Goal: Task Accomplishment & Management: Manage account settings

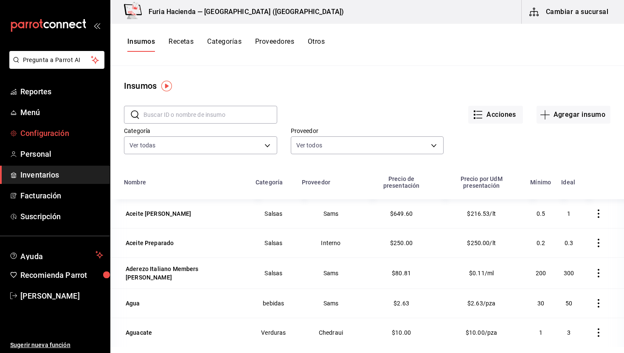
click at [47, 133] on span "Configuración" at bounding box center [61, 132] width 83 height 11
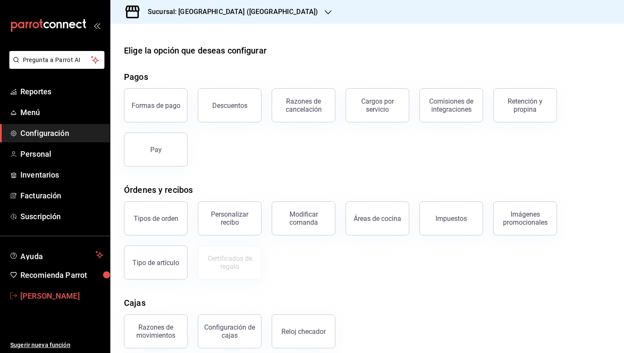
click at [48, 299] on span "[PERSON_NAME]" at bounding box center [61, 295] width 83 height 11
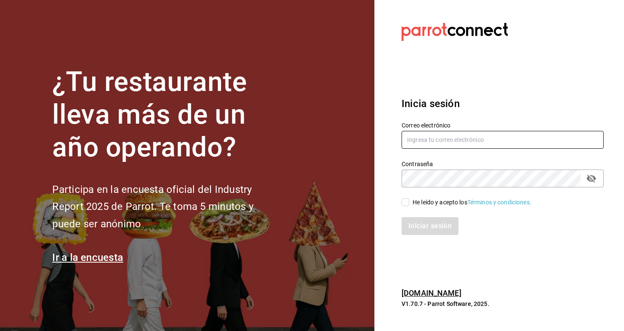
click at [417, 141] on input "text" at bounding box center [503, 140] width 202 height 18
click at [458, 140] on input "text" at bounding box center [503, 140] width 202 height 18
type input "ruth.aguilar.dominguez@gmail.com"
click at [592, 177] on icon "passwordField" at bounding box center [592, 178] width 10 height 10
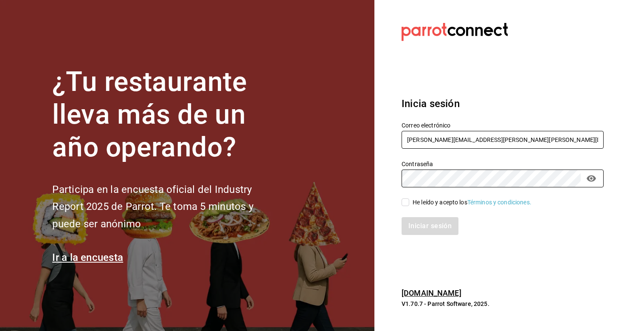
click at [457, 143] on input "ruth.aguilar.dominguez@gmail.com" at bounding box center [503, 140] width 202 height 18
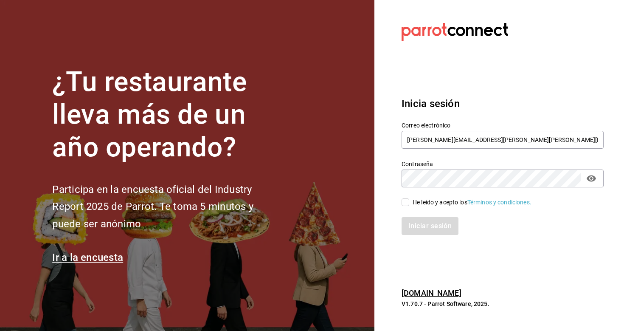
click at [408, 201] on input "He leído y acepto los Términos y condiciones." at bounding box center [406, 202] width 8 height 8
checkbox input "true"
click at [424, 229] on button "Iniciar sesión" at bounding box center [431, 226] width 58 height 18
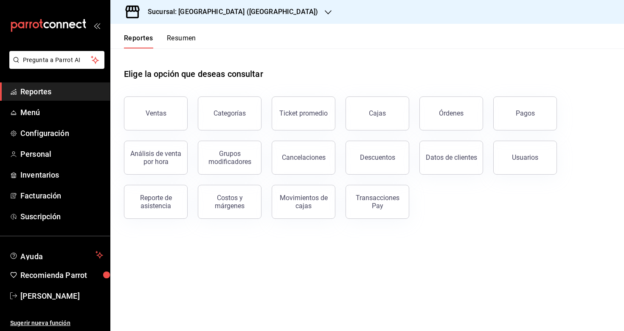
click at [325, 11] on icon "button" at bounding box center [328, 12] width 7 height 4
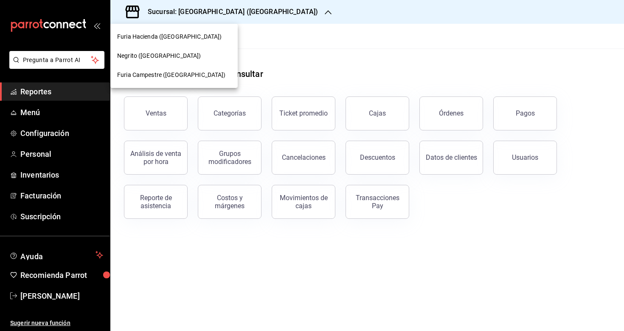
click at [157, 58] on span "Negrito ([GEOGRAPHIC_DATA])" at bounding box center [159, 55] width 84 height 9
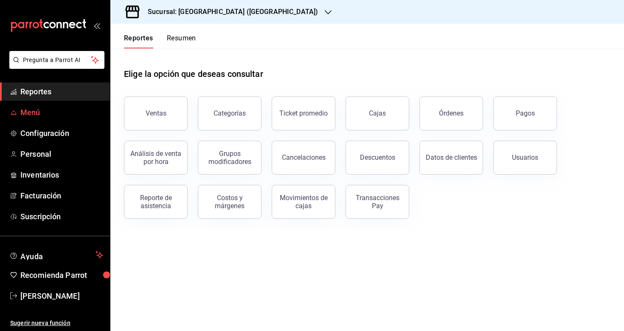
click at [28, 110] on span "Menú" at bounding box center [61, 112] width 83 height 11
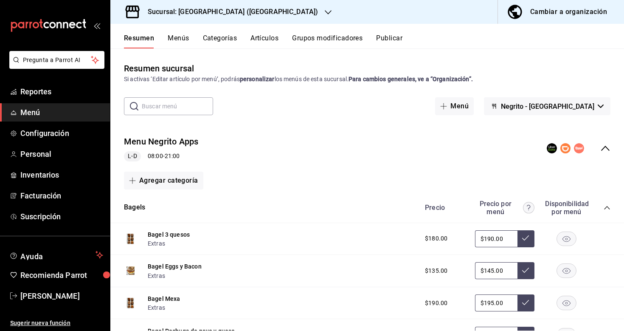
click at [527, 13] on span "button" at bounding box center [517, 11] width 20 height 17
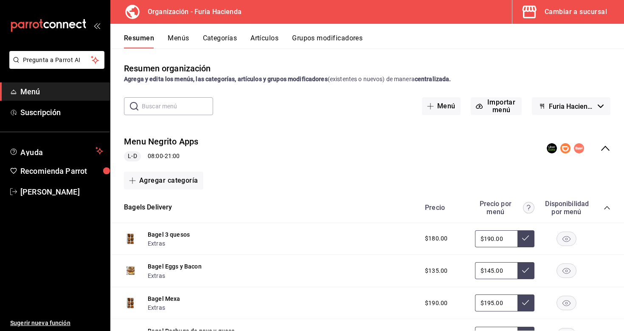
click at [263, 39] on button "Artículos" at bounding box center [265, 41] width 28 height 14
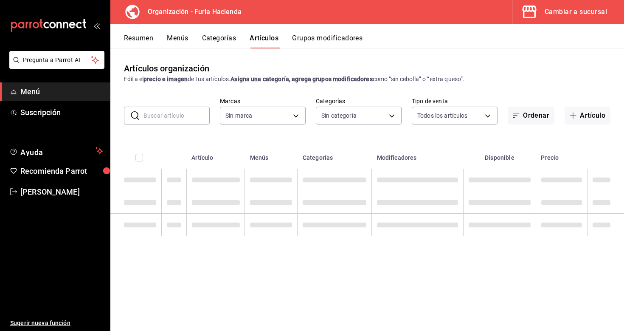
type input "bfeca42f-b570-411f-bb79-7bc68af5dd0e"
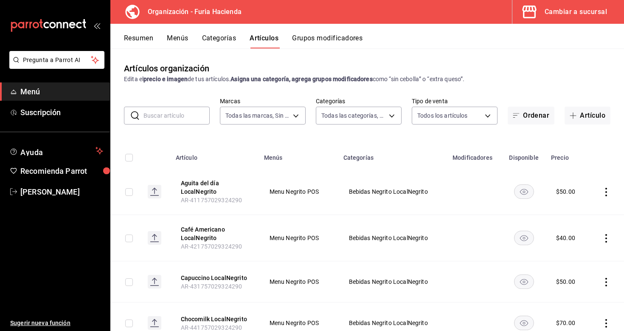
type input "efca0296-21f5-405a-84c2-4691583b9005,e24fb42b-6f8d-4fb2-a405-7cf9908ad139,8498c…"
click at [283, 119] on body "Pregunta a Parrot AI Menú Suscripción Ayuda Recomienda Parrot Ruth Aguilar Suge…" at bounding box center [312, 165] width 624 height 331
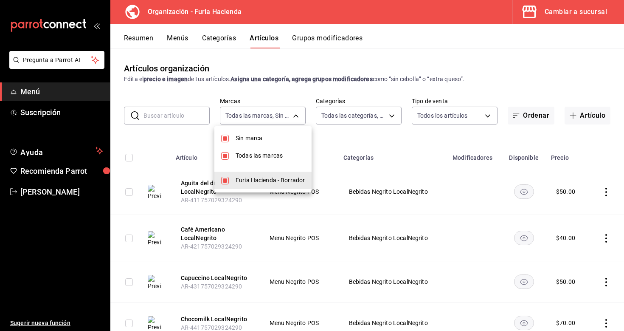
click at [274, 113] on div at bounding box center [312, 165] width 624 height 331
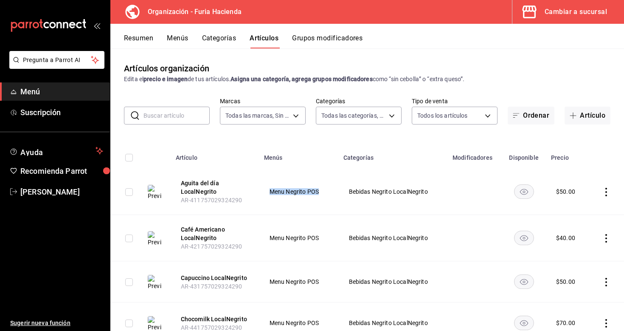
drag, startPoint x: 320, startPoint y: 190, endPoint x: 271, endPoint y: 190, distance: 49.3
click at [271, 190] on span "Menu Negrito POS" at bounding box center [299, 192] width 58 height 6
click at [310, 209] on td "Menu Negrito POS" at bounding box center [298, 192] width 79 height 46
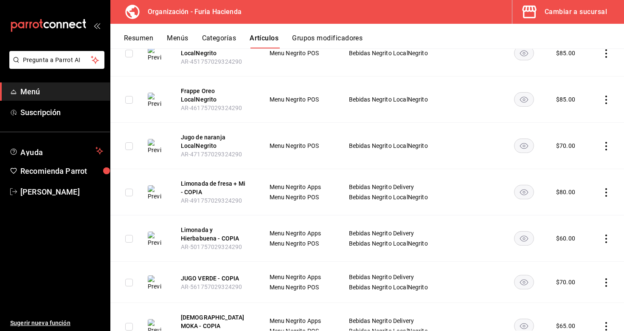
scroll to position [305, 0]
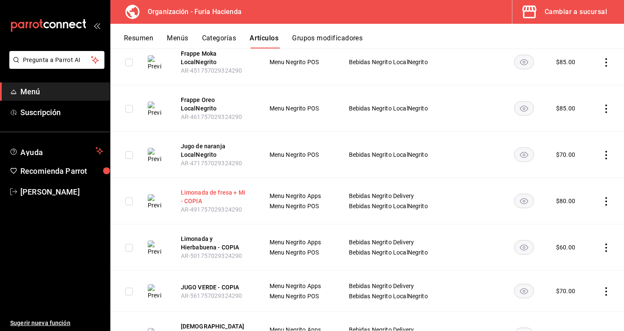
click at [200, 193] on button "Limonada de fresa + Mi - COPIA" at bounding box center [215, 196] width 68 height 17
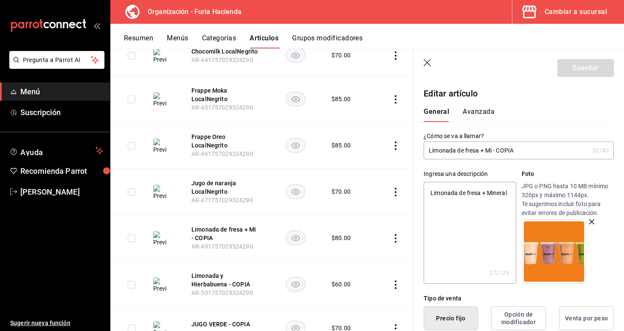
drag, startPoint x: 524, startPoint y: 150, endPoint x: 482, endPoint y: 150, distance: 42.1
click at [482, 150] on input "Limonada de fresa + Mi - COPIA" at bounding box center [506, 150] width 165 height 17
click at [512, 150] on input "Limonada de fresa + Mi - COPIA" at bounding box center [506, 150] width 165 height 17
drag, startPoint x: 526, startPoint y: 151, endPoint x: 494, endPoint y: 149, distance: 32.3
click at [494, 149] on input "Limonada de fresa + Mi - COPIA" at bounding box center [506, 150] width 165 height 17
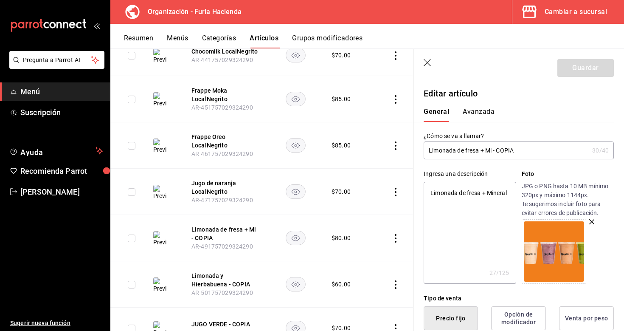
type input "Limonada de fresa + Mi"
type textarea "x"
type input "Limonada de fresa + Mi"
type textarea "x"
type input "Limonada de fresa + Min"
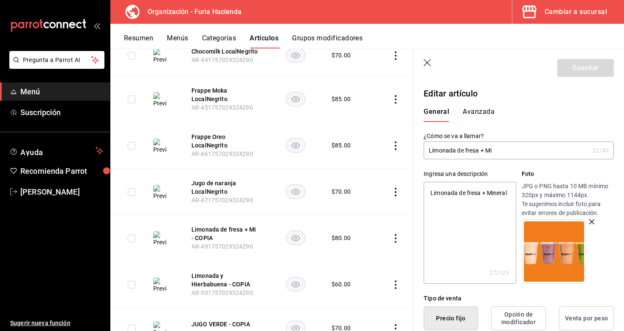
type textarea "x"
type input "Limonada de fresa + Mine"
type textarea "x"
type input "Limonada de fresa + Minee"
type textarea "x"
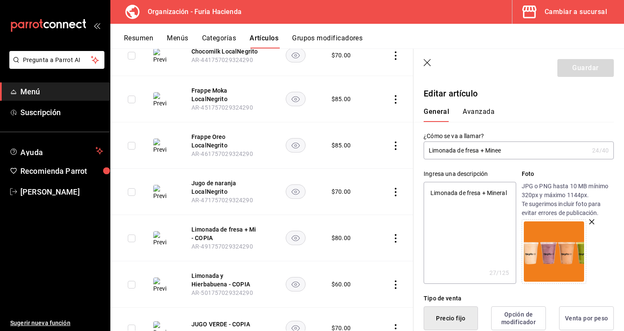
type input "Limonada de fresa + Mineea"
type textarea "x"
type input "Limonada de fresa + Mineeal"
type textarea "x"
type input "Limonada de fresa + Mineeal"
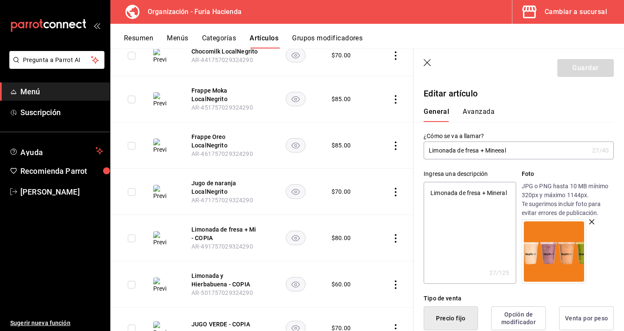
type textarea "x"
type input "Limonada de fresa + Mineeal"
type textarea "x"
type input "Limonada de fresa + Mineea"
type textarea "x"
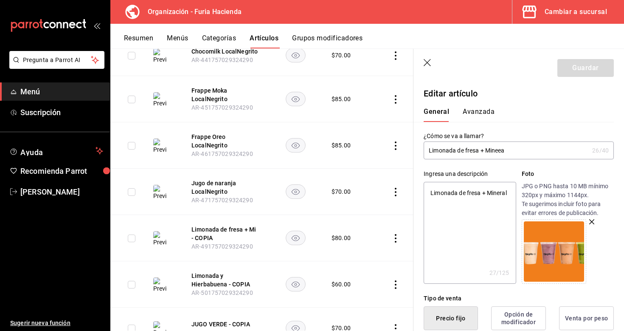
type input "Limonada de fresa + Minee"
type textarea "x"
type input "Limonada de fresa + Mine"
type textarea "x"
type input "Limonada de fresa + Miner"
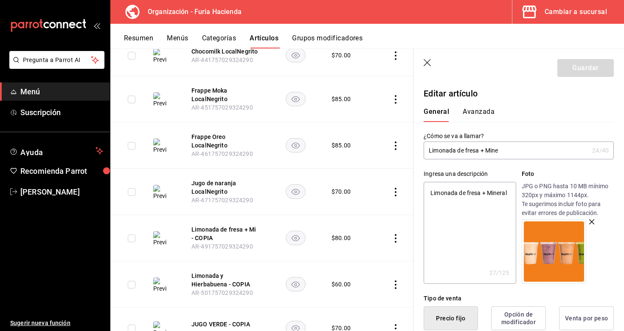
type textarea "x"
type input "Limonada de fresa + Minera"
type textarea "x"
type input "Limonada de fresa + Mineral"
type textarea "x"
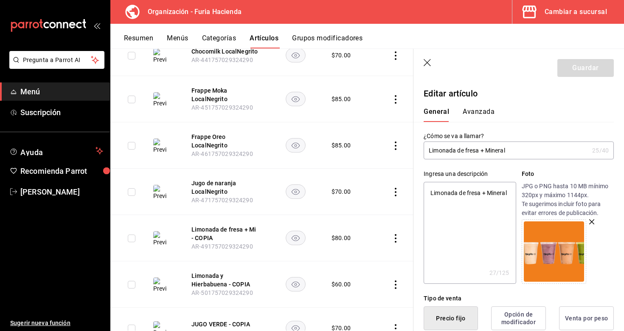
type input "Limonada de fresa + Mineral"
type textarea "x"
type input "Limonada de fresa + Mineral L"
type textarea "x"
type input "Limonada de fresa + Mineral Lo"
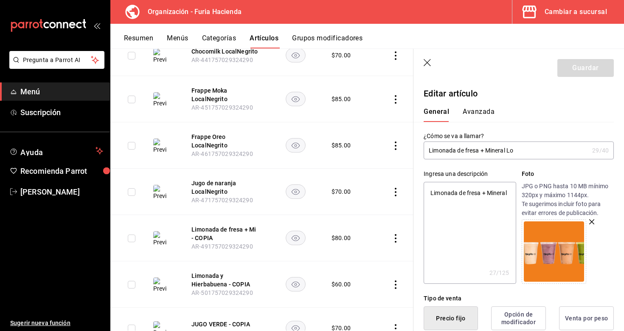
type textarea "x"
type input "Limonada de fresa + Mineral Loc"
type textarea "x"
type input "Limonada de fresa + Mineral Loca"
type textarea "x"
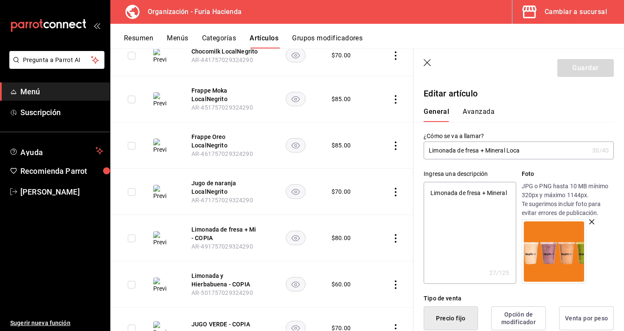
type input "Limonada de fresa + Mineral Local"
type textarea "x"
type input "Limonada de fresa + Mineral LocalN"
type textarea "x"
type input "Limonada de fresa + Mineral LocalNe"
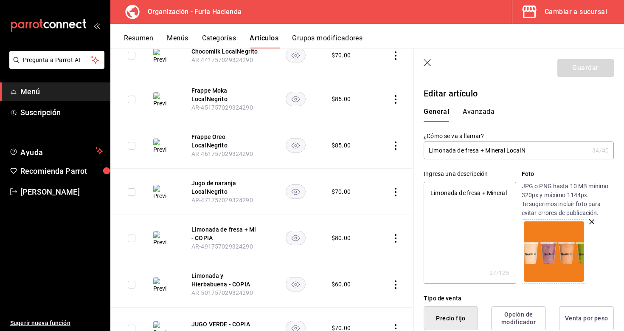
type textarea "x"
type input "Limonada de fresa + Mineral LocalNeg"
type textarea "x"
type input "Limonada de fresa + Mineral LocalNegr"
type textarea "x"
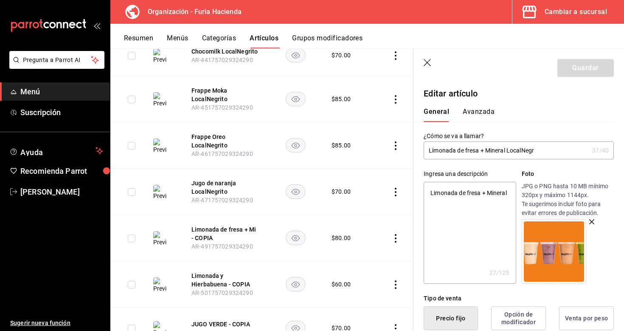
type input "Limonada de fresa + Mineral LocalNegri"
type textarea "x"
type input "Limonada de fresa + Mineral LocalNegrit"
type textarea "x"
type input "Limonada de fresa + Mineral LocalNegrito"
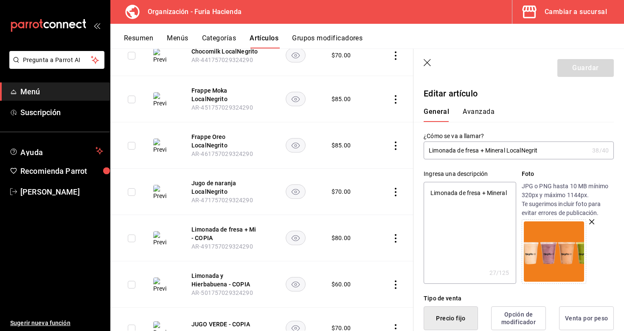
type textarea "x"
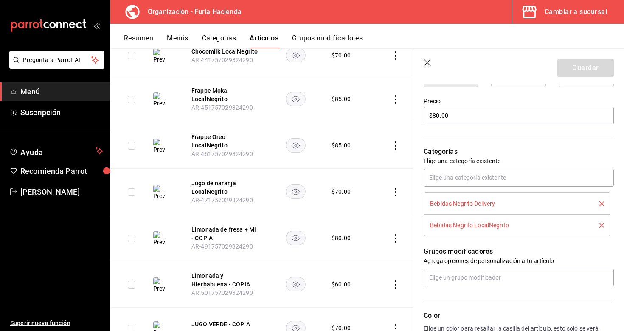
scroll to position [243, 0]
type input "Limonada de fresa + Mineral LocalNegrito"
click at [602, 204] on icon "delete" at bounding box center [602, 204] width 5 height 5
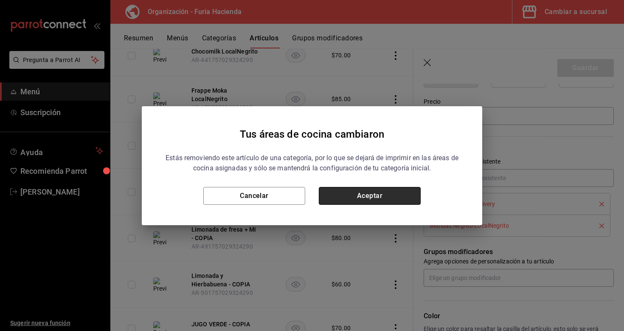
click at [378, 202] on button "Aceptar" at bounding box center [370, 196] width 102 height 18
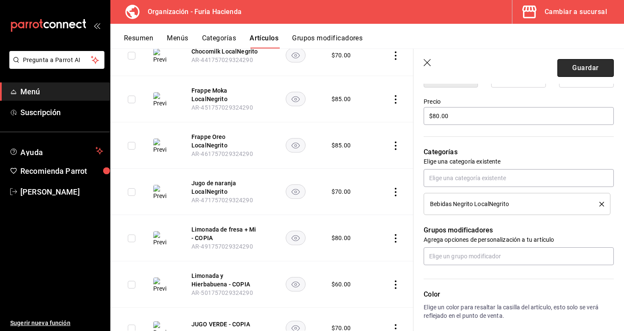
click at [571, 64] on button "Guardar" at bounding box center [586, 68] width 56 height 18
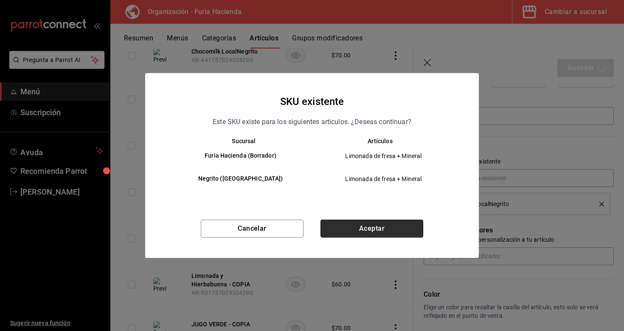
click at [387, 231] on button "Aceptar" at bounding box center [372, 229] width 103 height 18
type textarea "x"
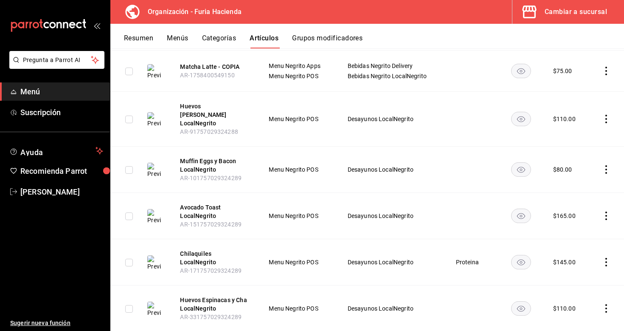
scroll to position [1094, 0]
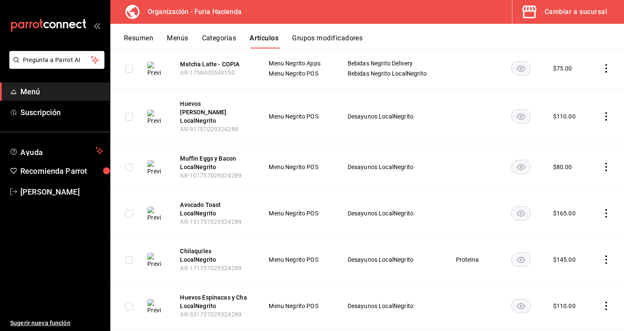
click at [220, 37] on button "Categorías" at bounding box center [219, 41] width 34 height 14
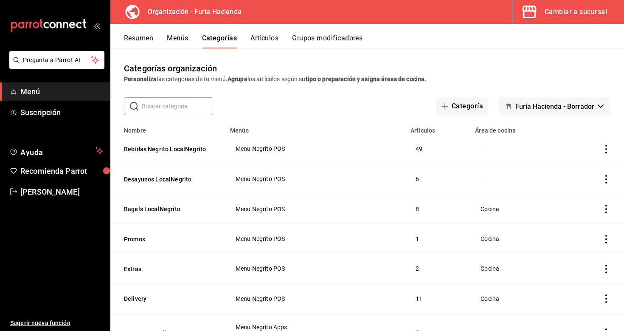
click at [171, 142] on th "Bebidas Negrito LocalNegrito" at bounding box center [167, 149] width 115 height 30
click at [171, 147] on button "Bebidas Negrito LocalNegrito" at bounding box center [166, 149] width 85 height 8
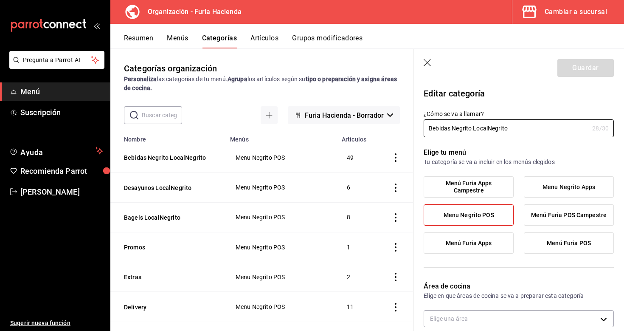
click at [428, 59] on icon "button" at bounding box center [428, 63] width 8 height 8
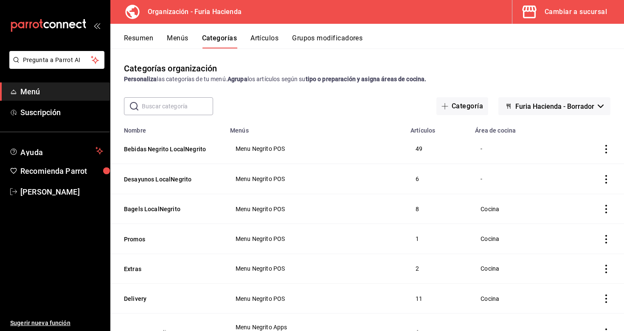
click at [420, 148] on td "49" at bounding box center [438, 149] width 65 height 30
click at [264, 37] on button "Artículos" at bounding box center [265, 41] width 28 height 14
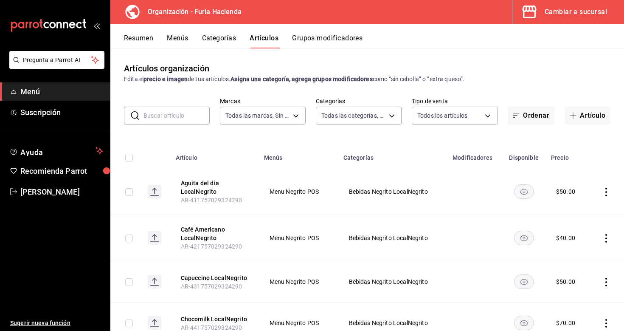
type input "bfeca42f-b570-411f-bb79-7bc68af5dd0e"
type input "efca0296-21f5-405a-84c2-4691583b9005,e24fb42b-6f8d-4fb2-a405-7cf9908ad139,8498c…"
click at [187, 119] on input "text" at bounding box center [177, 115] width 66 height 17
click at [369, 113] on body "Pregunta a Parrot AI Menú Suscripción Ayuda Recomienda Parrot Ruth Aguilar Suge…" at bounding box center [312, 165] width 624 height 331
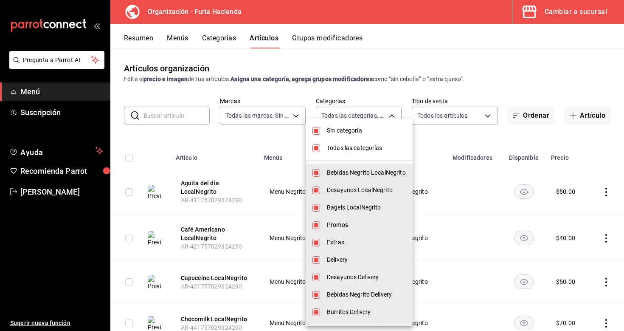
click at [319, 145] on input "checkbox" at bounding box center [317, 148] width 8 height 8
checkbox input "false"
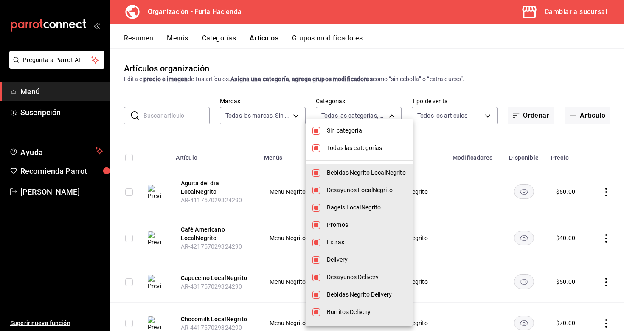
checkbox input "false"
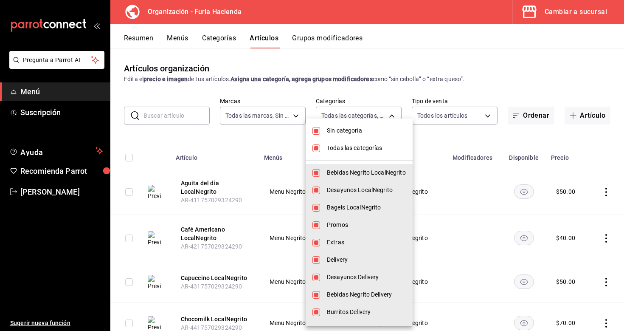
checkbox input "false"
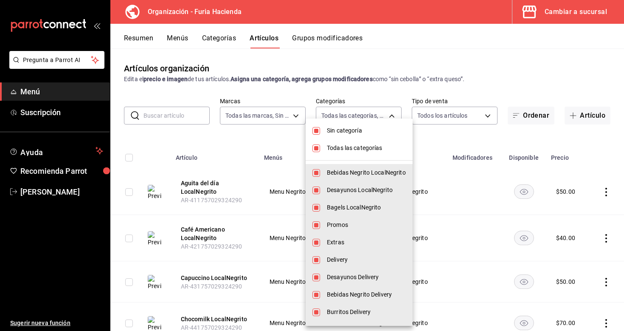
checkbox input "false"
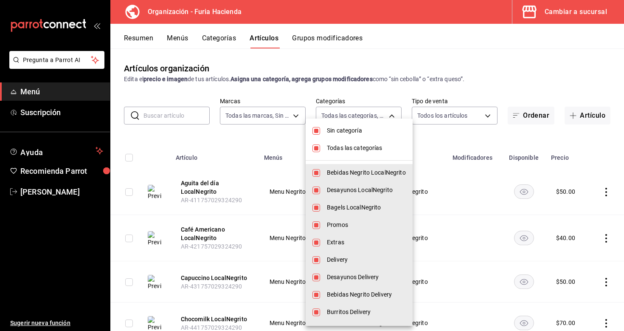
checkbox input "false"
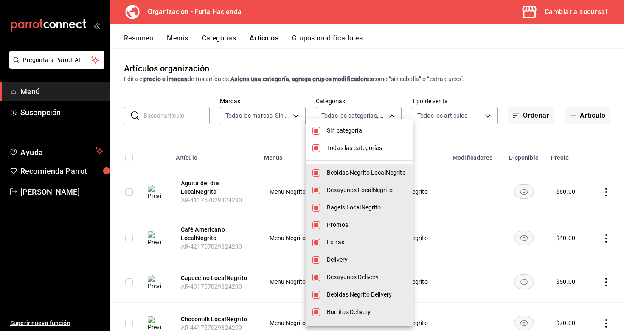
checkbox input "false"
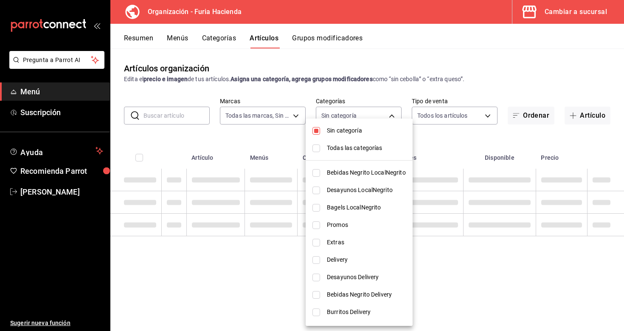
click at [325, 128] on li "Sin categoría" at bounding box center [359, 130] width 107 height 17
checkbox input "false"
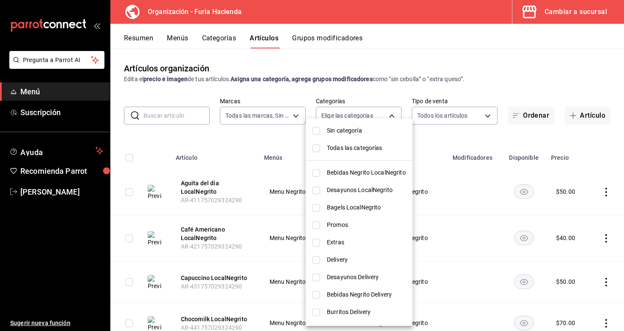
click at [349, 175] on span "Bebidas Negrito LocalNegrito" at bounding box center [366, 172] width 79 height 9
type input "efca0296-21f5-405a-84c2-4691583b9005"
checkbox input "true"
click at [283, 139] on div at bounding box center [312, 165] width 624 height 331
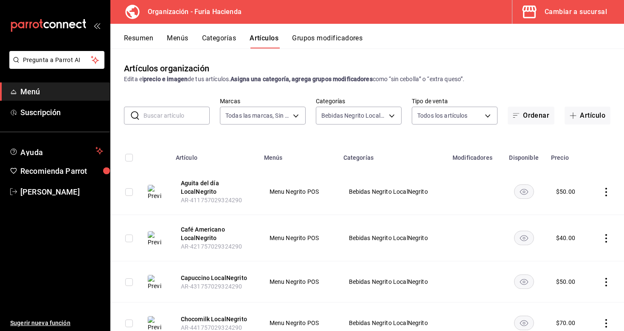
click at [223, 39] on button "Categorías" at bounding box center [219, 41] width 34 height 14
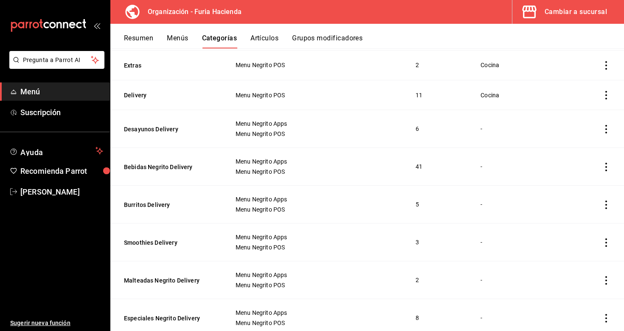
scroll to position [195, 0]
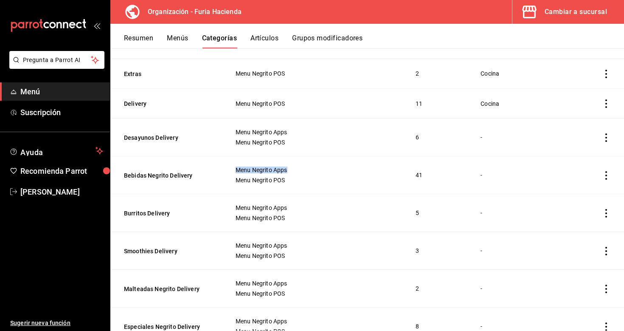
drag, startPoint x: 236, startPoint y: 168, endPoint x: 287, endPoint y: 167, distance: 51.0
click at [287, 167] on span "Menu Negrito Apps" at bounding box center [315, 170] width 159 height 6
drag, startPoint x: 289, startPoint y: 178, endPoint x: 228, endPoint y: 178, distance: 61.2
click at [228, 178] on td "Menu Negrito Apps Menu Negrito POS" at bounding box center [315, 175] width 181 height 38
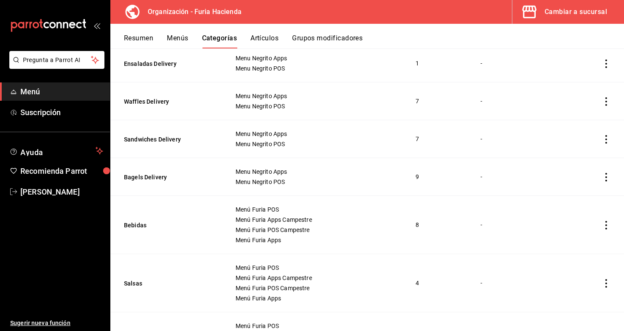
scroll to position [501, 0]
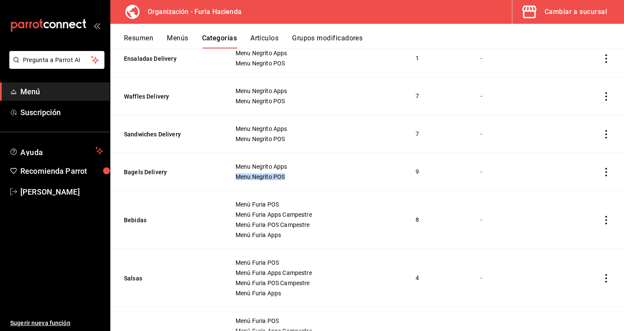
drag, startPoint x: 293, startPoint y: 180, endPoint x: 246, endPoint y: 169, distance: 48.3
click at [246, 169] on td "Menu Negrito Apps Menu Negrito POS" at bounding box center [315, 172] width 181 height 38
drag, startPoint x: 284, startPoint y: 225, endPoint x: 241, endPoint y: 198, distance: 50.9
click at [241, 198] on td "Menú Furia POS Menú Furia Apps Campestre Menú Furia POS Campestre Menú Furia Ap…" at bounding box center [315, 220] width 181 height 58
drag, startPoint x: 287, startPoint y: 173, endPoint x: 234, endPoint y: 164, distance: 53.9
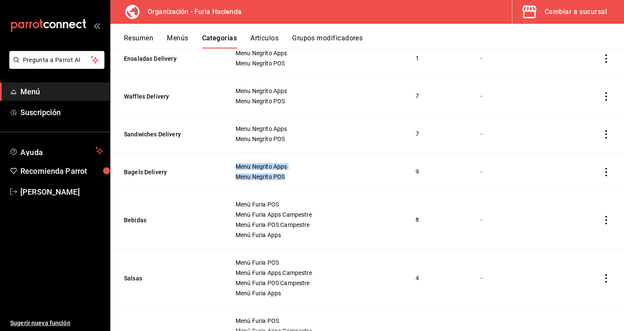
click at [234, 164] on td "Menu Negrito Apps Menu Negrito POS" at bounding box center [315, 172] width 181 height 38
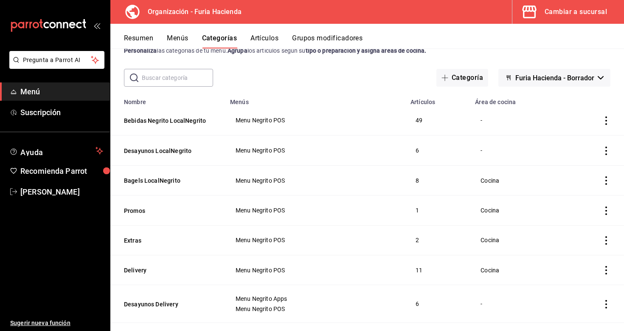
scroll to position [28, 0]
drag, startPoint x: 193, startPoint y: 183, endPoint x: 143, endPoint y: 206, distance: 55.0
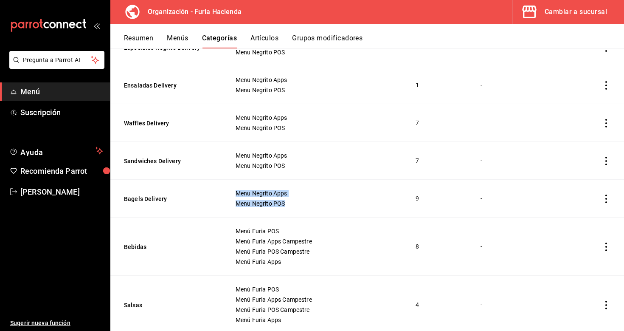
scroll to position [494, 0]
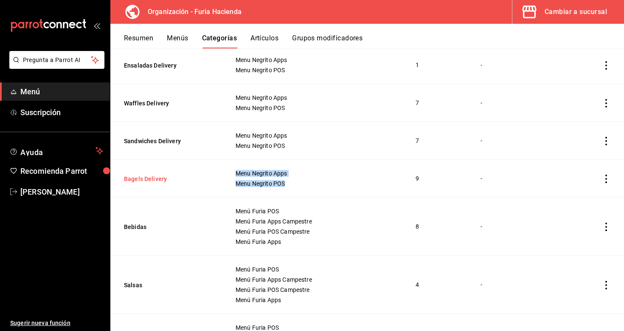
click at [147, 178] on button "Bagels Delivery" at bounding box center [166, 179] width 85 height 8
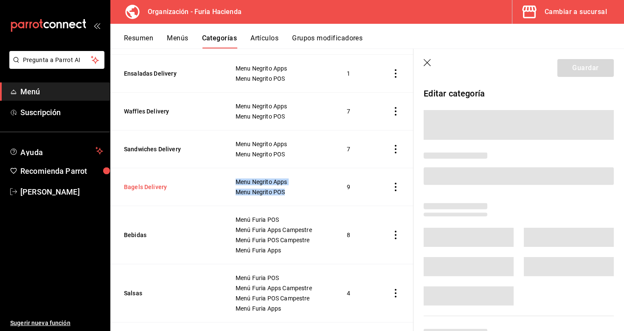
scroll to position [493, 0]
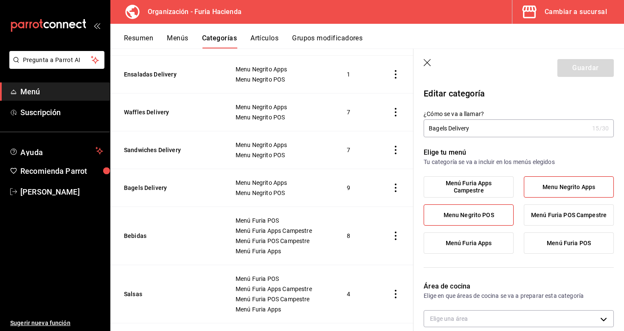
click at [427, 60] on icon "button" at bounding box center [428, 63] width 8 height 8
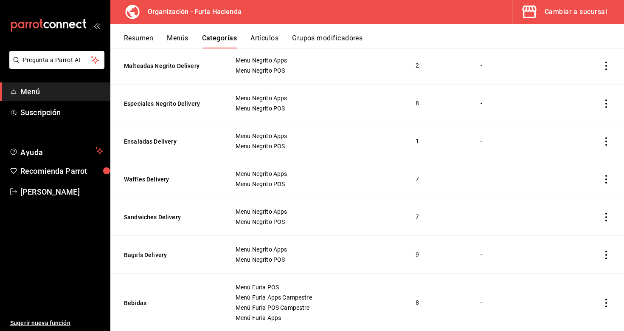
scroll to position [397, 0]
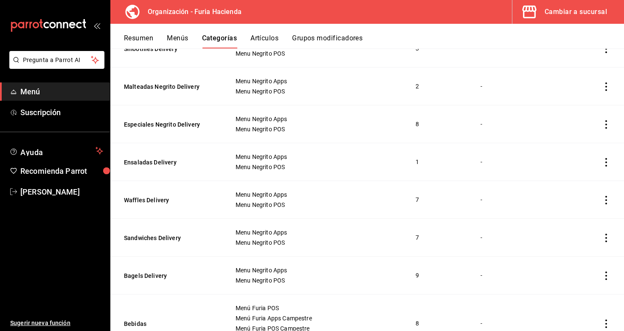
click at [262, 34] on button "Artículos" at bounding box center [265, 41] width 28 height 14
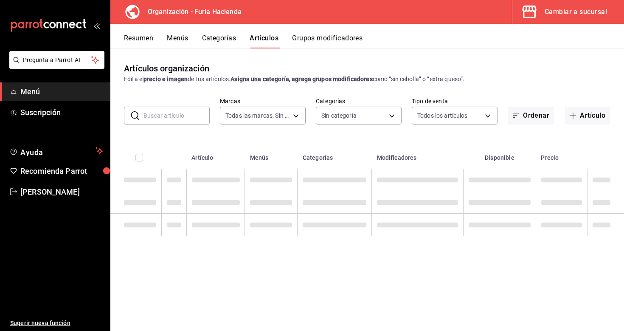
type input "bfeca42f-b570-411f-bb79-7bc68af5dd0e"
type input "efca0296-21f5-405a-84c2-4691583b9005,e24fb42b-6f8d-4fb2-a405-7cf9908ad139,8498c…"
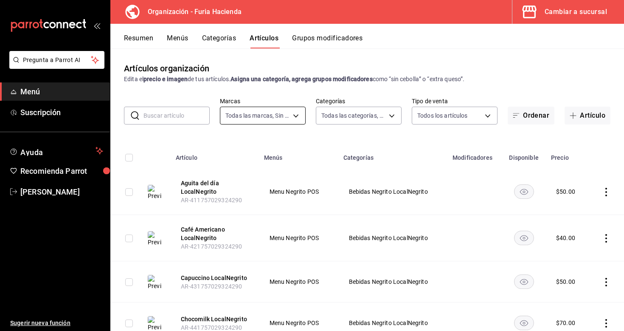
click at [294, 116] on body "Pregunta a Parrot AI Menú Suscripción Ayuda Recomienda Parrot Ruth Aguilar Suge…" at bounding box center [312, 165] width 624 height 331
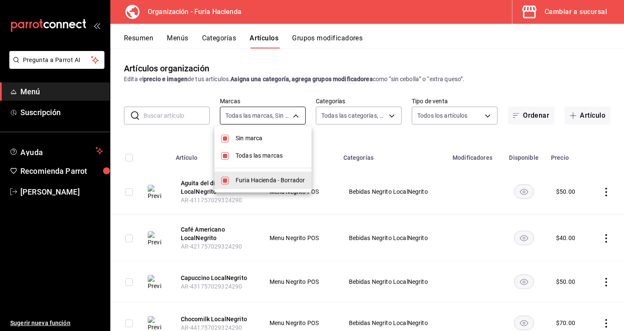
click at [294, 116] on div at bounding box center [312, 165] width 624 height 331
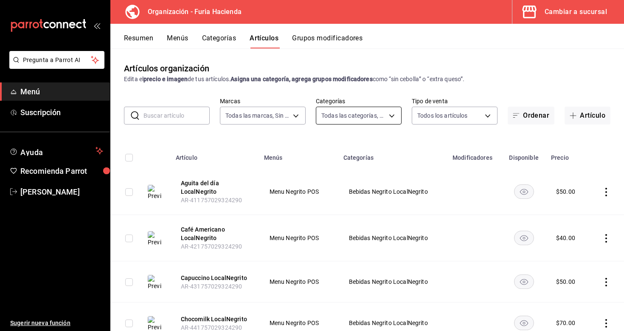
click at [335, 116] on body "Pregunta a Parrot AI Menú Suscripción Ayuda Recomienda Parrot Ruth Aguilar Suge…" at bounding box center [312, 165] width 624 height 331
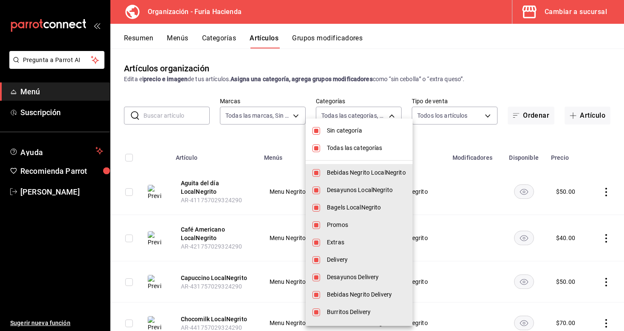
click at [351, 153] on li "Todas las categorías" at bounding box center [359, 147] width 107 height 17
checkbox input "false"
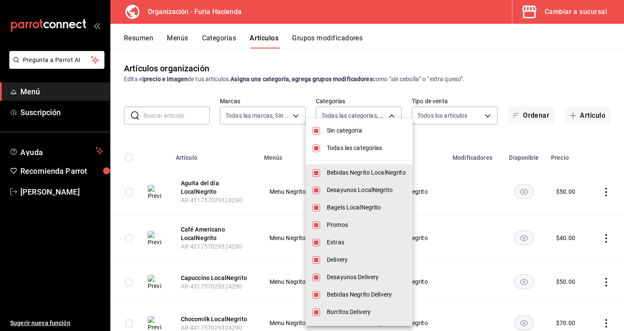
checkbox input "false"
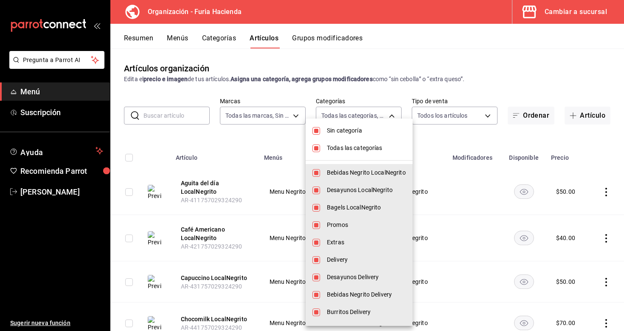
checkbox input "false"
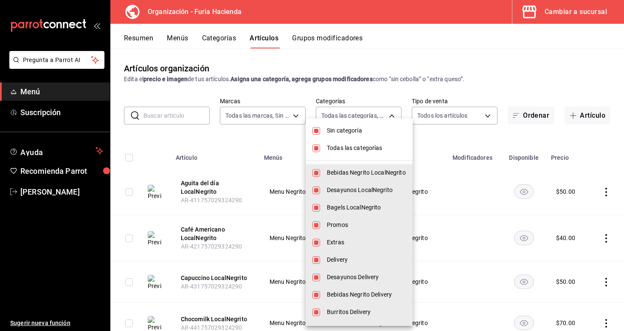
checkbox input "false"
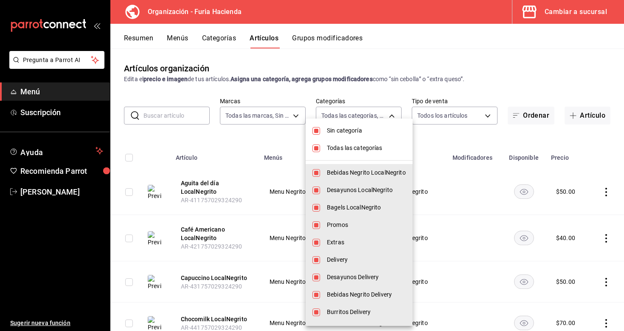
checkbox input "false"
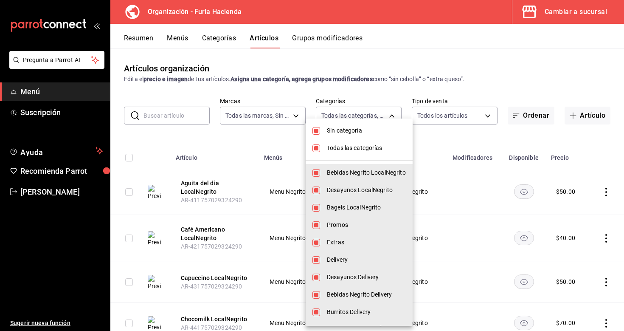
checkbox input "false"
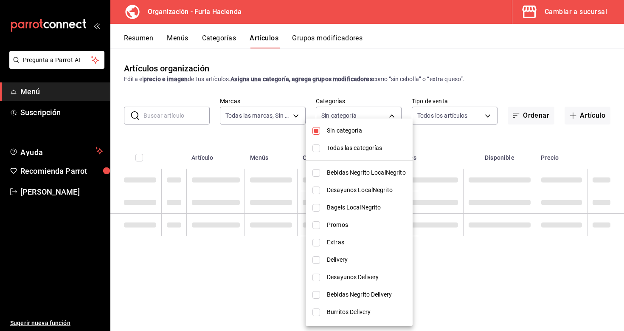
click at [350, 134] on span "Sin categoría" at bounding box center [366, 130] width 79 height 9
checkbox input "false"
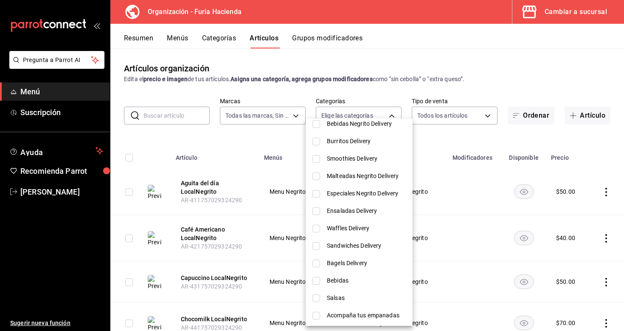
scroll to position [171, 0]
click at [365, 137] on span "Burritos Delivery" at bounding box center [366, 140] width 79 height 9
type input "f784237d-2ead-4da0-82c3-6db2a4318728"
checkbox input "true"
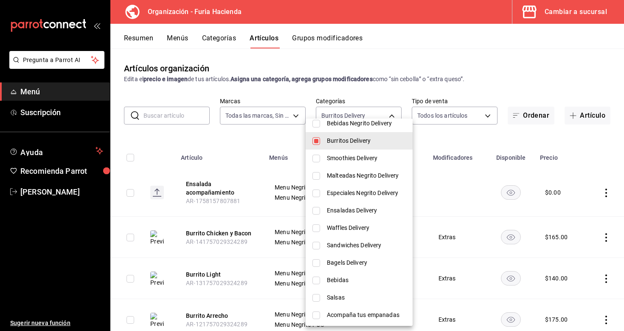
click at [446, 137] on div at bounding box center [312, 165] width 624 height 331
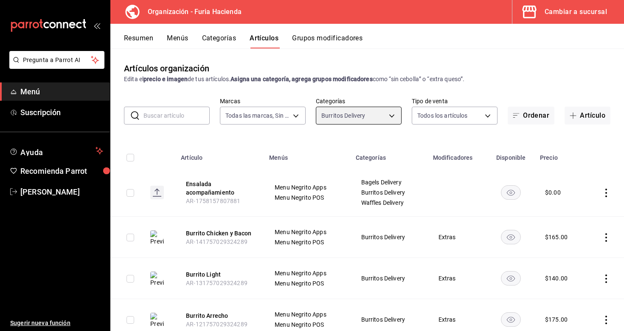
scroll to position [71, 0]
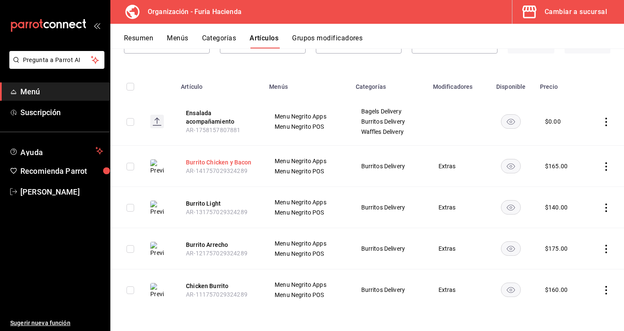
click at [243, 158] on button "Burrito Chicken y Bacon" at bounding box center [220, 162] width 68 height 8
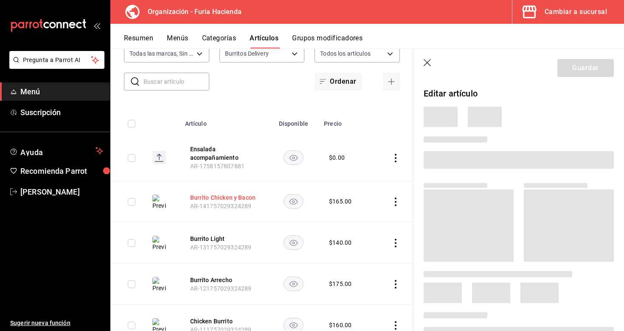
scroll to position [69, 0]
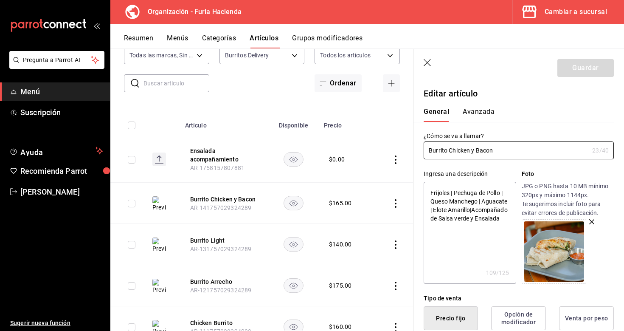
click at [427, 61] on icon "button" at bounding box center [428, 63] width 8 height 8
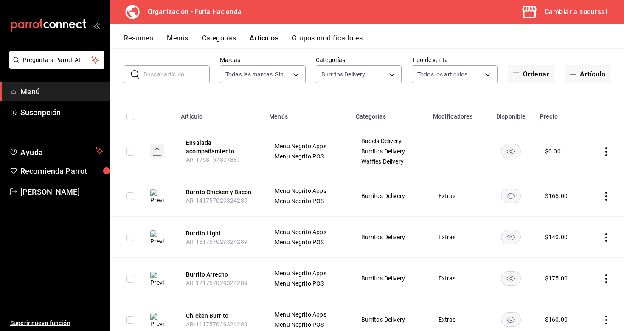
scroll to position [71, 0]
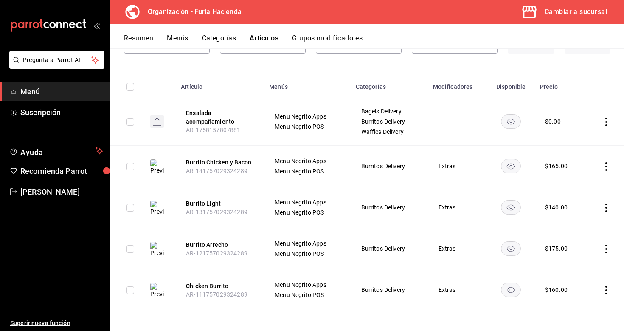
click at [608, 165] on icon "actions" at bounding box center [606, 166] width 8 height 8
click at [580, 201] on span "Duplicar" at bounding box center [581, 203] width 22 height 9
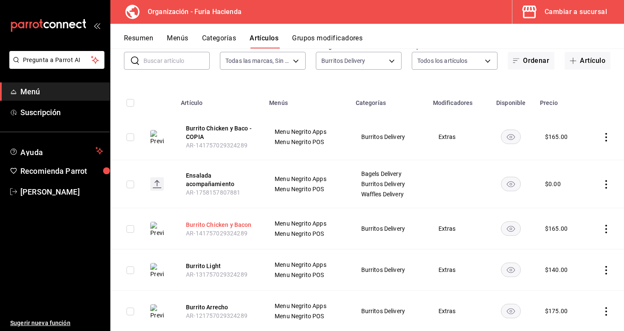
scroll to position [5, 0]
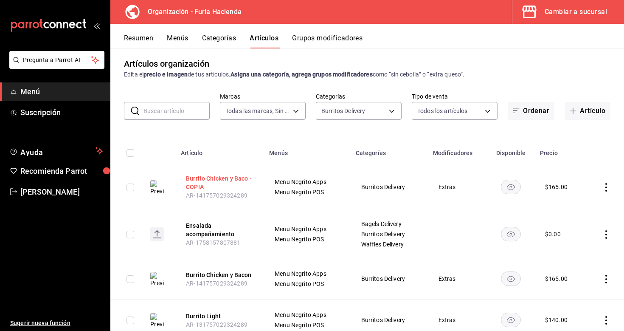
click at [209, 179] on button "Burrito Chicken y Baco - COPIA" at bounding box center [220, 182] width 68 height 17
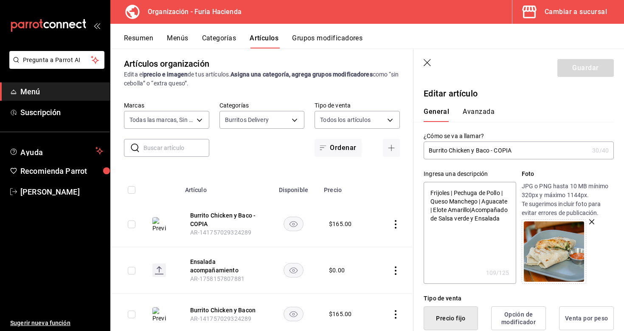
drag, startPoint x: 517, startPoint y: 151, endPoint x: 491, endPoint y: 152, distance: 25.9
click at [491, 152] on input "Burrito Chicken y Baco - COPIA" at bounding box center [506, 150] width 165 height 17
type input "Burrito Chicken y Baco"
type textarea "x"
type input "Burrito Chicken y Baco L"
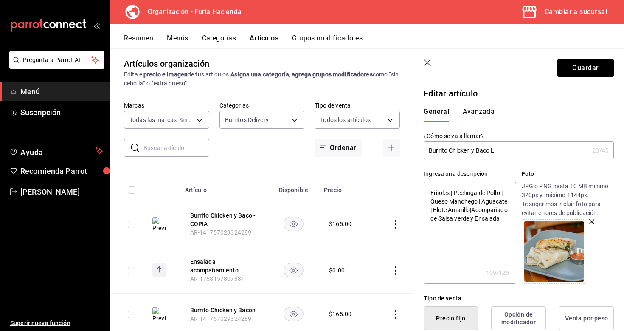
type textarea "x"
type input "Burrito Chicken y Baco Lo"
type textarea "x"
type input "Burrito Chicken y Baco Loc"
type textarea "x"
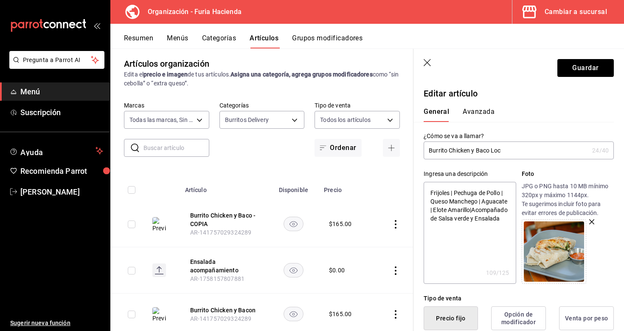
type input "Burrito Chicken y Baco Loca"
type textarea "x"
type input "Burrito Chicken y Baco Local"
type textarea "x"
type input "Burrito Chicken y Baco LocalN"
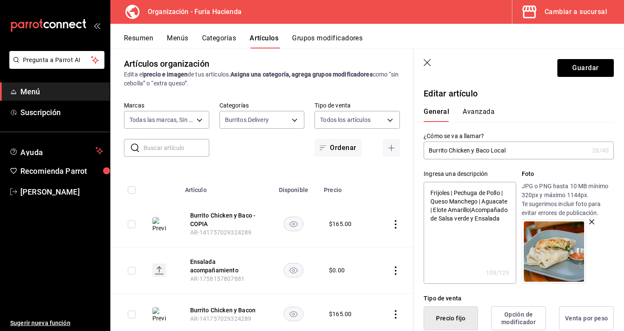
type textarea "x"
type input "Burrito Chicken y Baco LocalNe"
type textarea "x"
type input "Burrito Chicken y Baco LocalNeg"
type textarea "x"
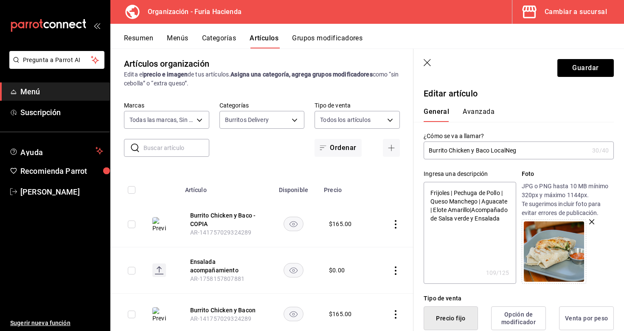
type input "Burrito Chicken y Baco LocalNegr"
type textarea "x"
type input "Burrito Chicken y Baco LocalNegri"
type textarea "x"
type input "Burrito Chicken y Baco LocalNegrit"
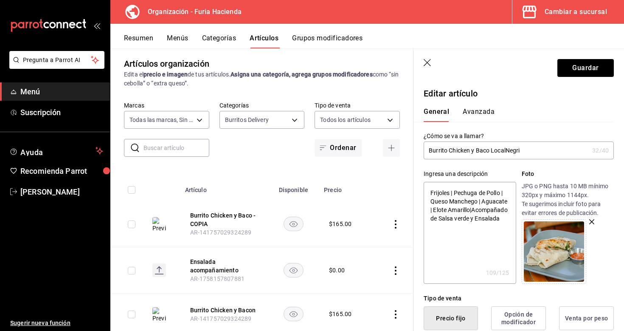
type textarea "x"
type input "Burrito Chicken y Baco LocalNegrito"
type textarea "x"
type input "Burrito Chicken y Baco LocalNegrito"
click at [427, 65] on icon "button" at bounding box center [428, 63] width 8 height 8
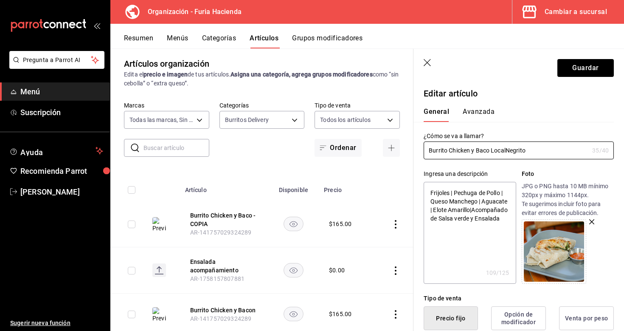
type textarea "x"
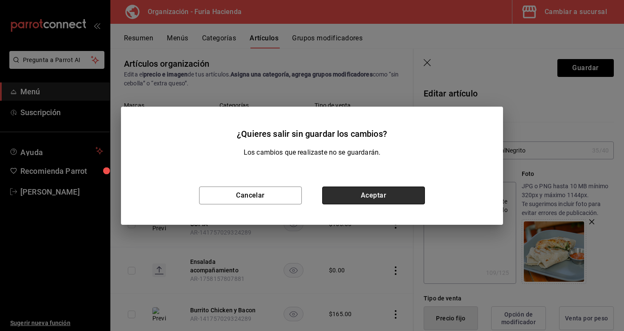
click at [345, 189] on button "Aceptar" at bounding box center [373, 195] width 103 height 18
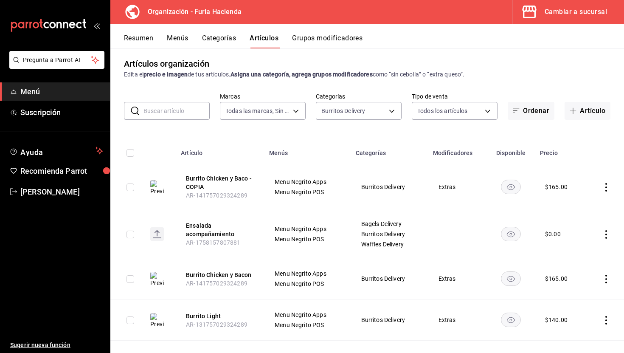
click at [604, 185] on icon "actions" at bounding box center [606, 187] width 8 height 8
click at [579, 243] on span "Eliminar" at bounding box center [581, 241] width 22 height 7
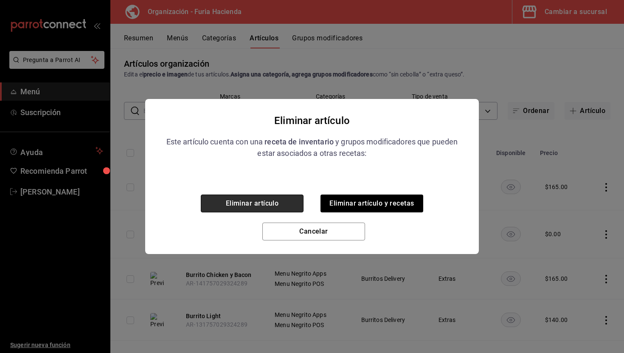
click at [271, 199] on button "Eliminar artículo" at bounding box center [252, 204] width 103 height 18
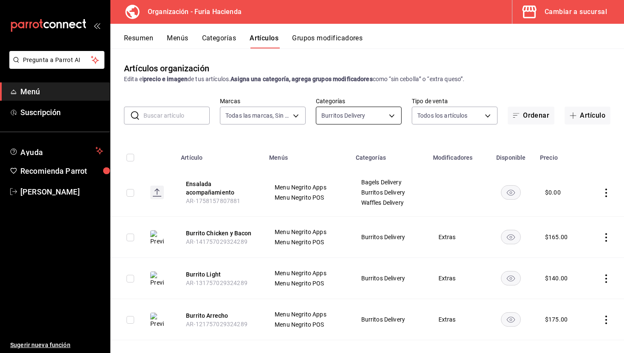
click at [342, 119] on body "Pregunta a Parrot AI Menú Suscripción Ayuda Recomienda Parrot Ruth Aguilar Suge…" at bounding box center [312, 176] width 624 height 353
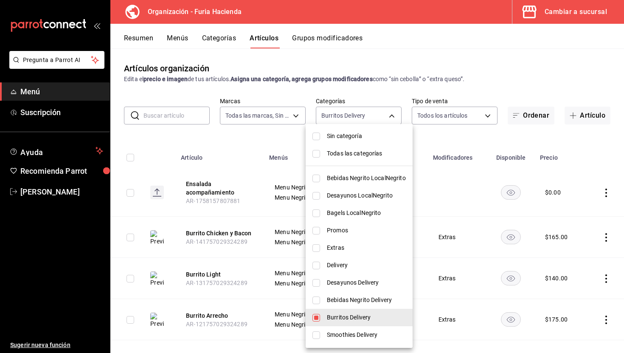
click at [267, 138] on div at bounding box center [312, 176] width 624 height 353
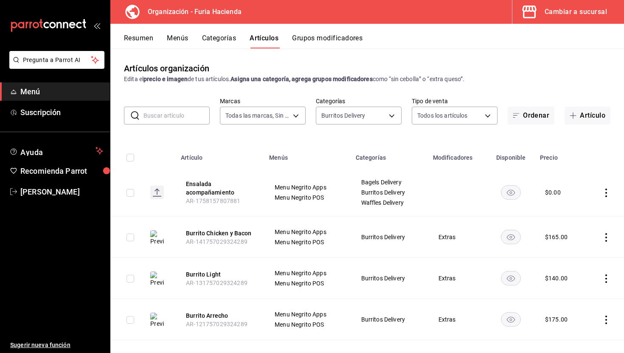
click at [137, 31] on div "Resumen Menús Categorías Artículos Grupos modificadores" at bounding box center [367, 36] width 514 height 25
click at [137, 42] on button "Resumen" at bounding box center [138, 41] width 29 height 14
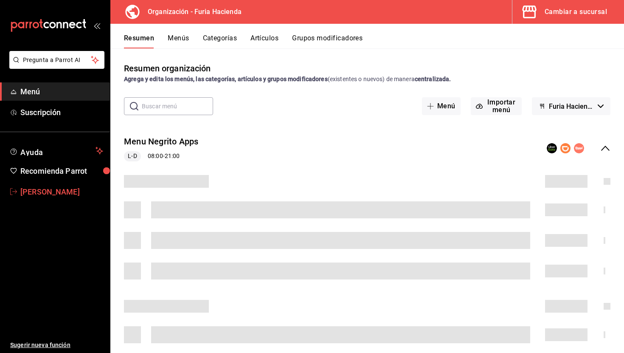
click at [60, 186] on span "[PERSON_NAME]" at bounding box center [61, 191] width 83 height 11
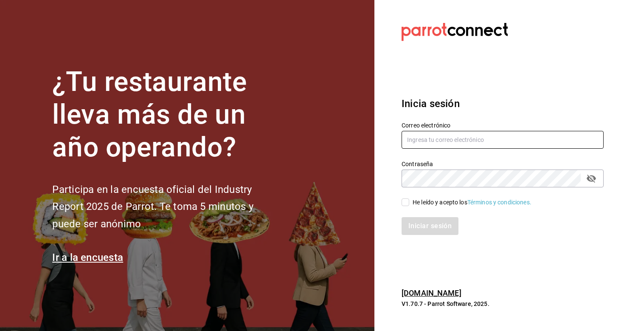
click at [440, 141] on input "text" at bounding box center [503, 140] width 202 height 18
type input "ruth.aguilar.dominguez@gmail.com"
click at [408, 202] on input "He leído y acepto los Términos y condiciones." at bounding box center [406, 202] width 8 height 8
checkbox input "true"
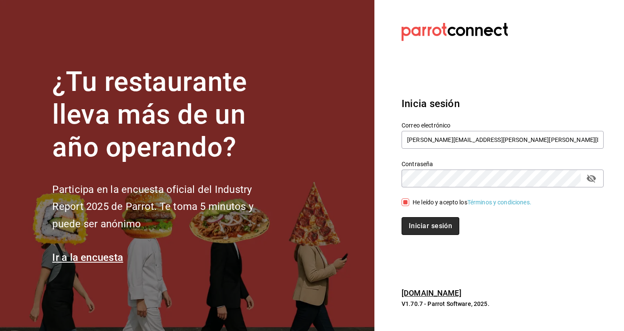
click at [444, 223] on button "Iniciar sesión" at bounding box center [431, 226] width 58 height 18
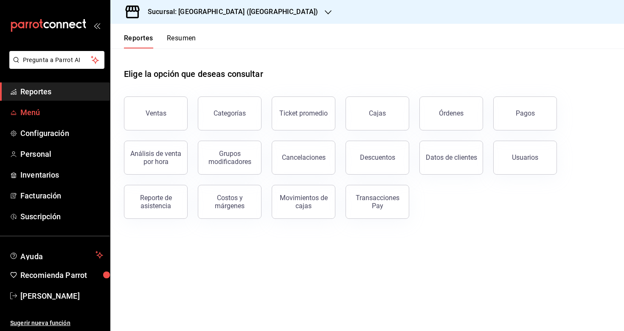
click at [28, 112] on span "Menú" at bounding box center [61, 112] width 83 height 11
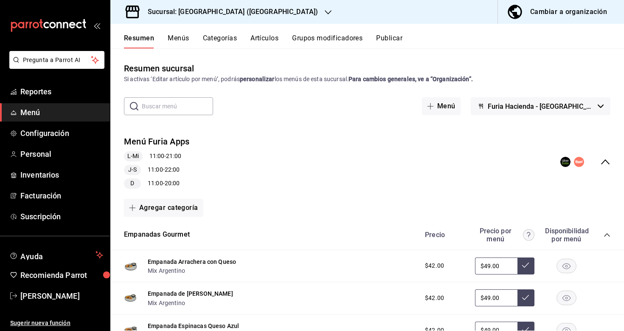
click at [550, 20] on button "Cambiar a organización" at bounding box center [557, 12] width 119 height 24
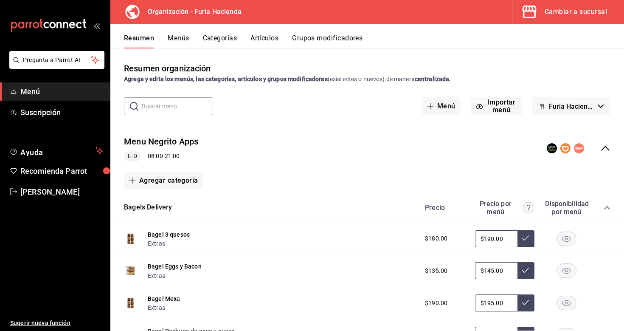
click at [218, 37] on button "Categorías" at bounding box center [220, 41] width 34 height 14
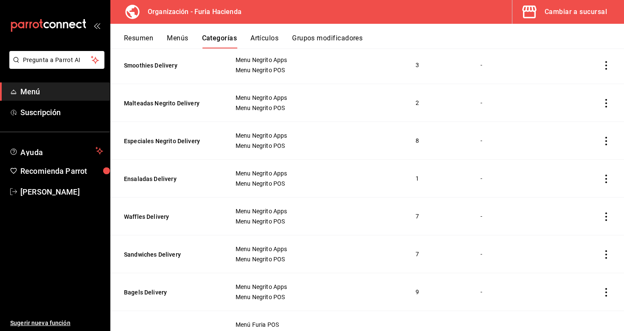
scroll to position [379, 0]
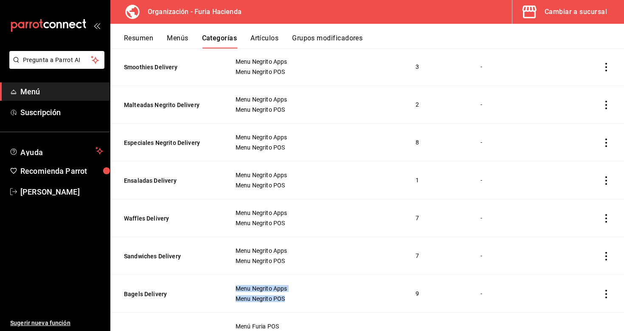
drag, startPoint x: 290, startPoint y: 299, endPoint x: 229, endPoint y: 285, distance: 62.2
click at [229, 285] on td "Menu Negrito Apps Menu Negrito POS" at bounding box center [315, 294] width 181 height 38
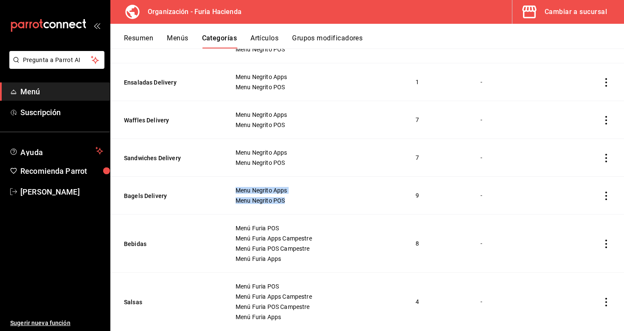
scroll to position [494, 0]
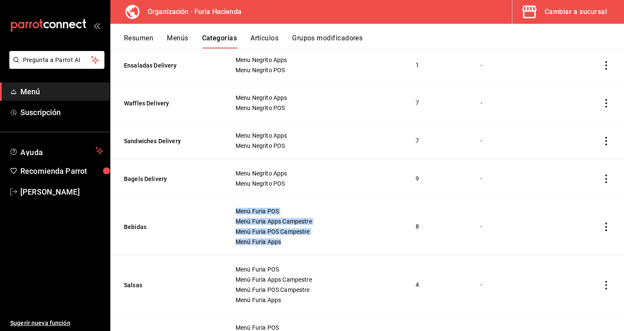
drag, startPoint x: 282, startPoint y: 245, endPoint x: 232, endPoint y: 211, distance: 60.2
click at [232, 210] on td "Menú Furia POS Menú Furia Apps Campestre Menú Furia POS Campestre Menú Furia Ap…" at bounding box center [315, 227] width 181 height 58
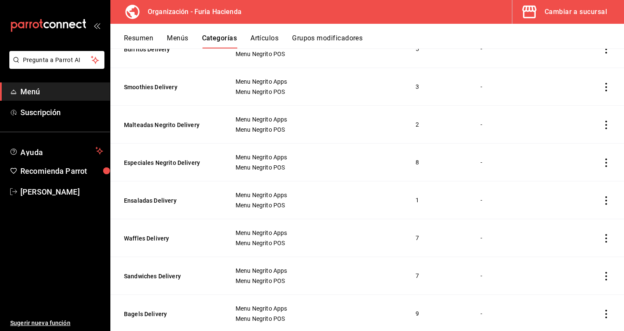
scroll to position [359, 0]
click at [410, 302] on td "9" at bounding box center [438, 314] width 65 height 38
drag, startPoint x: 298, startPoint y: 318, endPoint x: 213, endPoint y: 306, distance: 86.3
click at [213, 306] on tr "Bagels Delivery Menu Negrito Apps Menu Negrito POS 9 -" at bounding box center [367, 314] width 514 height 38
click at [213, 281] on th "Sandwiches Delivery" at bounding box center [167, 276] width 115 height 38
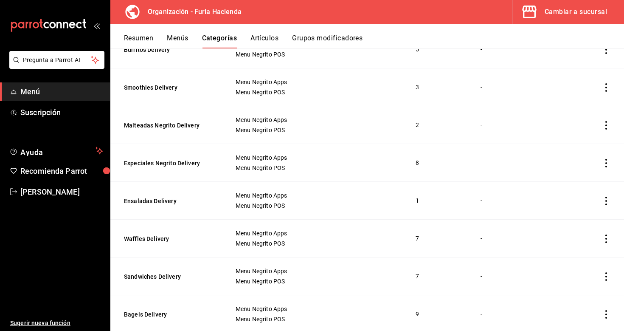
drag, startPoint x: 193, startPoint y: 317, endPoint x: 214, endPoint y: 311, distance: 22.2
click at [214, 311] on th "Bagels Delivery" at bounding box center [167, 314] width 115 height 38
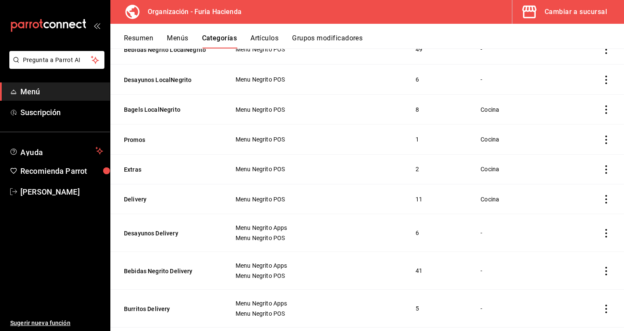
scroll to position [0, 0]
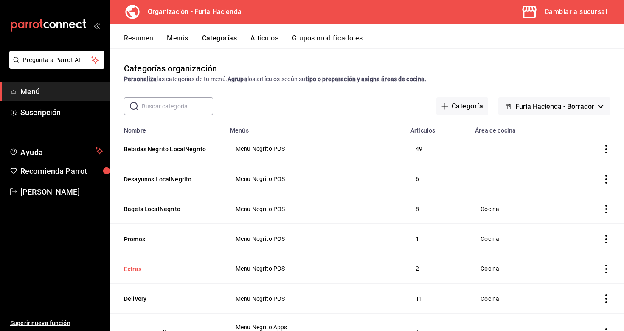
drag, startPoint x: 207, startPoint y: 210, endPoint x: 180, endPoint y: 268, distance: 63.9
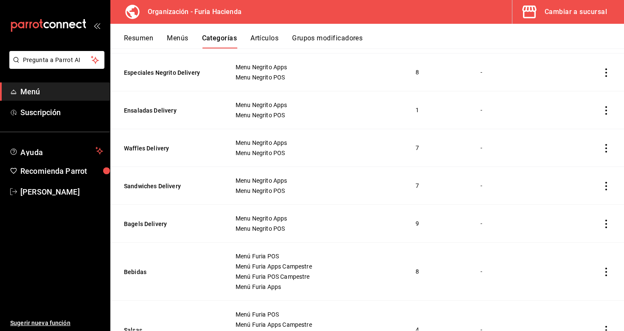
scroll to position [484, 0]
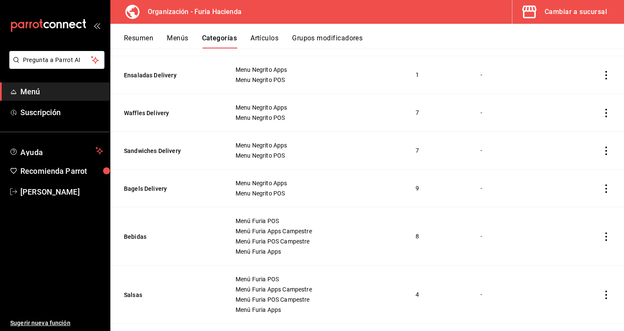
click at [605, 147] on icon "actions" at bounding box center [606, 151] width 8 height 8
click at [545, 134] on div at bounding box center [312, 165] width 624 height 331
click at [605, 148] on icon "actions" at bounding box center [606, 151] width 8 height 8
click at [590, 188] on span "Duplicar" at bounding box center [581, 187] width 22 height 9
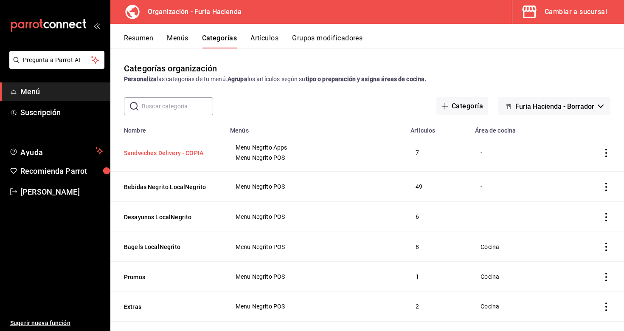
click at [194, 150] on button "Sandwiches Delivery - COPIA" at bounding box center [166, 153] width 85 height 8
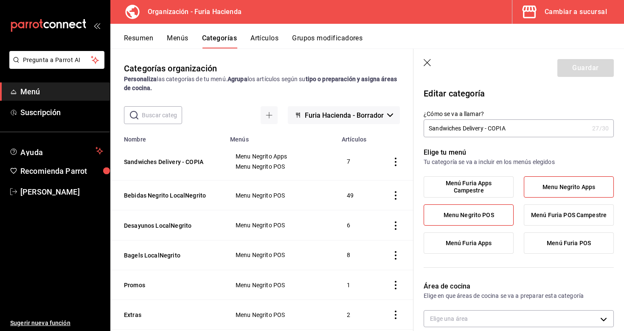
drag, startPoint x: 522, startPoint y: 127, endPoint x: 465, endPoint y: 128, distance: 56.9
click at [465, 128] on input "Sandwiches Delivery - COPIA" at bounding box center [506, 128] width 165 height 17
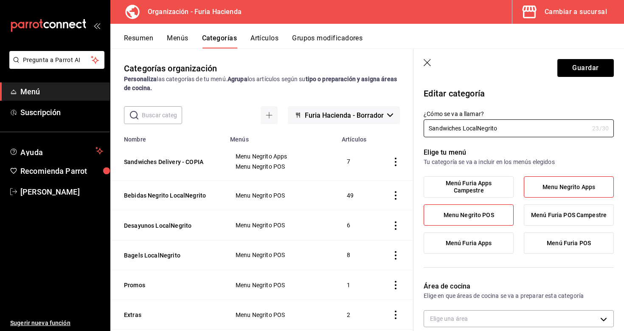
type input "Sandwiches LocalNegrito"
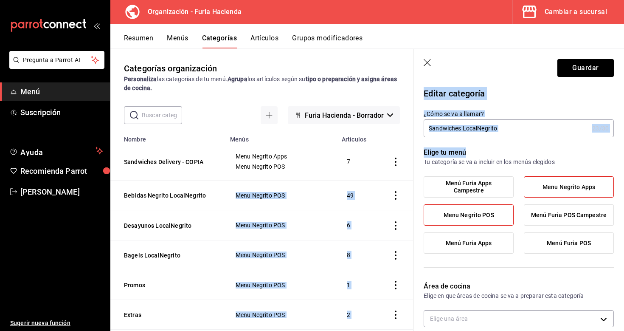
drag, startPoint x: 474, startPoint y: 152, endPoint x: 412, endPoint y: 152, distance: 62.0
click at [412, 152] on main "Categorías organización Personaliza las categorías de tu menú. Agrupa los artíc…" at bounding box center [367, 189] width 514 height 282
click at [479, 154] on p "Elige tu menú" at bounding box center [519, 152] width 190 height 10
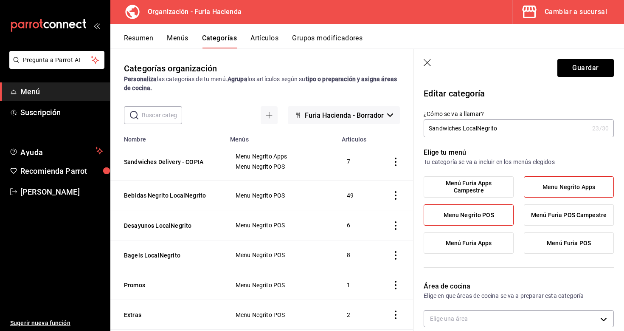
click at [555, 185] on span "Menu Negrito Apps" at bounding box center [569, 187] width 53 height 7
click at [0, 0] on input "Menu Negrito Apps" at bounding box center [0, 0] width 0 height 0
click at [575, 73] on button "Guardar" at bounding box center [586, 68] width 56 height 18
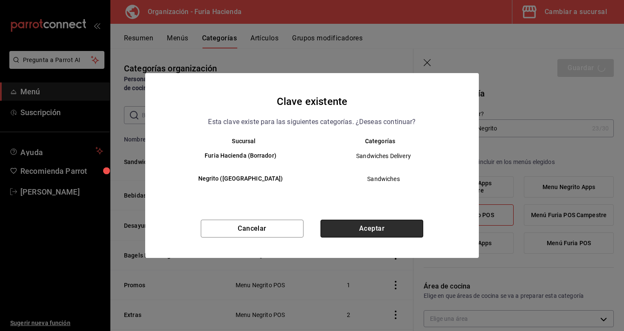
click at [370, 233] on button "Aceptar" at bounding box center [372, 229] width 103 height 18
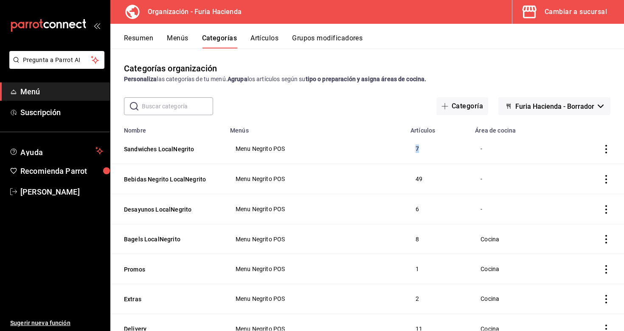
drag, startPoint x: 424, startPoint y: 146, endPoint x: 410, endPoint y: 146, distance: 13.6
click at [410, 146] on td "7" at bounding box center [438, 149] width 65 height 30
click at [269, 37] on button "Artículos" at bounding box center [265, 41] width 28 height 14
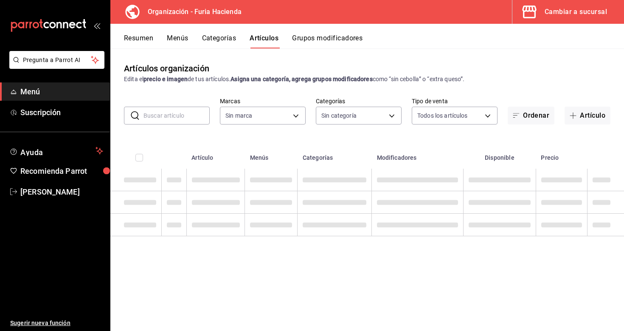
type input "bfeca42f-b570-411f-bb79-7bc68af5dd0e"
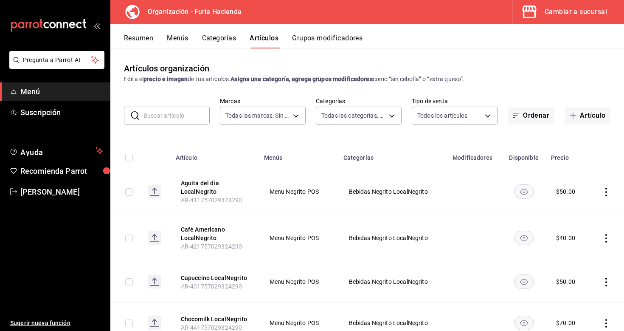
type input "661febab-929e-4191-ae24-ae0aaa062864,efca0296-21f5-405a-84c2-4691583b9005,e24fb…"
click at [346, 119] on body "Pregunta a Parrot AI Menú Suscripción Ayuda Recomienda Parrot Ruth Aguilar Suge…" at bounding box center [312, 165] width 624 height 331
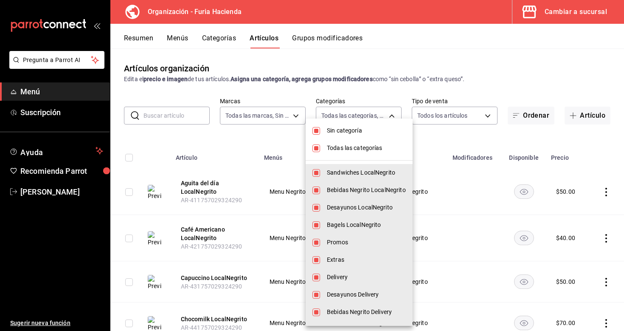
click at [346, 133] on span "Sin categoría" at bounding box center [366, 130] width 79 height 9
checkbox input "false"
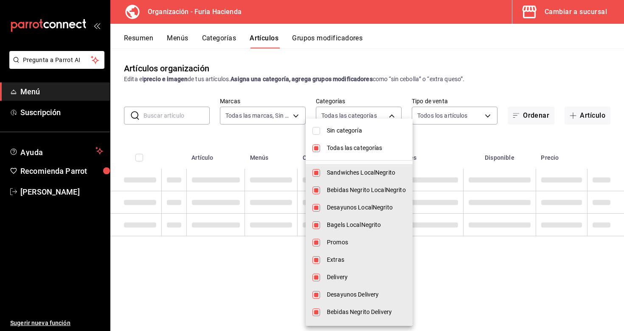
click at [346, 142] on li "Todas las categorías" at bounding box center [359, 147] width 107 height 17
checkbox input "false"
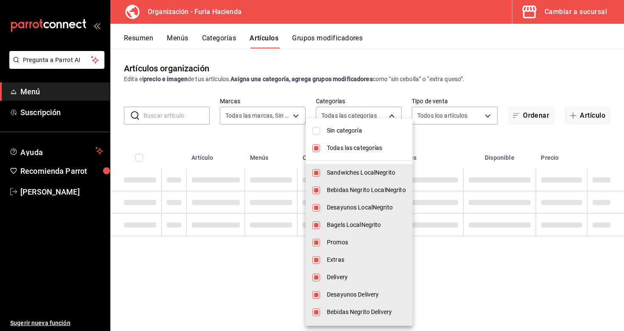
checkbox input "false"
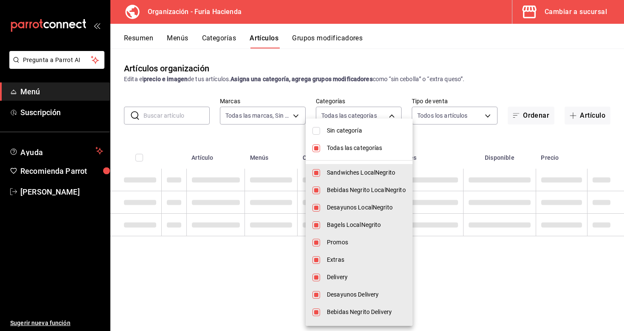
checkbox input "false"
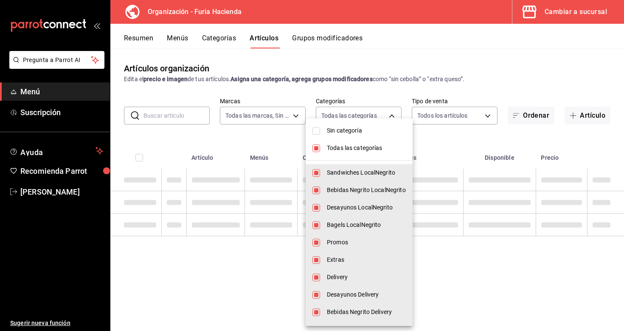
checkbox input "false"
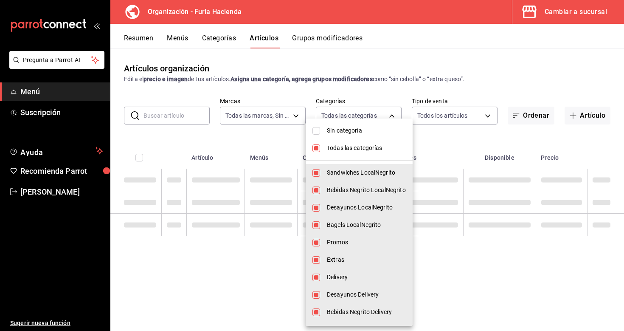
checkbox input "false"
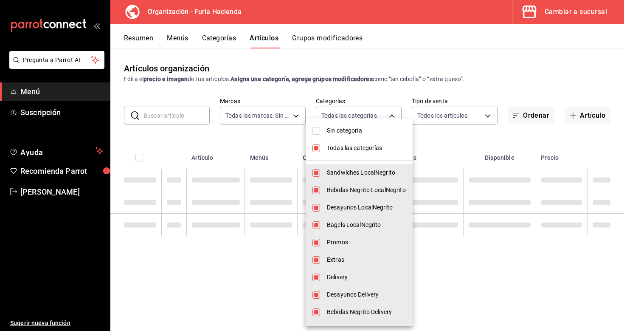
checkbox input "false"
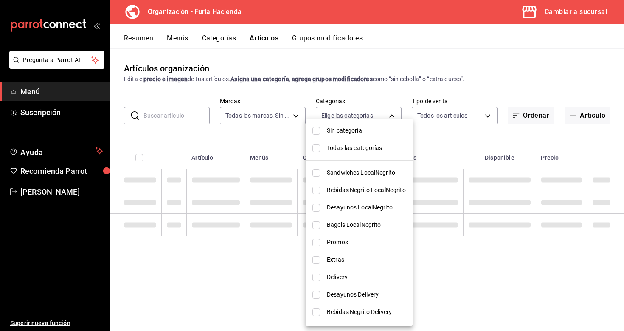
click at [360, 173] on span "Sandwiches LocalNegrito" at bounding box center [366, 172] width 79 height 9
type input "661febab-929e-4191-ae24-ae0aaa062864"
checkbox input "true"
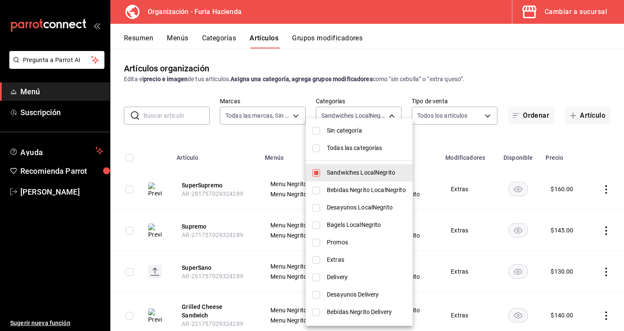
click at [450, 141] on div at bounding box center [312, 165] width 624 height 331
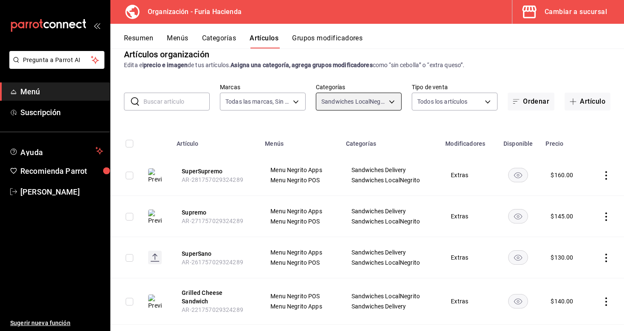
scroll to position [11, 0]
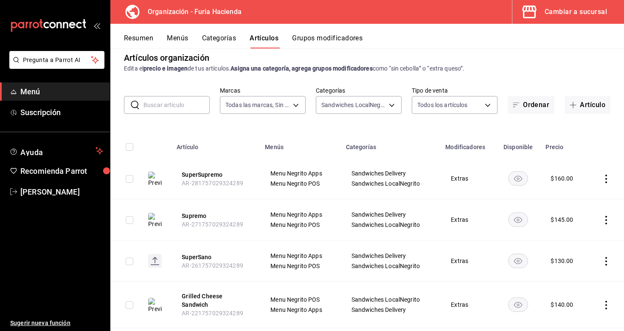
click at [608, 181] on icon "actions" at bounding box center [606, 179] width 8 height 8
click at [585, 216] on span "Duplicar" at bounding box center [581, 215] width 22 height 9
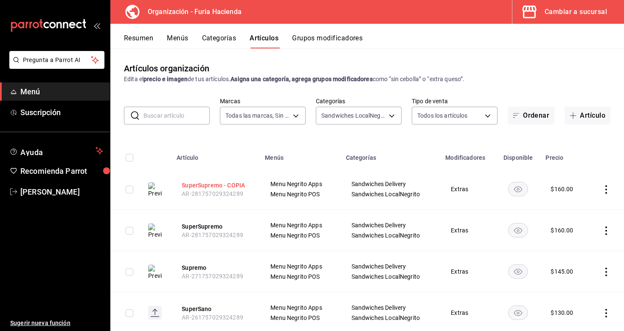
click at [237, 184] on button "SuperSupremo - COPIA" at bounding box center [216, 185] width 68 height 8
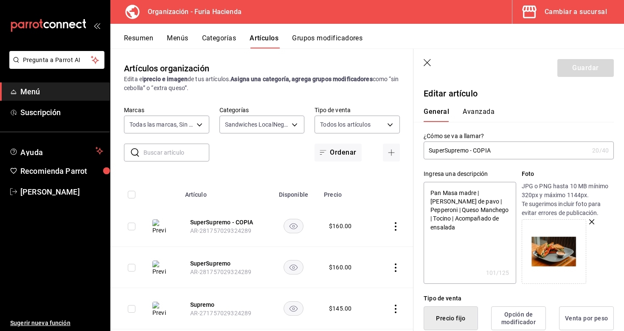
drag, startPoint x: 499, startPoint y: 151, endPoint x: 471, endPoint y: 150, distance: 27.6
click at [471, 150] on input "SuperSupremo - COPIA" at bounding box center [506, 150] width 165 height 17
type input "SuperSupremo"
type textarea "x"
type input "SuperSupremo L"
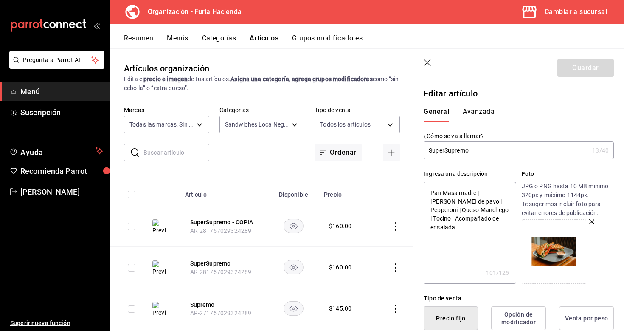
type textarea "x"
type input "SuperSupremo Lo"
type textarea "x"
type input "SuperSupremo Loc"
type textarea "x"
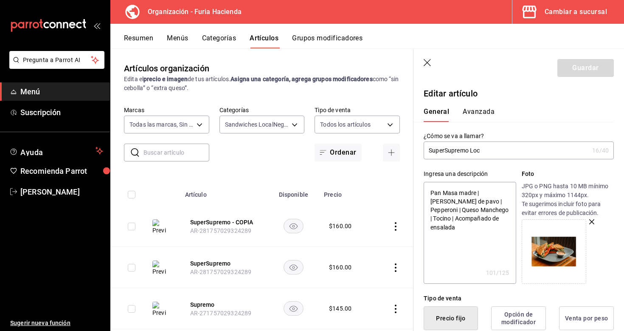
type input "SuperSupremo Loca"
type textarea "x"
type input "SuperSupremo Local"
type textarea "x"
type input "SuperSupremo LocalN"
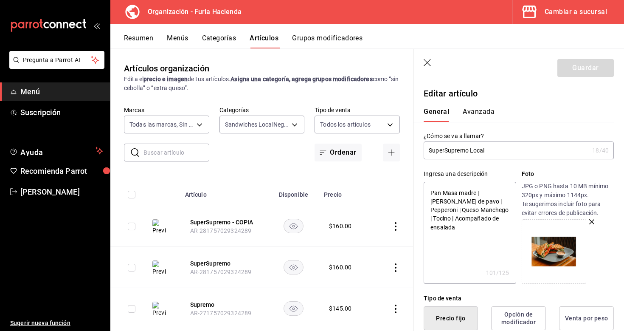
type textarea "x"
type input "SuperSupremo LocalNe"
type textarea "x"
type input "SuperSupremo LocalNeg"
type textarea "x"
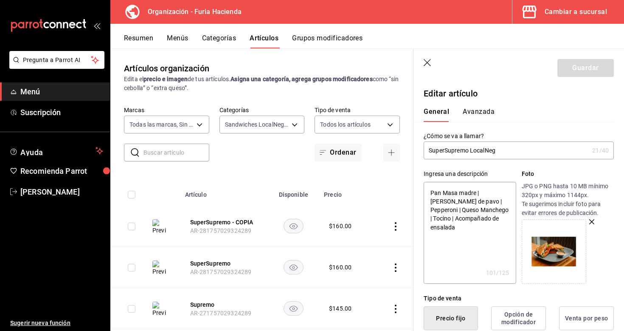
type input "SuperSupremo LocalNegr"
type textarea "x"
type input "SuperSupremo LocalNegri"
type textarea "x"
type input "SuperSupremo LocalNegrit"
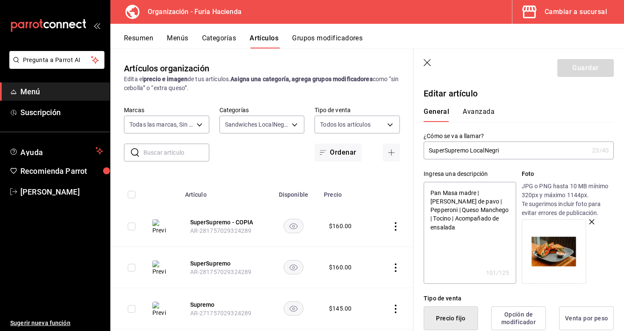
type textarea "x"
type input "SuperSupremo LocalNegrito"
type textarea "x"
type input "SuperSupremo LocalNegrito"
click at [591, 67] on div "Guardar" at bounding box center [586, 68] width 56 height 18
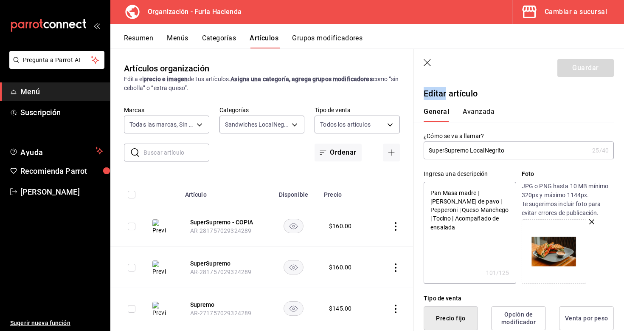
click at [591, 67] on div "Guardar" at bounding box center [586, 68] width 56 height 18
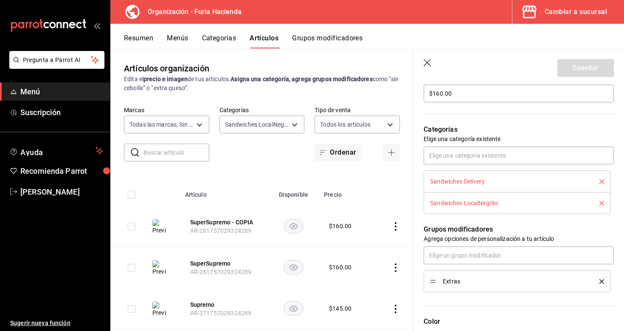
scroll to position [268, 0]
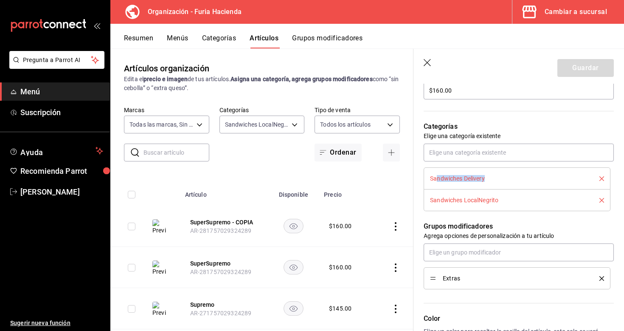
drag, startPoint x: 437, startPoint y: 177, endPoint x: 484, endPoint y: 177, distance: 47.2
click at [484, 177] on span "Sandwiches Delivery" at bounding box center [457, 178] width 55 height 6
click at [602, 178] on icon "delete" at bounding box center [602, 178] width 5 height 5
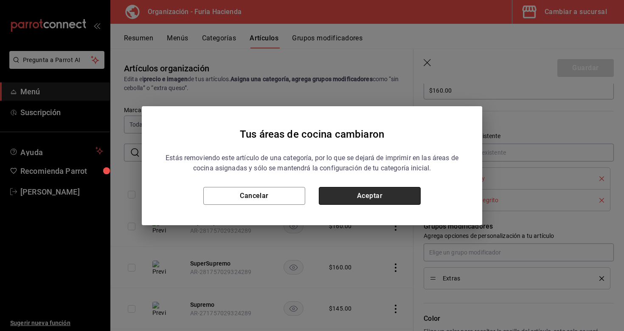
click at [383, 197] on button "Aceptar" at bounding box center [370, 196] width 102 height 18
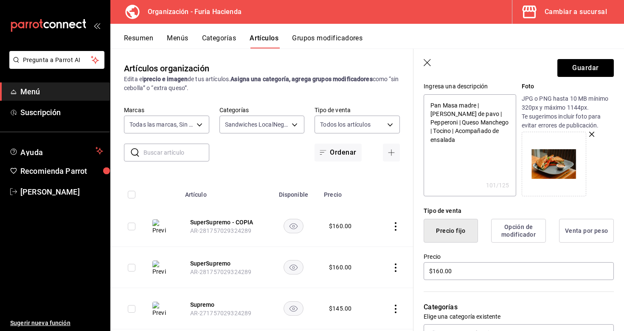
scroll to position [0, 0]
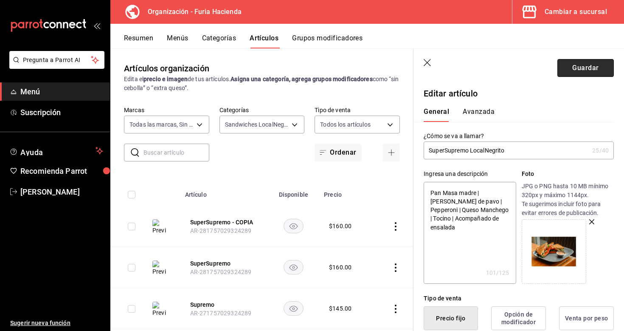
click at [575, 67] on button "Guardar" at bounding box center [586, 68] width 56 height 18
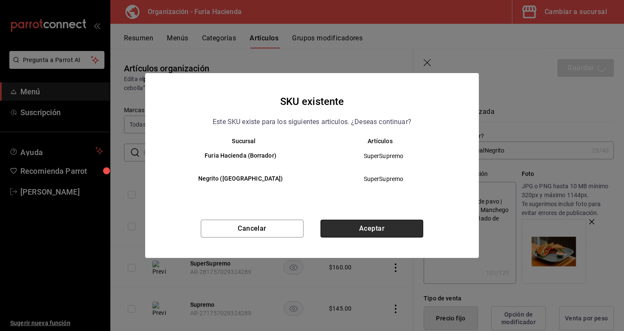
click at [390, 229] on button "Aceptar" at bounding box center [372, 229] width 103 height 18
type textarea "x"
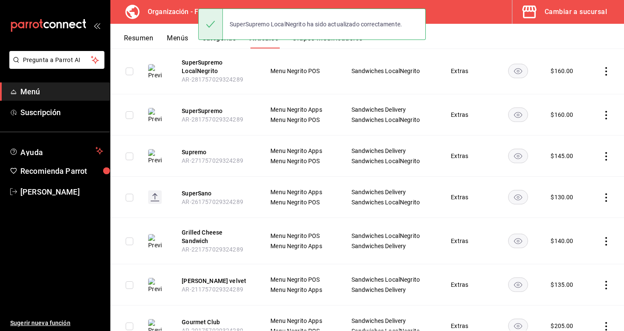
scroll to position [106, 0]
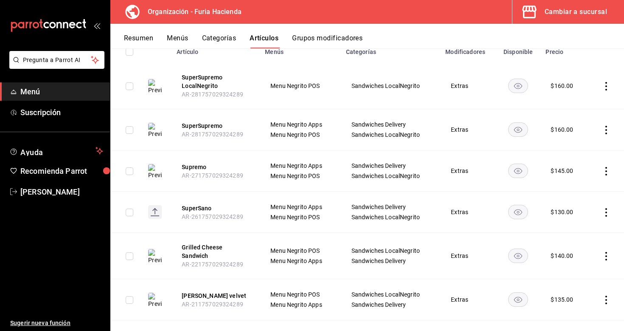
drag, startPoint x: 242, startPoint y: 124, endPoint x: 197, endPoint y: 172, distance: 66.1
click at [197, 172] on tbody "SuperSupremo LocalNegrito AR-281757029324289 Menu Negrito POS Sandwiches LocalN…" at bounding box center [367, 232] width 514 height 339
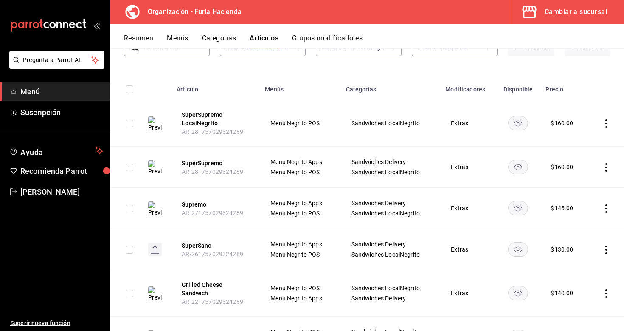
scroll to position [51, 0]
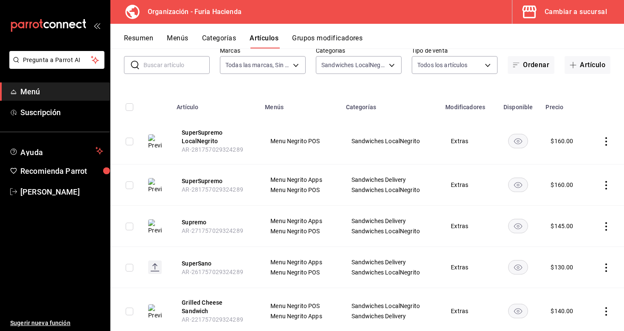
click at [212, 30] on div "Resumen Menús Categorías Artículos Grupos modificadores" at bounding box center [367, 36] width 514 height 25
click at [215, 36] on button "Categorías" at bounding box center [219, 41] width 34 height 14
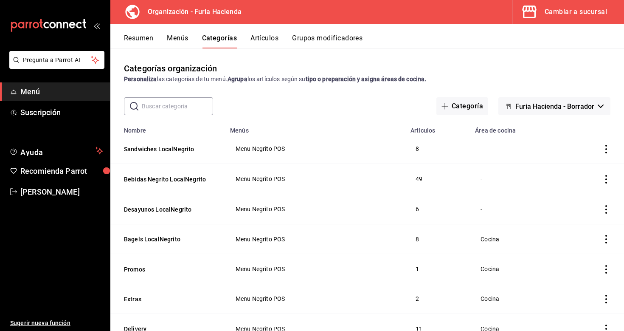
click at [269, 37] on button "Artículos" at bounding box center [265, 41] width 28 height 14
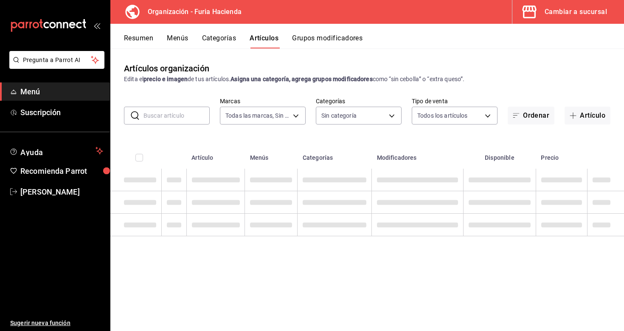
type input "bfeca42f-b570-411f-bb79-7bc68af5dd0e"
type input "661febab-929e-4191-ae24-ae0aaa062864,efca0296-21f5-405a-84c2-4691583b9005,e24fb…"
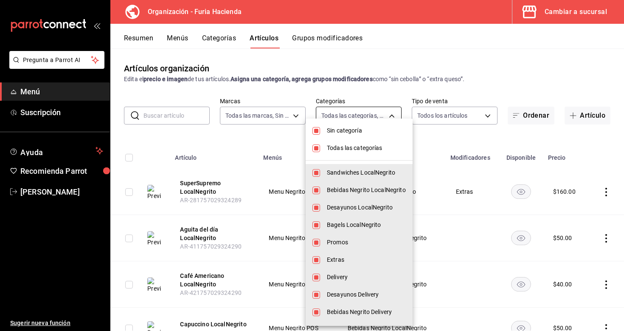
click at [349, 112] on body "Pregunta a Parrot AI Menú Suscripción Ayuda Recomienda Parrot [PERSON_NAME] Sug…" at bounding box center [312, 165] width 624 height 331
click at [351, 124] on li "Sin categoría" at bounding box center [359, 130] width 107 height 17
checkbox input "false"
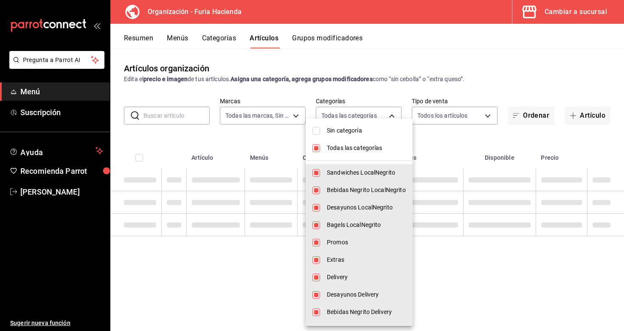
click at [350, 146] on span "Todas las categorías" at bounding box center [366, 148] width 79 height 9
checkbox input "false"
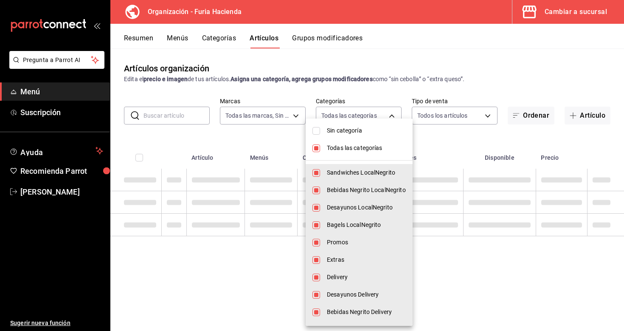
checkbox input "false"
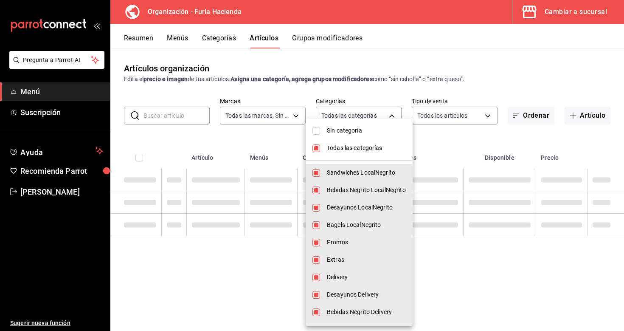
checkbox input "false"
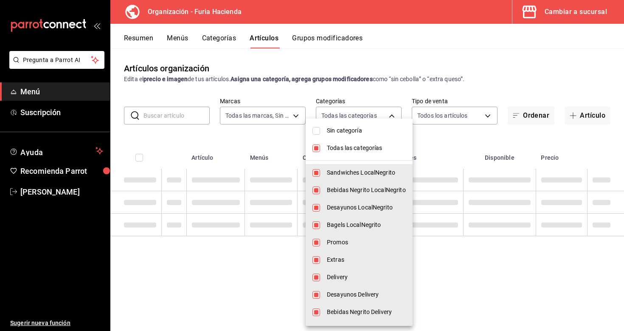
checkbox input "false"
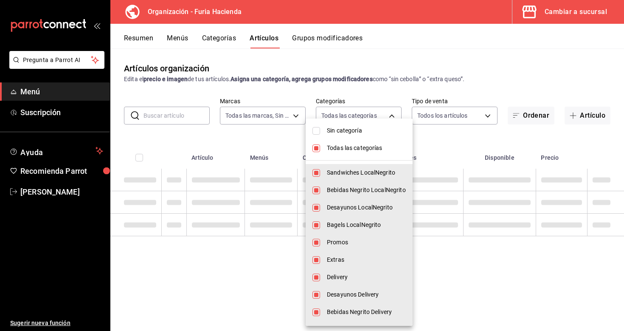
checkbox input "false"
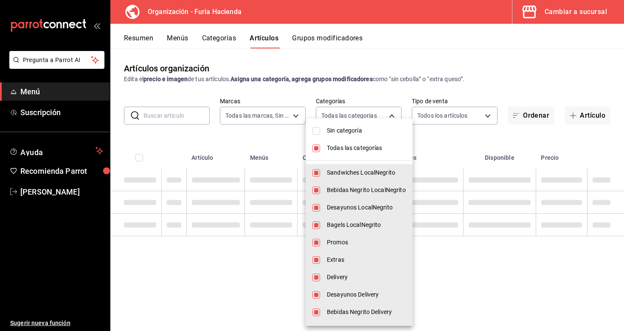
checkbox input "false"
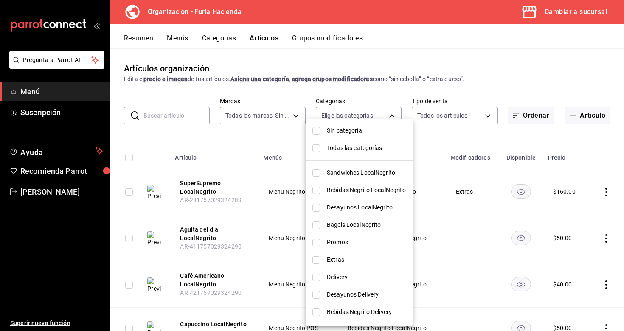
click at [356, 168] on span "Sandwiches LocalNegrito" at bounding box center [366, 172] width 79 height 9
type input "661febab-929e-4191-ae24-ae0aaa062864"
checkbox input "true"
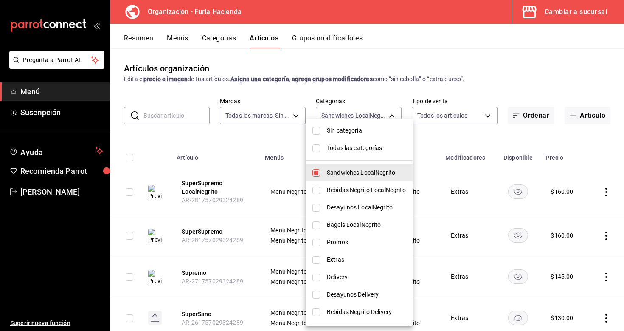
click at [224, 141] on div at bounding box center [312, 165] width 624 height 331
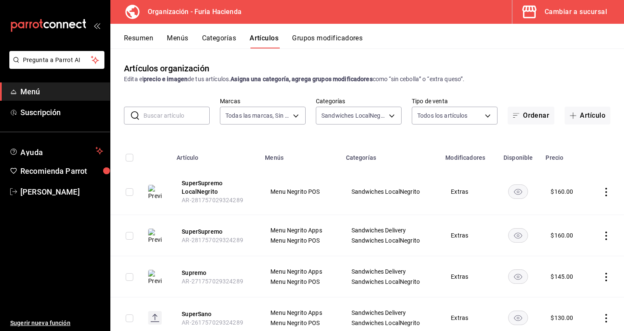
click at [552, 11] on div "Cambiar a sucursal" at bounding box center [576, 12] width 62 height 12
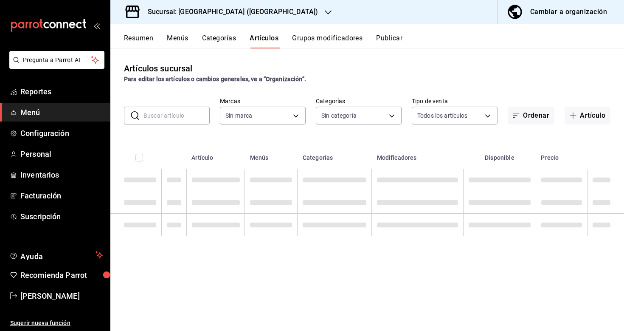
type input "72625b5b-7a68-4e65-a17d-1232e53441ba,a1c59b6c-f500-4add-a0db-b55460d31a74,3bd55…"
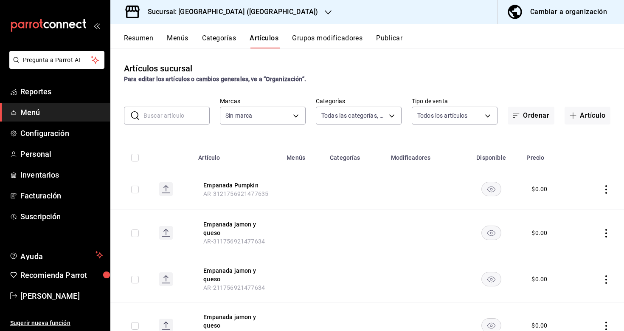
type input "7a789ef8-f71c-49e3-bf04-467ed2c5263c"
click at [239, 10] on h3 "Sucursal: Furia Hacienda (Chiapas)" at bounding box center [229, 12] width 177 height 10
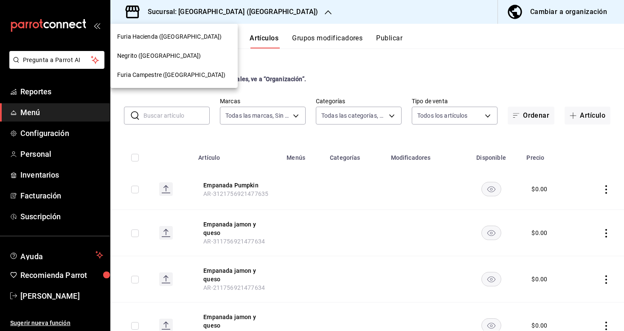
click at [154, 62] on div "Negrito ([GEOGRAPHIC_DATA])" at bounding box center [173, 55] width 127 height 19
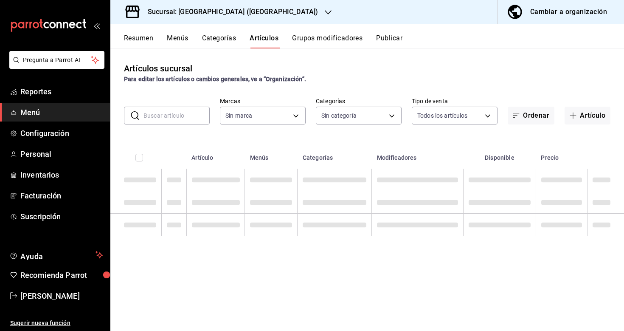
type input "58f0ccdc-7803-4efc-895d-68e637178344,04179152-9d8b-4da6-8fd7-33c55e9b75bc,2ec7e…"
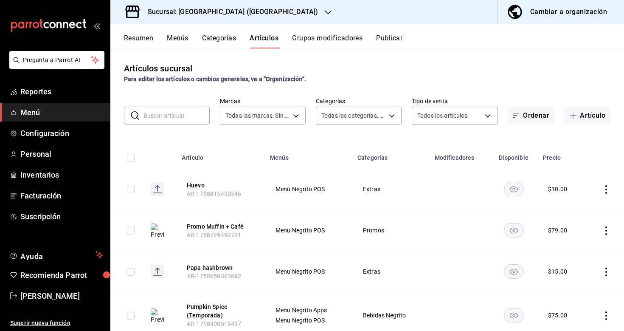
type input "287774e0-f4ba-4ef7-b69d-38b7dbe72ed9"
click at [179, 34] on button "Menús" at bounding box center [177, 41] width 21 height 14
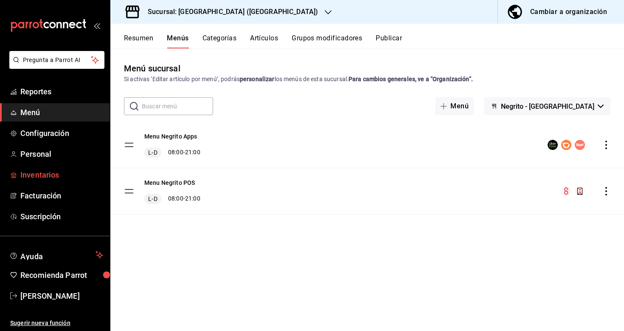
click at [40, 175] on span "Inventarios" at bounding box center [61, 174] width 83 height 11
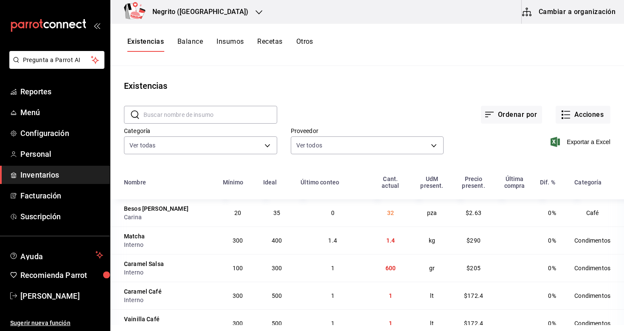
click at [194, 41] on button "Balance" at bounding box center [190, 44] width 25 height 14
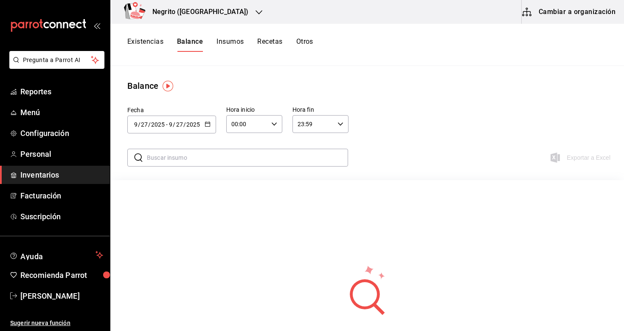
click at [239, 42] on button "Insumos" at bounding box center [230, 44] width 27 height 14
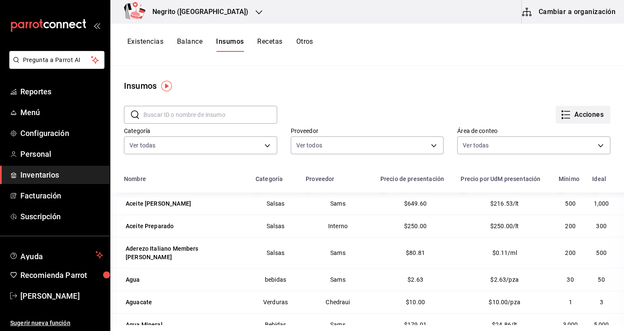
click at [585, 115] on button "Acciones" at bounding box center [583, 115] width 55 height 18
click at [256, 42] on div at bounding box center [312, 165] width 624 height 331
click at [271, 42] on body "Pregunta a Parrot AI Reportes Menú Configuración Personal Inventarios Facturaci…" at bounding box center [312, 162] width 624 height 325
click at [303, 42] on button "Otros" at bounding box center [305, 44] width 17 height 14
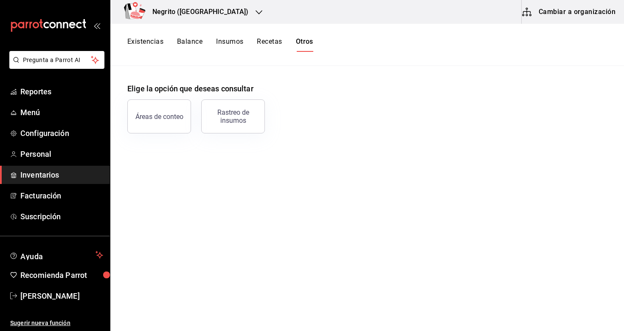
click at [148, 39] on button "Existencias" at bounding box center [145, 44] width 36 height 14
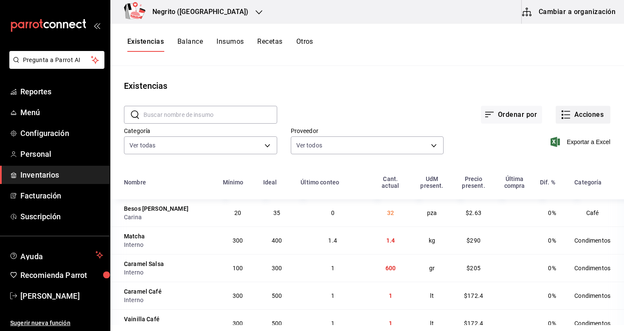
click at [586, 113] on button "Acciones" at bounding box center [583, 115] width 55 height 18
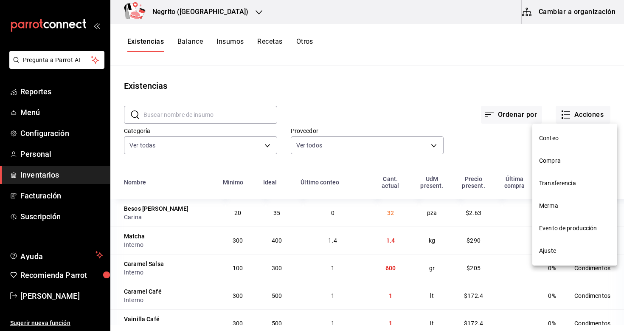
click at [551, 141] on span "Conteo" at bounding box center [575, 138] width 71 height 9
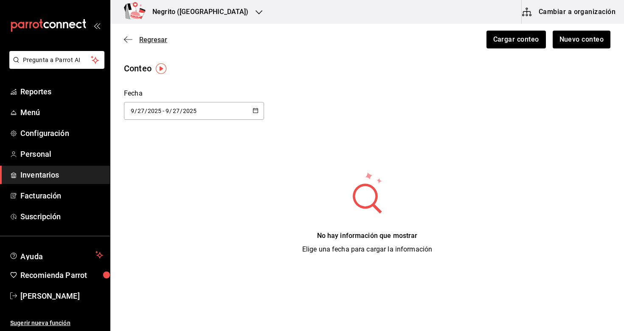
click at [145, 38] on span "Regresar" at bounding box center [153, 40] width 28 height 8
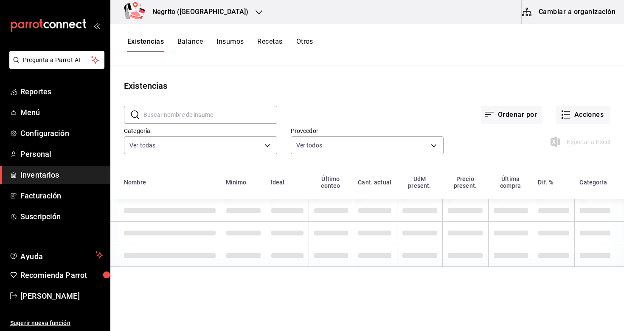
click at [191, 39] on button "Balance" at bounding box center [190, 44] width 25 height 14
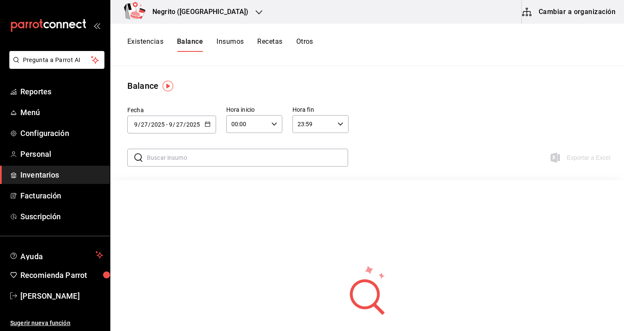
click at [158, 37] on button "Existencias" at bounding box center [145, 44] width 36 height 14
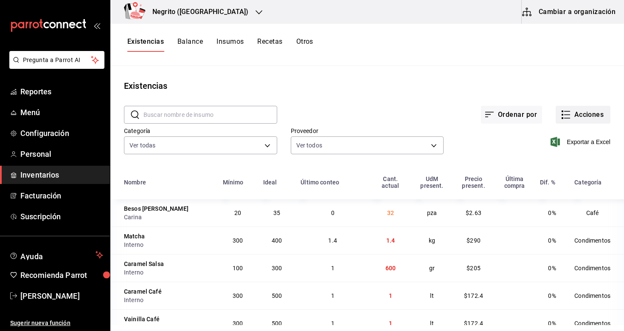
click at [573, 115] on button "Acciones" at bounding box center [583, 115] width 55 height 18
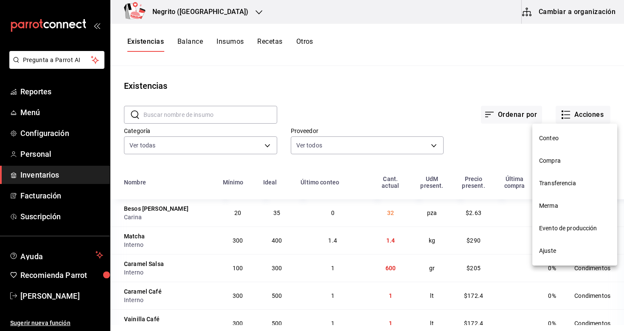
click at [566, 247] on span "Ajuste" at bounding box center [575, 250] width 71 height 9
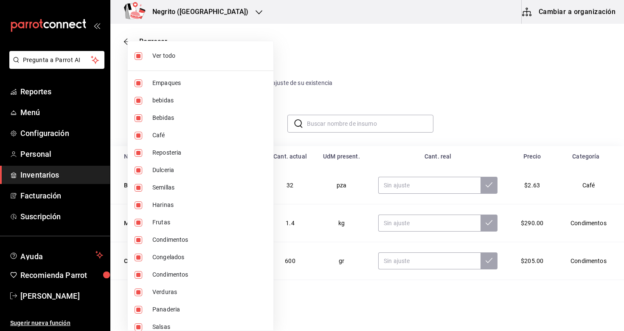
click at [246, 120] on body "Pregunta a Parrot AI Reportes Menú Configuración Personal Inventarios Facturaci…" at bounding box center [312, 141] width 624 height 283
click at [369, 96] on div at bounding box center [312, 165] width 624 height 331
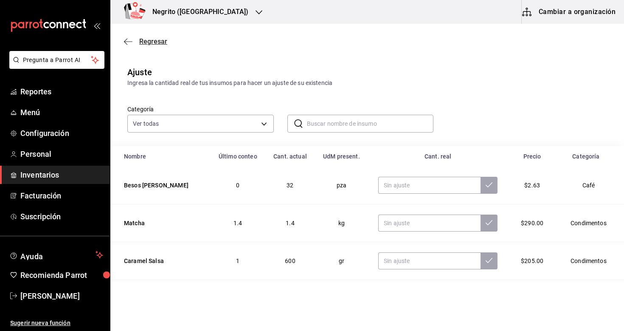
click at [156, 41] on span "Regresar" at bounding box center [153, 41] width 28 height 8
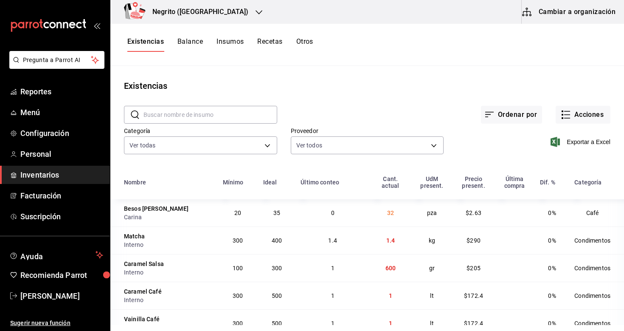
click at [228, 42] on button "Insumos" at bounding box center [230, 44] width 27 height 14
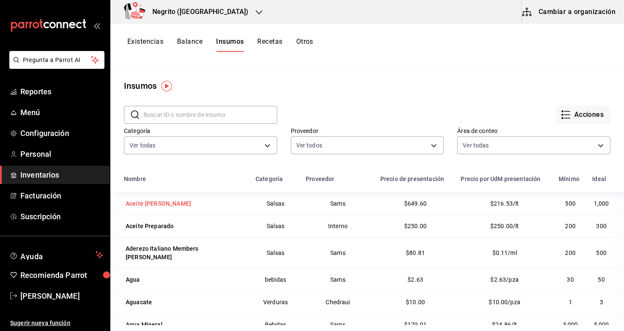
click at [153, 203] on div "Aceite [PERSON_NAME]" at bounding box center [158, 203] width 65 height 8
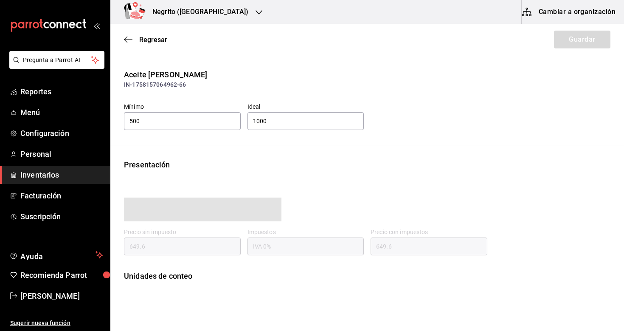
type input "649.60"
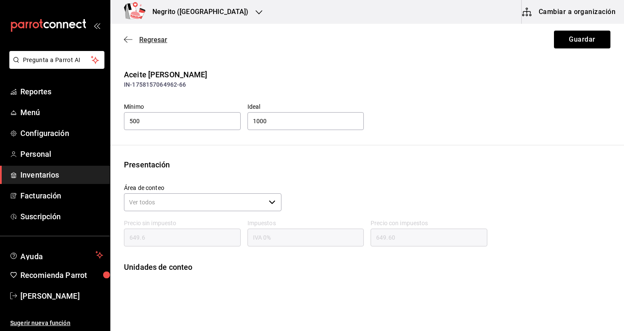
click at [155, 42] on span "Regresar" at bounding box center [153, 40] width 28 height 8
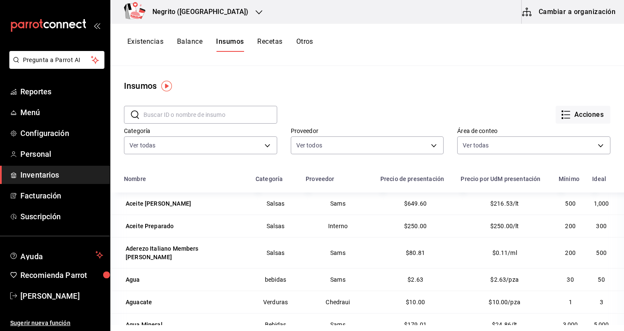
click at [160, 8] on h3 "Negrito ([GEOGRAPHIC_DATA])" at bounding box center [197, 12] width 103 height 10
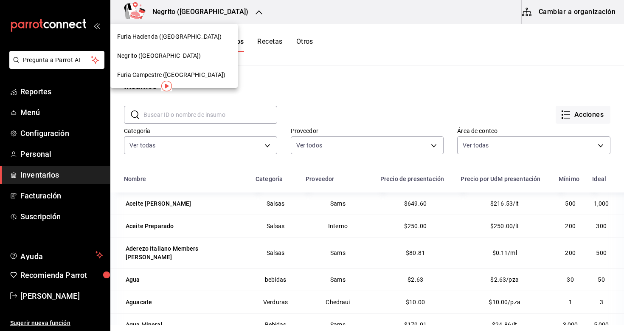
click at [45, 175] on div at bounding box center [312, 165] width 624 height 331
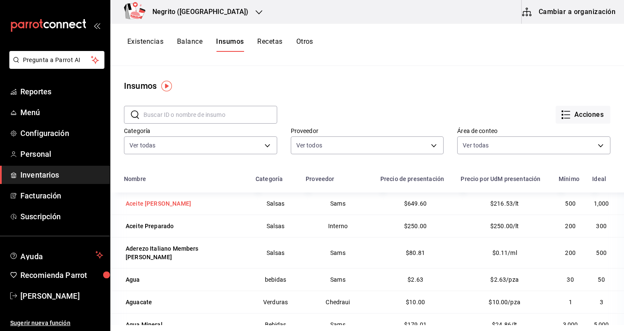
click at [145, 204] on div "Aceite [PERSON_NAME]" at bounding box center [158, 203] width 65 height 8
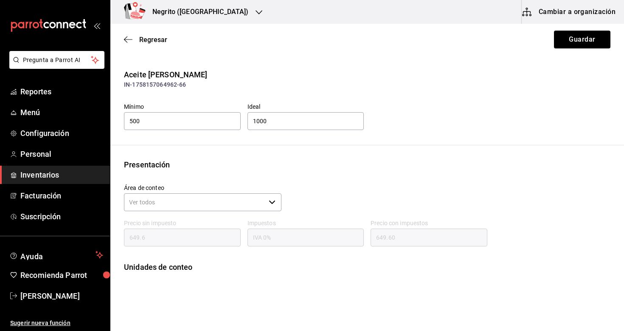
scroll to position [71, 0]
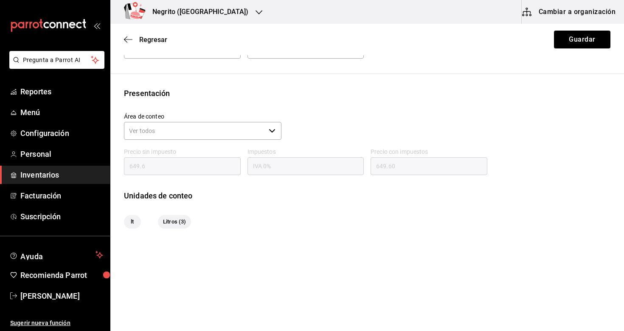
drag, startPoint x: 206, startPoint y: 206, endPoint x: 136, endPoint y: 206, distance: 70.5
click at [136, 206] on div "Presentación Área de conteo ​ Precio sin impuesto 649.6 Impuestos IVA 0% Precio…" at bounding box center [367, 158] width 514 height 141
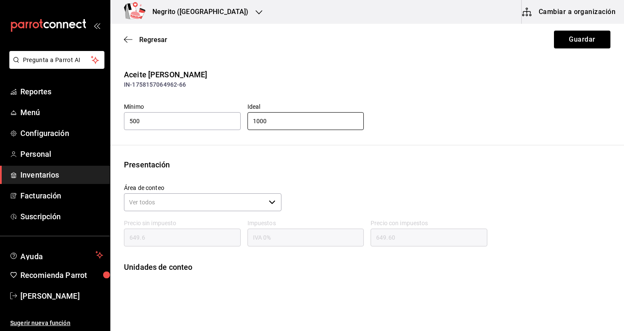
click at [266, 123] on input "1000" at bounding box center [306, 121] width 117 height 18
click at [146, 121] on input "500" at bounding box center [182, 121] width 117 height 18
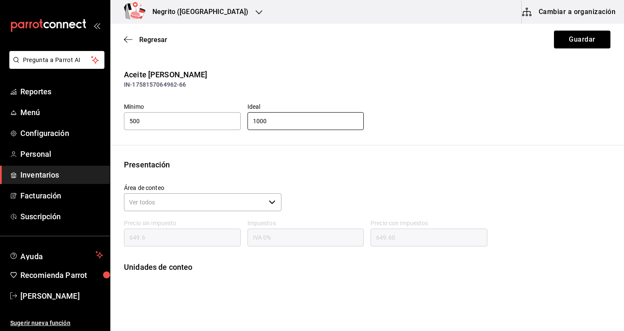
click at [301, 120] on input "1000" at bounding box center [306, 121] width 117 height 18
click at [152, 37] on span "Regresar" at bounding box center [153, 40] width 28 height 8
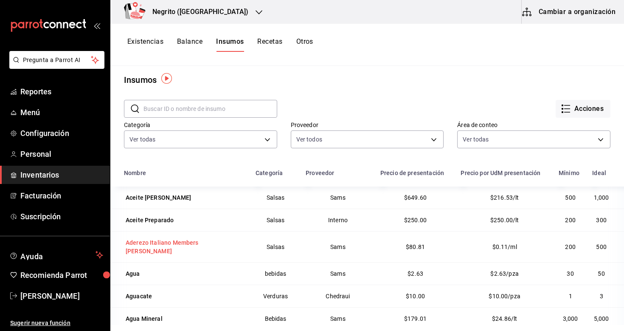
scroll to position [6, 0]
click at [40, 107] on span "Menú" at bounding box center [61, 112] width 83 height 11
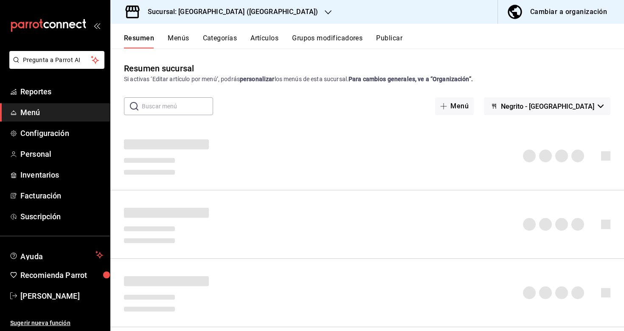
click at [540, 10] on div "Cambiar a organización" at bounding box center [569, 12] width 77 height 12
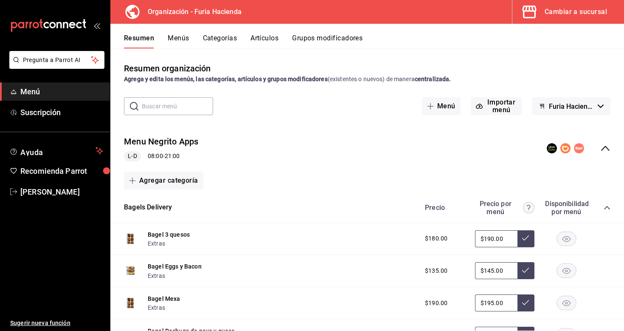
click at [548, 15] on div "Cambiar a sucursal" at bounding box center [576, 12] width 62 height 12
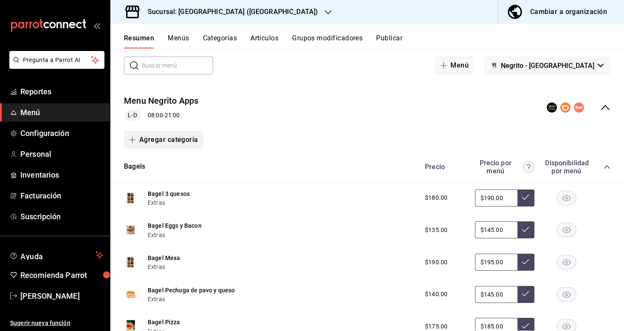
scroll to position [45, 0]
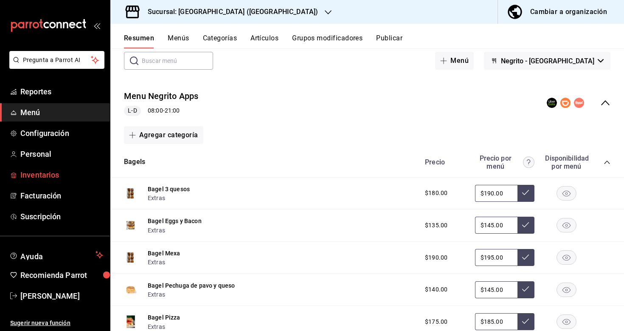
click at [47, 171] on span "Inventarios" at bounding box center [61, 174] width 83 height 11
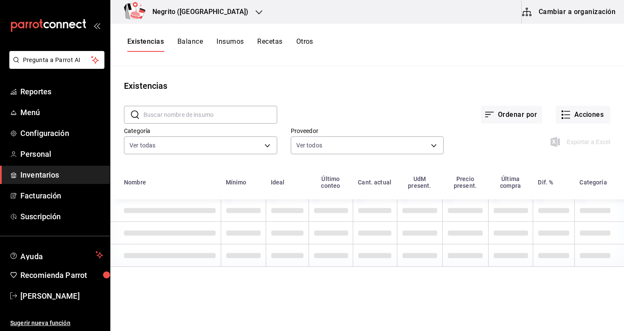
click at [232, 45] on button "Insumos" at bounding box center [230, 44] width 27 height 14
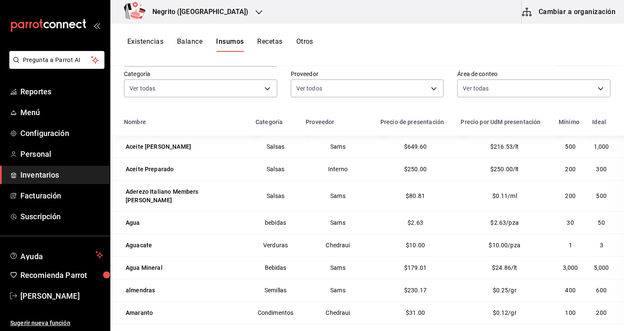
scroll to position [56, 0]
drag, startPoint x: 517, startPoint y: 148, endPoint x: 494, endPoint y: 149, distance: 22.9
click at [494, 149] on td "$216.53/lt" at bounding box center [505, 147] width 98 height 22
drag, startPoint x: 560, startPoint y: 147, endPoint x: 575, endPoint y: 147, distance: 14.5
click at [575, 147] on td "500" at bounding box center [571, 147] width 34 height 22
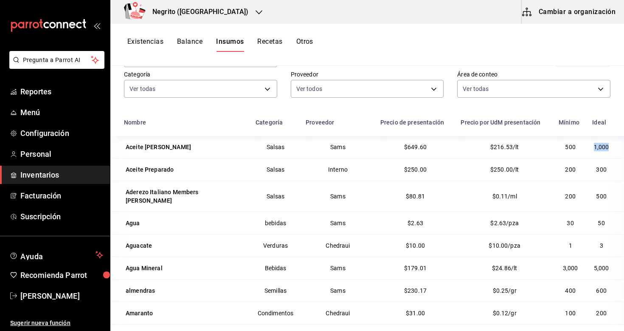
drag, startPoint x: 610, startPoint y: 147, endPoint x: 594, endPoint y: 147, distance: 16.1
click at [594, 147] on td "1,000" at bounding box center [606, 147] width 37 height 22
click at [155, 147] on div "Aceite [PERSON_NAME]" at bounding box center [158, 147] width 65 height 8
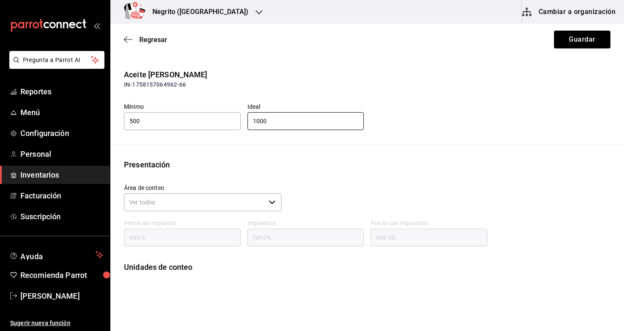
click at [272, 120] on input "1000" at bounding box center [306, 121] width 117 height 18
click at [280, 123] on input "1000" at bounding box center [306, 121] width 117 height 18
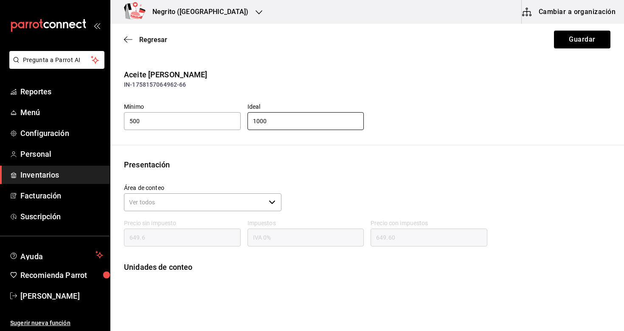
click at [280, 123] on input "1000" at bounding box center [306, 121] width 117 height 18
type input "1"
click at [167, 119] on input "500" at bounding box center [182, 121] width 117 height 18
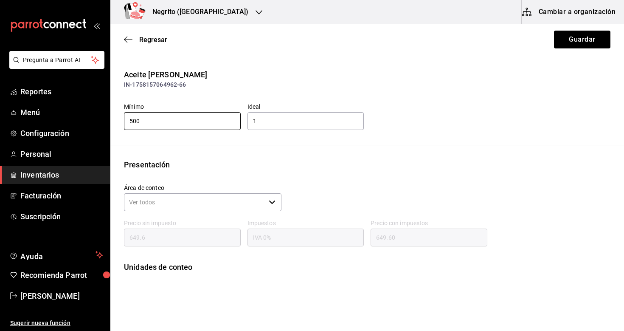
click at [167, 119] on input "500" at bounding box center [182, 121] width 117 height 18
type input "0.5"
click at [162, 124] on input "0.5" at bounding box center [182, 121] width 117 height 18
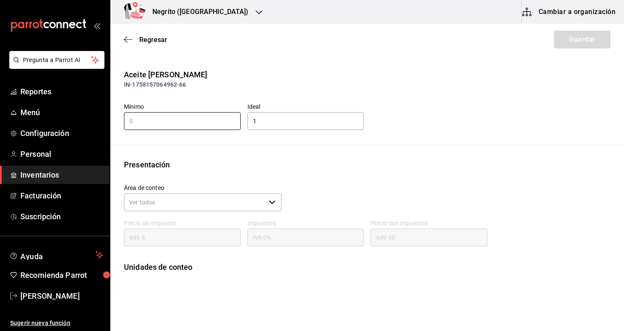
type input "5"
type input "."
type input "5"
click at [279, 121] on input "1" at bounding box center [306, 121] width 117 height 18
click at [325, 165] on div "Presentación" at bounding box center [367, 164] width 487 height 11
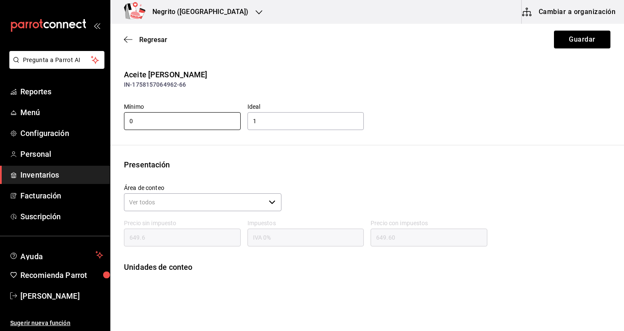
click at [141, 120] on input "0" at bounding box center [182, 121] width 117 height 18
type input "05"
click at [593, 41] on button "Guardar" at bounding box center [582, 40] width 56 height 18
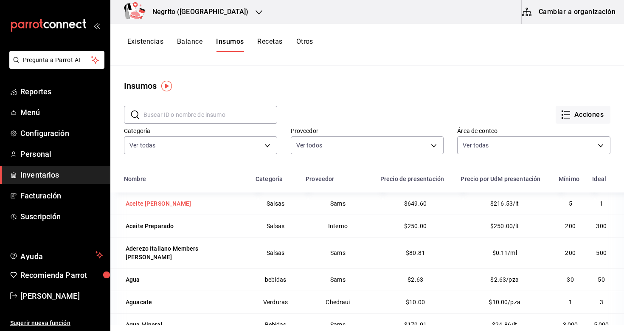
click at [142, 202] on div "Aceite [PERSON_NAME]" at bounding box center [158, 203] width 65 height 8
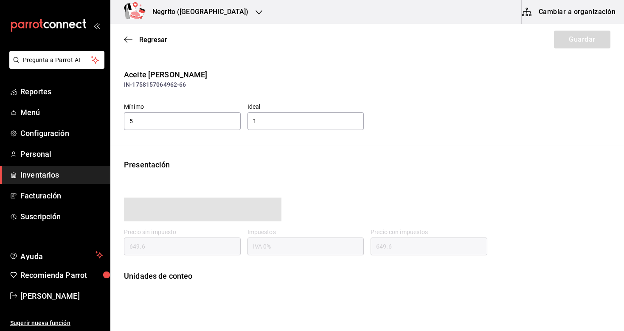
type input "649.60"
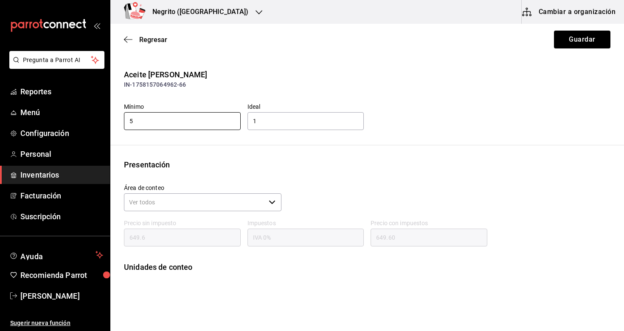
click at [187, 121] on input "5" at bounding box center [182, 121] width 117 height 18
type input "0"
click at [568, 34] on button "Guardar" at bounding box center [582, 40] width 56 height 18
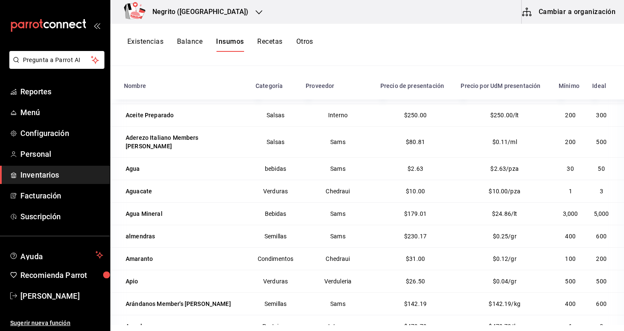
scroll to position [94, 0]
drag, startPoint x: 522, startPoint y: 115, endPoint x: 485, endPoint y: 115, distance: 36.5
click at [485, 115] on td "$250.00/lt" at bounding box center [505, 114] width 98 height 23
click at [158, 116] on div "Aceite Preparado" at bounding box center [150, 114] width 48 height 8
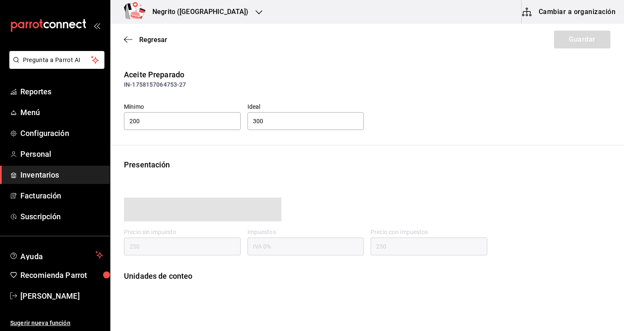
type input "250.00"
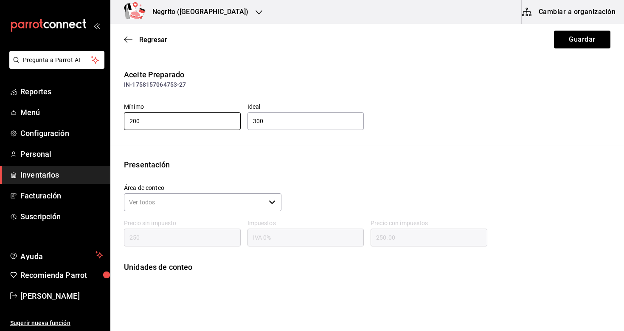
click at [159, 121] on input "200" at bounding box center [182, 121] width 117 height 18
type input "0.2"
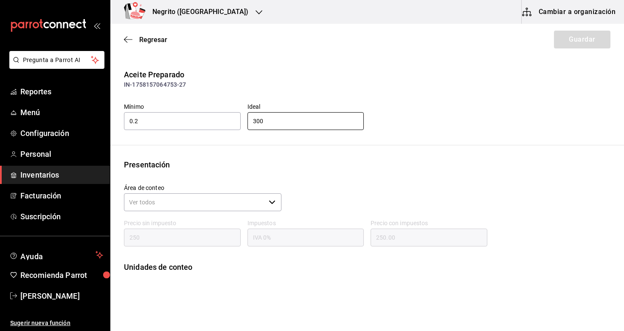
click at [273, 119] on input "300" at bounding box center [306, 121] width 117 height 18
type input "0.3"
click at [226, 121] on input "0.2" at bounding box center [182, 121] width 117 height 18
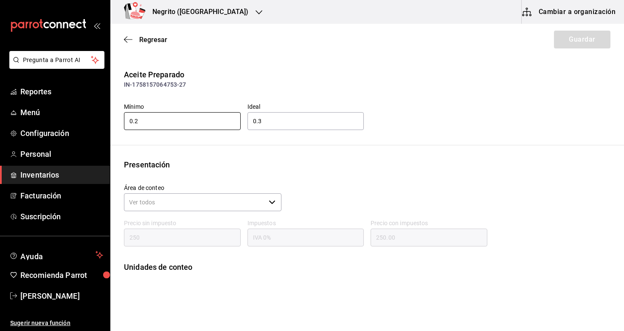
click at [226, 121] on input "0.2" at bounding box center [182, 121] width 117 height 18
click at [157, 41] on span "Regresar" at bounding box center [153, 40] width 28 height 8
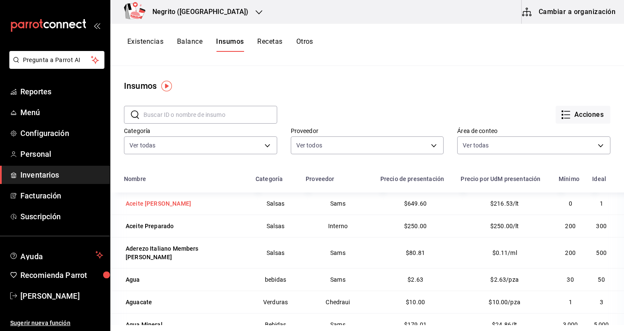
click at [153, 200] on div "Aceite [PERSON_NAME]" at bounding box center [158, 203] width 65 height 8
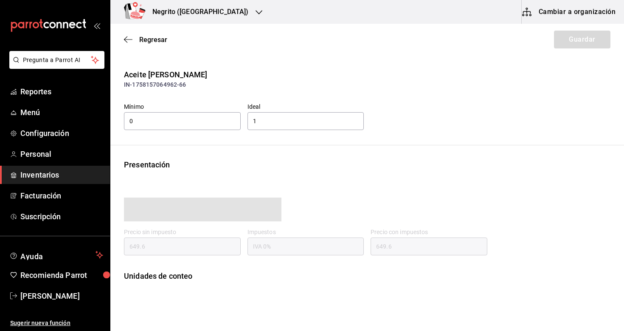
type input "649.60"
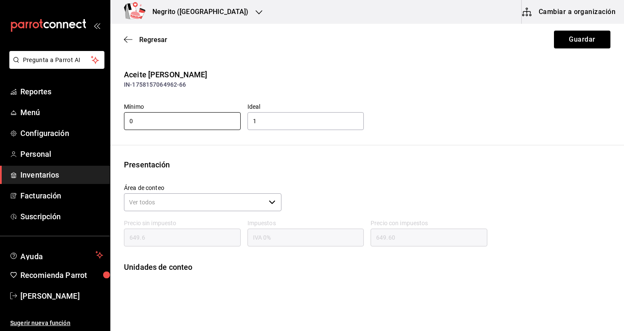
click at [192, 118] on input "0" at bounding box center [182, 121] width 117 height 18
click at [279, 126] on input "1" at bounding box center [306, 121] width 117 height 18
type input "1000"
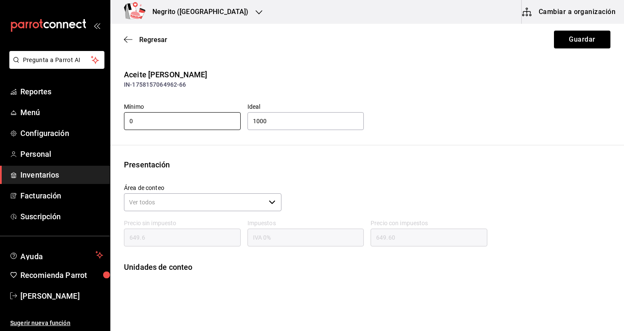
click at [203, 116] on input "0" at bounding box center [182, 121] width 117 height 18
type input "4"
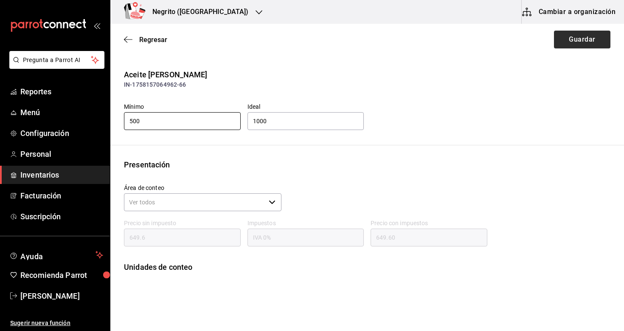
type input "500"
click at [578, 31] on button "Guardar" at bounding box center [582, 40] width 56 height 18
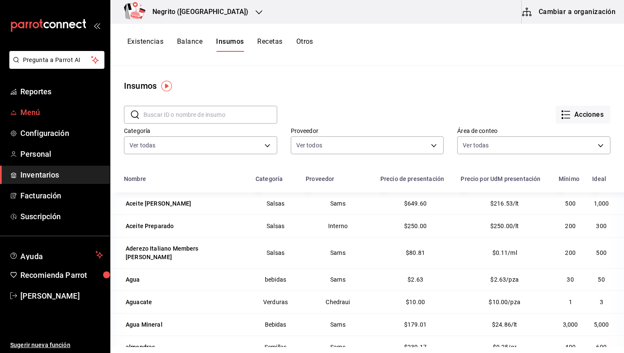
click at [43, 110] on span "Menú" at bounding box center [61, 112] width 83 height 11
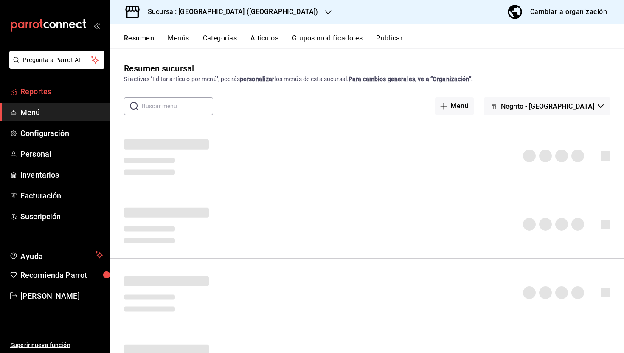
click at [46, 93] on span "Reportes" at bounding box center [61, 91] width 83 height 11
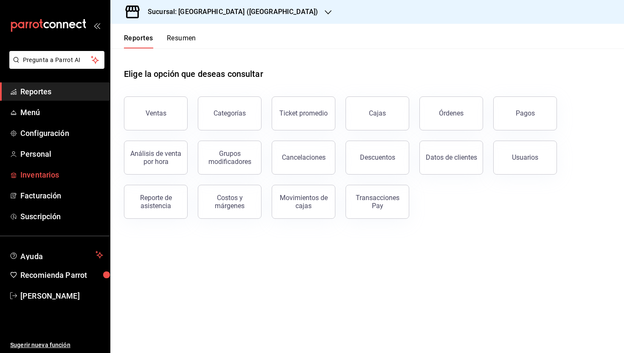
click at [52, 169] on span "Inventarios" at bounding box center [61, 174] width 83 height 11
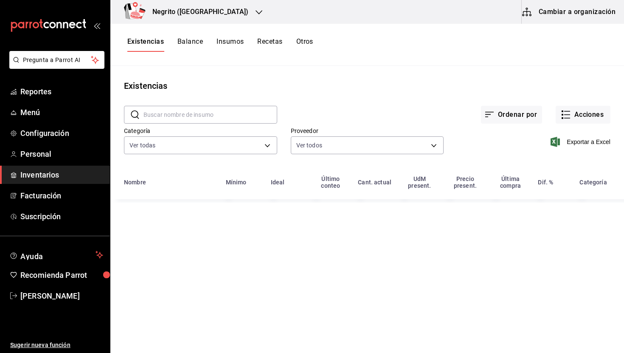
click at [568, 14] on button "Cambiar a organización" at bounding box center [570, 12] width 96 height 24
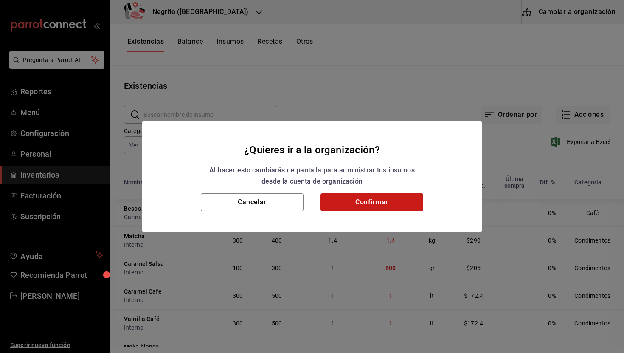
click at [347, 194] on button "Confirmar" at bounding box center [372, 202] width 103 height 18
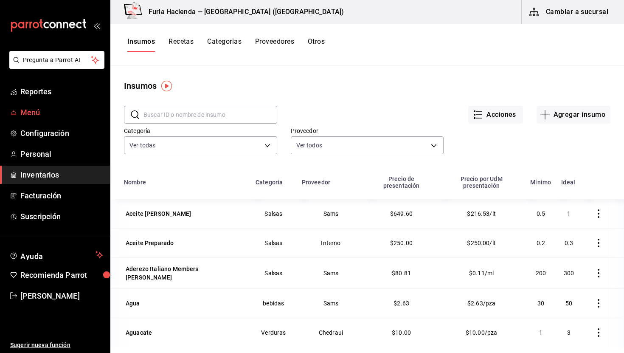
click at [47, 114] on span "Menú" at bounding box center [61, 112] width 83 height 11
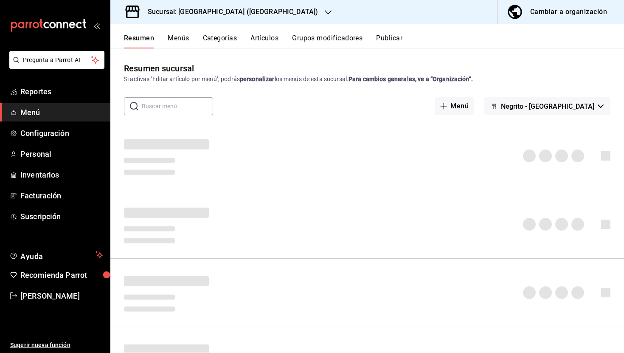
click at [562, 14] on div "Cambiar a organización" at bounding box center [569, 12] width 77 height 12
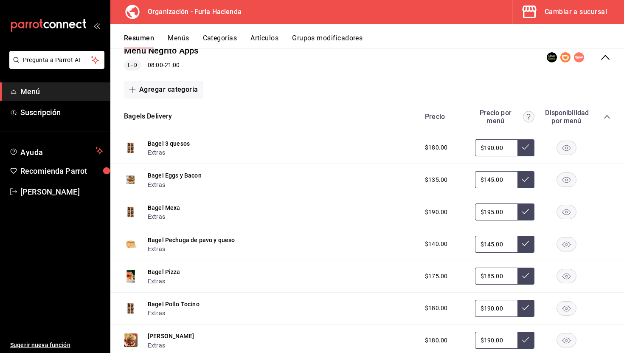
scroll to position [91, 0]
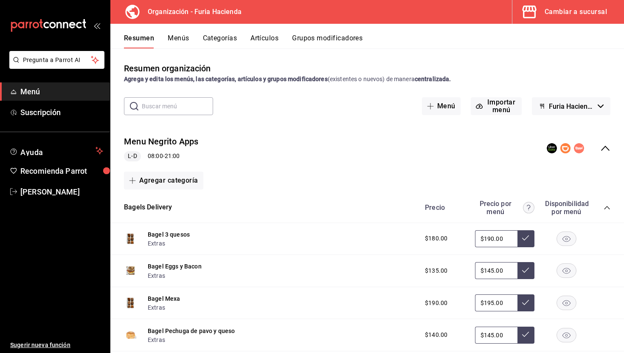
click at [609, 151] on icon "collapse-menu-row" at bounding box center [606, 148] width 10 height 10
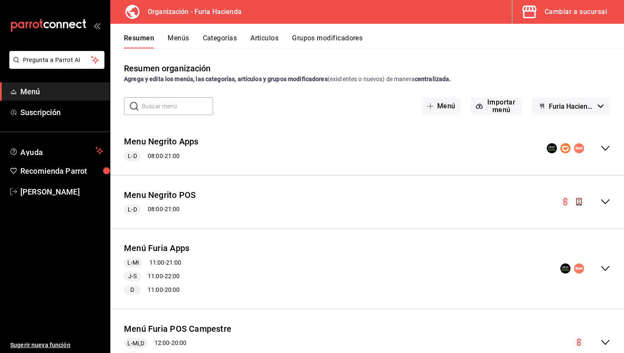
click at [608, 203] on icon "collapse-menu-row" at bounding box center [606, 202] width 10 height 10
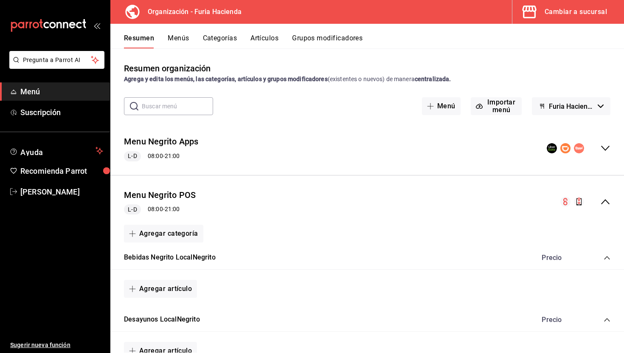
click at [274, 40] on button "Artículos" at bounding box center [265, 41] width 28 height 14
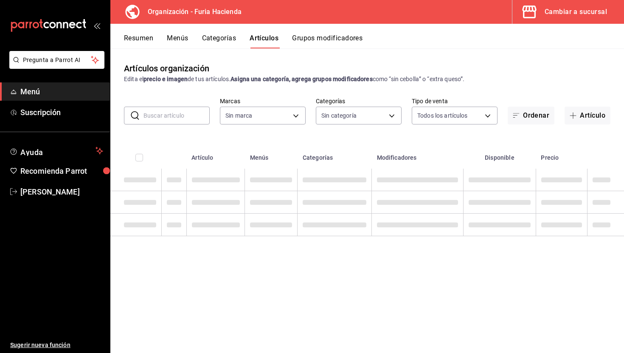
type input "bfeca42f-b570-411f-bb79-7bc68af5dd0e"
type input "661febab-929e-4191-ae24-ae0aaa062864,efca0296-21f5-405a-84c2-4691583b9005,e24fb…"
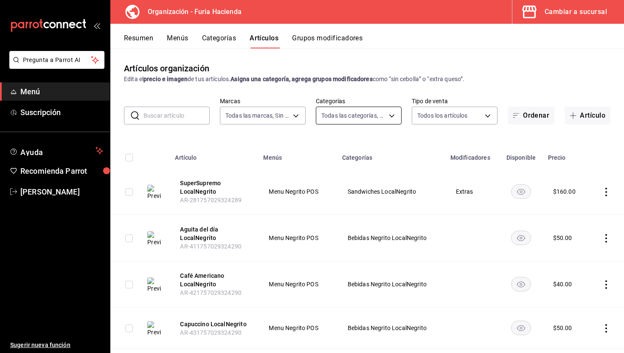
click at [359, 116] on body "Pregunta a Parrot AI Menú Suscripción Ayuda Recomienda Parrot [PERSON_NAME] Sug…" at bounding box center [312, 176] width 624 height 353
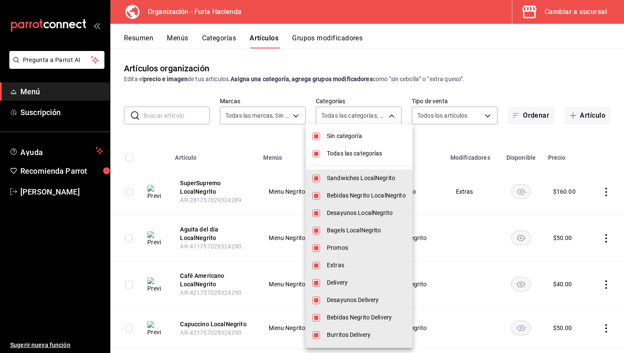
click at [352, 154] on span "Todas las categorías" at bounding box center [366, 153] width 79 height 9
checkbox input "false"
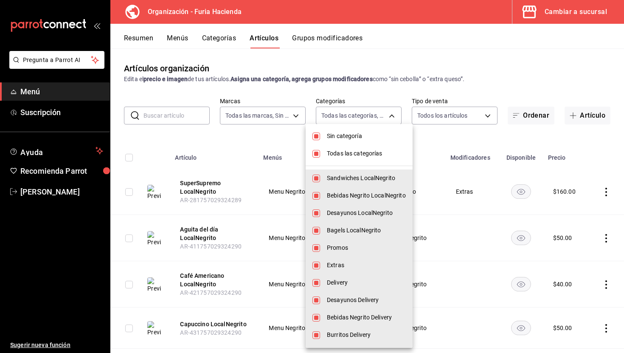
checkbox input "false"
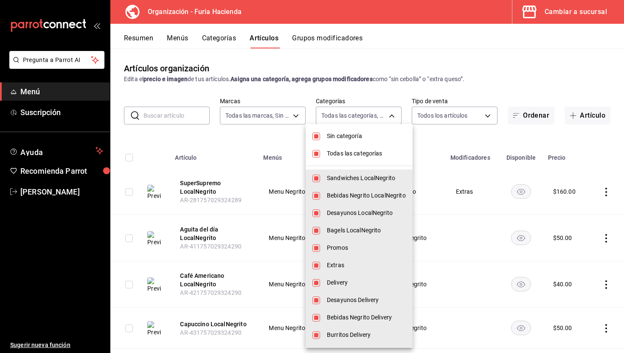
checkbox input "false"
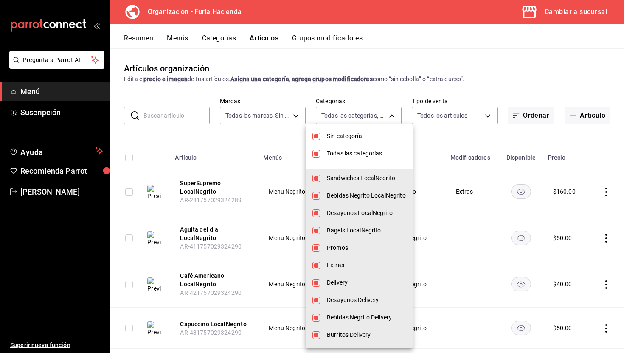
checkbox input "false"
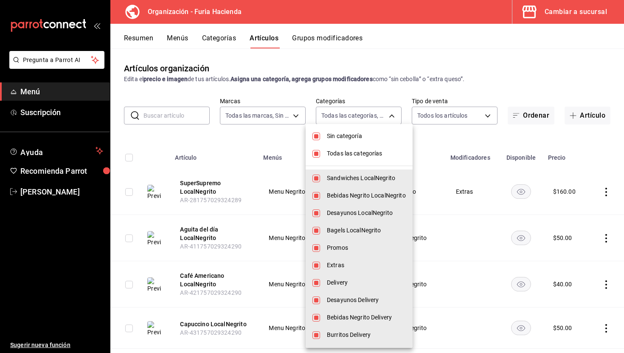
checkbox input "false"
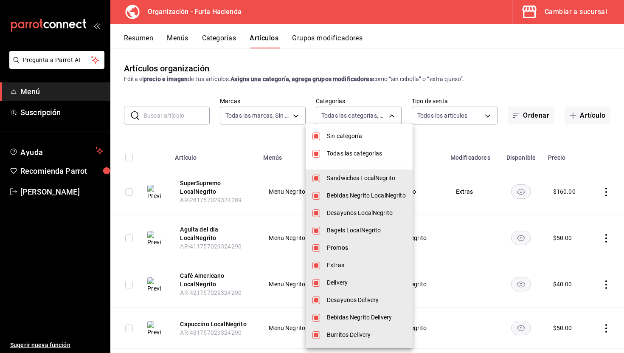
checkbox input "false"
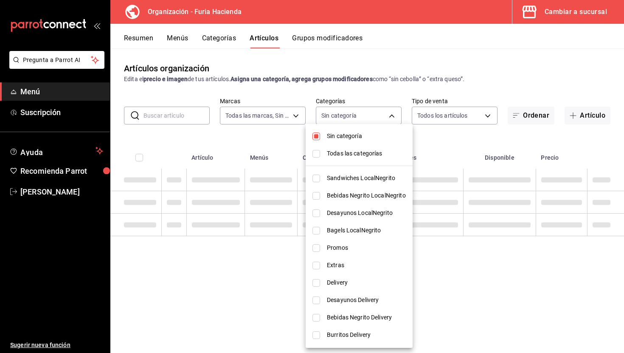
click at [347, 135] on span "Sin categoría" at bounding box center [366, 136] width 79 height 9
checkbox input "false"
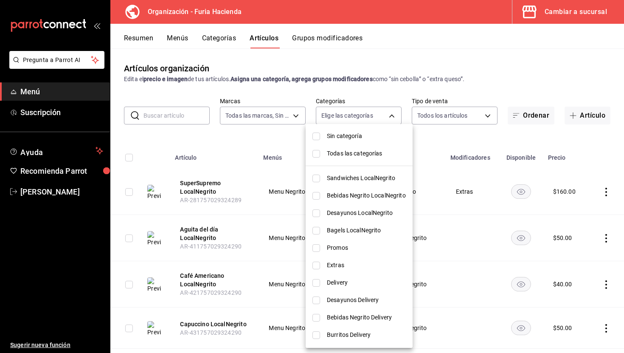
click at [362, 199] on span "Bebidas Negrito LocalNegrito" at bounding box center [366, 195] width 79 height 9
type input "efca0296-21f5-405a-84c2-4691583b9005"
checkbox input "true"
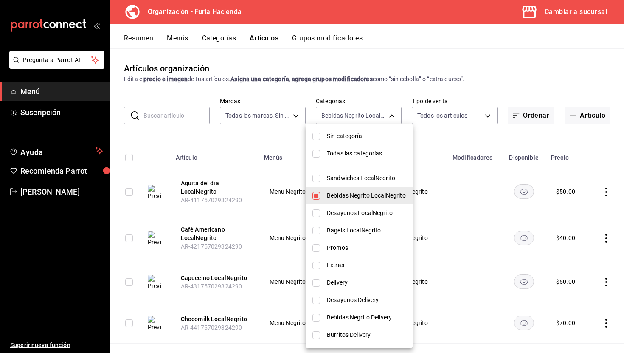
click at [239, 133] on div at bounding box center [312, 176] width 624 height 353
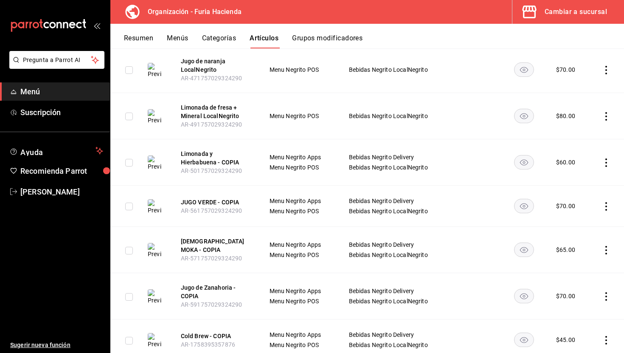
scroll to position [393, 0]
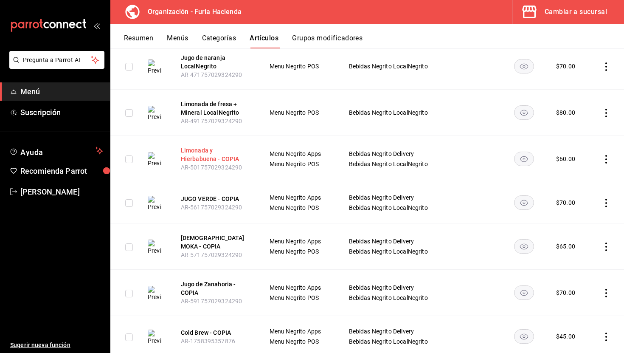
click at [182, 149] on button "Limonada y Hierbabuena - COPIA" at bounding box center [215, 154] width 68 height 17
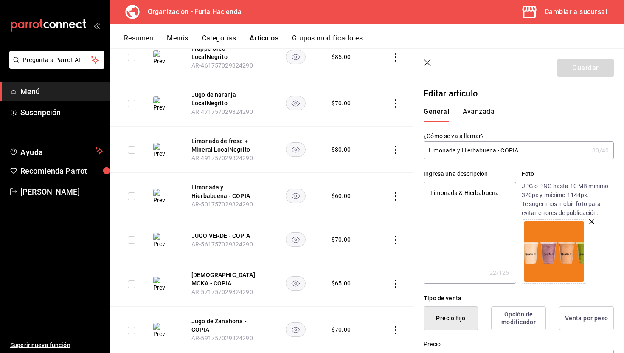
drag, startPoint x: 525, startPoint y: 150, endPoint x: 498, endPoint y: 149, distance: 26.4
click at [498, 149] on input "Limonada y Hierbabuena - COPIA" at bounding box center [506, 150] width 165 height 17
type input "Limonada y Hierbabuena L"
type textarea "x"
type input "Limonada y Hierbabuena Lo"
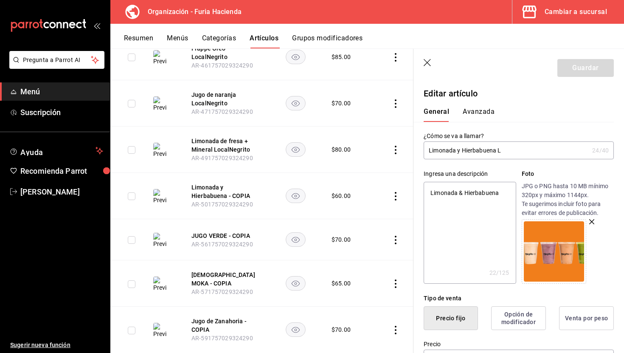
type textarea "x"
type input "Limonada y Hierbabuena Loc"
type textarea "x"
type input "Limonada y Hierbabuena Loca"
type textarea "x"
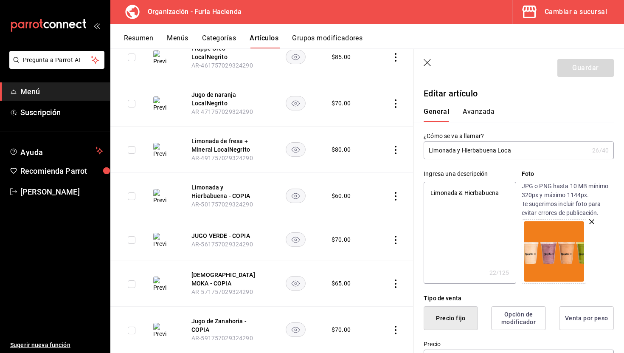
type input "Limonada y Hierbabuena Local"
type textarea "x"
type input "Limonada y Hierbabuena LocalN"
type textarea "x"
type input "Limonada y Hierbabuena LocalNe"
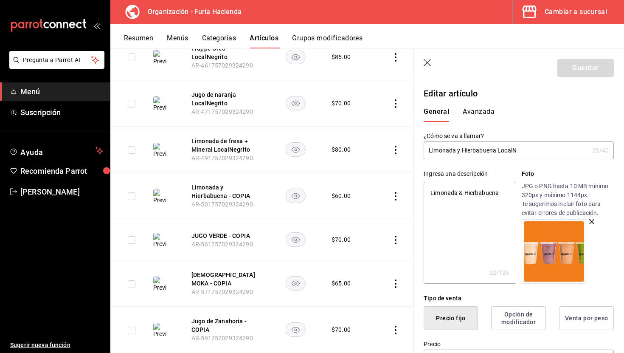
type textarea "x"
type input "Limonada y Hierbabuena LocalNeg"
type textarea "x"
type input "Limonada y Hierbabuena LocalNegr"
type textarea "x"
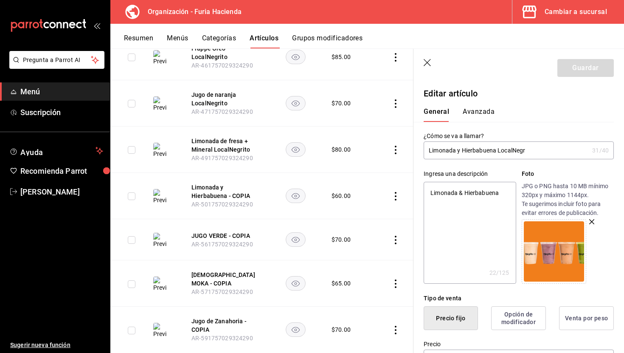
type input "Limonada y Hierbabuena LocalNegri"
type textarea "x"
type input "Limonada y Hierbabuena LocalNegrit"
type textarea "x"
type input "Limonada y Hierbabuena LocalNegrito"
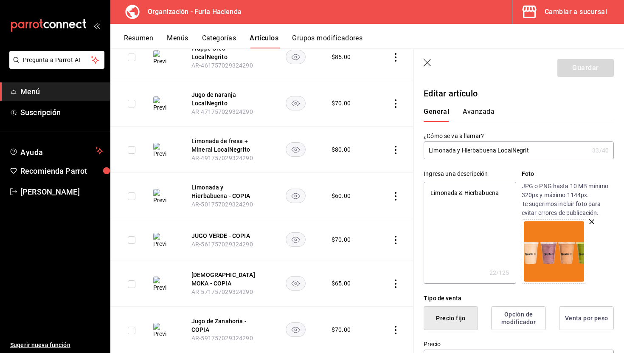
type textarea "x"
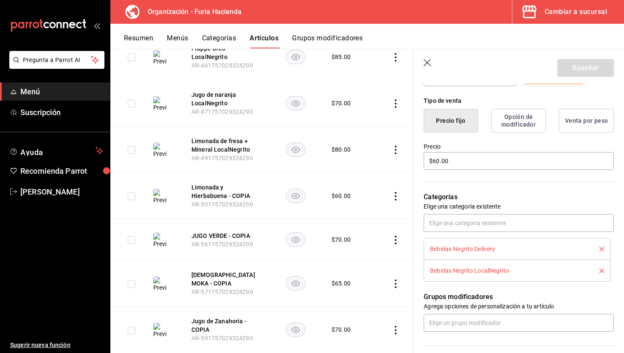
scroll to position [201, 0]
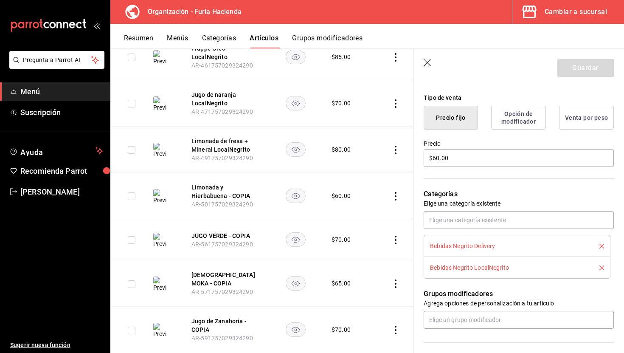
type input "Limonada y Hierbabuena LocalNegrito"
click at [603, 245] on icon "delete" at bounding box center [602, 246] width 5 height 5
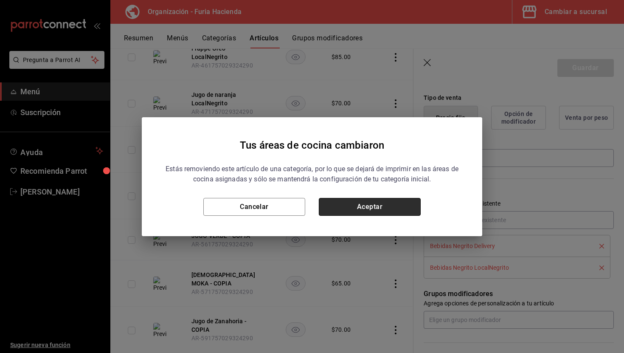
click at [392, 212] on button "Aceptar" at bounding box center [370, 207] width 102 height 18
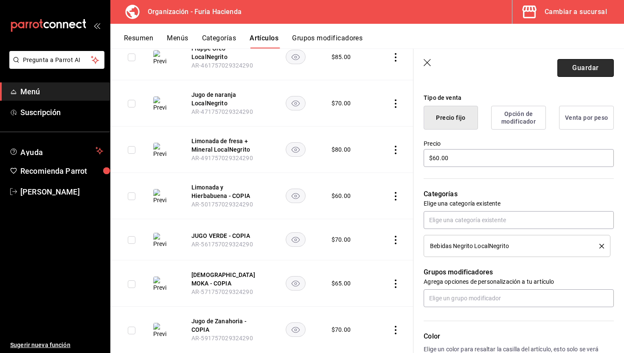
click at [580, 67] on button "Guardar" at bounding box center [586, 68] width 56 height 18
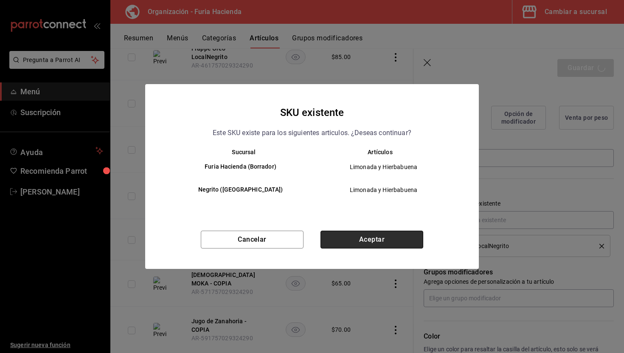
click at [415, 240] on button "Aceptar" at bounding box center [372, 240] width 103 height 18
type textarea "x"
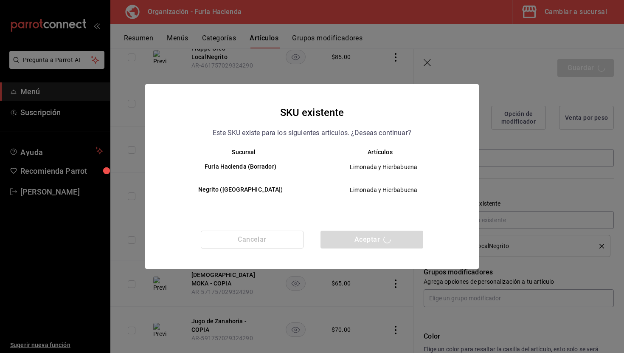
type textarea "x"
type input "AR-1758979803675"
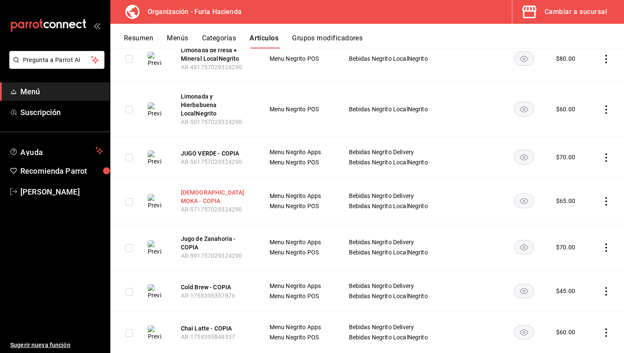
scroll to position [449, 0]
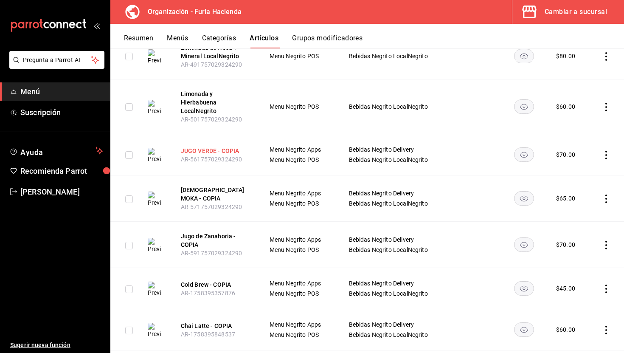
click at [219, 147] on button "JUGO VERDE - COPIA" at bounding box center [215, 151] width 68 height 8
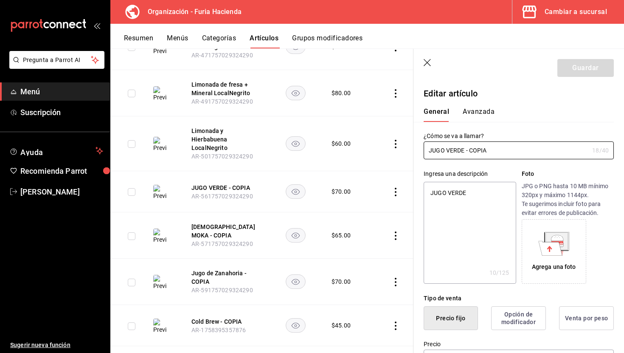
type textarea "x"
type input "$70.00"
type textarea "x"
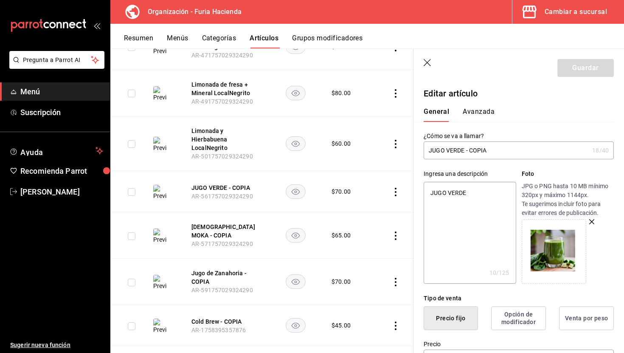
click at [489, 153] on input "JUGO VERDE - COPIA" at bounding box center [506, 150] width 165 height 17
drag, startPoint x: 491, startPoint y: 151, endPoint x: 465, endPoint y: 150, distance: 25.5
click at [465, 150] on input "JUGO VERDE - COPIA" at bounding box center [506, 150] width 165 height 17
type input "JUGO VERDE L"
type textarea "x"
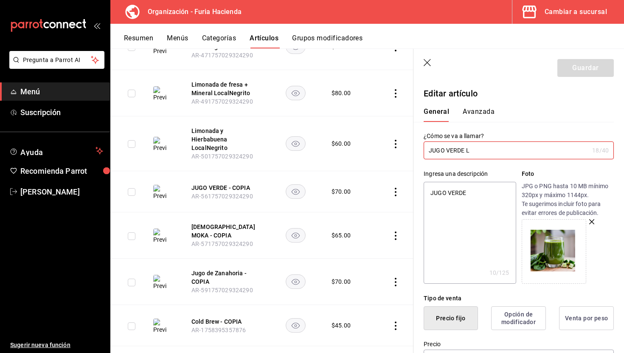
type input "JUGO VERDE Lo"
type textarea "x"
type input "JUGO VERDE Loc"
type textarea "x"
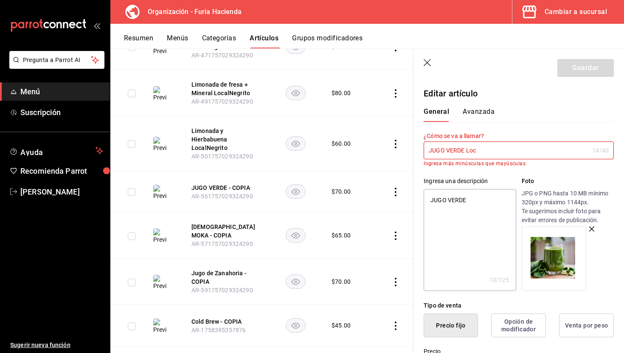
type input "JUGO VERDE Loca"
type textarea "x"
type input "JUGO VERDE Local"
type textarea "x"
type input "JUGO VERDE LocalN"
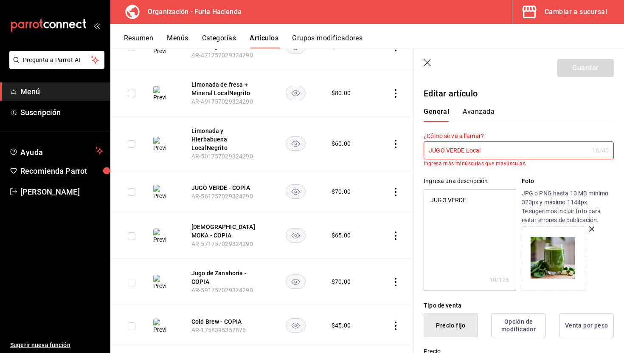
type textarea "x"
type input "JUGO VERDE LocalNe"
type textarea "x"
type input "JUGO VERDE LocalN"
type textarea "x"
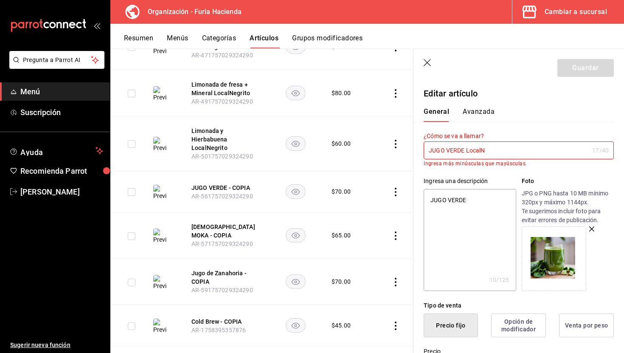
type input "JUGO VERDE Local"
type textarea "x"
type input "JUGO VERDE Loca"
type textarea "x"
type input "JUGO VERDE Loc"
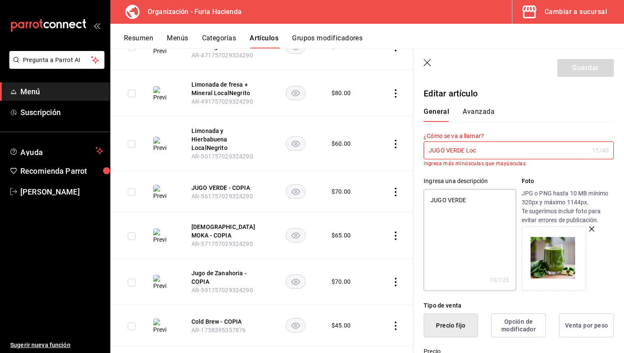
type textarea "x"
type input "JUGO VERDE Lo"
type textarea "x"
type input "JUGO VERDE L"
type textarea "x"
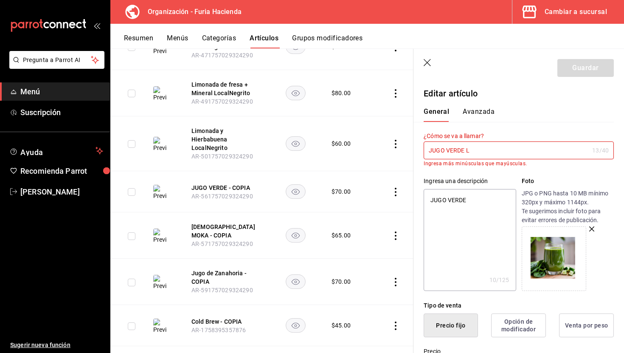
type input "JUGO VERDE"
type textarea "x"
type input "JUGO VERDE"
type textarea "x"
type input "JUGO VERD"
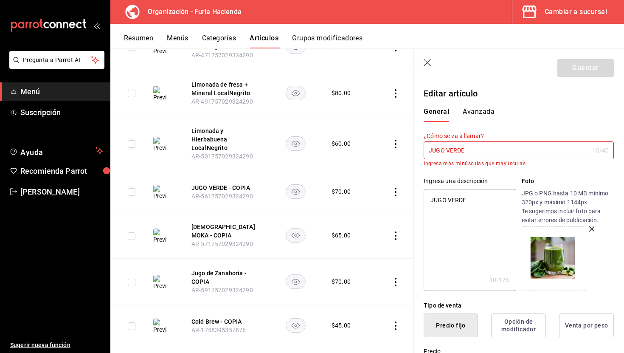
type textarea "x"
type input "JUGO VER"
type textarea "x"
type input "JUGO VE"
type textarea "x"
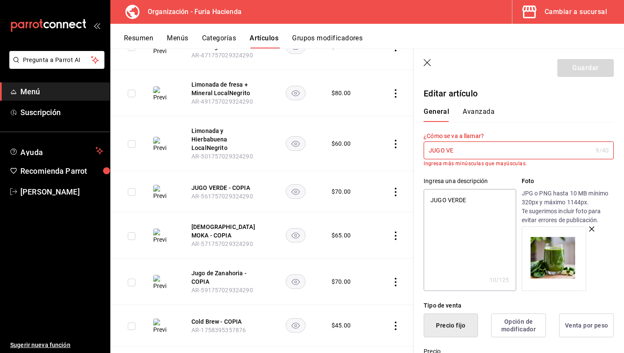
type input "JUGO V"
type textarea "x"
type input "JUGO"
type textarea "x"
type input "JUGO"
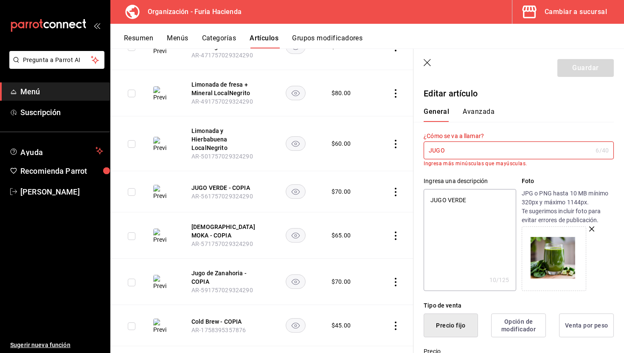
type textarea "x"
type input "JUG"
type textarea "x"
type input "JU"
type textarea "x"
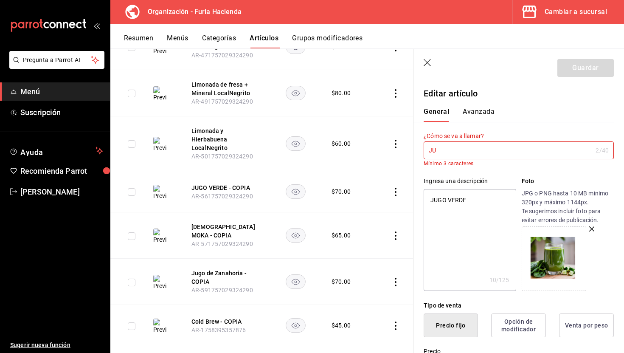
type input "J"
type textarea "x"
type input "J"
type textarea "x"
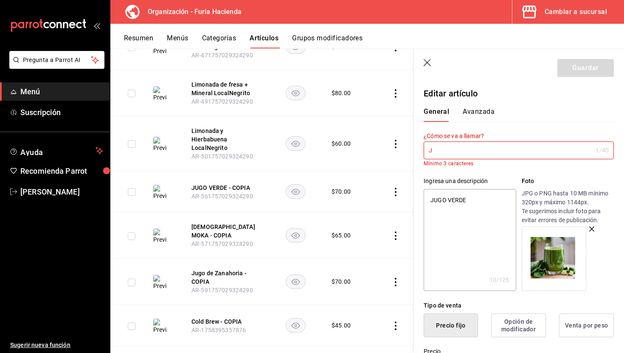
type input "Ju"
type textarea "x"
type input "Jug"
type textarea "x"
type input "Jugo"
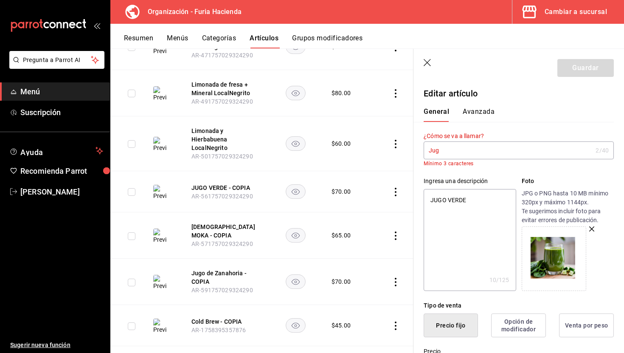
type textarea "x"
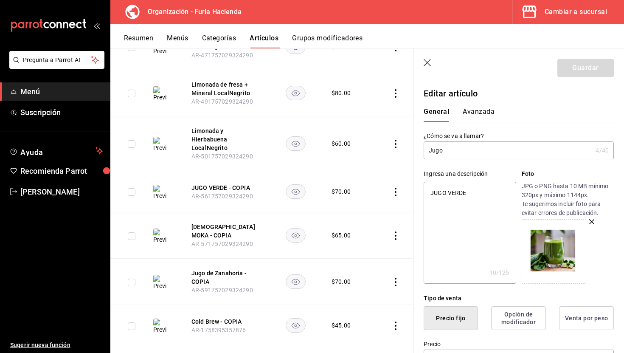
type input "Jugo"
type textarea "x"
type input "Jugo V"
type textarea "x"
type input "Jugo Ve"
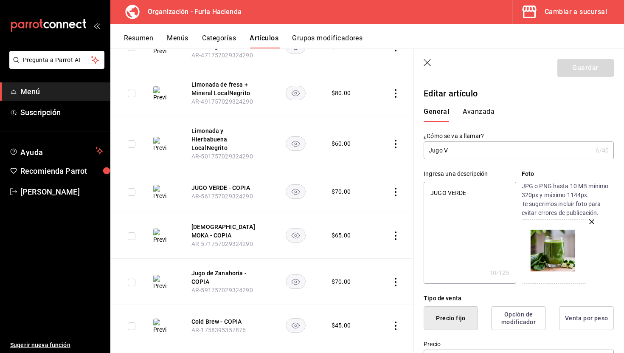
type textarea "x"
type input "Jugo Ver"
type textarea "x"
type input "Jugo Verd"
type textarea "x"
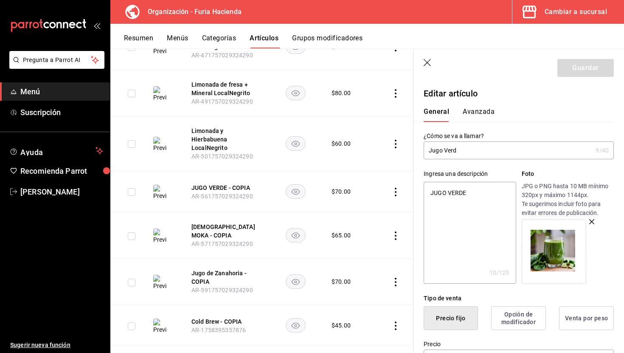
type input "Jugo Verde"
type textarea "x"
type input "Jugo Verde"
type textarea "x"
type input "Jugo Verde L"
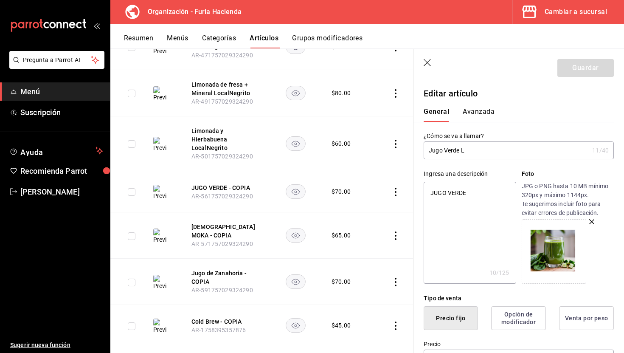
type textarea "x"
type input "Jugo Verde Lo"
type textarea "x"
type input "Jugo Verde Loc"
type textarea "x"
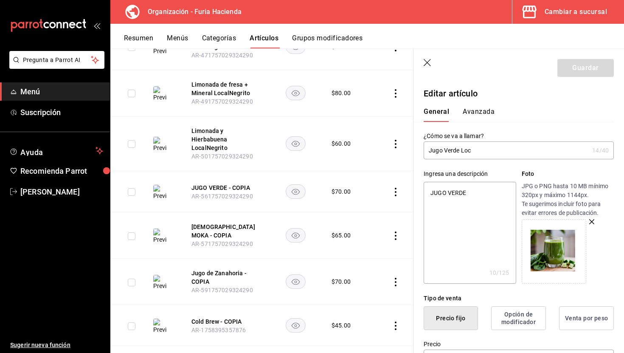
type input "Jugo Verde Loca"
type textarea "x"
type input "Jugo Verde Local"
type textarea "x"
type input "Jugo Verde Local"
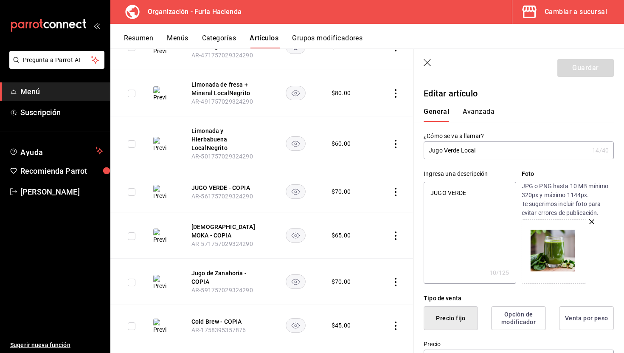
type textarea "x"
type input "Jugo Verde Local N"
type textarea "x"
type input "Jugo Verde Local Ne"
type textarea "x"
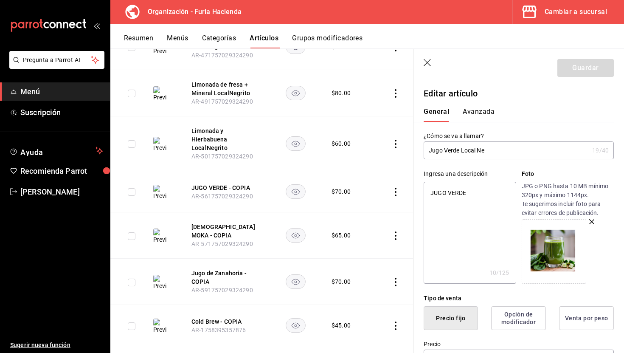
type input "Jugo Verde Local Neg"
type textarea "x"
type input "Jugo Verde Local Negr"
type textarea "x"
type input "Jugo Verde Local Negri"
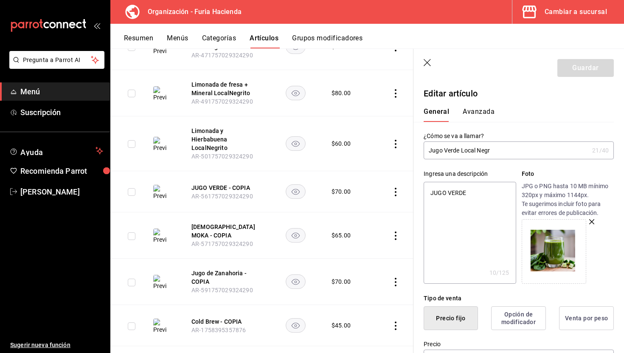
type textarea "x"
type input "Jugo Verde Local Negrit"
type textarea "x"
type input "Jugo Verde Local Negrito"
type textarea "x"
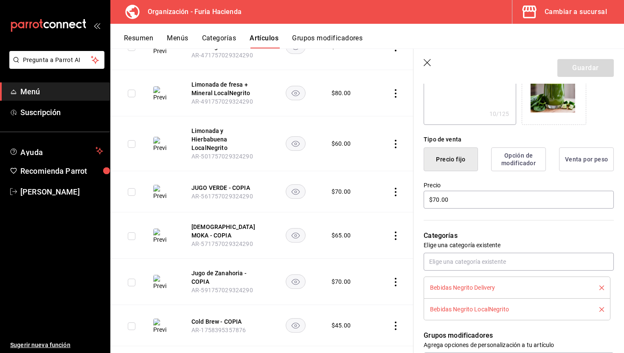
scroll to position [181, 0]
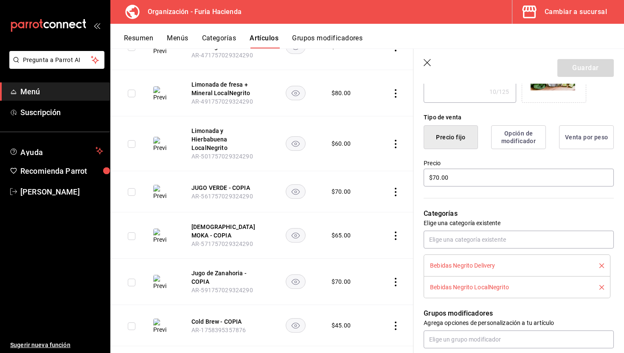
type input "Jugo Verde Local Negrito"
click at [605, 264] on li "Bebidas Negrito Delivery" at bounding box center [517, 265] width 187 height 22
click at [602, 264] on icon "delete" at bounding box center [602, 265] width 5 height 5
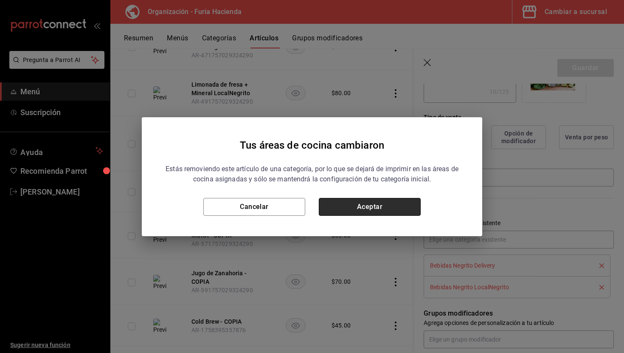
click at [356, 209] on button "Aceptar" at bounding box center [370, 207] width 102 height 18
type textarea "x"
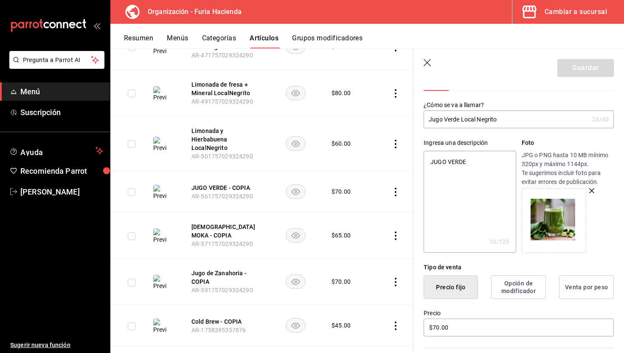
scroll to position [0, 0]
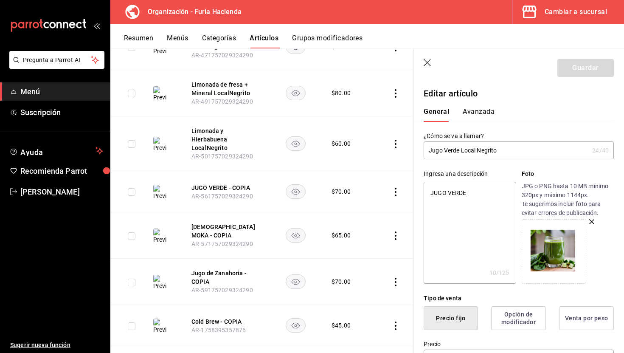
click at [487, 149] on input "Jugo Verde Local Negrito" at bounding box center [506, 150] width 165 height 17
click at [577, 58] on header "Guardar" at bounding box center [519, 66] width 211 height 35
click at [577, 63] on div "Guardar" at bounding box center [586, 68] width 56 height 18
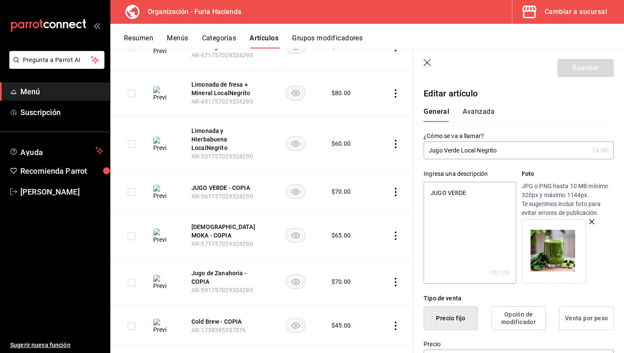
click at [480, 135] on label "¿Cómo se va a llamar?" at bounding box center [519, 136] width 190 height 6
drag, startPoint x: 460, startPoint y: 150, endPoint x: 425, endPoint y: 148, distance: 35.7
click at [425, 148] on input "Jugo Verde Local Negrito" at bounding box center [506, 150] width 165 height 17
type input "Jugo Verde Local Negrit"
type textarea "x"
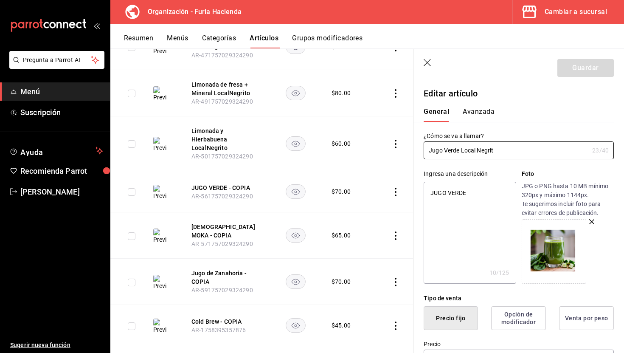
type input "Jugo Verde Local Negri"
type textarea "x"
type input "Jugo Verde Local Negr"
type textarea "x"
type input "Jugo Verde Local Neg"
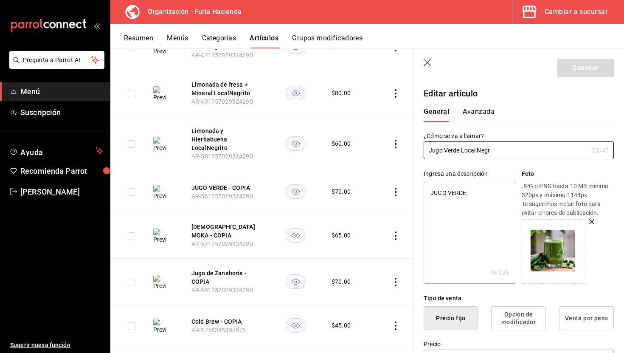
type textarea "x"
type input "Jugo Verde Local Ne"
type textarea "x"
type input "Jugo Verde Local N"
type textarea "x"
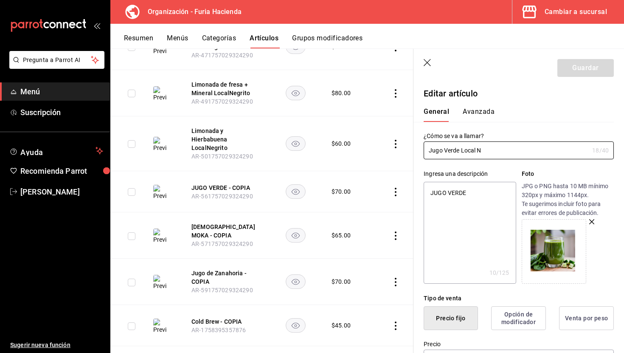
type input "Jugo Verde Local"
type textarea "x"
type input "Jugo Verde Local"
type textarea "x"
type input "Jugo Verde Loca"
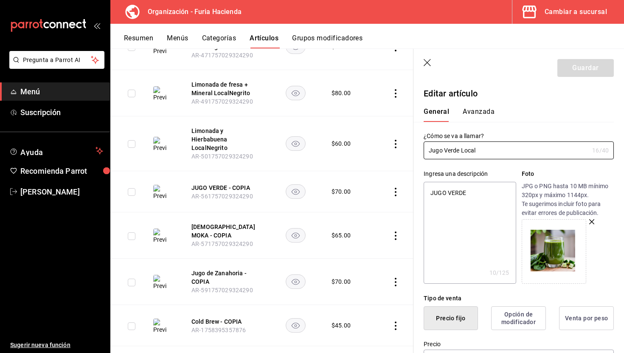
type textarea "x"
type input "Jugo Verde Loc"
type textarea "x"
type input "Jugo Verde Lo"
type textarea "x"
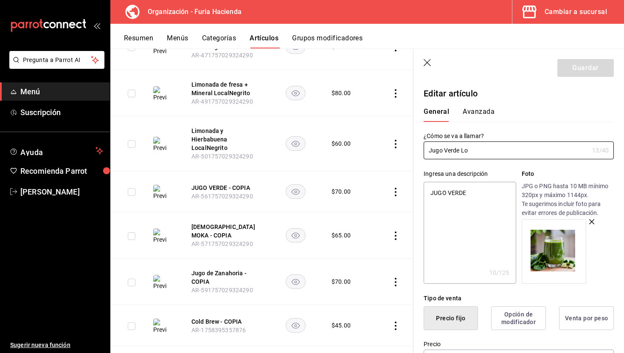
type input "Jugo Verde L"
type textarea "x"
type input "Jugo Verde"
type textarea "x"
type input "Jugo Verde"
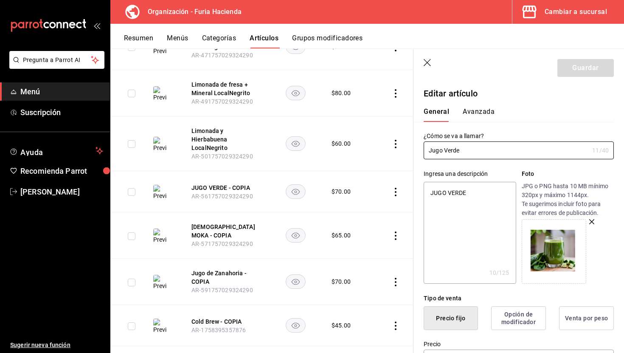
type textarea "x"
type input "Jugo Verd"
type textarea "x"
type input "Jugo Ver"
type textarea "x"
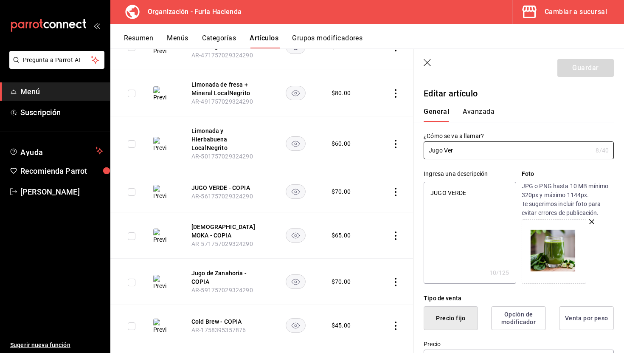
type input "Jugo Ve"
type textarea "x"
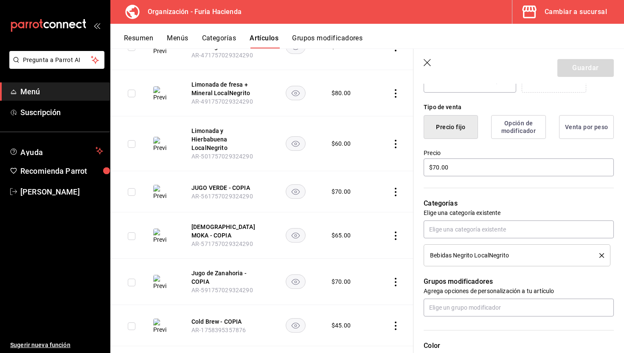
scroll to position [145, 0]
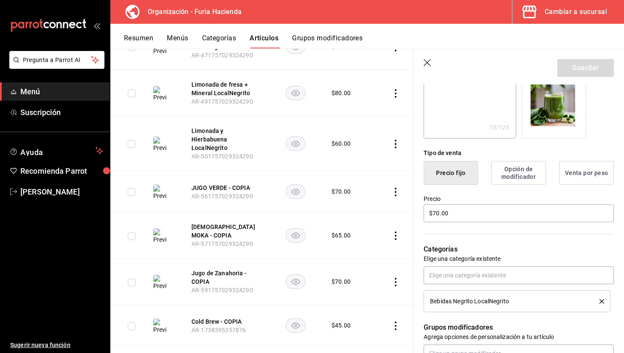
click at [497, 248] on p "Categorías" at bounding box center [519, 249] width 190 height 10
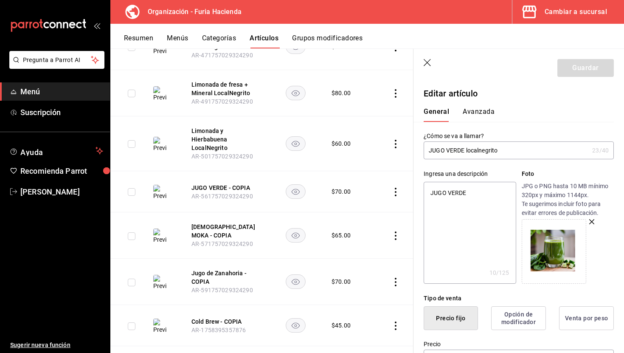
click at [505, 152] on input "JUGO VERDE localnegrito" at bounding box center [506, 150] width 165 height 17
drag, startPoint x: 505, startPoint y: 152, endPoint x: 467, endPoint y: 152, distance: 37.8
click at [467, 152] on input "JUGO VERDE localnegrito" at bounding box center [506, 150] width 165 height 17
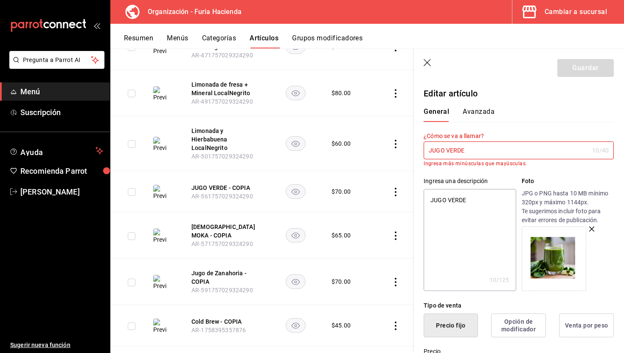
click at [426, 62] on icon "button" at bounding box center [428, 63] width 8 height 8
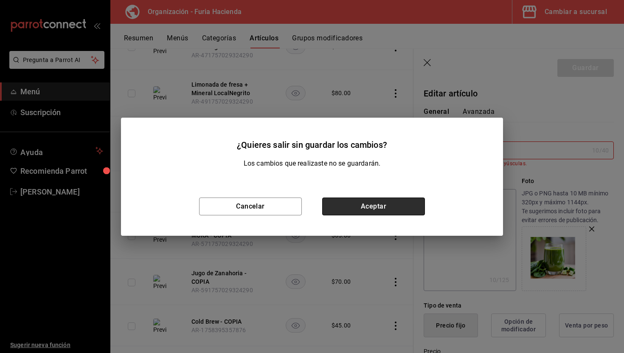
click at [364, 204] on button "Aceptar" at bounding box center [373, 207] width 103 height 18
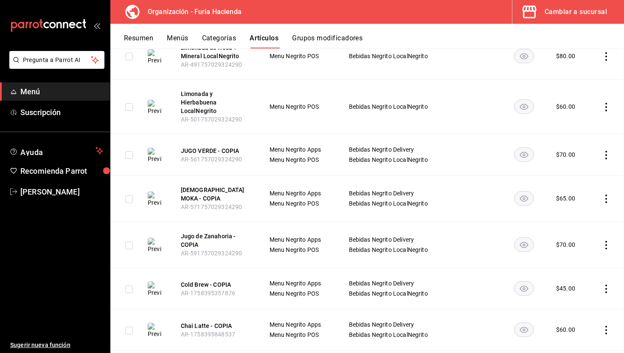
scroll to position [421, 0]
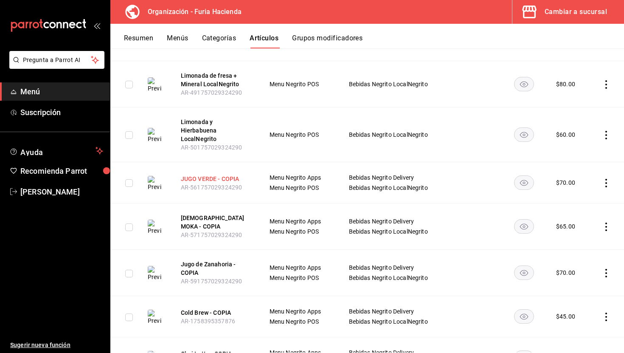
click at [219, 175] on button "JUGO VERDE - COPIA" at bounding box center [215, 179] width 68 height 8
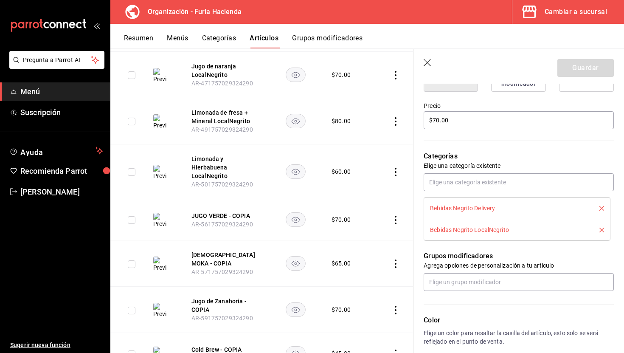
scroll to position [250, 0]
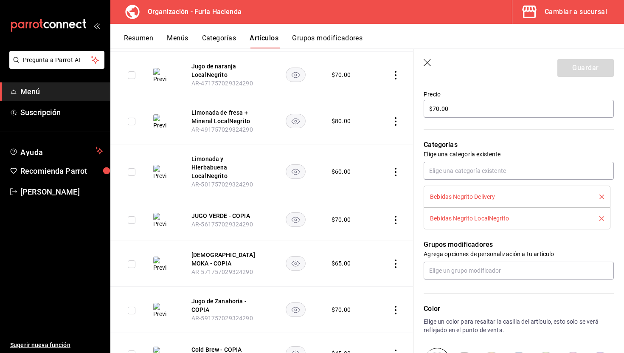
click at [603, 196] on icon "delete" at bounding box center [602, 197] width 5 height 5
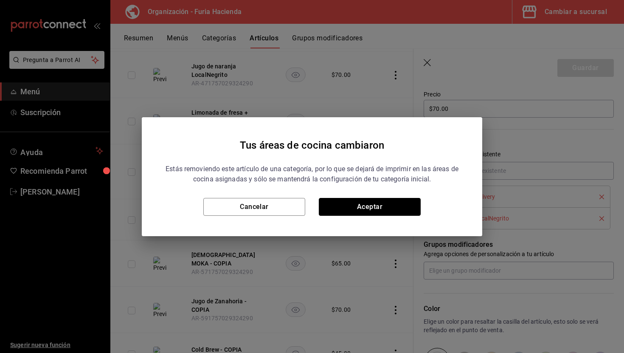
click at [406, 206] on button "Aceptar" at bounding box center [370, 207] width 102 height 18
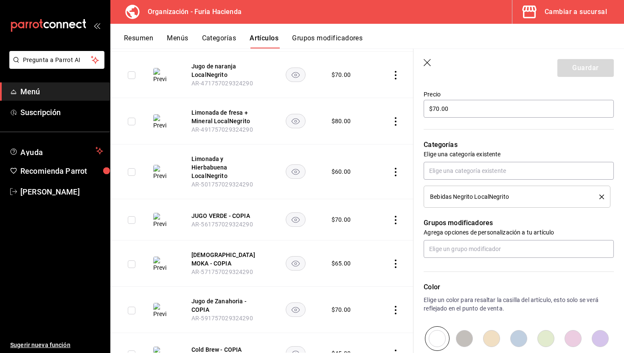
scroll to position [354, 0]
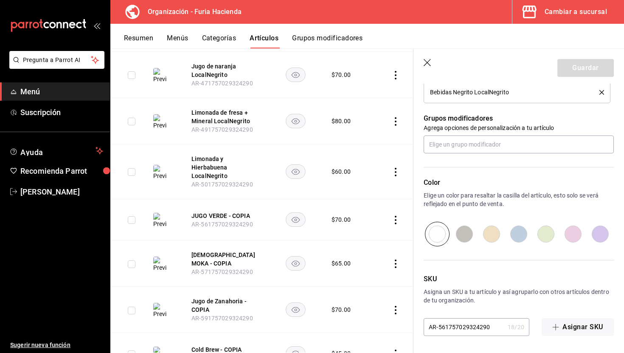
click at [593, 65] on div "Guardar" at bounding box center [586, 68] width 56 height 18
click at [428, 60] on icon "button" at bounding box center [428, 63] width 8 height 8
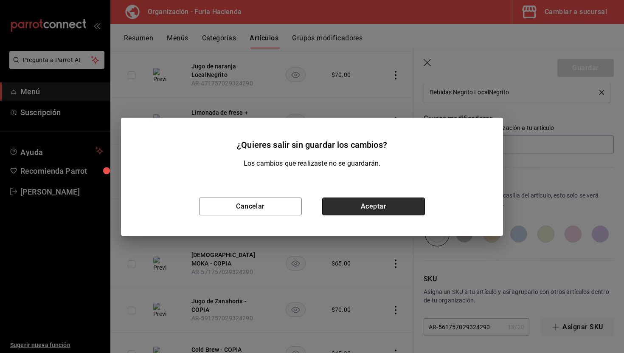
click at [389, 204] on button "Aceptar" at bounding box center [373, 207] width 103 height 18
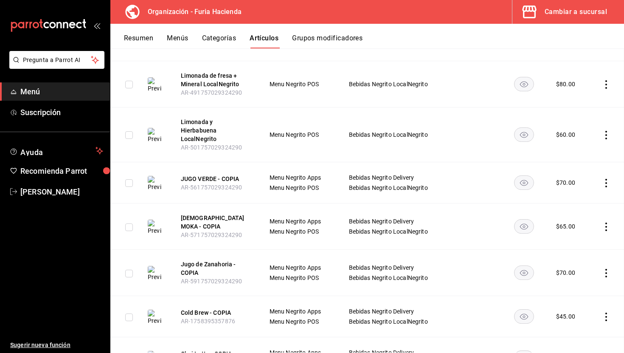
scroll to position [393, 0]
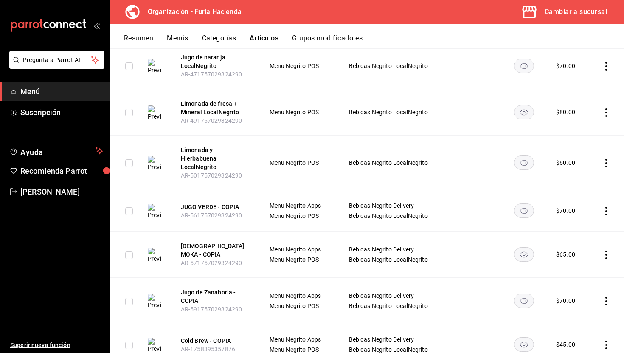
click at [606, 207] on icon "actions" at bounding box center [606, 211] width 8 height 8
click at [582, 252] on li "Eliminar" at bounding box center [573, 257] width 51 height 17
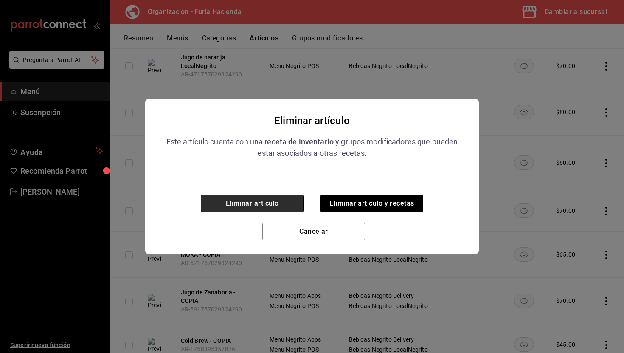
click at [271, 198] on button "Eliminar artículo" at bounding box center [252, 204] width 103 height 18
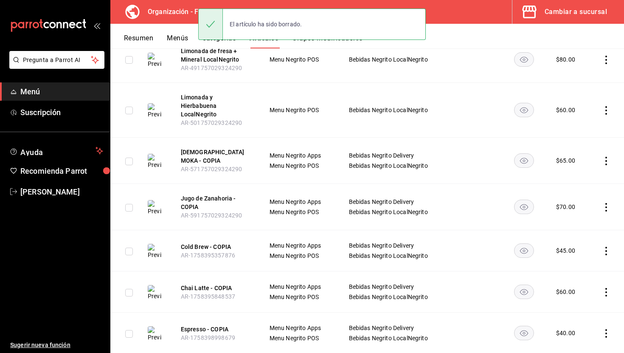
scroll to position [448, 0]
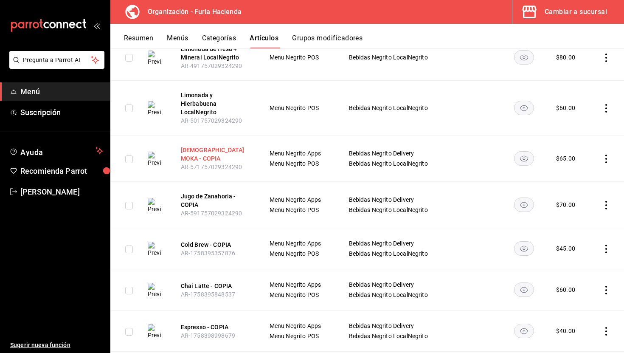
click at [199, 146] on button "CAPUCHINO MOKA - COPIA" at bounding box center [215, 154] width 68 height 17
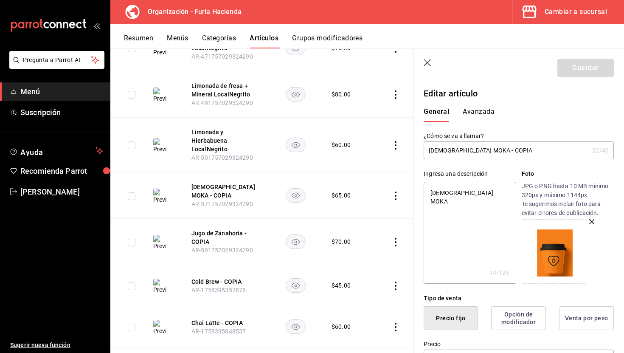
drag, startPoint x: 509, startPoint y: 147, endPoint x: 487, endPoint y: 149, distance: 22.2
click at [487, 149] on input "CAPUCHINO MOKA - COPIA" at bounding box center [506, 150] width 165 height 17
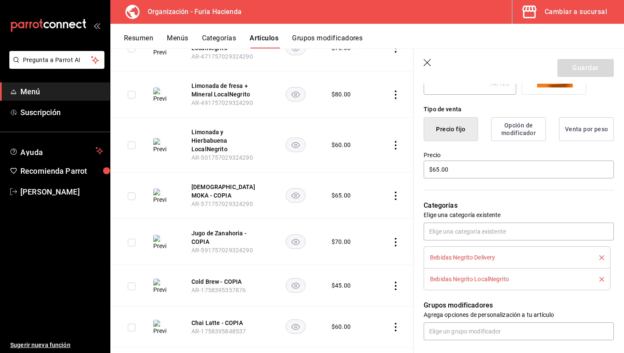
scroll to position [224, 0]
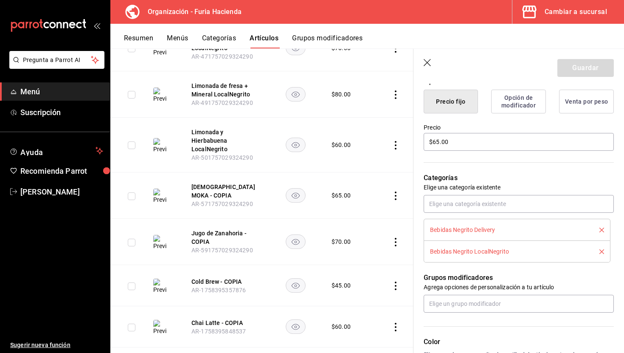
click at [601, 228] on icon "delete" at bounding box center [602, 230] width 5 height 5
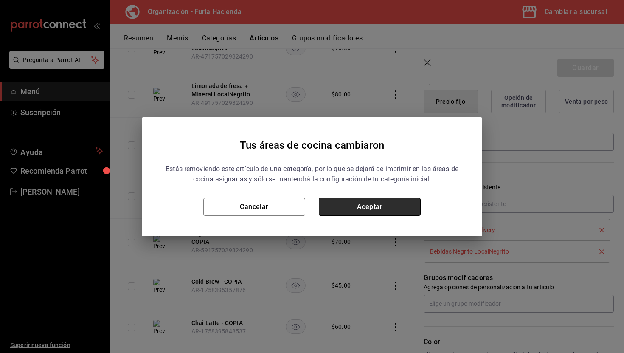
click at [377, 210] on button "Aceptar" at bounding box center [370, 207] width 102 height 18
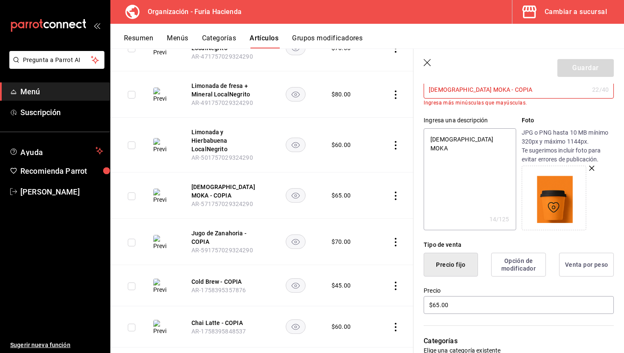
scroll to position [0, 0]
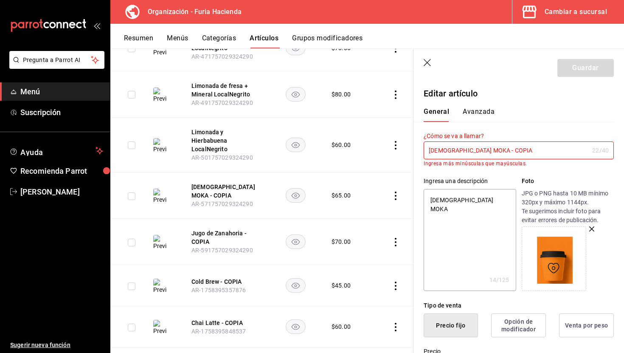
drag, startPoint x: 511, startPoint y: 147, endPoint x: 483, endPoint y: 148, distance: 27.2
click at [483, 148] on input "CAPUCHINO MOKA - COPIA" at bounding box center [506, 150] width 165 height 17
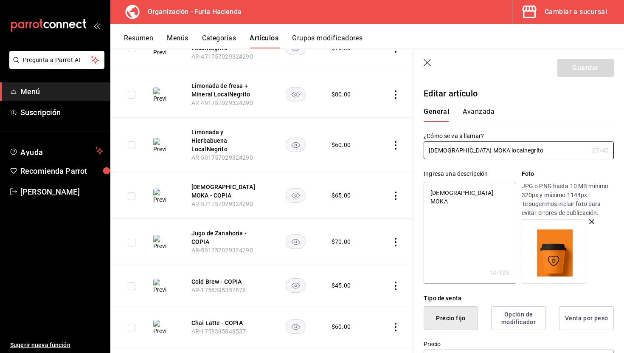
click at [569, 66] on div "Guardar" at bounding box center [586, 68] width 56 height 18
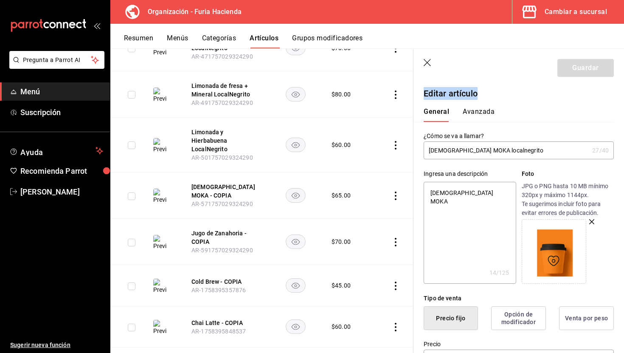
click at [569, 66] on div "Guardar" at bounding box center [586, 68] width 56 height 18
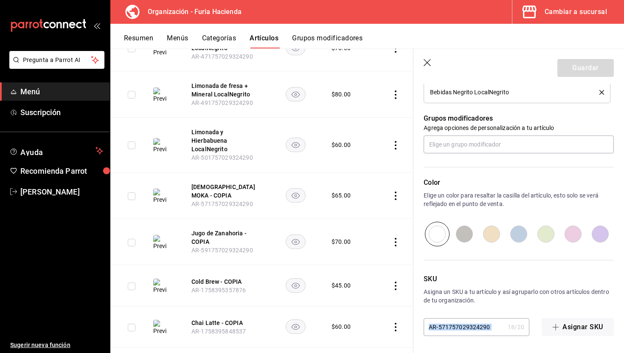
drag, startPoint x: 491, startPoint y: 327, endPoint x: 420, endPoint y: 327, distance: 71.4
click at [420, 327] on div "SKU Asigna un SKU a tu artículo y así agruparlo con otros artículos dentro de t…" at bounding box center [514, 291] width 201 height 90
click at [453, 330] on input "AR-571757029324290" at bounding box center [464, 327] width 81 height 17
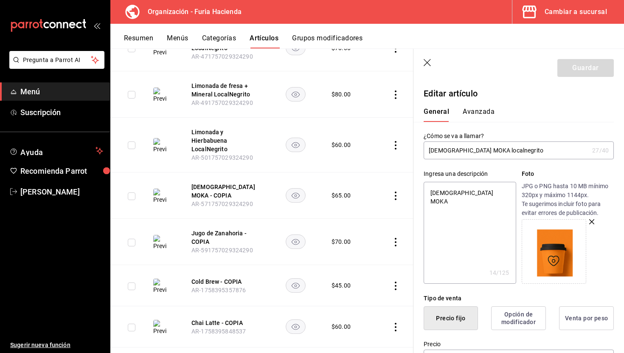
click at [576, 70] on div "Guardar" at bounding box center [586, 68] width 56 height 18
click at [562, 100] on div "General Avanzada" at bounding box center [514, 111] width 201 height 22
click at [481, 117] on button "Avanzada" at bounding box center [479, 114] width 32 height 14
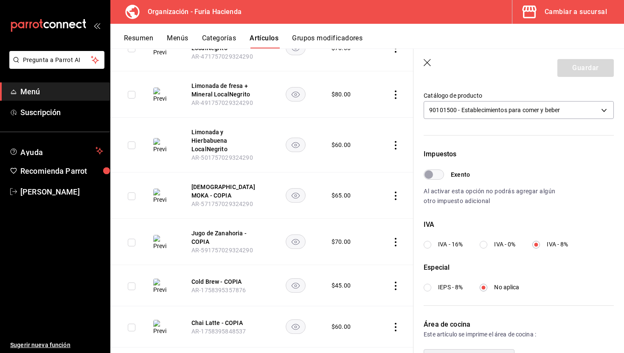
scroll to position [230, 0]
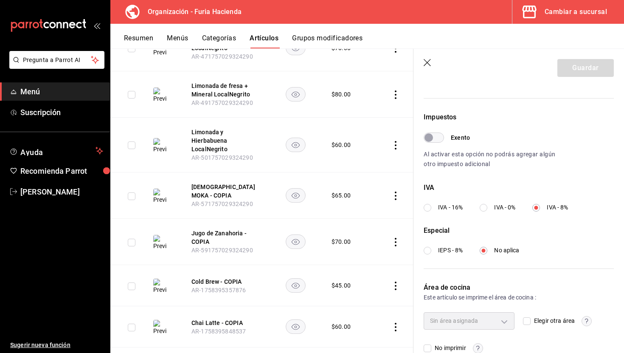
click at [486, 208] on input "IVA - 0%" at bounding box center [484, 208] width 8 height 8
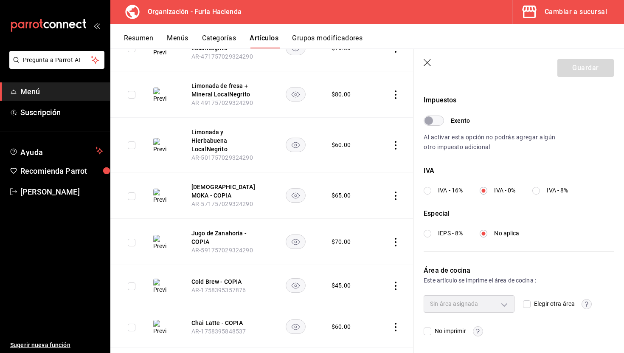
scroll to position [0, 0]
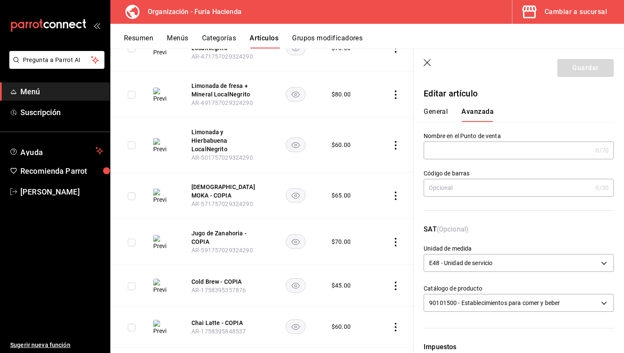
click at [438, 112] on button "General" at bounding box center [436, 114] width 24 height 14
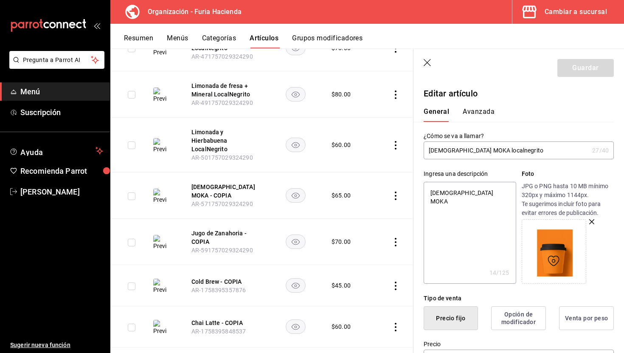
click at [429, 65] on icon "button" at bounding box center [428, 63] width 8 height 8
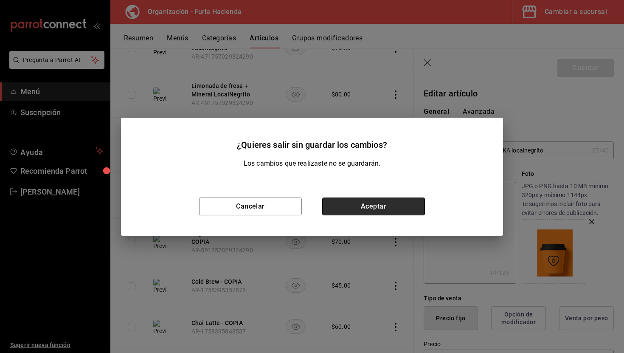
click at [408, 198] on button "Aceptar" at bounding box center [373, 207] width 103 height 18
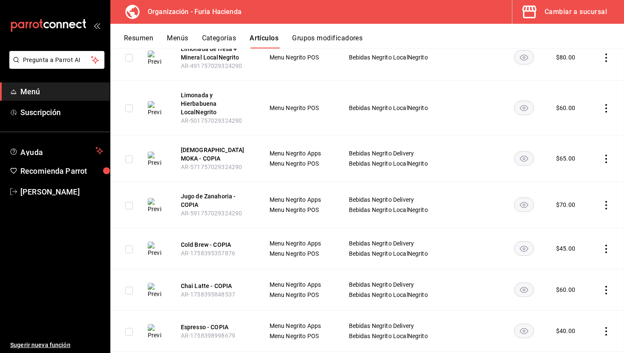
scroll to position [420, 0]
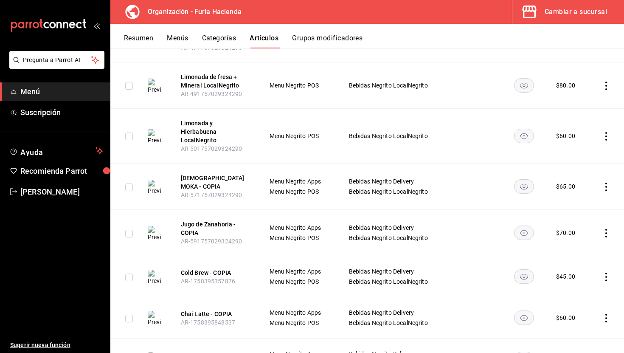
click at [608, 183] on icon "actions" at bounding box center [606, 187] width 8 height 8
click at [590, 235] on span "Eliminar" at bounding box center [581, 232] width 22 height 7
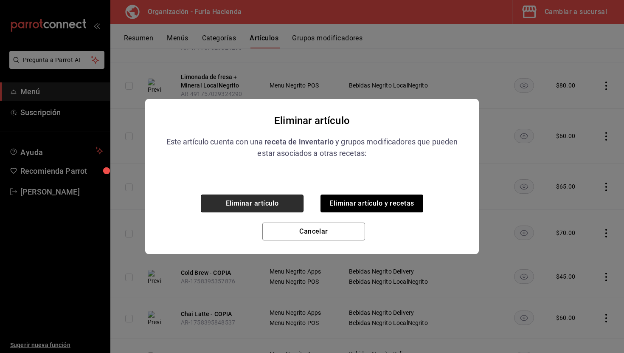
click at [260, 201] on button "Eliminar artículo" at bounding box center [252, 204] width 103 height 18
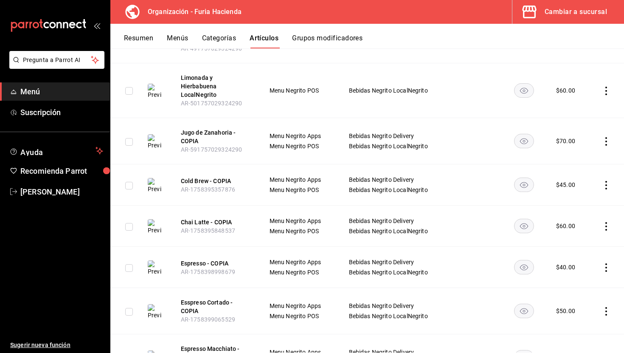
scroll to position [466, 0]
click at [195, 132] on button "Jugo de Zanahoria - COPIA" at bounding box center [215, 135] width 68 height 17
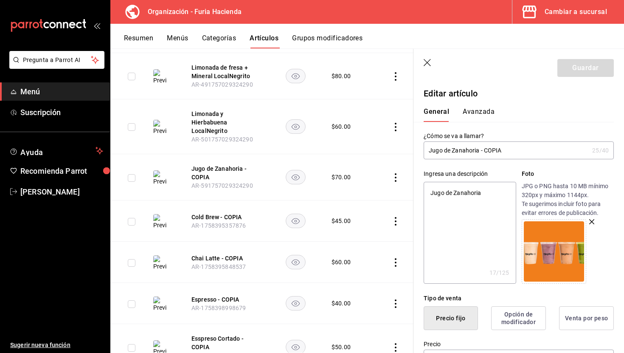
drag, startPoint x: 510, startPoint y: 153, endPoint x: 485, endPoint y: 152, distance: 25.5
click at [485, 152] on input "Jugo de Zanahoria - COPIA" at bounding box center [506, 150] width 165 height 17
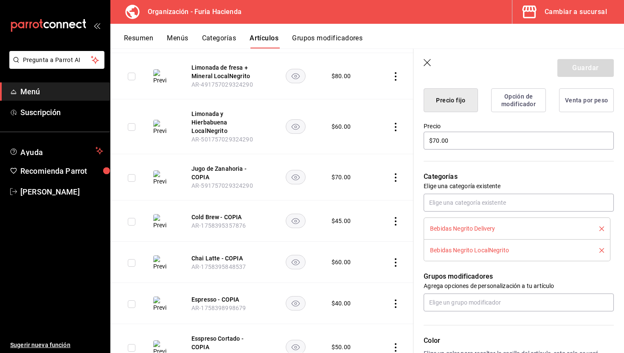
scroll to position [232, 0]
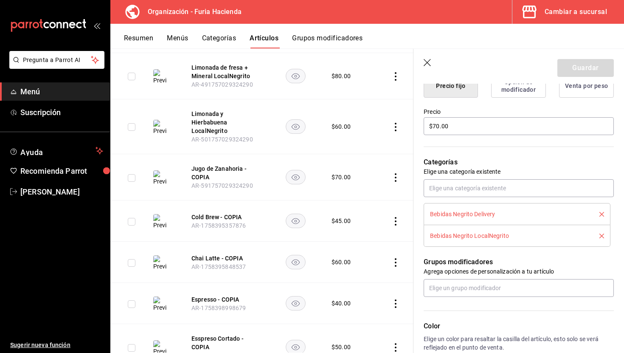
click at [599, 212] on button "delete" at bounding box center [599, 214] width 11 height 5
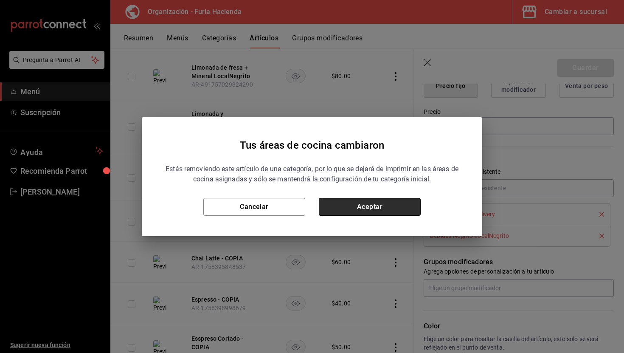
click at [412, 210] on button "Aceptar" at bounding box center [370, 207] width 102 height 18
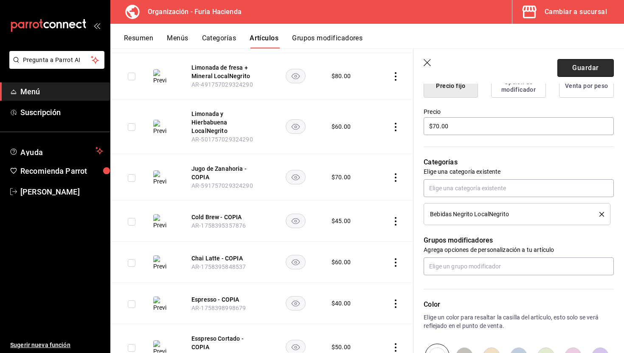
click at [584, 64] on button "Guardar" at bounding box center [586, 68] width 56 height 18
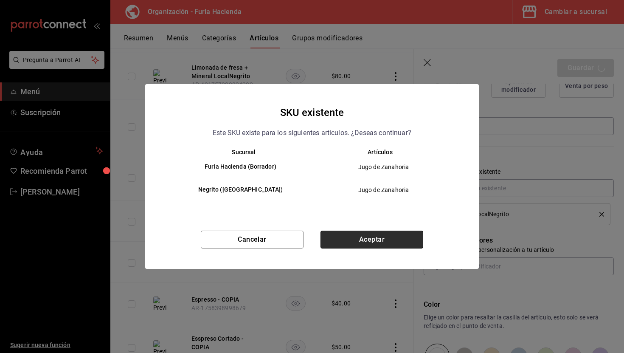
click at [400, 240] on button "Aceptar" at bounding box center [372, 240] width 103 height 18
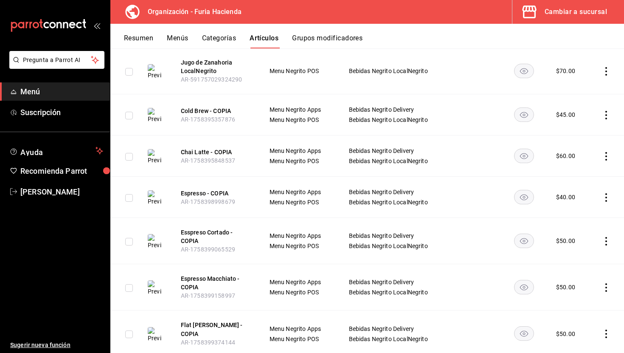
scroll to position [492, 0]
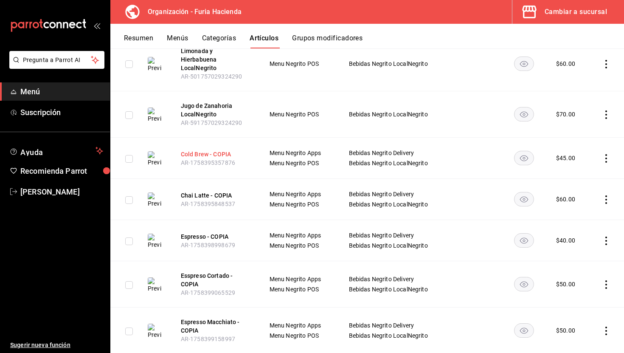
click at [210, 150] on button "Cold Brew - COPIA" at bounding box center [215, 154] width 68 height 8
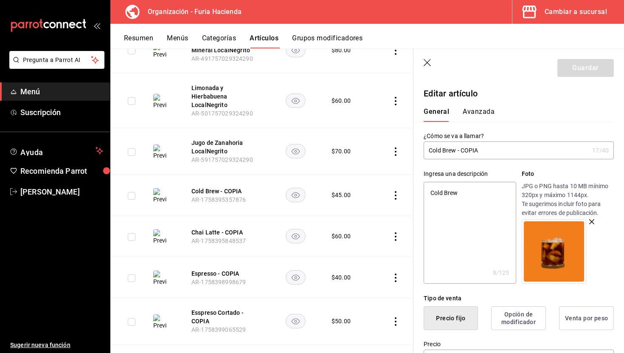
drag, startPoint x: 490, startPoint y: 150, endPoint x: 458, endPoint y: 148, distance: 31.9
click at [458, 148] on input "Cold Brew - COPIA" at bounding box center [506, 150] width 165 height 17
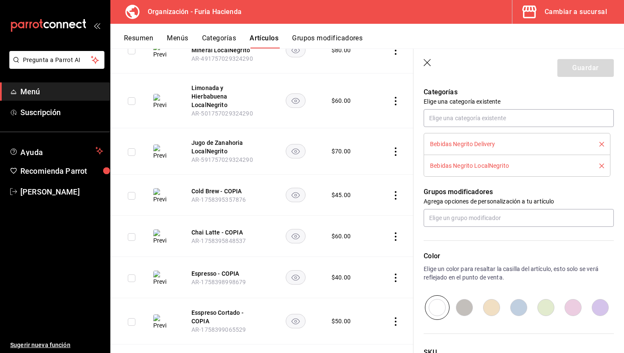
scroll to position [297, 0]
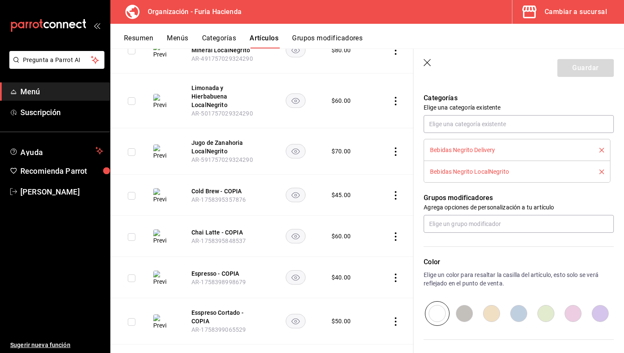
click at [602, 151] on icon "delete" at bounding box center [602, 150] width 5 height 5
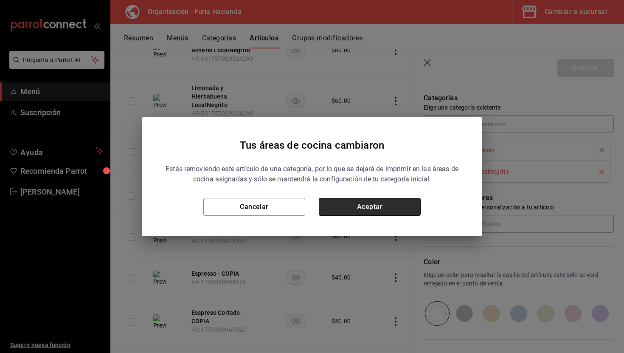
click at [378, 207] on button "Aceptar" at bounding box center [370, 207] width 102 height 18
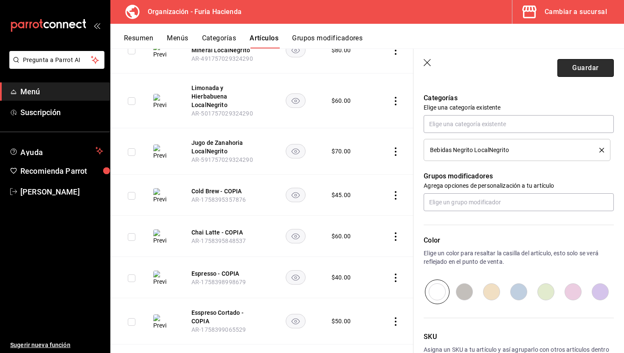
click at [582, 71] on button "Guardar" at bounding box center [586, 68] width 56 height 18
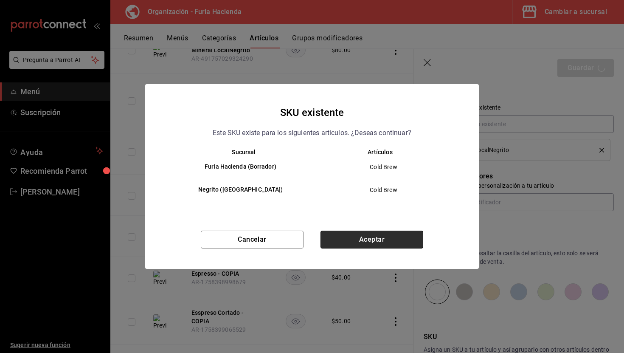
click at [388, 240] on button "Aceptar" at bounding box center [372, 240] width 103 height 18
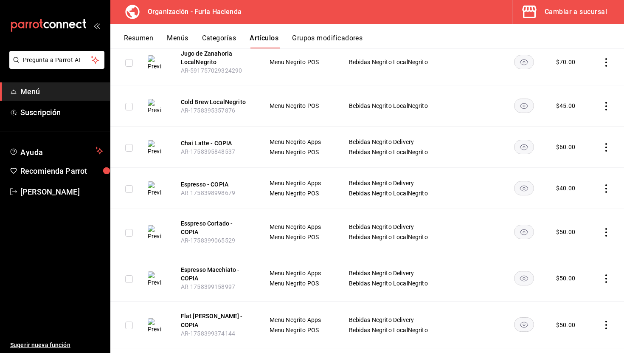
scroll to position [546, 0]
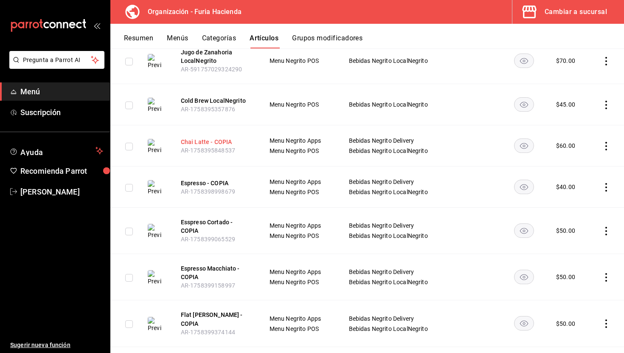
click at [220, 138] on button "Chai Latte - COPIA" at bounding box center [215, 142] width 68 height 8
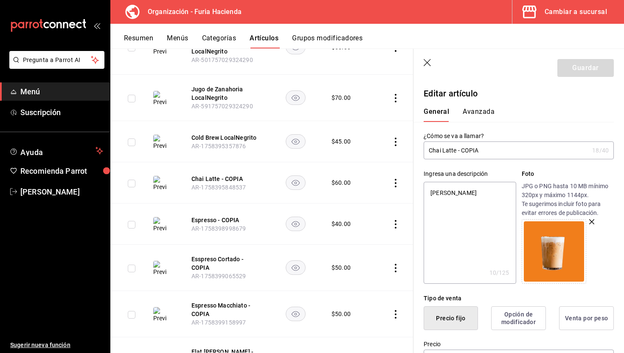
drag, startPoint x: 489, startPoint y: 150, endPoint x: 459, endPoint y: 147, distance: 30.3
click at [459, 147] on input "Chai Latte - COPIA" at bounding box center [506, 150] width 165 height 17
drag, startPoint x: 495, startPoint y: 151, endPoint x: 459, endPoint y: 150, distance: 35.7
click at [459, 150] on input "Chai Latte LocalNegrito" at bounding box center [506, 150] width 165 height 17
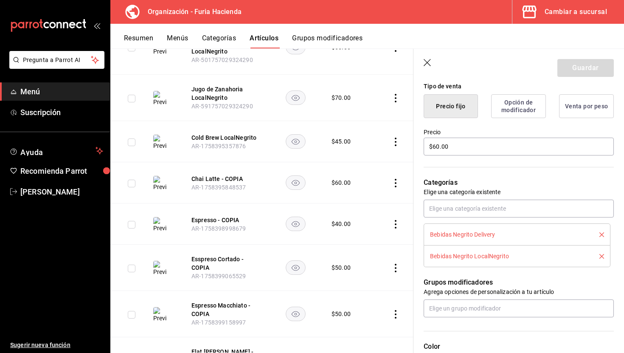
scroll to position [220, 0]
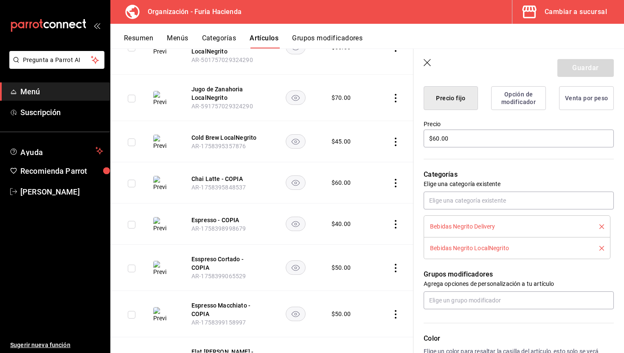
click at [599, 226] on button "delete" at bounding box center [599, 226] width 11 height 5
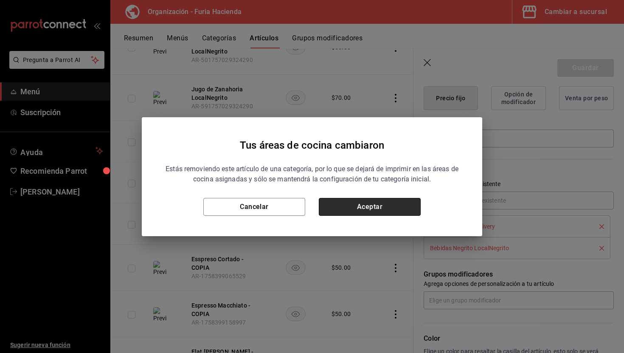
click at [400, 214] on button "Aceptar" at bounding box center [370, 207] width 102 height 18
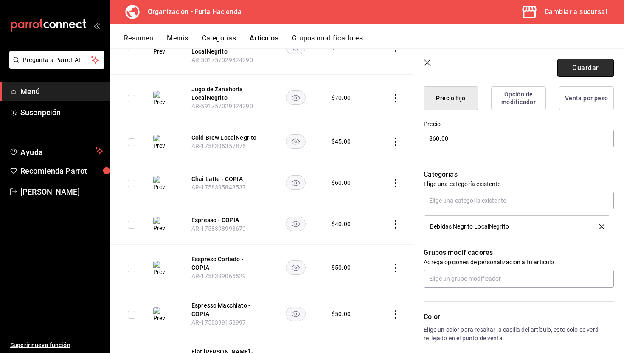
click at [572, 69] on button "Guardar" at bounding box center [586, 68] width 56 height 18
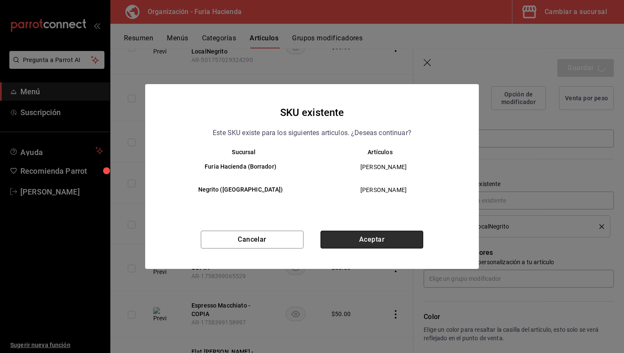
click at [418, 239] on button "Aceptar" at bounding box center [372, 240] width 103 height 18
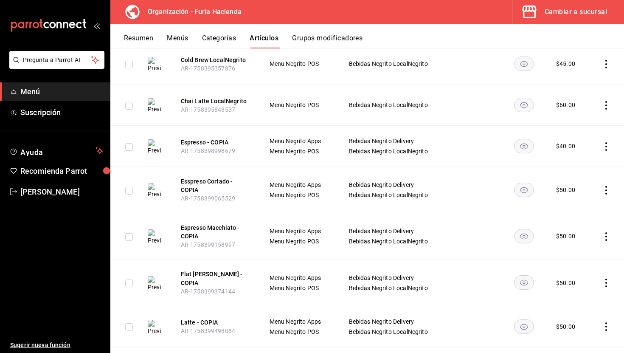
scroll to position [587, 0]
click at [206, 138] on button "Espresso - COPIA" at bounding box center [215, 142] width 68 height 8
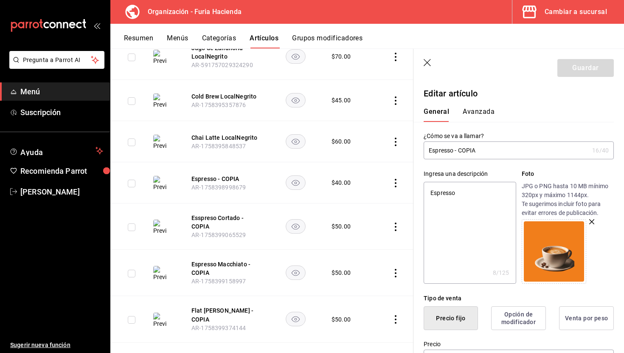
drag, startPoint x: 489, startPoint y: 154, endPoint x: 455, endPoint y: 152, distance: 33.6
click at [455, 152] on input "Espresso - COPIA" at bounding box center [506, 150] width 165 height 17
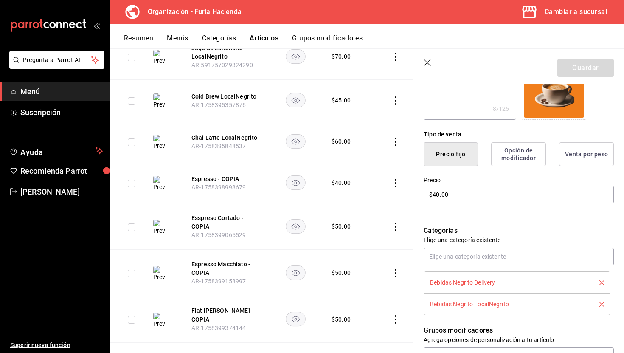
scroll to position [198, 0]
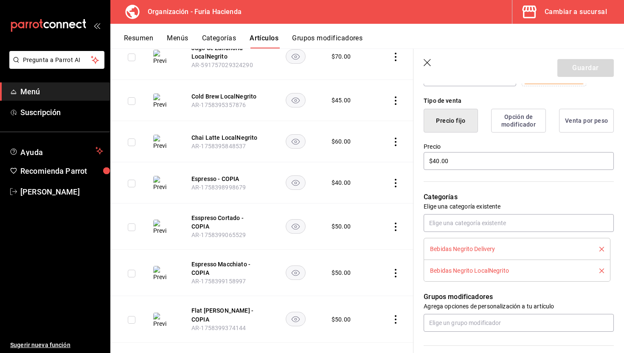
click at [604, 246] on div "Bebidas Negrito Delivery" at bounding box center [517, 248] width 174 height 9
click at [603, 248] on icon "delete" at bounding box center [602, 249] width 5 height 5
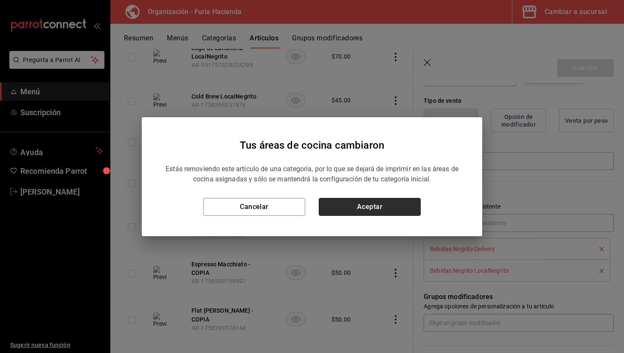
click at [407, 199] on button "Aceptar" at bounding box center [370, 207] width 102 height 18
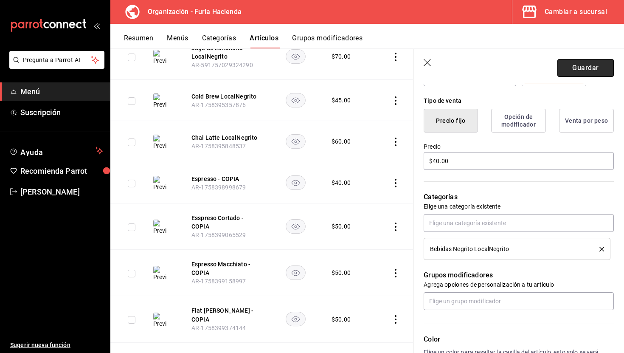
click at [584, 66] on button "Guardar" at bounding box center [586, 68] width 56 height 18
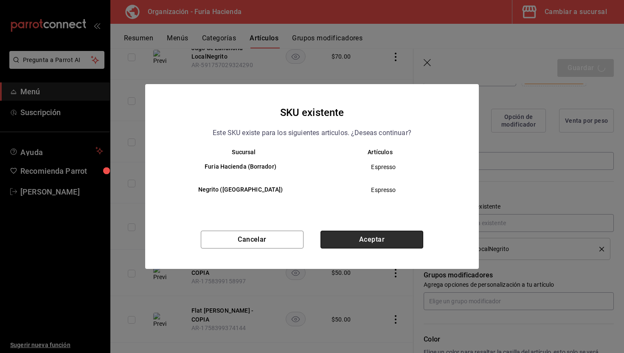
click at [381, 234] on button "Aceptar" at bounding box center [372, 240] width 103 height 18
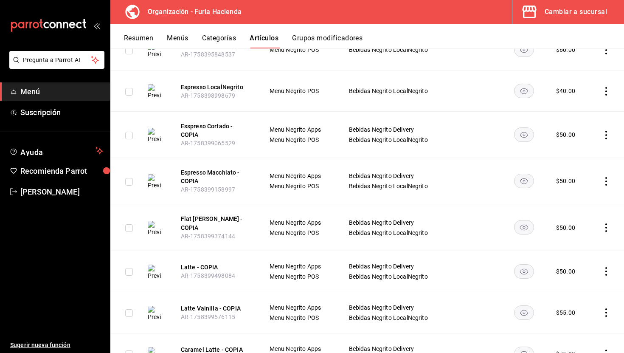
scroll to position [645, 0]
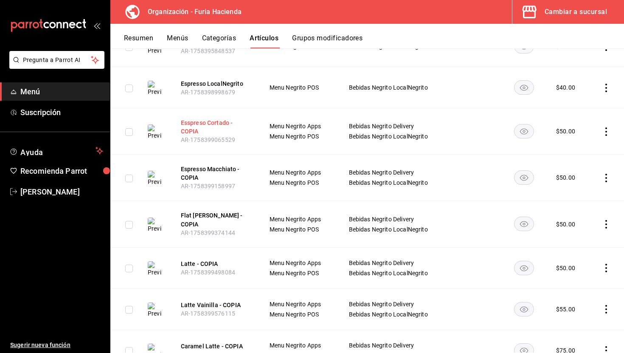
click at [192, 119] on button "Esspreso Cortado - COPIA" at bounding box center [215, 127] width 68 height 17
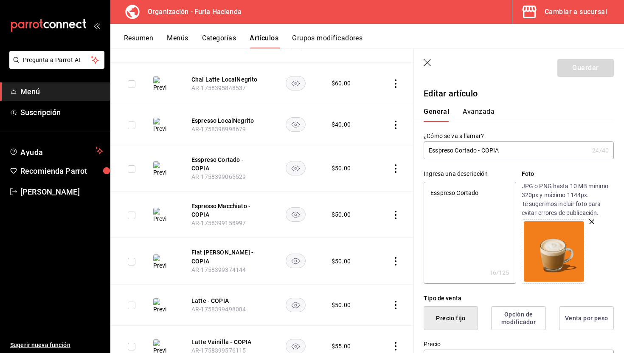
drag, startPoint x: 506, startPoint y: 151, endPoint x: 478, endPoint y: 151, distance: 28.0
click at [478, 151] on input "Esspreso Cortado - COPIA" at bounding box center [506, 150] width 165 height 17
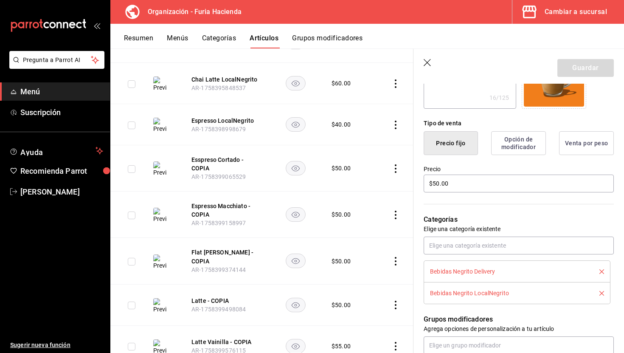
scroll to position [190, 0]
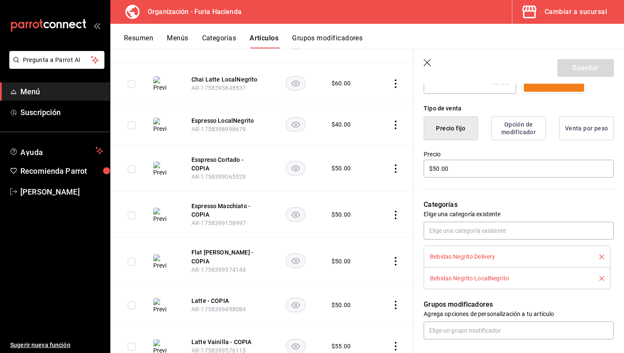
click at [604, 256] on icon "delete" at bounding box center [602, 256] width 5 height 5
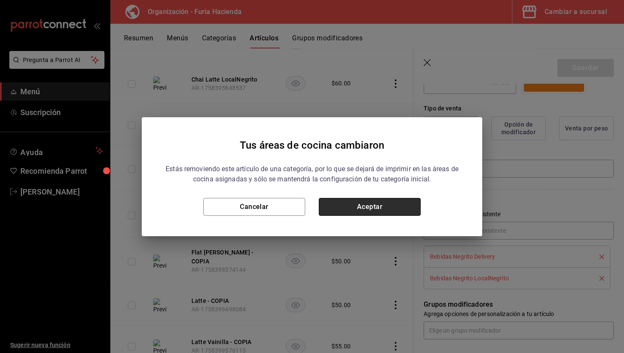
click at [400, 211] on button "Aceptar" at bounding box center [370, 207] width 102 height 18
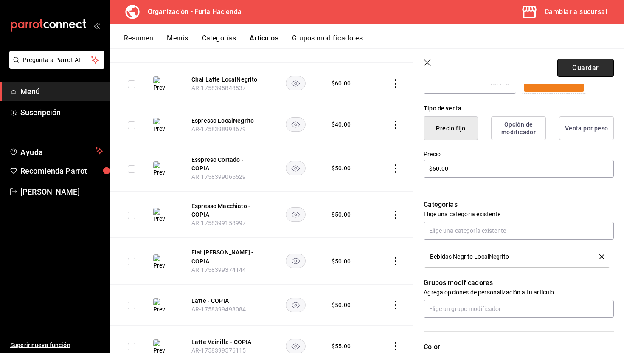
click at [595, 69] on button "Guardar" at bounding box center [586, 68] width 56 height 18
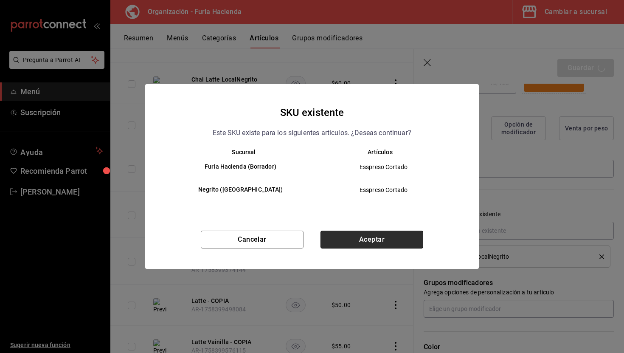
click at [399, 237] on button "Aceptar" at bounding box center [372, 240] width 103 height 18
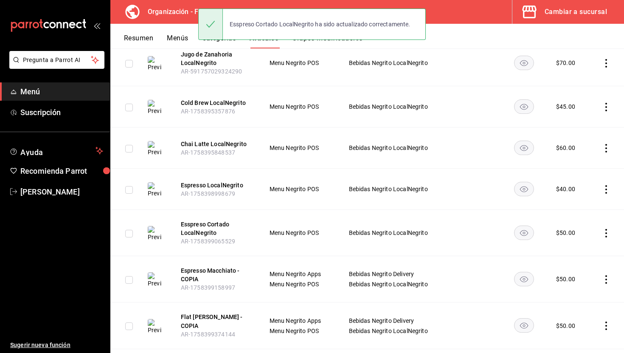
scroll to position [613, 0]
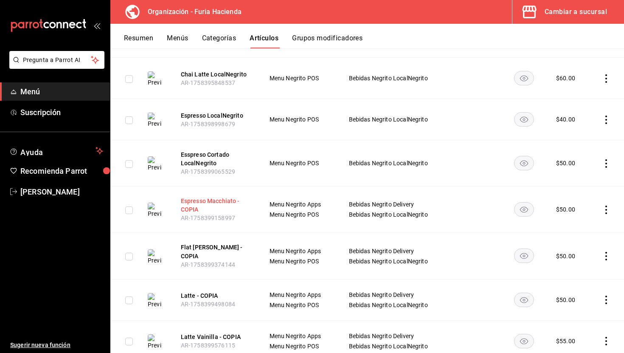
click at [212, 197] on button "Espresso Macchiato - COPIA" at bounding box center [215, 205] width 68 height 17
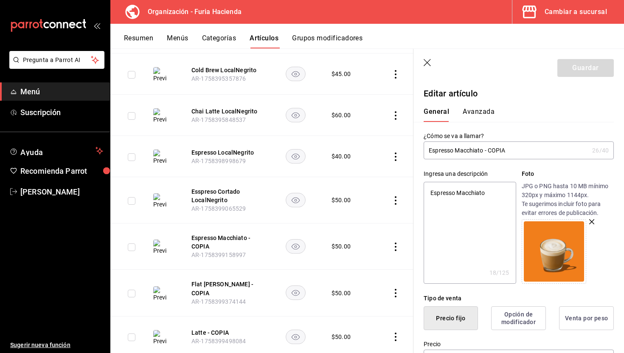
drag, startPoint x: 514, startPoint y: 153, endPoint x: 486, endPoint y: 151, distance: 29.0
click at [486, 151] on input "Espresso Macchiato - COPIA" at bounding box center [506, 150] width 165 height 17
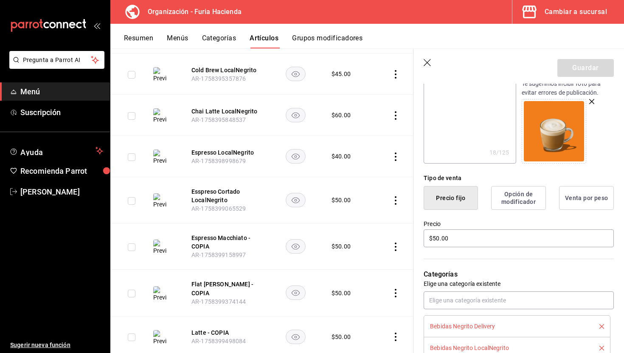
scroll to position [124, 0]
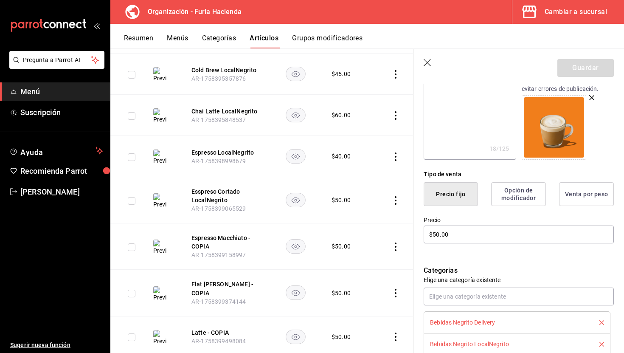
click at [602, 322] on icon "delete" at bounding box center [602, 322] width 5 height 5
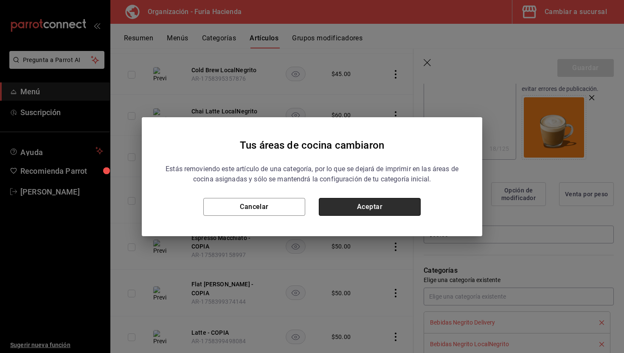
click at [406, 203] on button "Aceptar" at bounding box center [370, 207] width 102 height 18
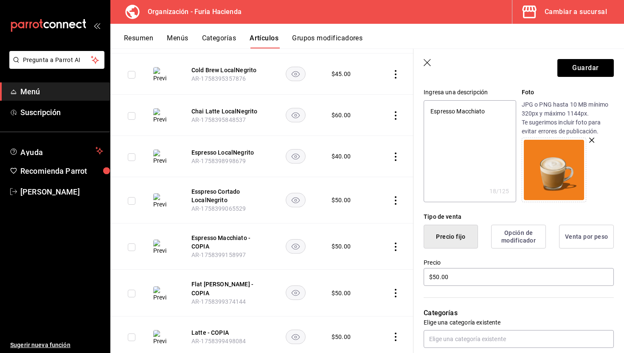
scroll to position [0, 0]
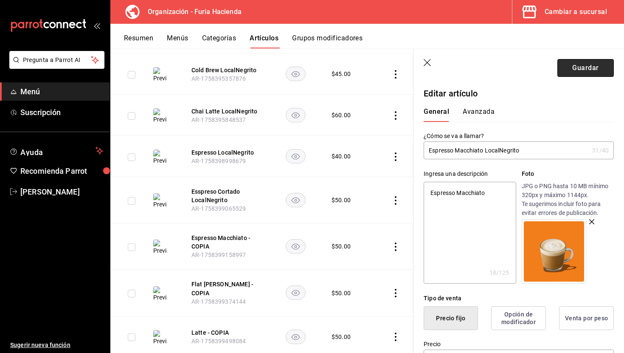
click at [572, 62] on button "Guardar" at bounding box center [586, 68] width 56 height 18
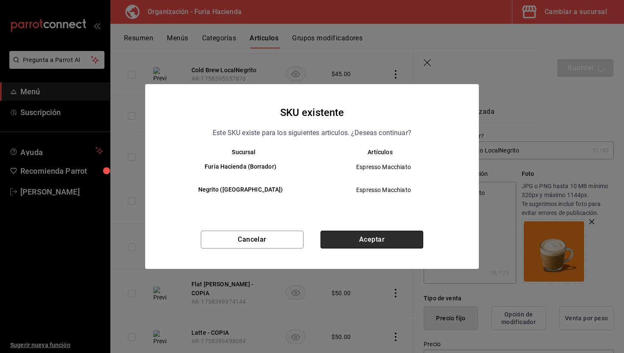
click at [369, 240] on button "Aceptar" at bounding box center [372, 240] width 103 height 18
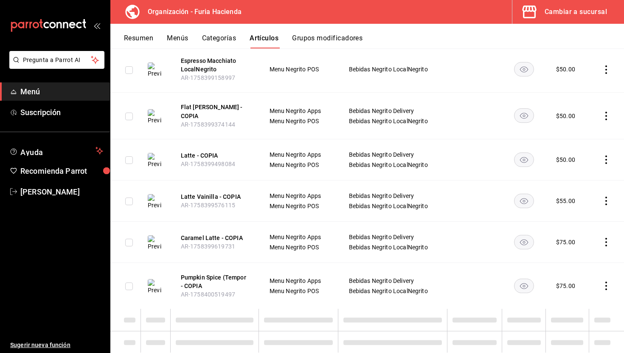
scroll to position [781, 0]
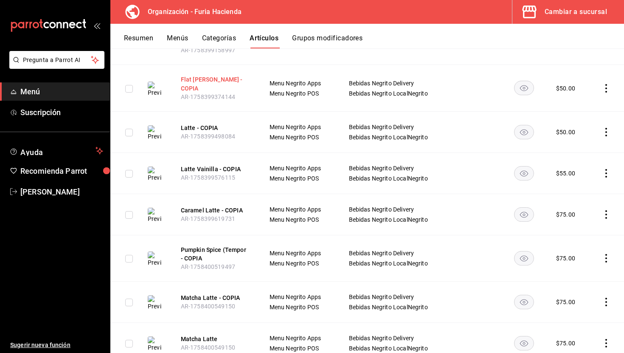
click at [215, 75] on button "Flat White - COPIA" at bounding box center [215, 83] width 68 height 17
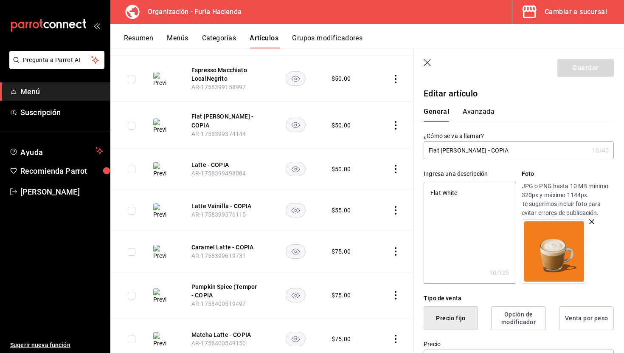
drag, startPoint x: 500, startPoint y: 148, endPoint x: 458, endPoint y: 146, distance: 41.7
click at [458, 146] on input "Flat White - COPIA" at bounding box center [506, 150] width 165 height 17
click at [484, 149] on input "Flat White - COPIA" at bounding box center [506, 150] width 165 height 17
drag, startPoint x: 484, startPoint y: 149, endPoint x: 458, endPoint y: 150, distance: 26.3
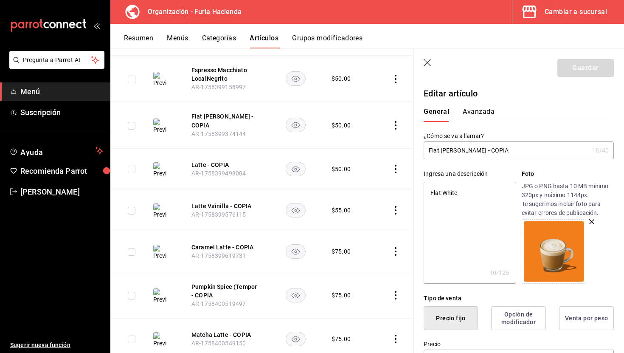
click at [458, 150] on input "Flat White - COPIA" at bounding box center [506, 150] width 165 height 17
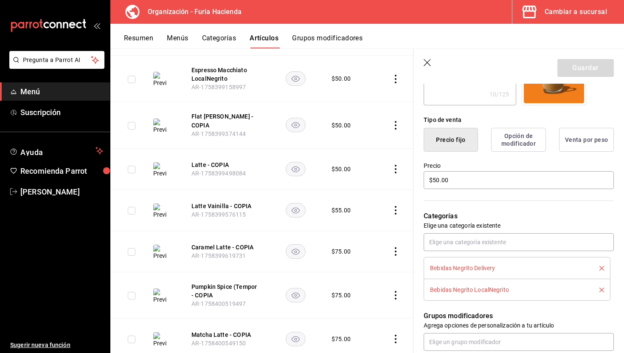
scroll to position [218, 0]
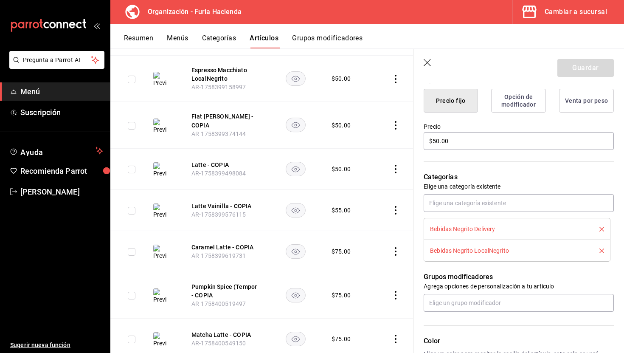
click at [603, 228] on icon "delete" at bounding box center [602, 229] width 5 height 5
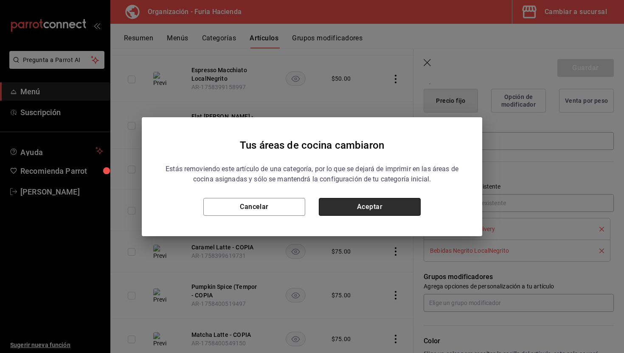
click at [392, 201] on button "Aceptar" at bounding box center [370, 207] width 102 height 18
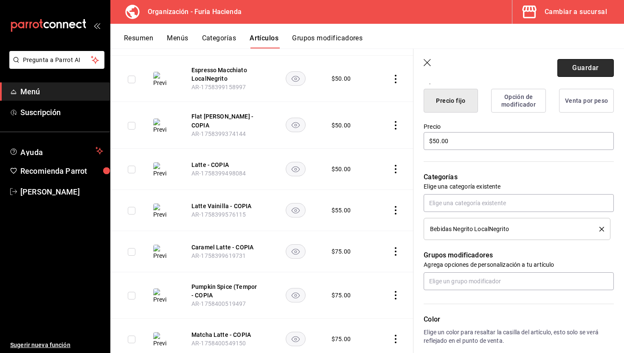
click at [586, 66] on button "Guardar" at bounding box center [586, 68] width 56 height 18
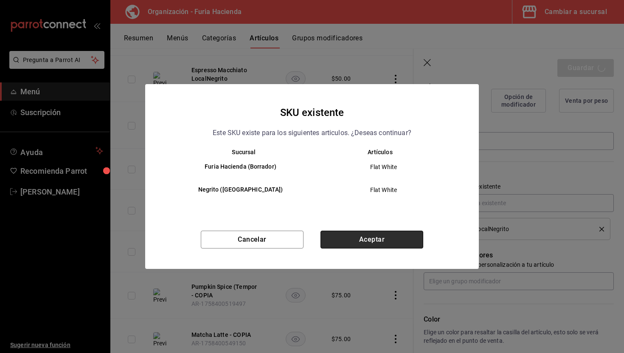
click at [392, 235] on button "Aceptar" at bounding box center [372, 240] width 103 height 18
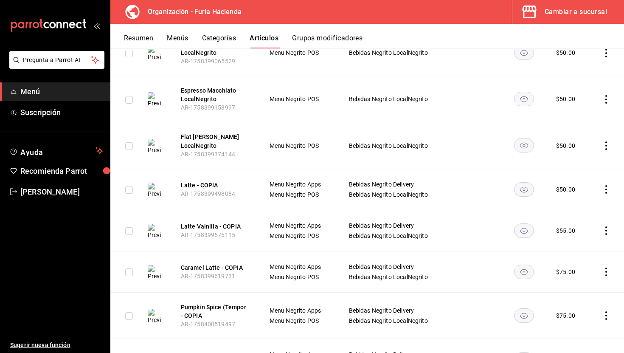
scroll to position [769, 0]
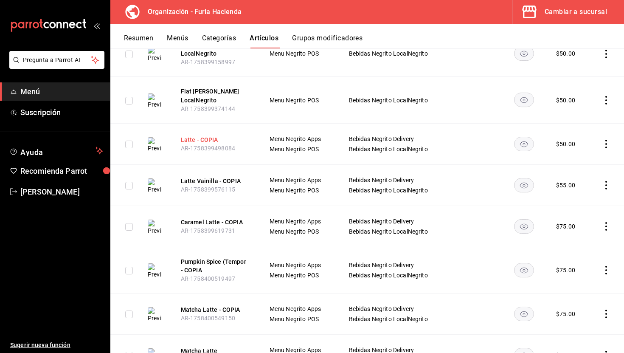
click at [206, 136] on button "Latte - COPIA" at bounding box center [215, 140] width 68 height 8
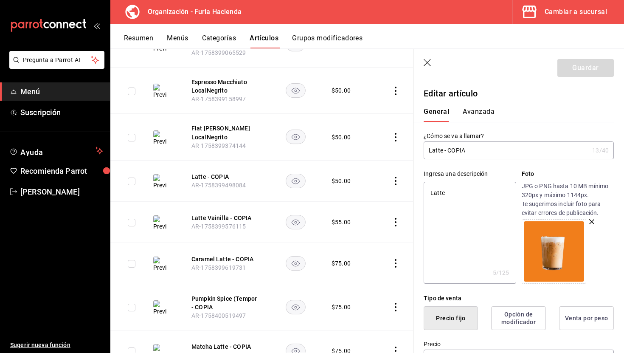
drag, startPoint x: 478, startPoint y: 153, endPoint x: 444, endPoint y: 150, distance: 34.1
click at [444, 150] on input "Latte - COPIA" at bounding box center [506, 150] width 165 height 17
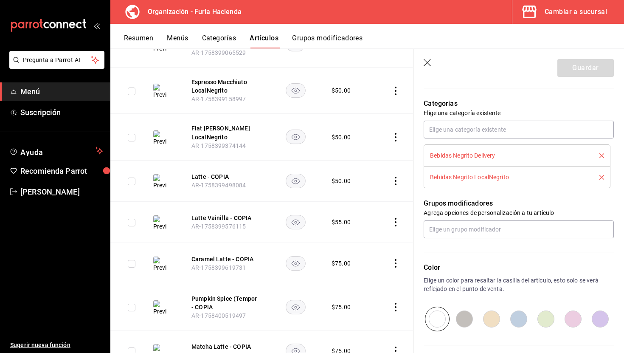
scroll to position [297, 0]
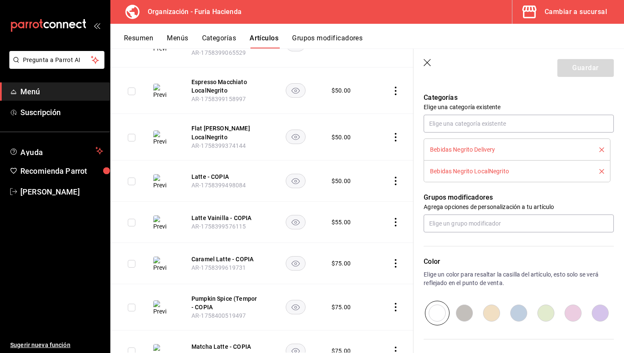
click at [602, 147] on icon "delete" at bounding box center [602, 149] width 5 height 5
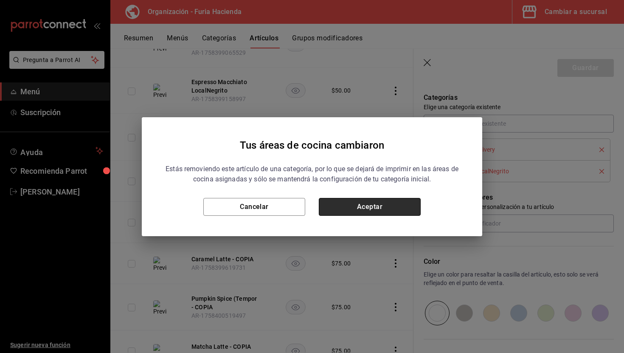
click at [413, 202] on button "Aceptar" at bounding box center [370, 207] width 102 height 18
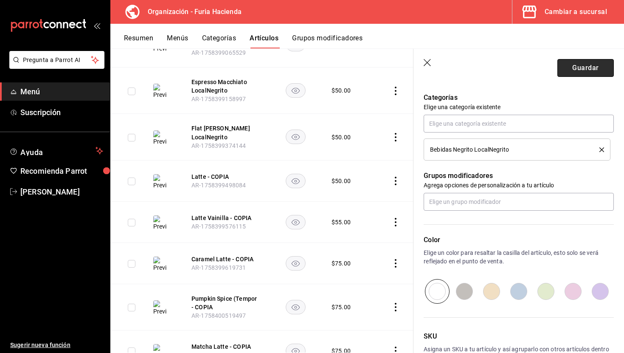
click at [582, 73] on button "Guardar" at bounding box center [586, 68] width 56 height 18
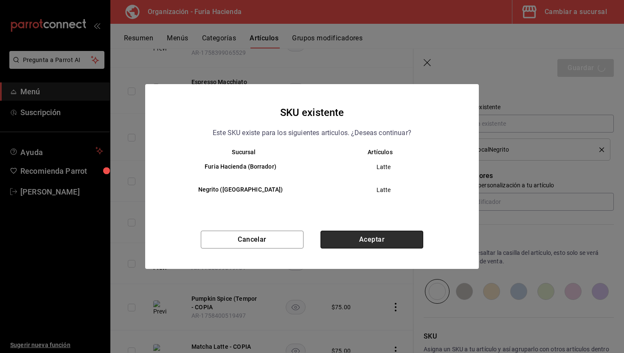
click at [378, 244] on button "Aceptar" at bounding box center [372, 240] width 103 height 18
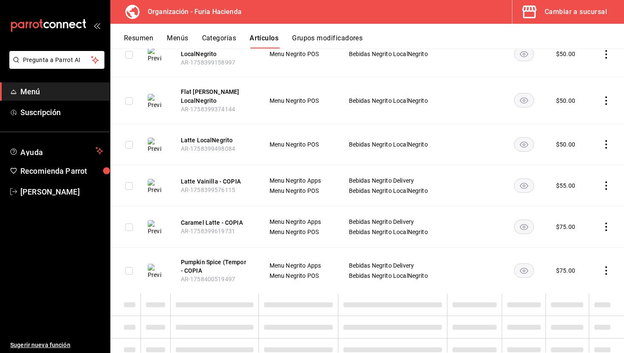
scroll to position [784, 0]
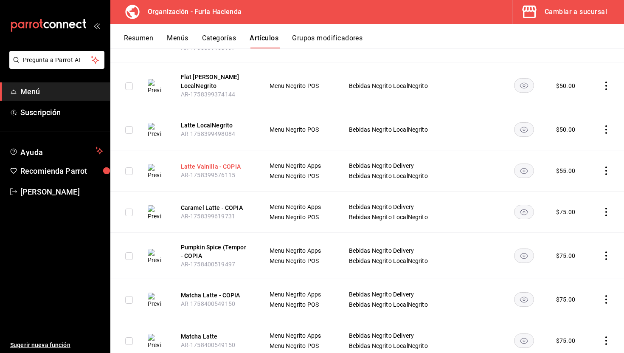
click at [226, 162] on button "Latte Vainilla - COPIA" at bounding box center [215, 166] width 68 height 8
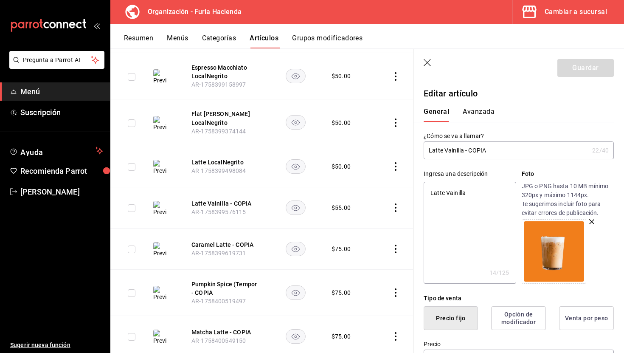
drag, startPoint x: 494, startPoint y: 154, endPoint x: 465, endPoint y: 153, distance: 29.7
click at [465, 153] on input "Latte Vainilla - COPIA" at bounding box center [506, 150] width 165 height 17
click at [464, 147] on input "Latte VainillaLocalNegrito" at bounding box center [506, 150] width 165 height 17
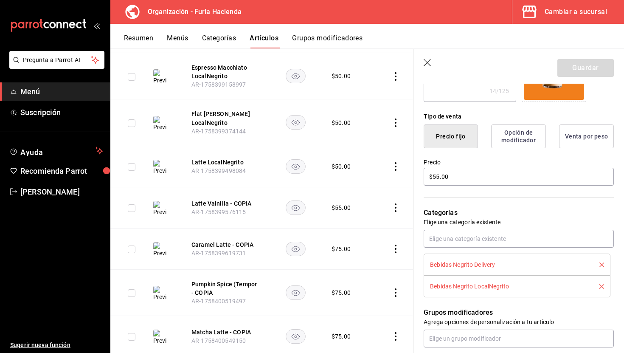
scroll to position [190, 0]
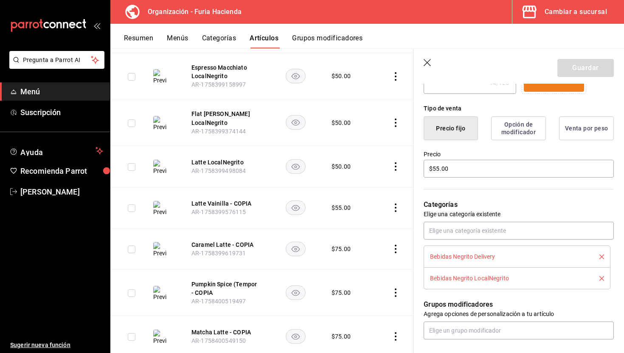
click at [602, 255] on icon "delete" at bounding box center [602, 256] width 5 height 5
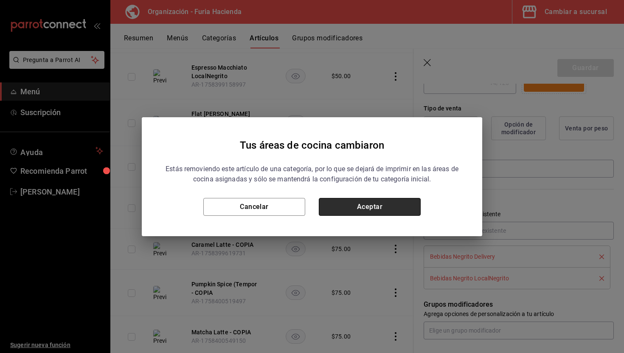
click at [377, 211] on button "Aceptar" at bounding box center [370, 207] width 102 height 18
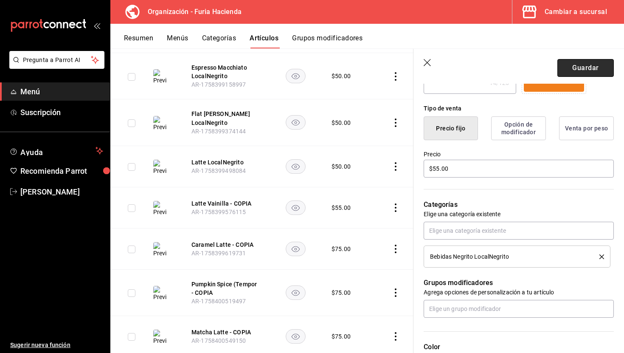
click at [589, 71] on button "Guardar" at bounding box center [586, 68] width 56 height 18
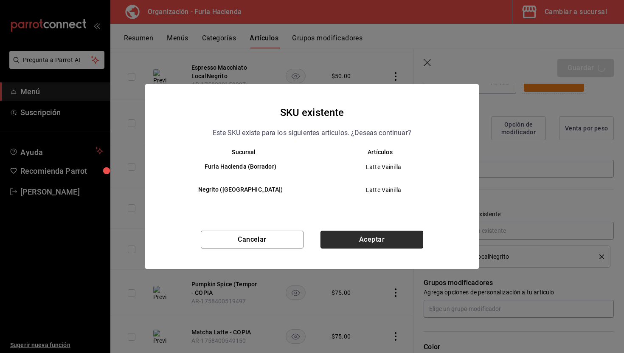
click at [403, 239] on button "Aceptar" at bounding box center [372, 240] width 103 height 18
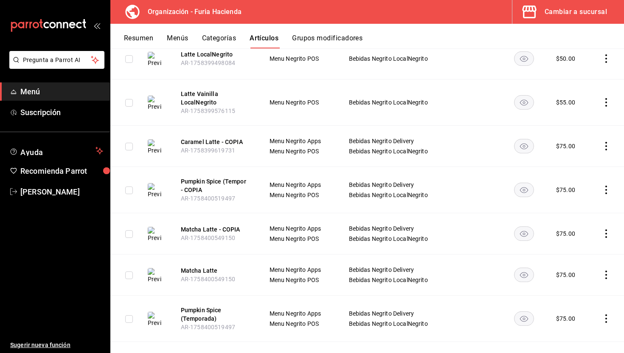
scroll to position [887, 0]
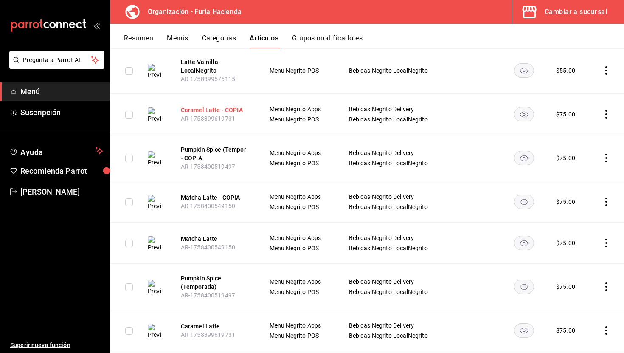
click at [222, 106] on button "Caramel Latte - COPIA" at bounding box center [215, 110] width 68 height 8
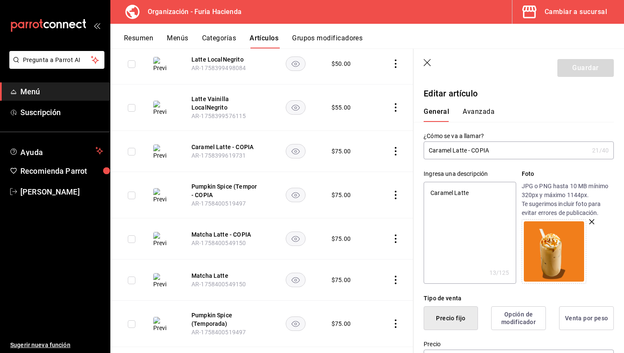
drag, startPoint x: 503, startPoint y: 149, endPoint x: 468, endPoint y: 149, distance: 35.3
click at [468, 149] on input "Caramel Latte - COPIA" at bounding box center [506, 150] width 165 height 17
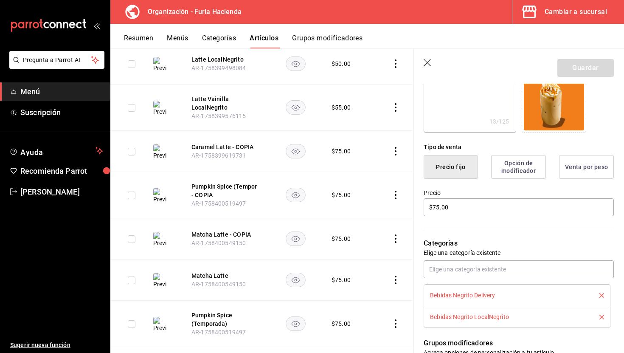
scroll to position [274, 0]
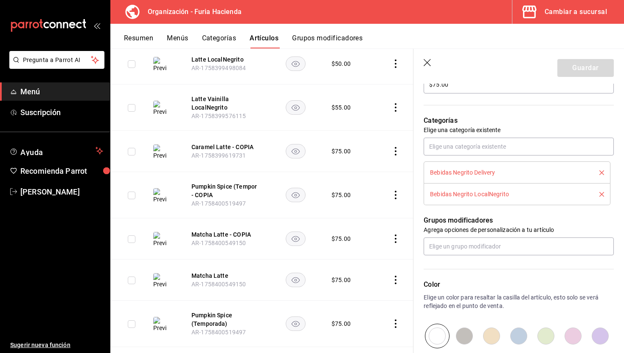
click at [600, 172] on icon "delete" at bounding box center [602, 172] width 5 height 5
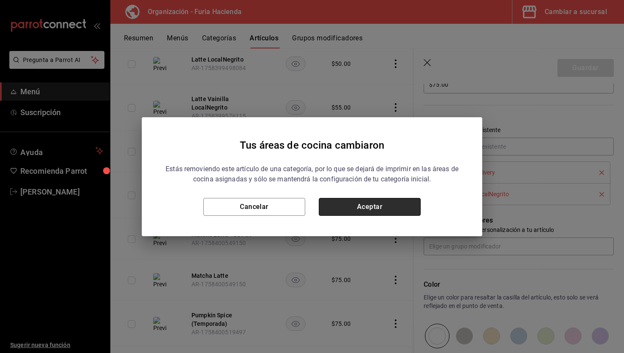
click at [389, 202] on button "Aceptar" at bounding box center [370, 207] width 102 height 18
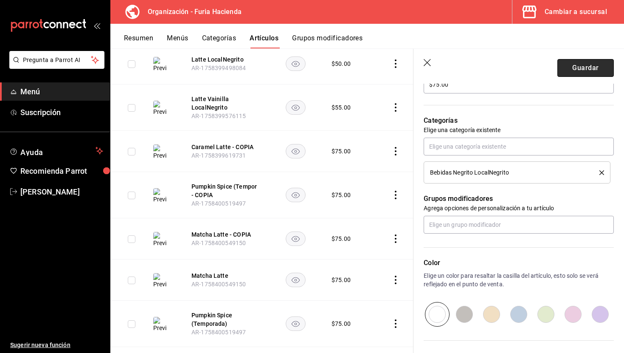
click at [586, 67] on button "Guardar" at bounding box center [586, 68] width 56 height 18
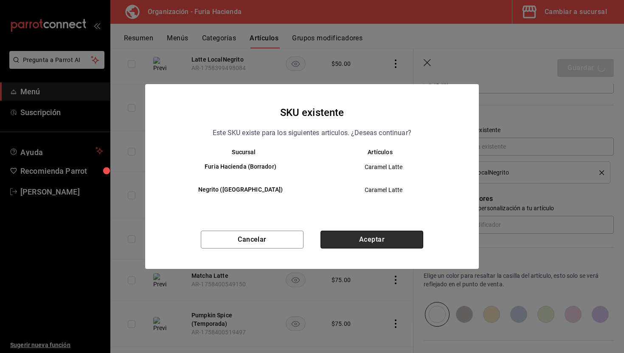
click at [392, 234] on button "Aceptar" at bounding box center [372, 240] width 103 height 18
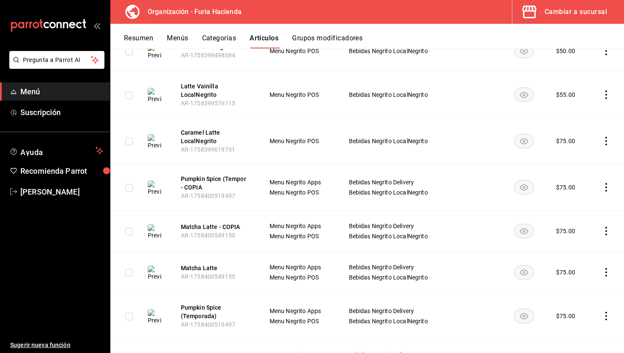
scroll to position [879, 0]
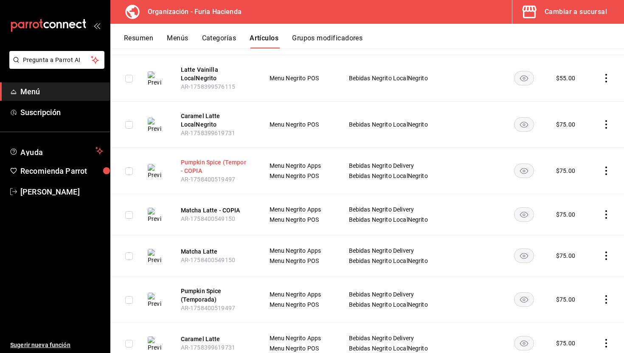
click at [213, 158] on button "Pumpkin Spice (Tempor - COPIA" at bounding box center [215, 166] width 68 height 17
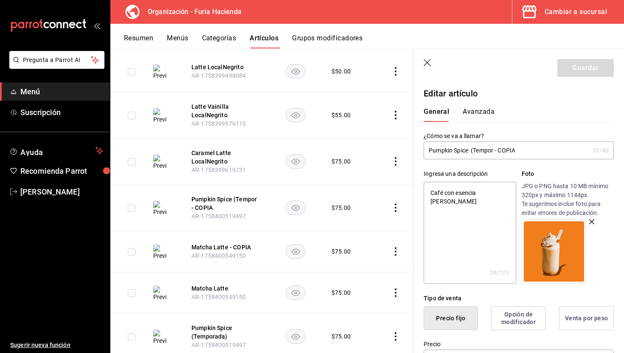
drag, startPoint x: 525, startPoint y: 146, endPoint x: 503, endPoint y: 147, distance: 21.7
click at [503, 147] on input "Pumpkin Spice (Tempor - COPIA" at bounding box center [506, 150] width 165 height 17
click at [527, 149] on input "Pumpkin Spice (Tempor - COPIA" at bounding box center [506, 150] width 165 height 17
drag, startPoint x: 527, startPoint y: 151, endPoint x: 497, endPoint y: 151, distance: 29.7
click at [497, 151] on input "Pumpkin Spice (Tempor - COPIA" at bounding box center [506, 150] width 165 height 17
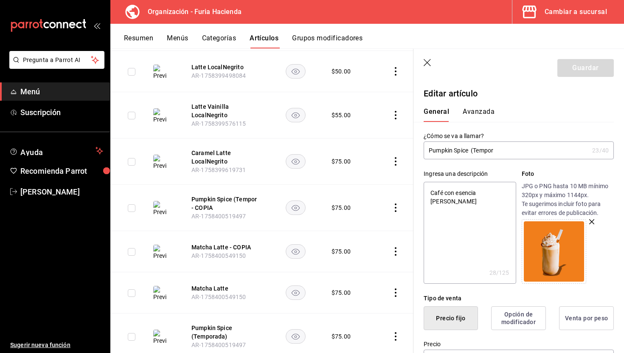
drag, startPoint x: 503, startPoint y: 151, endPoint x: 473, endPoint y: 150, distance: 30.6
click at [473, 150] on input "Pumpkin Spice (Tempor" at bounding box center [506, 150] width 165 height 17
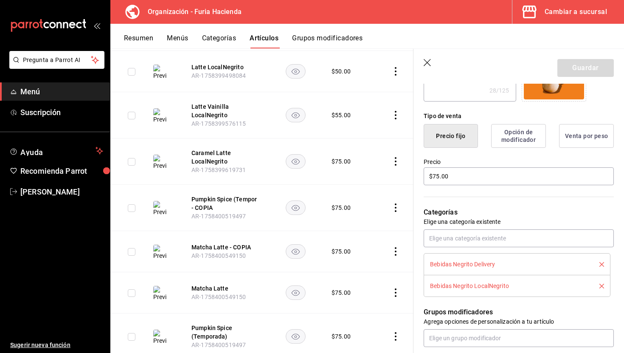
scroll to position [184, 0]
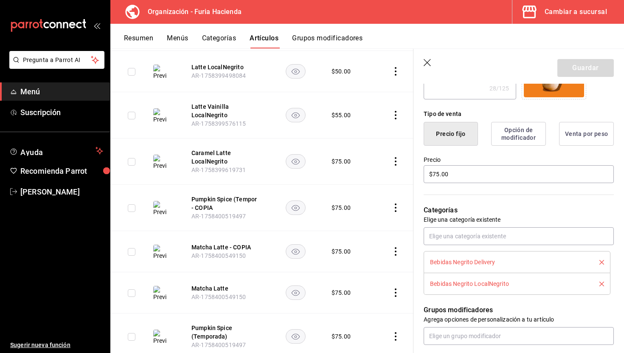
click at [603, 261] on icon "delete" at bounding box center [602, 262] width 5 height 5
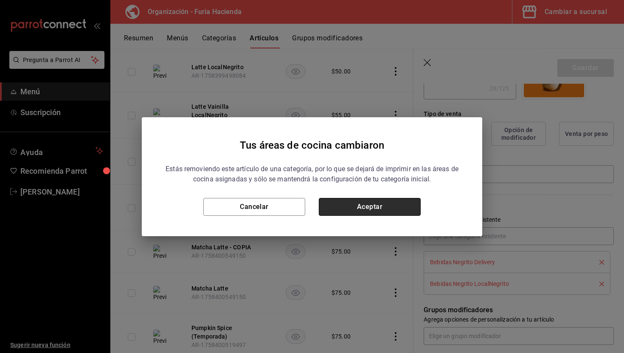
click at [389, 210] on button "Aceptar" at bounding box center [370, 207] width 102 height 18
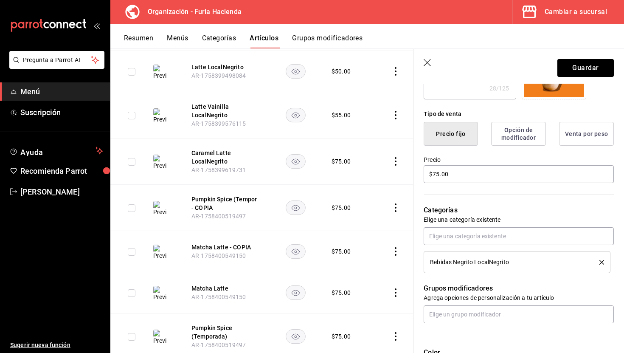
scroll to position [0, 0]
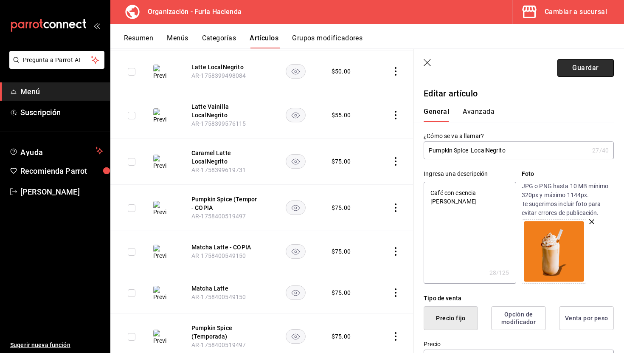
click at [577, 67] on button "Guardar" at bounding box center [586, 68] width 56 height 18
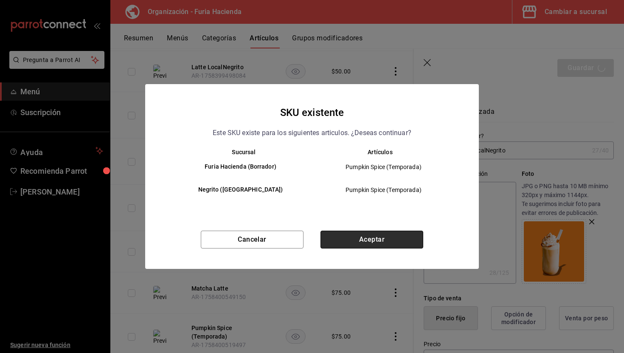
click at [409, 238] on button "Aceptar" at bounding box center [372, 240] width 103 height 18
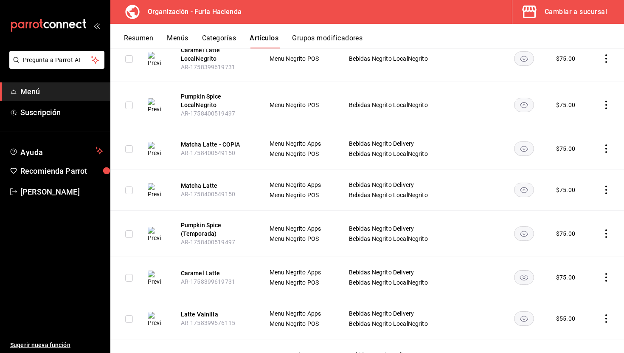
scroll to position [949, 0]
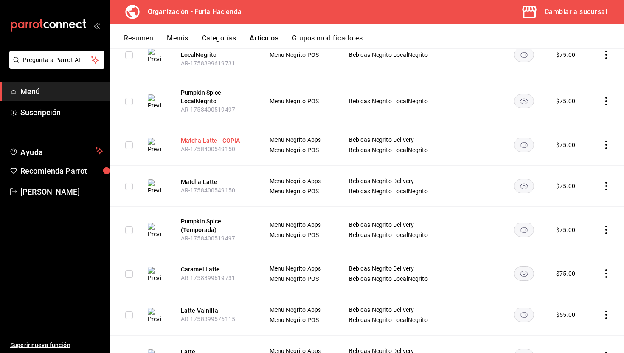
click at [220, 136] on button "Matcha Latte - COPIA" at bounding box center [215, 140] width 68 height 8
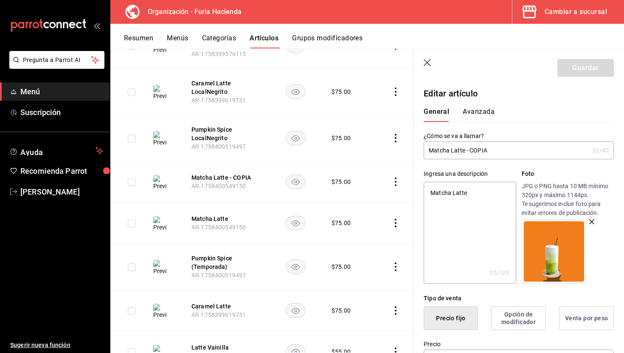
drag, startPoint x: 498, startPoint y: 153, endPoint x: 466, endPoint y: 151, distance: 32.4
click at [466, 151] on input "Matcha Latte - COPIA" at bounding box center [506, 150] width 165 height 17
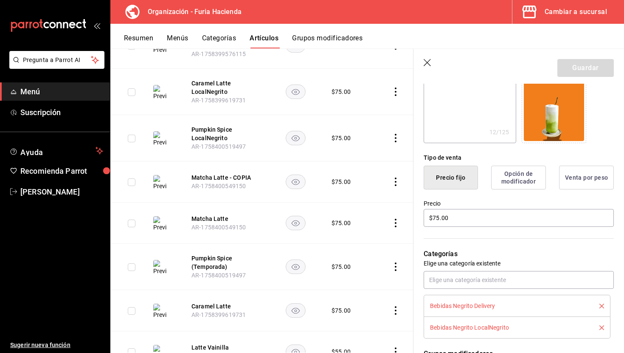
scroll to position [176, 0]
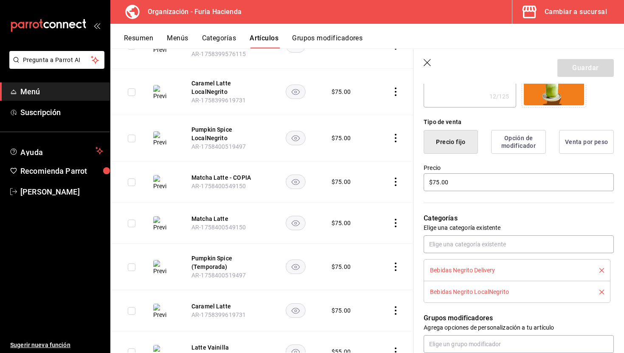
click at [599, 268] on button "delete" at bounding box center [599, 270] width 11 height 5
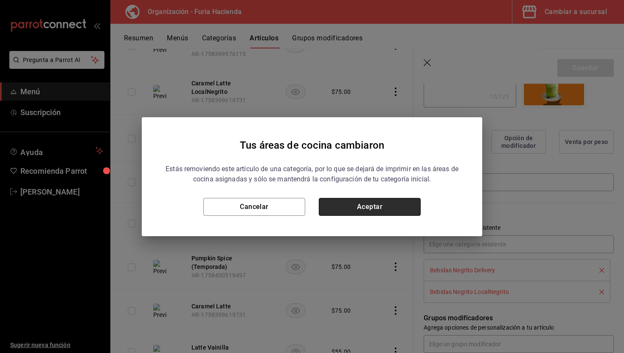
click at [381, 212] on button "Aceptar" at bounding box center [370, 207] width 102 height 18
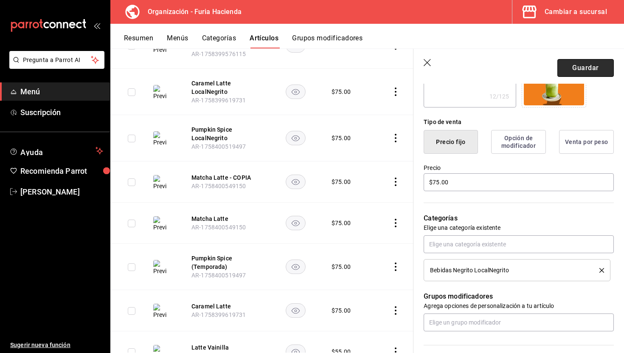
click at [584, 61] on button "Guardar" at bounding box center [586, 68] width 56 height 18
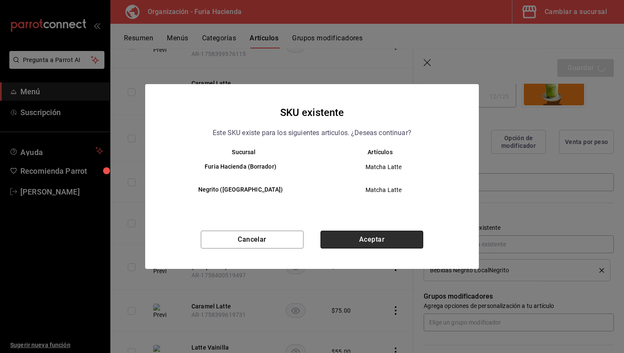
click at [385, 240] on button "Aceptar" at bounding box center [372, 240] width 103 height 18
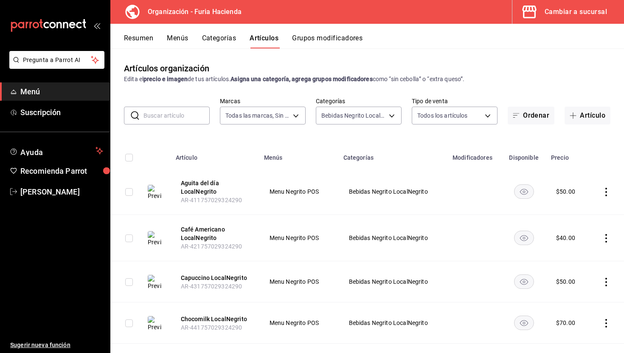
click at [582, 7] on div "Cambiar a sucursal" at bounding box center [576, 12] width 62 height 12
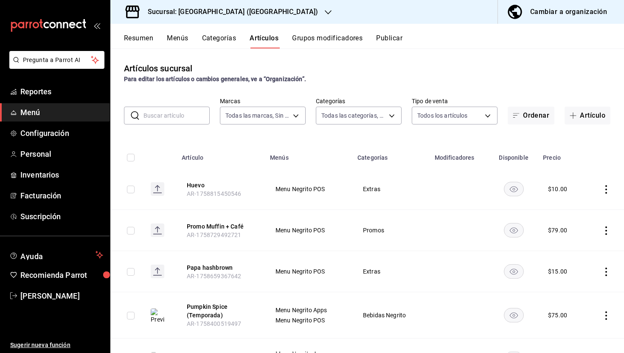
click at [558, 7] on div "Cambiar a organización" at bounding box center [569, 12] width 77 height 12
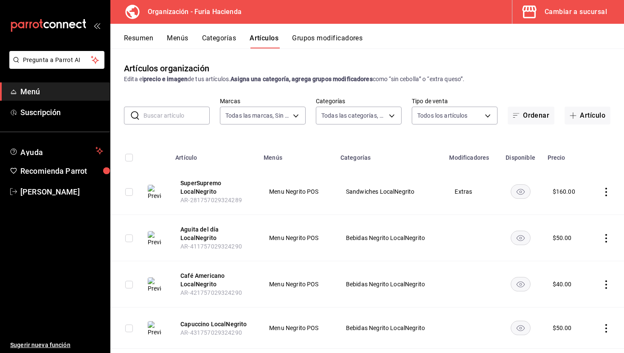
click at [174, 38] on button "Menús" at bounding box center [177, 41] width 21 height 14
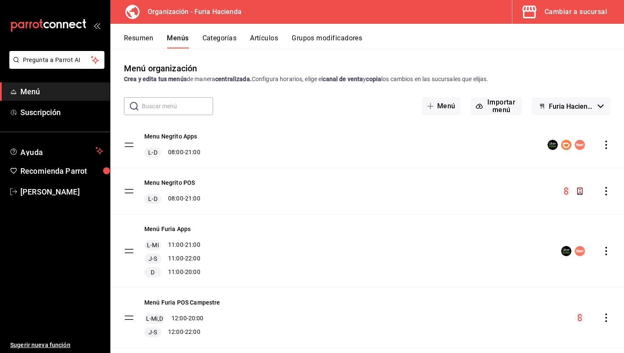
click at [145, 38] on button "Resumen" at bounding box center [138, 41] width 29 height 14
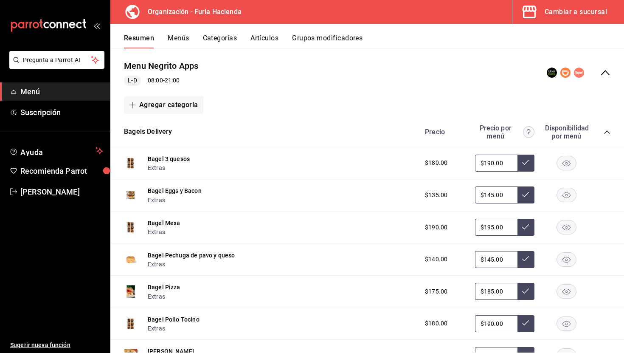
scroll to position [71, 0]
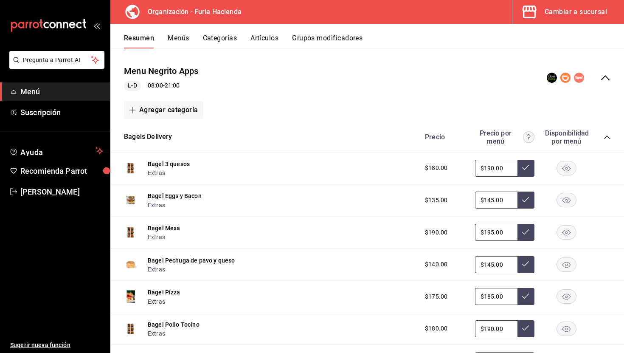
click at [610, 136] on icon "collapse-category-row" at bounding box center [607, 137] width 7 height 7
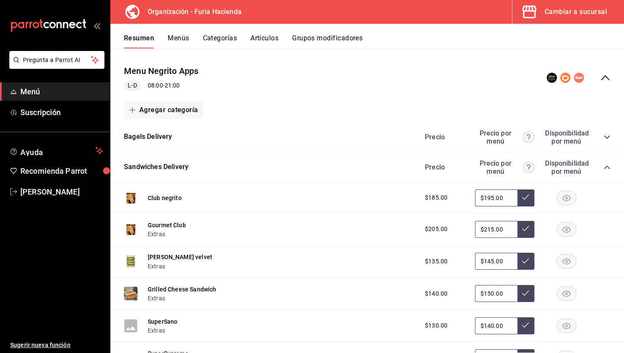
click at [607, 166] on icon "collapse-category-row" at bounding box center [607, 167] width 7 height 7
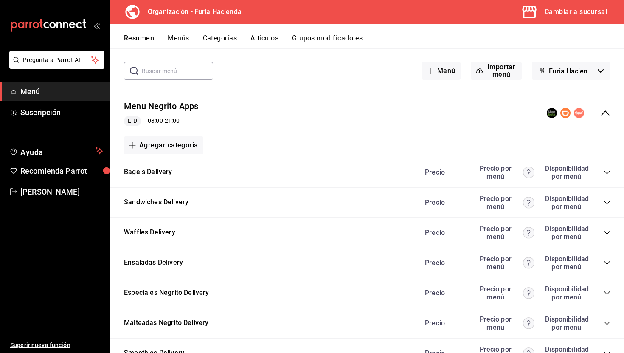
scroll to position [10, 0]
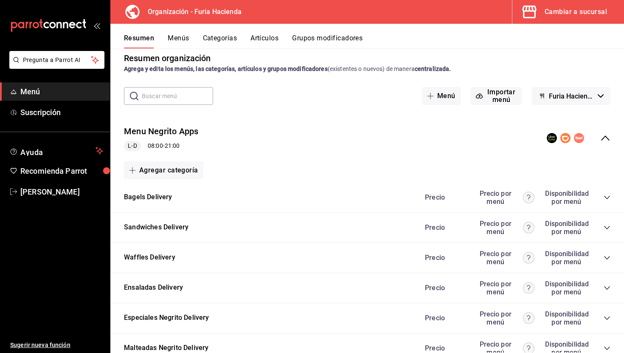
click at [604, 139] on icon "collapse-menu-row" at bounding box center [606, 138] width 10 height 10
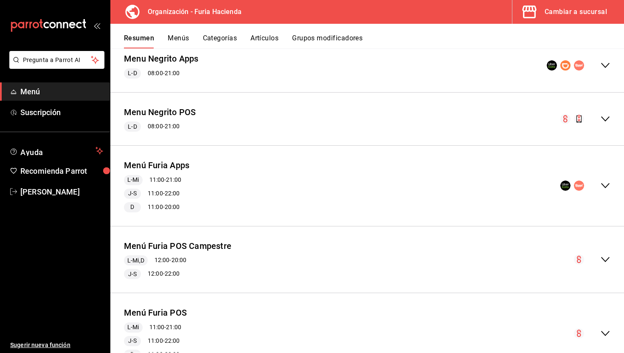
scroll to position [37, 0]
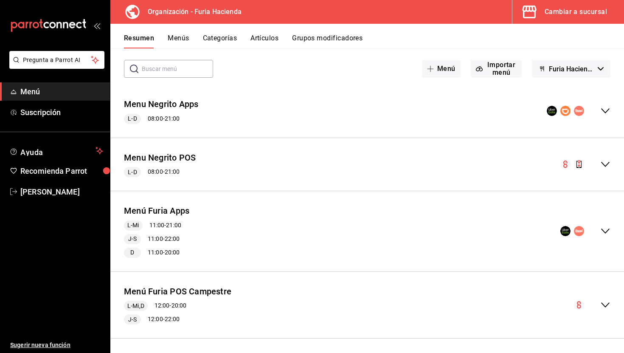
click at [605, 162] on icon "collapse-menu-row" at bounding box center [606, 164] width 10 height 10
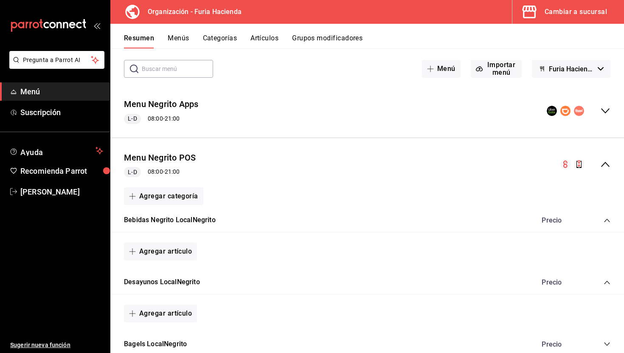
scroll to position [103, 0]
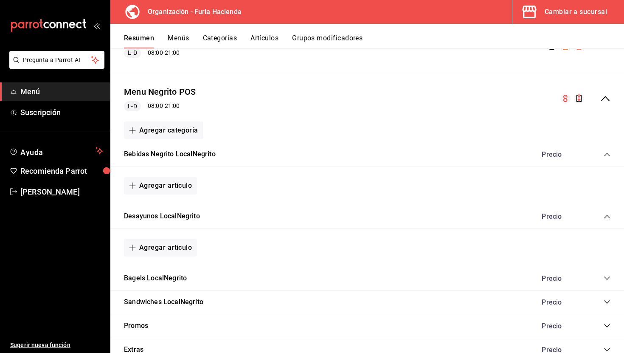
click at [606, 155] on icon "collapse-category-row" at bounding box center [607, 154] width 7 height 7
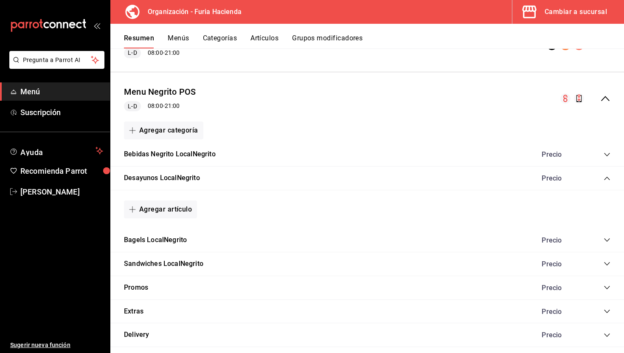
click at [606, 155] on icon "collapse-category-row" at bounding box center [607, 154] width 7 height 7
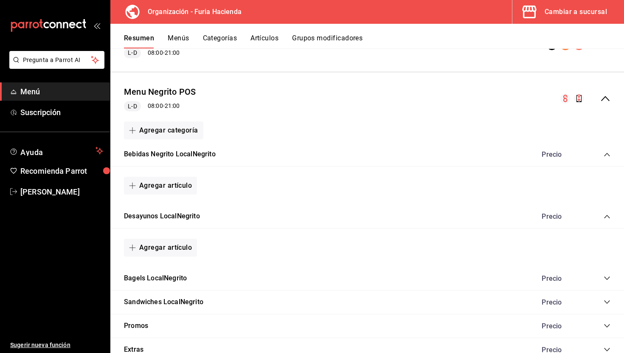
click at [608, 214] on icon "collapse-category-row" at bounding box center [607, 216] width 7 height 7
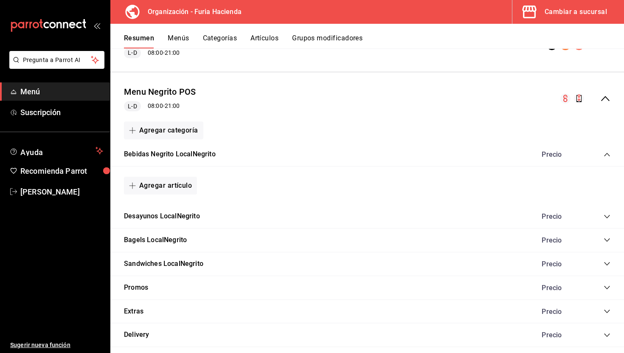
click at [608, 214] on icon "collapse-category-row" at bounding box center [607, 216] width 7 height 7
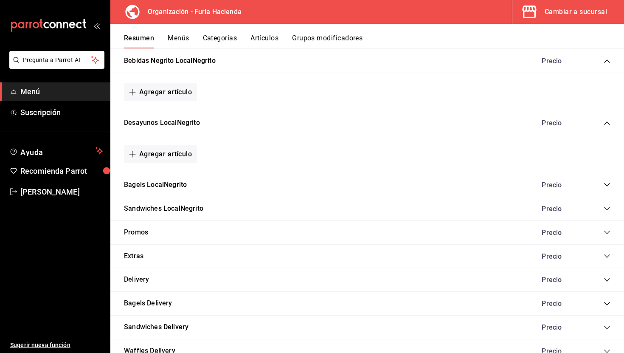
scroll to position [197, 0]
click at [606, 185] on icon "collapse-category-row" at bounding box center [607, 184] width 7 height 7
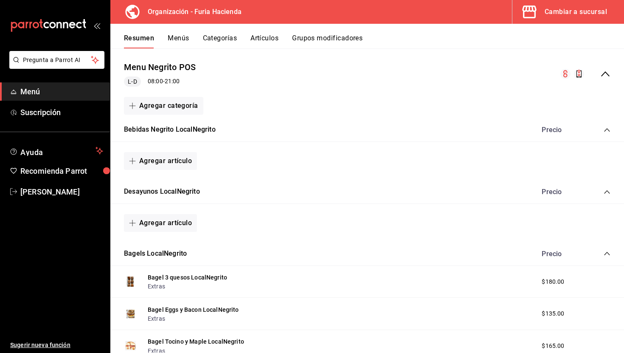
scroll to position [125, 0]
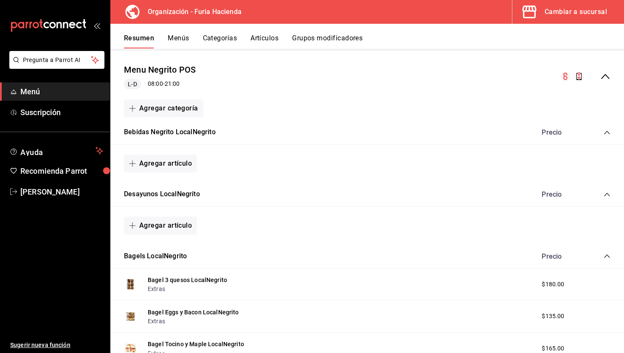
click at [608, 132] on icon "collapse-category-row" at bounding box center [607, 132] width 7 height 7
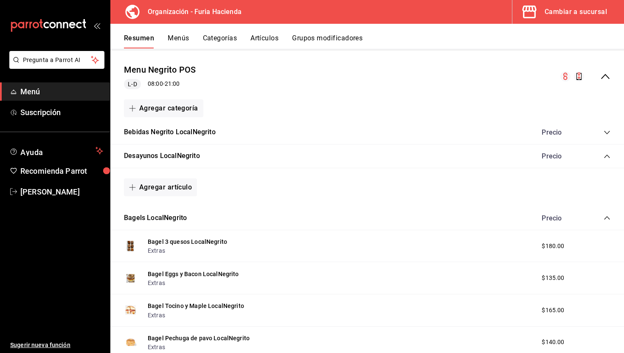
click at [608, 132] on icon "collapse-category-row" at bounding box center [607, 132] width 7 height 7
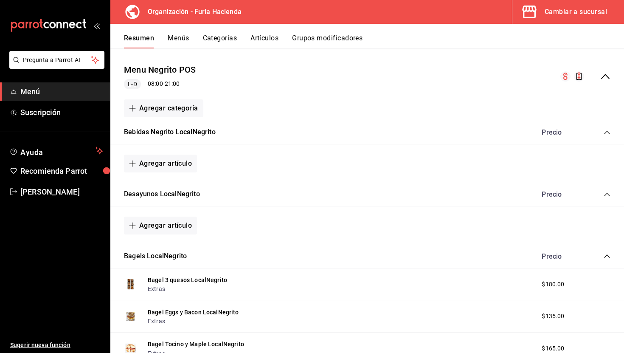
click at [603, 194] on div "Precio" at bounding box center [572, 194] width 77 height 8
click at [606, 194] on icon "collapse-category-row" at bounding box center [607, 194] width 6 height 3
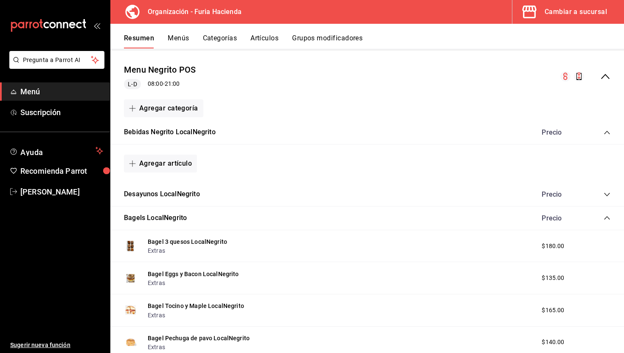
click at [606, 194] on icon "collapse-category-row" at bounding box center [607, 194] width 7 height 7
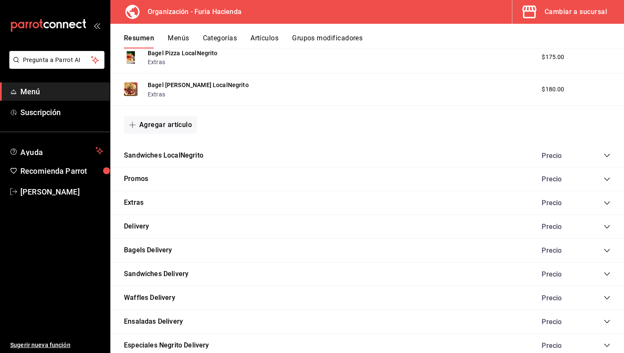
scroll to position [545, 0]
click at [606, 153] on icon "collapse-category-row" at bounding box center [607, 155] width 7 height 7
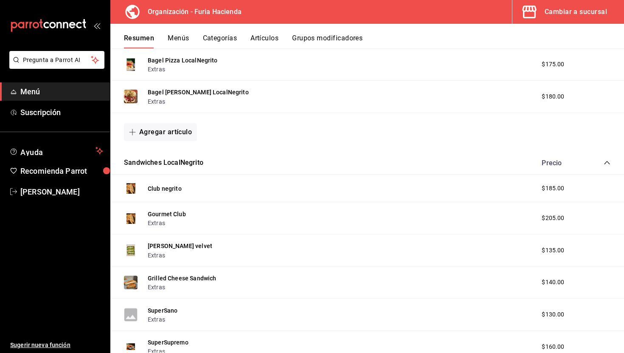
scroll to position [534, 0]
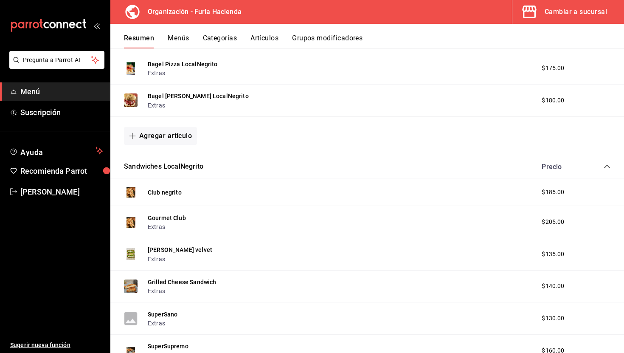
click at [606, 167] on icon "collapse-category-row" at bounding box center [607, 166] width 7 height 7
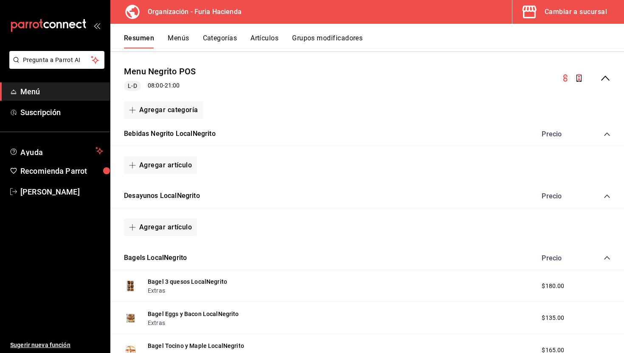
scroll to position [113, 0]
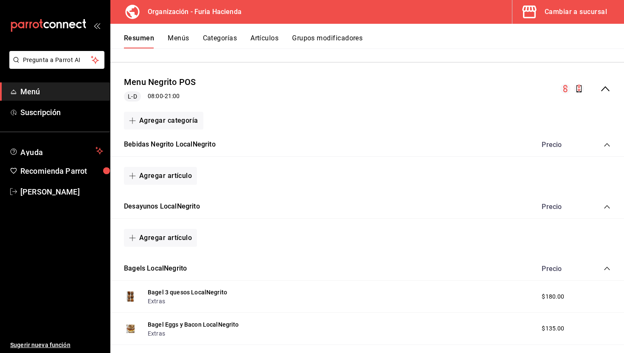
click at [214, 37] on button "Categorías" at bounding box center [220, 41] width 34 height 14
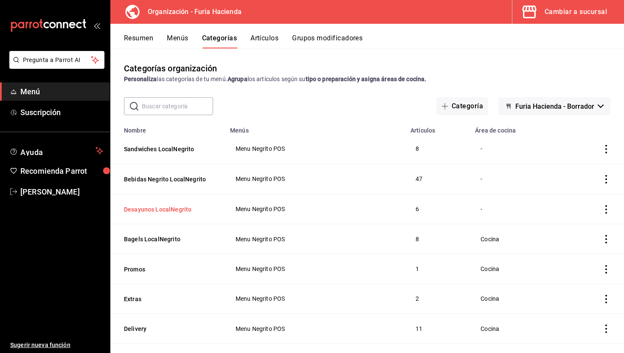
click at [160, 213] on button "Desayunos LocalNegrito" at bounding box center [166, 209] width 85 height 8
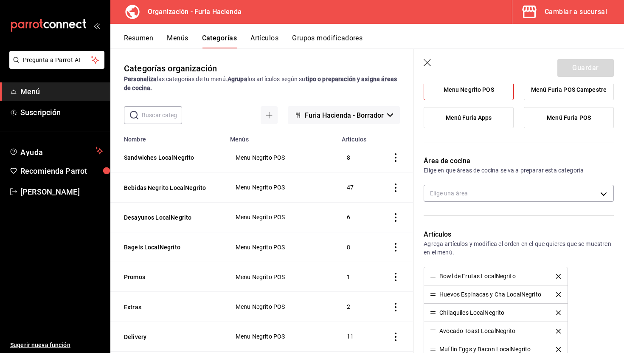
scroll to position [103, 0]
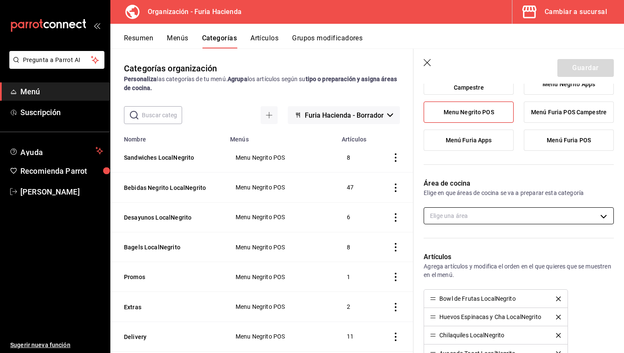
click at [541, 214] on body "Pregunta a Parrot AI Menú Suscripción Ayuda Recomienda Parrot Ruth Aguilar Suge…" at bounding box center [312, 176] width 624 height 353
click at [488, 243] on span "Cocina" at bounding box center [526, 243] width 161 height 9
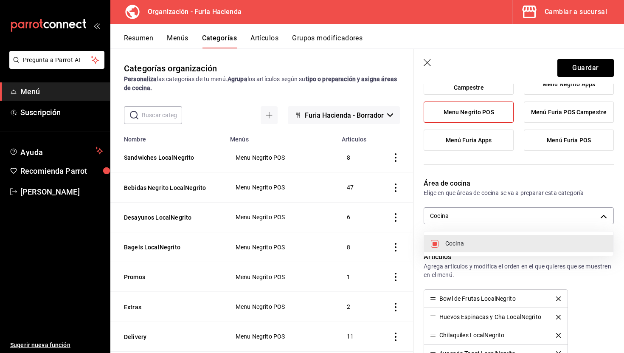
click at [590, 72] on div at bounding box center [312, 176] width 624 height 353
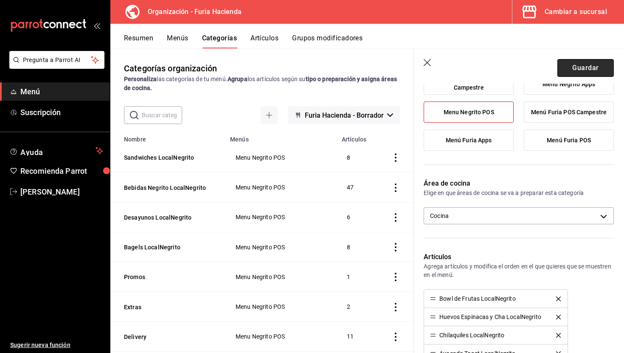
click at [584, 65] on button "Guardar" at bounding box center [586, 68] width 56 height 18
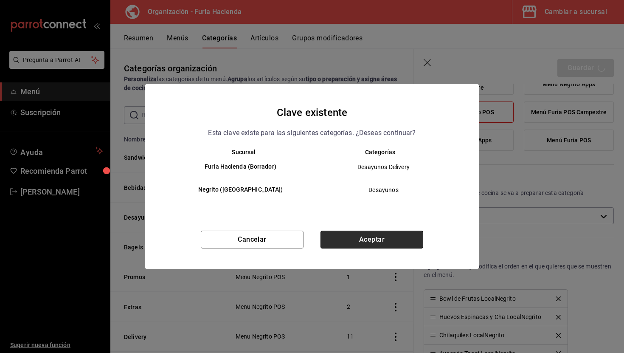
click at [359, 242] on button "Aceptar" at bounding box center [372, 240] width 103 height 18
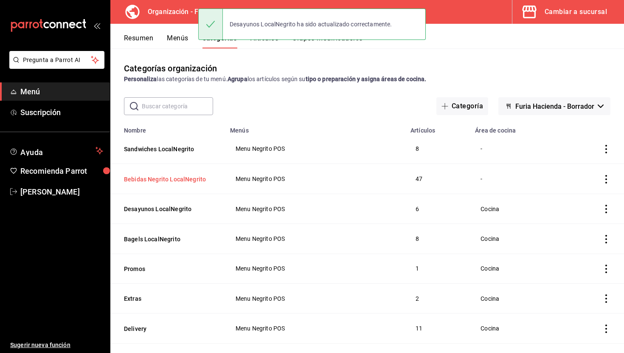
click at [182, 178] on button "Bebidas Negrito LocalNegrito" at bounding box center [166, 179] width 85 height 8
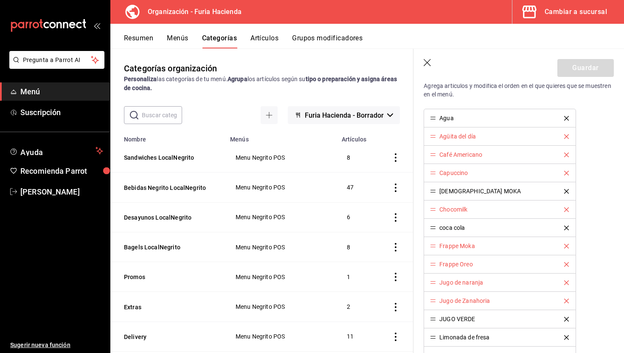
scroll to position [282, 0]
click at [568, 137] on icon "delete" at bounding box center [567, 138] width 5 height 5
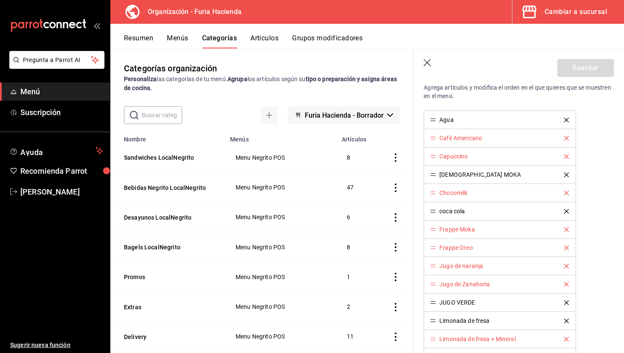
click at [568, 137] on icon "delete" at bounding box center [567, 138] width 5 height 5
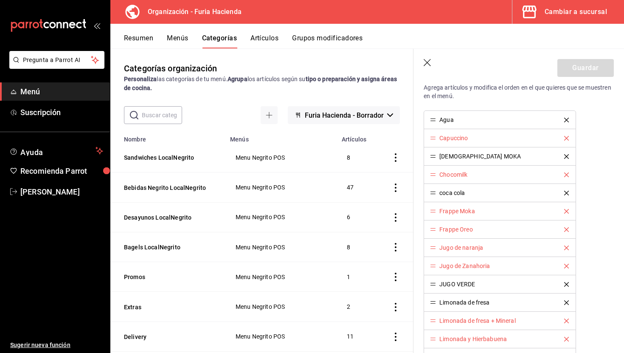
click at [568, 137] on icon "delete" at bounding box center [567, 138] width 5 height 5
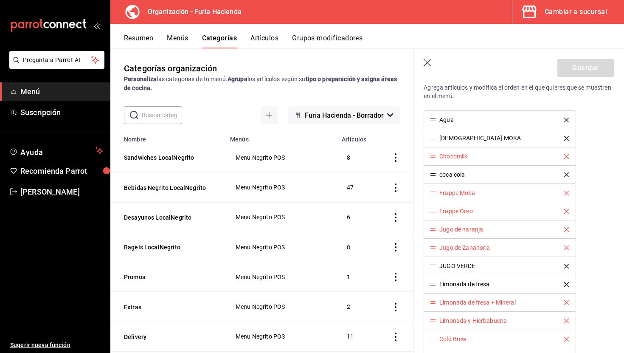
click at [568, 157] on icon "delete" at bounding box center [567, 156] width 5 height 5
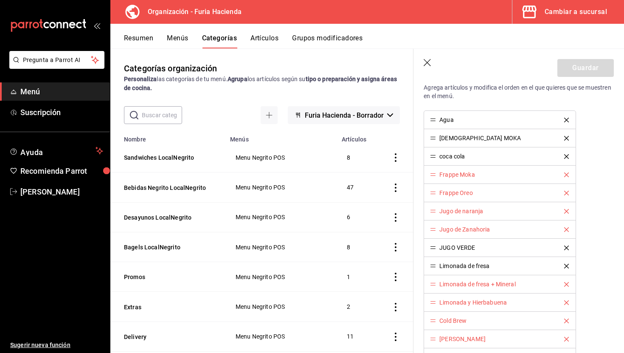
click at [566, 173] on icon "delete" at bounding box center [567, 174] width 5 height 5
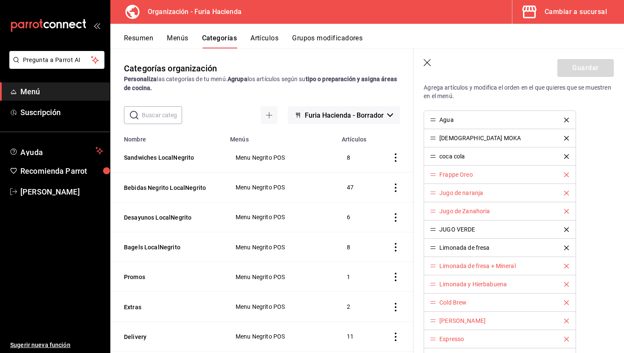
click at [566, 173] on icon "delete" at bounding box center [567, 174] width 5 height 5
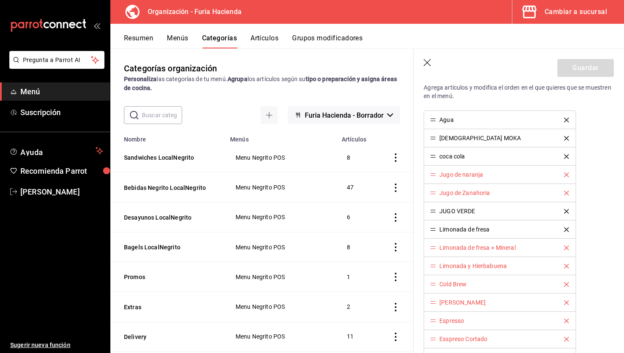
click at [566, 173] on icon "delete" at bounding box center [567, 174] width 5 height 5
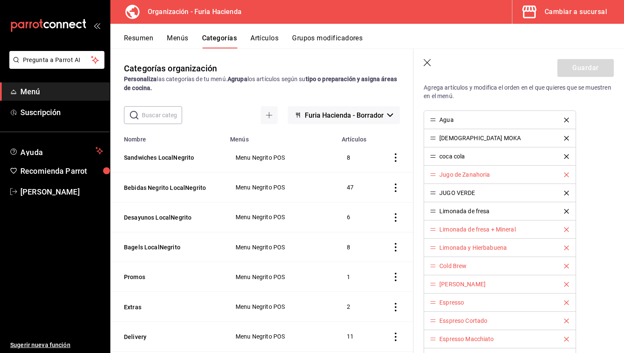
click at [566, 173] on icon "delete" at bounding box center [567, 174] width 5 height 5
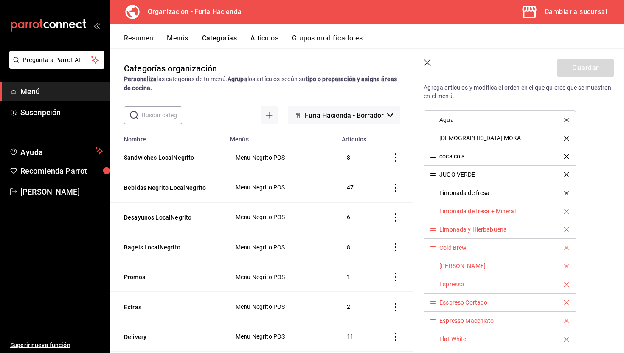
click at [567, 211] on icon "delete" at bounding box center [567, 211] width 5 height 5
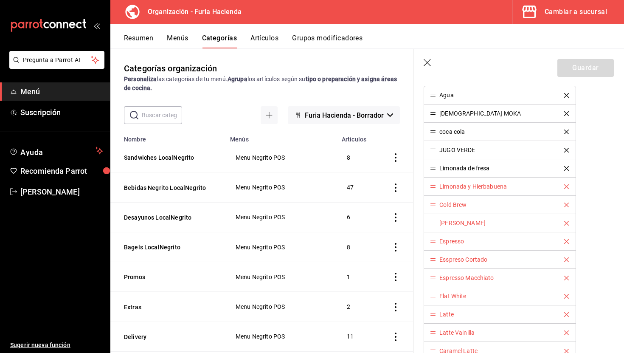
scroll to position [294, 0]
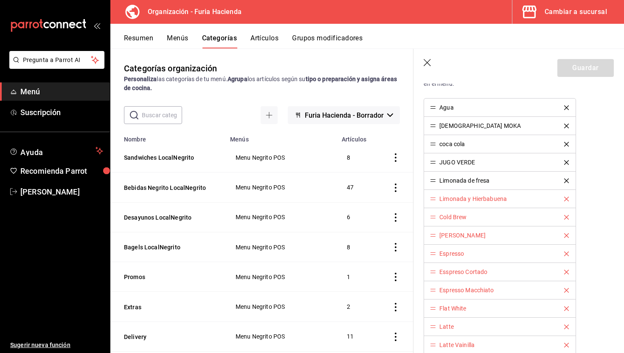
click at [566, 198] on icon "delete" at bounding box center [567, 199] width 5 height 5
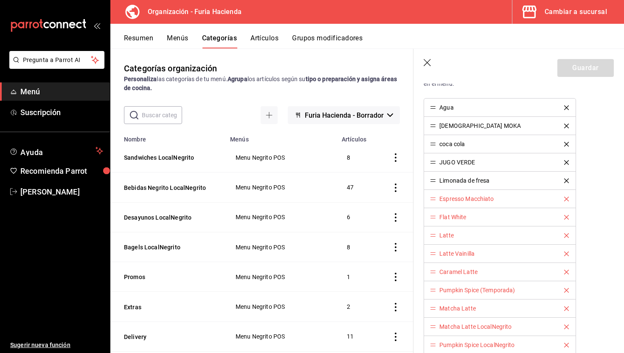
click at [566, 198] on icon "delete" at bounding box center [567, 199] width 5 height 5
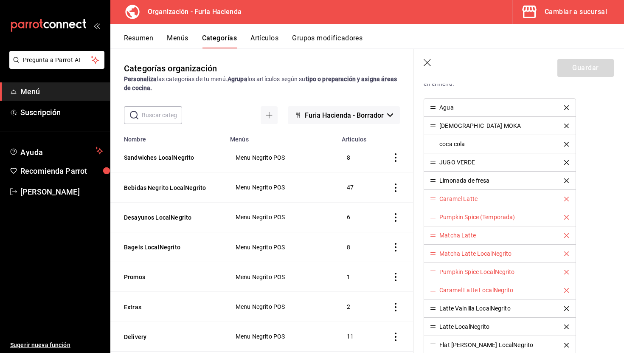
click at [566, 198] on icon "delete" at bounding box center [567, 199] width 5 height 5
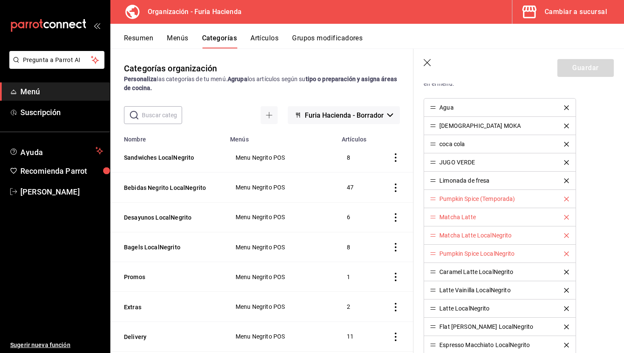
click at [566, 198] on icon "delete" at bounding box center [567, 199] width 5 height 5
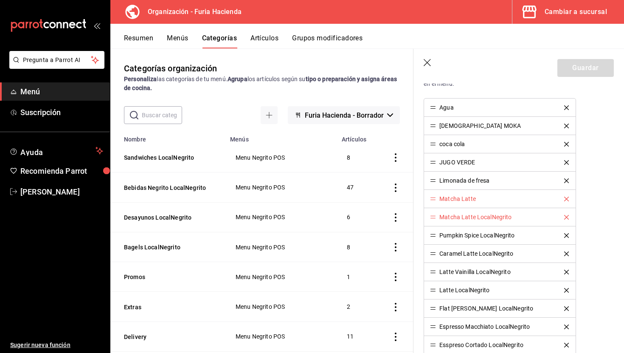
click at [566, 198] on icon "delete" at bounding box center [567, 199] width 5 height 5
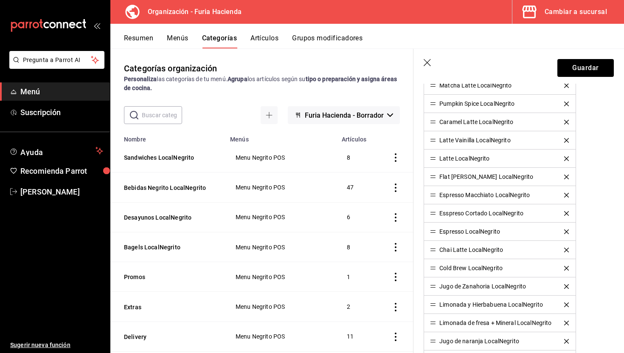
scroll to position [402, 0]
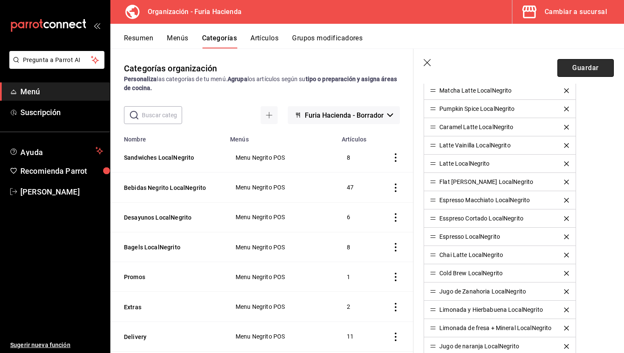
click at [593, 70] on button "Guardar" at bounding box center [586, 68] width 56 height 18
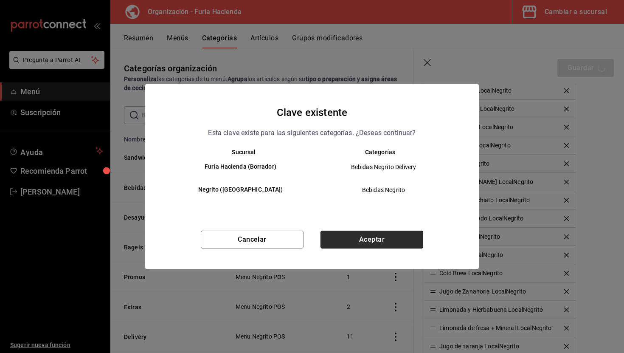
click at [382, 244] on button "Aceptar" at bounding box center [372, 240] width 103 height 18
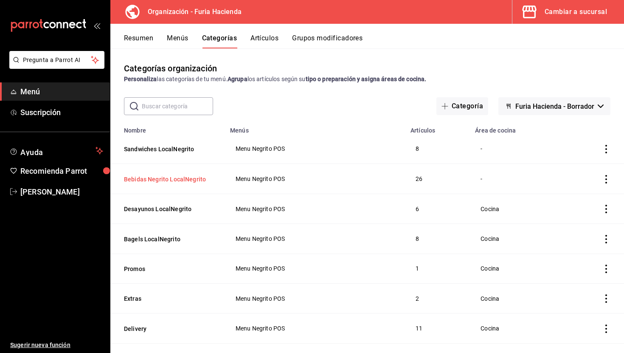
click at [156, 178] on button "Bebidas Negrito LocalNegrito" at bounding box center [166, 179] width 85 height 8
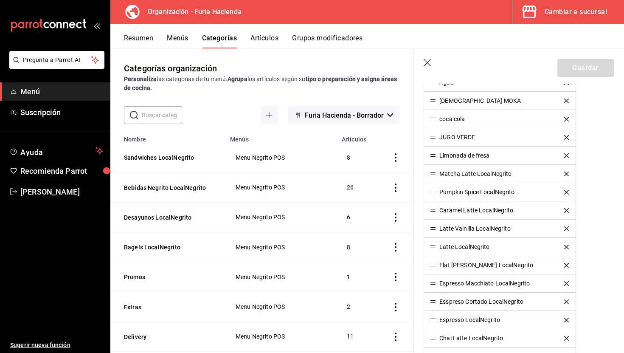
scroll to position [322, 0]
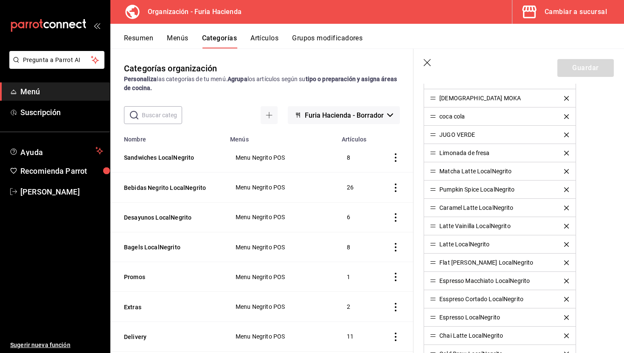
click at [429, 64] on icon "button" at bounding box center [427, 62] width 7 height 7
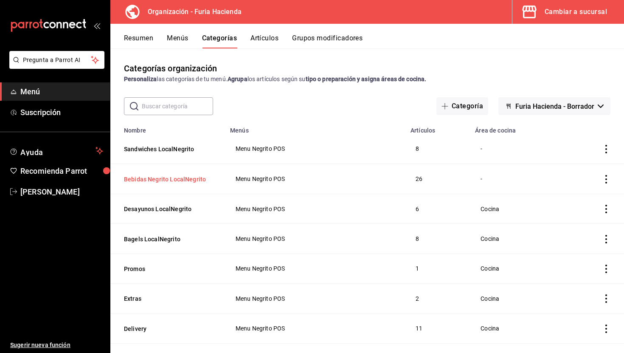
click at [178, 179] on button "Bebidas Negrito LocalNegrito" at bounding box center [166, 179] width 85 height 8
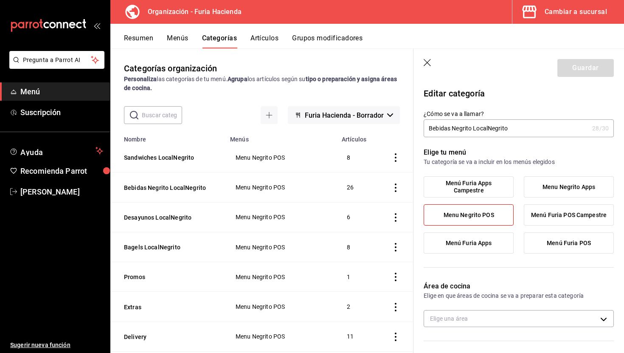
click at [429, 65] on icon "button" at bounding box center [428, 63] width 8 height 8
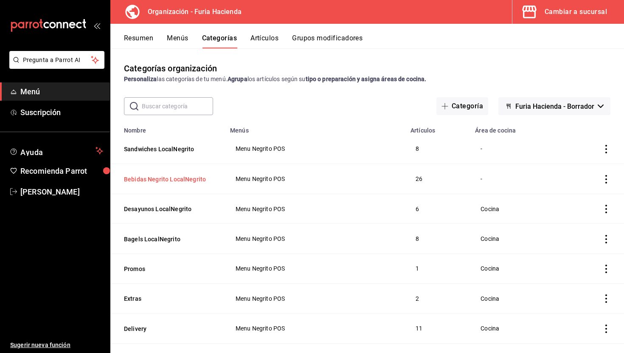
click at [189, 178] on button "Bebidas Negrito LocalNegrito" at bounding box center [166, 179] width 85 height 8
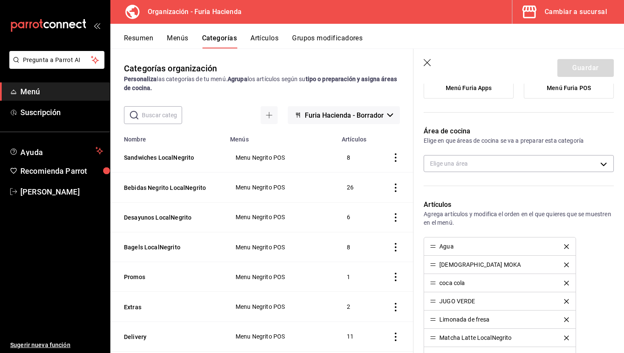
scroll to position [155, 0]
click at [429, 64] on icon "button" at bounding box center [427, 62] width 7 height 7
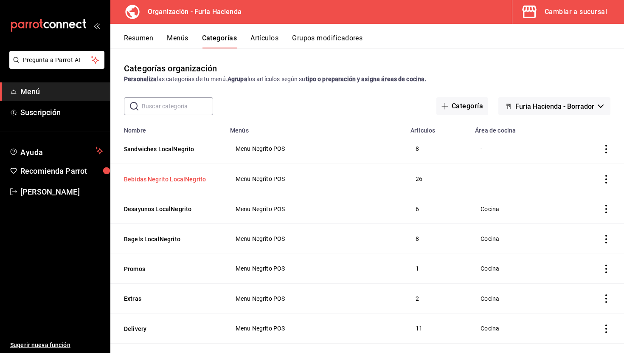
click at [182, 178] on button "Bebidas Negrito LocalNegrito" at bounding box center [166, 179] width 85 height 8
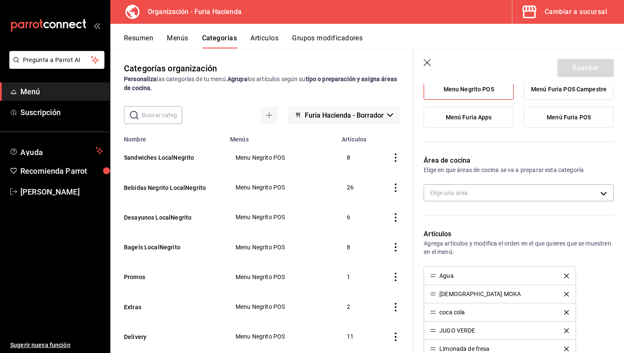
scroll to position [108, 0]
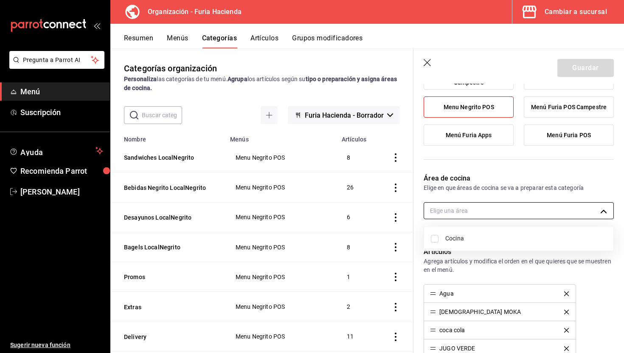
click at [466, 211] on body "Pregunta a Parrot AI Menú Suscripción Ayuda Recomienda Parrot Ruth Aguilar Suge…" at bounding box center [312, 176] width 624 height 353
click at [459, 241] on span "Cocina" at bounding box center [526, 238] width 161 height 9
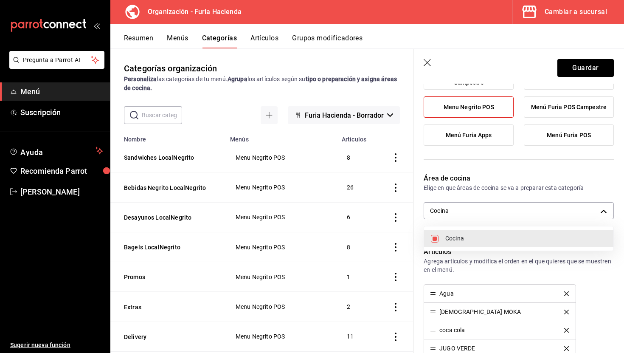
click at [586, 66] on div at bounding box center [312, 176] width 624 height 353
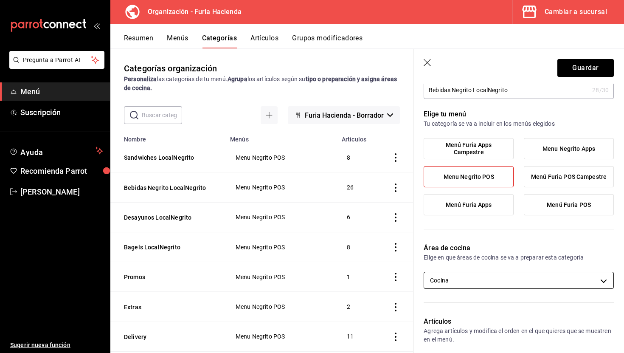
scroll to position [38, 0]
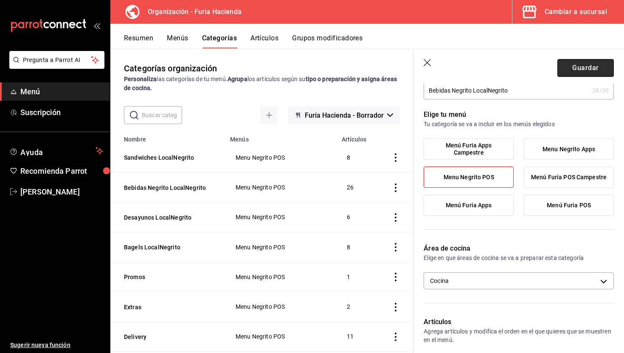
click at [583, 69] on button "Guardar" at bounding box center [586, 68] width 56 height 18
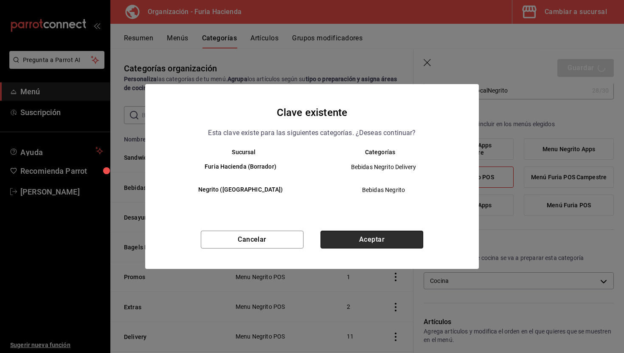
click at [385, 239] on button "Aceptar" at bounding box center [372, 240] width 103 height 18
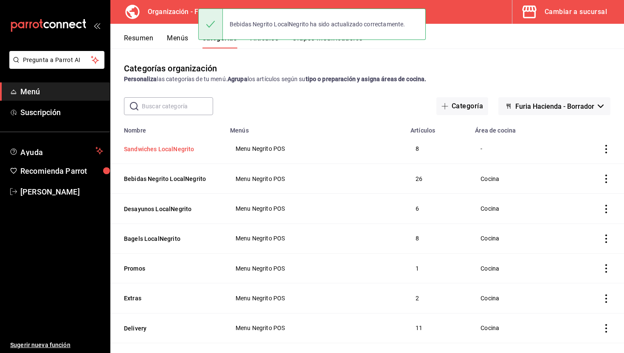
click at [183, 148] on button "Sandwiches LocalNegrito" at bounding box center [166, 149] width 85 height 8
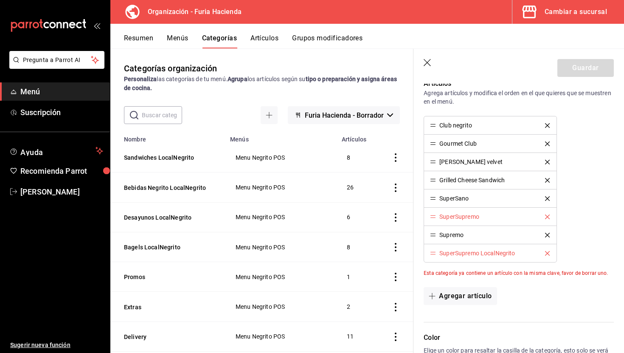
scroll to position [277, 0]
click at [549, 216] on icon "delete" at bounding box center [547, 216] width 5 height 5
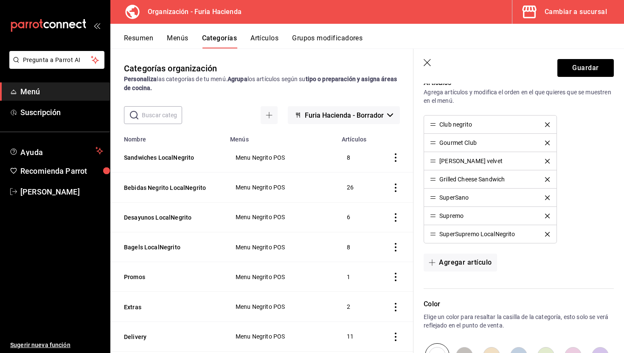
scroll to position [0, 0]
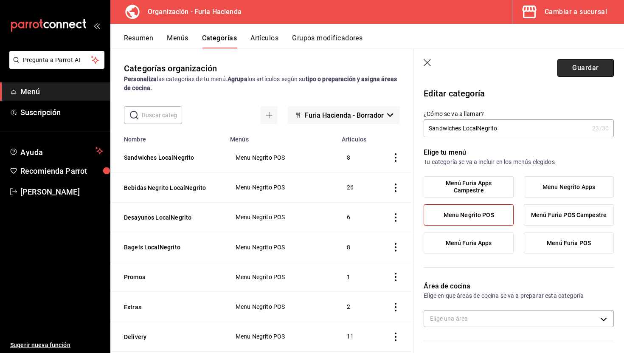
click at [579, 65] on button "Guardar" at bounding box center [586, 68] width 56 height 18
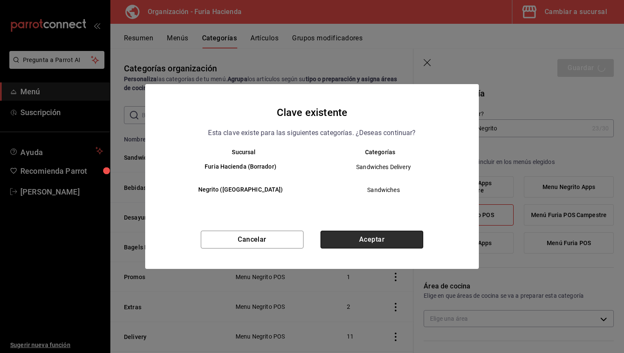
click at [401, 237] on button "Aceptar" at bounding box center [372, 240] width 103 height 18
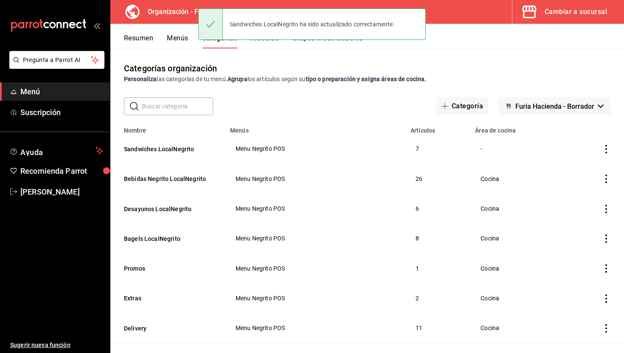
click at [145, 39] on button "Resumen" at bounding box center [138, 41] width 29 height 14
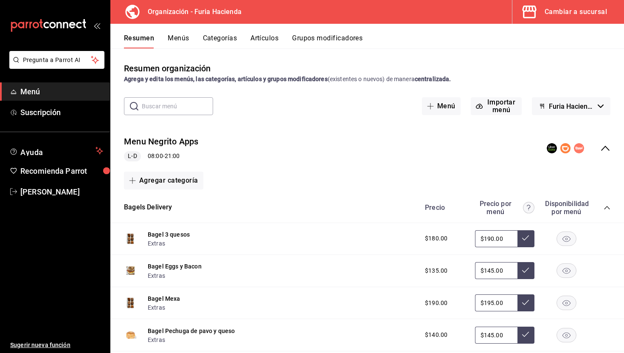
click at [607, 149] on icon "collapse-menu-row" at bounding box center [606, 148] width 10 height 10
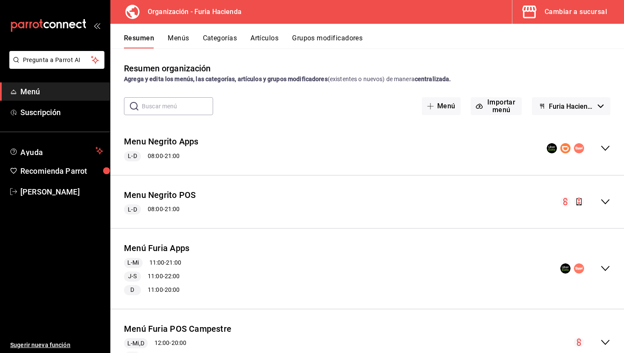
click at [606, 198] on icon "collapse-menu-row" at bounding box center [606, 202] width 10 height 10
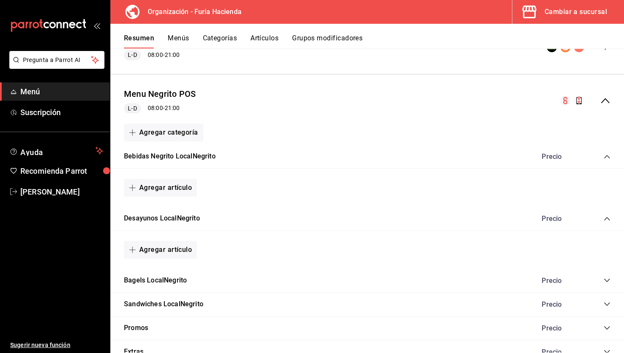
scroll to position [184, 0]
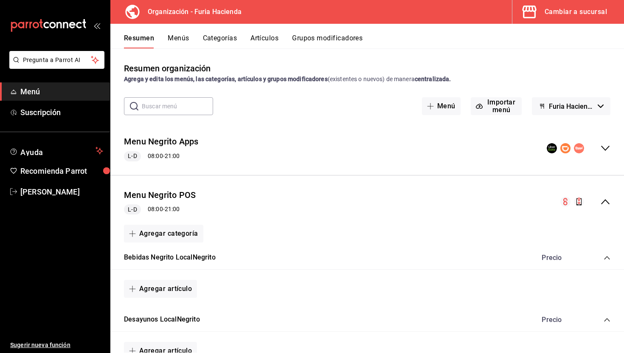
scroll to position [184, 0]
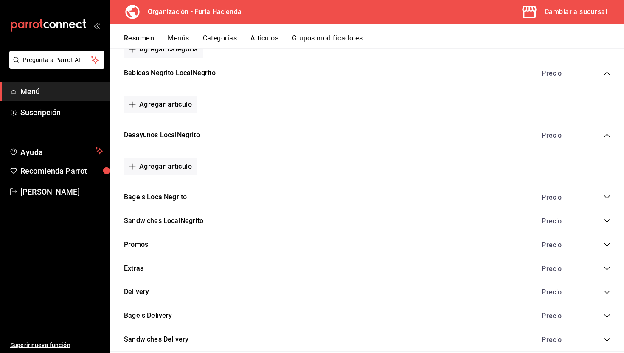
click at [606, 199] on icon "collapse-category-row" at bounding box center [607, 197] width 7 height 7
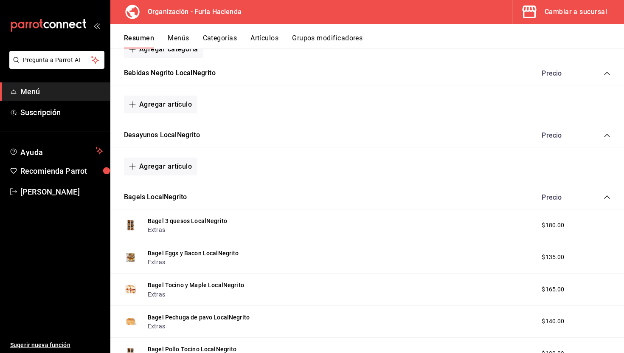
click at [606, 199] on icon "collapse-category-row" at bounding box center [607, 197] width 7 height 7
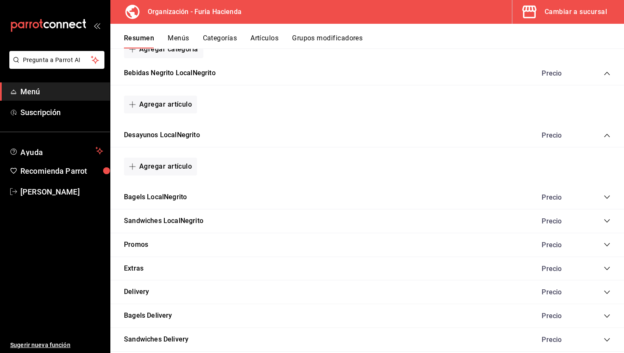
click at [608, 135] on icon "collapse-category-row" at bounding box center [607, 135] width 6 height 3
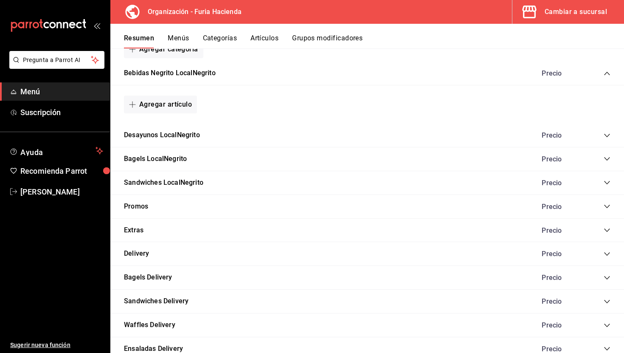
click at [608, 135] on icon "collapse-category-row" at bounding box center [607, 135] width 6 height 3
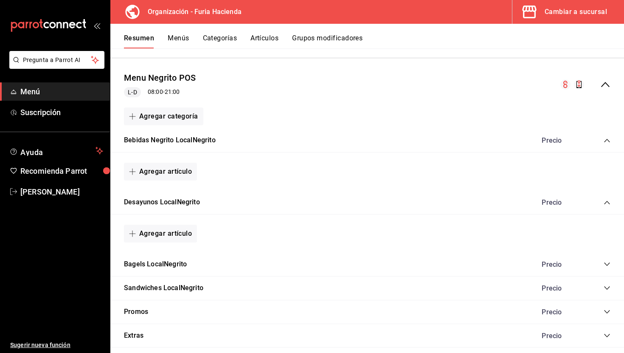
scroll to position [104, 0]
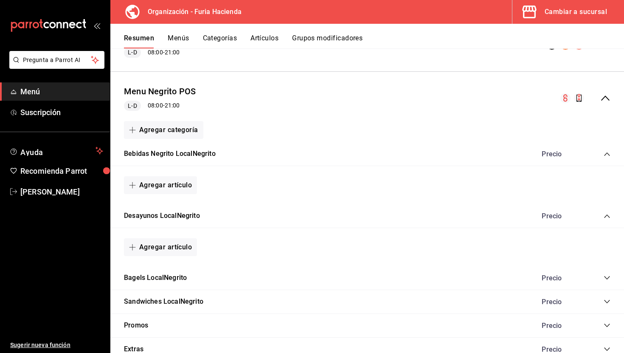
click at [606, 216] on icon "collapse-category-row" at bounding box center [607, 216] width 6 height 3
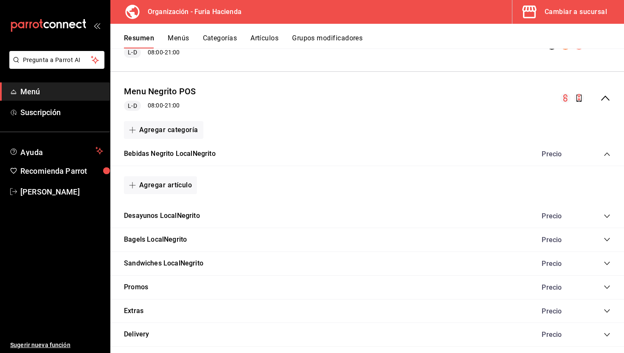
click at [605, 154] on icon "collapse-category-row" at bounding box center [607, 154] width 7 height 7
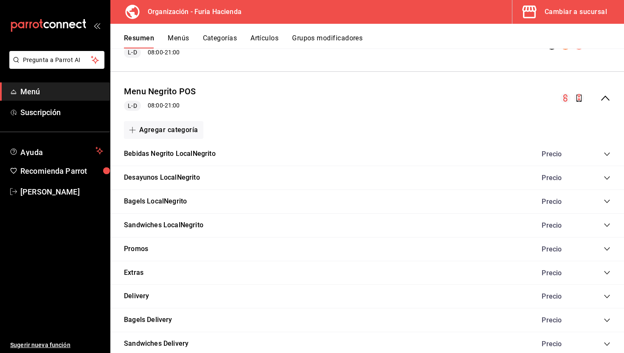
click at [605, 154] on icon "collapse-category-row" at bounding box center [607, 154] width 7 height 7
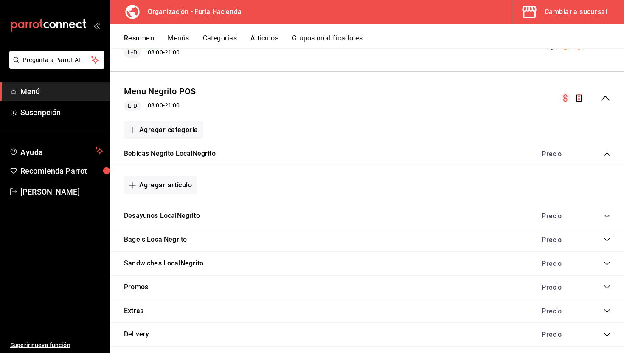
click at [605, 154] on icon "collapse-category-row" at bounding box center [607, 154] width 7 height 7
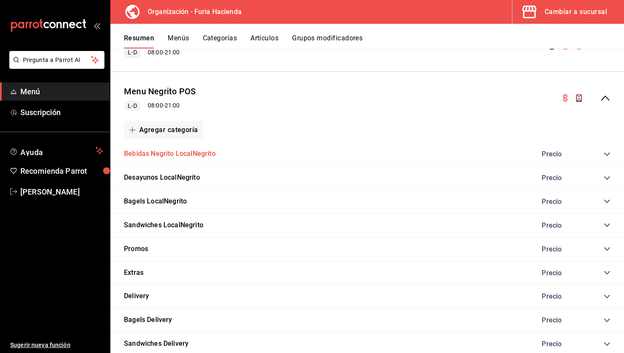
click at [174, 151] on button "Bebidas Negrito LocalNegrito" at bounding box center [170, 154] width 92 height 10
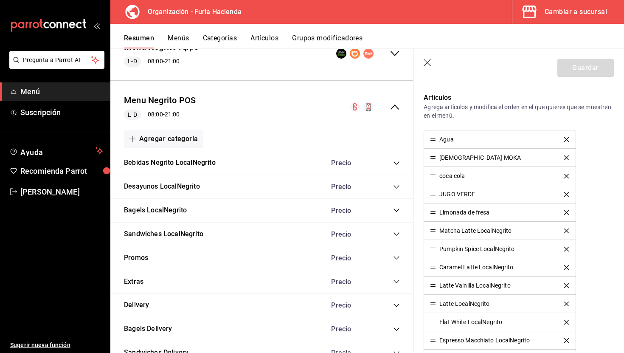
scroll to position [273, 0]
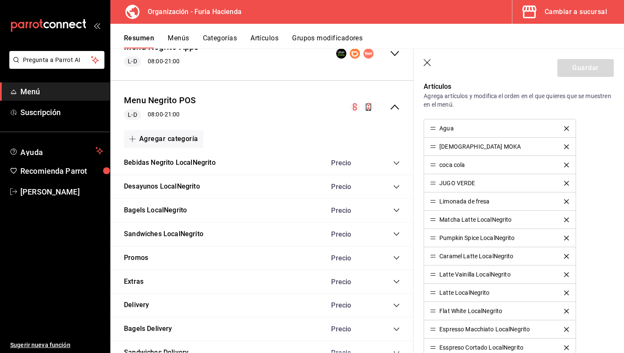
click at [570, 128] on button "delete" at bounding box center [567, 128] width 17 height 5
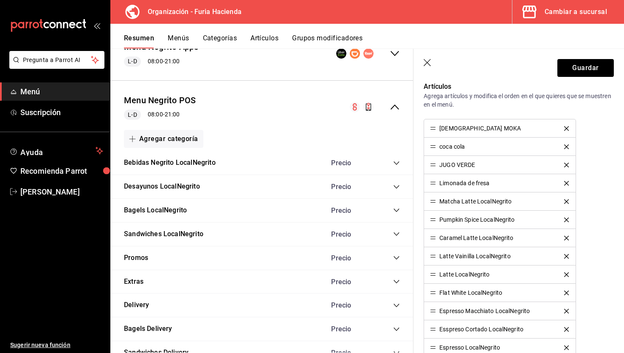
click at [569, 127] on icon "delete" at bounding box center [567, 128] width 5 height 5
click at [568, 126] on div "coca cola" at bounding box center [500, 128] width 140 height 6
click at [569, 129] on icon "delete" at bounding box center [567, 128] width 5 height 5
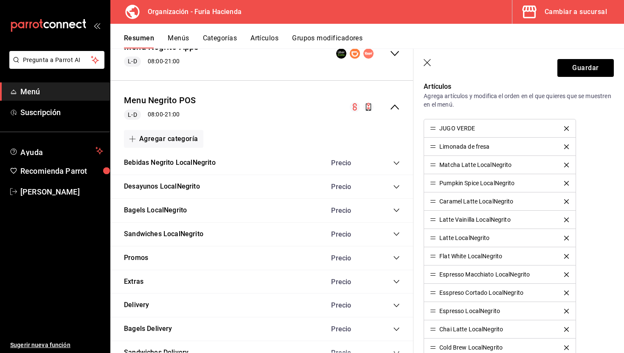
click at [569, 129] on icon "delete" at bounding box center [567, 128] width 5 height 5
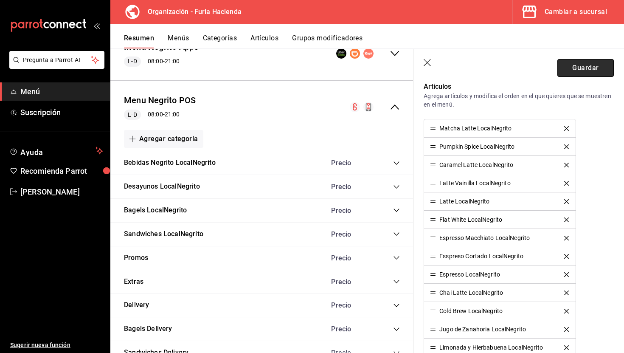
click at [588, 68] on button "Guardar" at bounding box center [586, 68] width 56 height 18
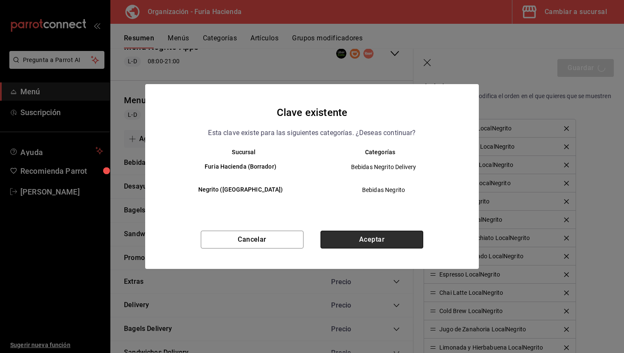
click at [395, 239] on button "Aceptar" at bounding box center [372, 240] width 103 height 18
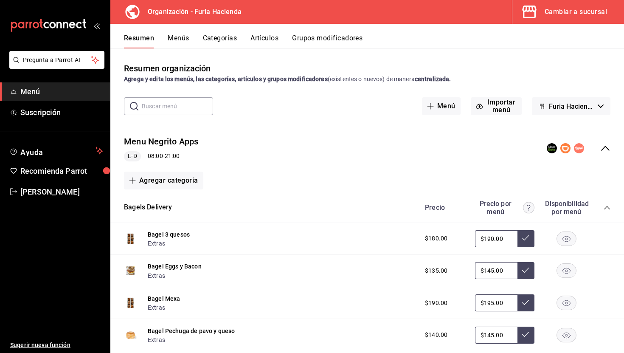
click at [606, 145] on icon "collapse-menu-row" at bounding box center [606, 148] width 10 height 10
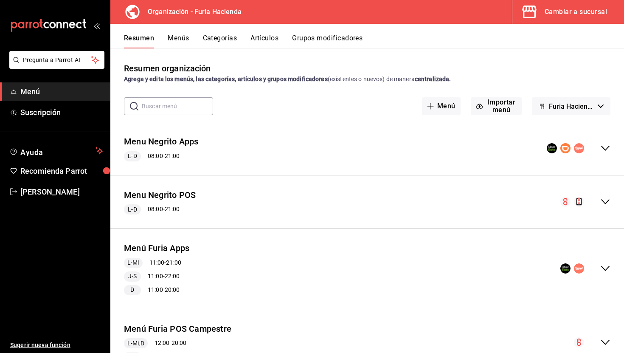
click at [608, 199] on icon "collapse-menu-row" at bounding box center [606, 202] width 10 height 10
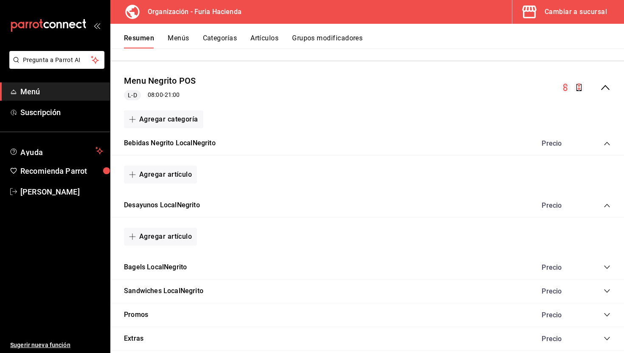
scroll to position [122, 0]
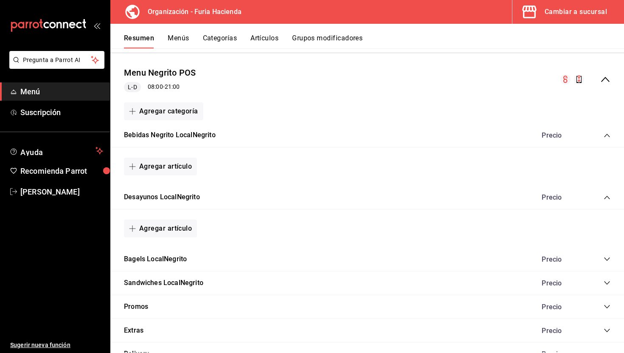
click at [605, 260] on icon "collapse-category-row" at bounding box center [607, 259] width 7 height 7
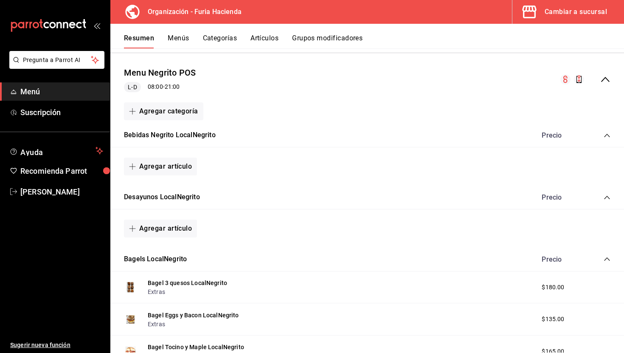
click at [605, 260] on icon "collapse-category-row" at bounding box center [607, 259] width 7 height 7
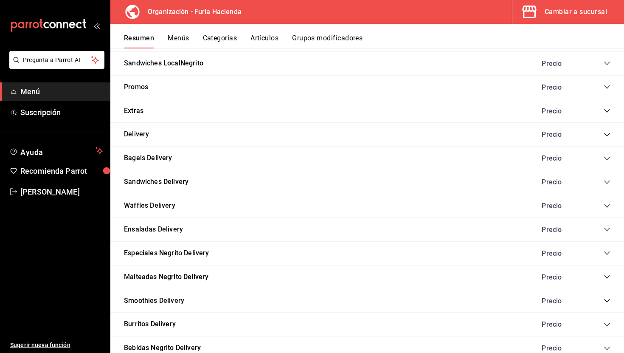
scroll to position [342, 0]
click at [604, 181] on icon "collapse-category-row" at bounding box center [607, 181] width 7 height 7
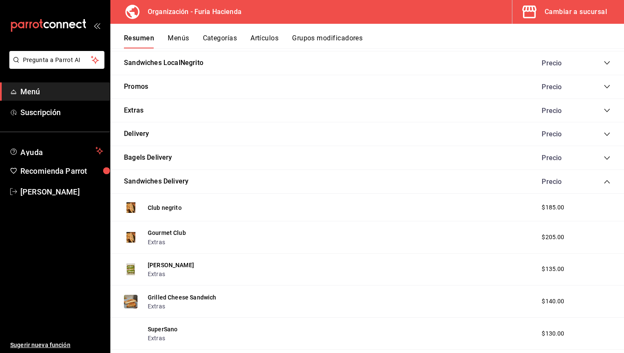
click at [606, 158] on icon "collapse-category-row" at bounding box center [607, 157] width 6 height 3
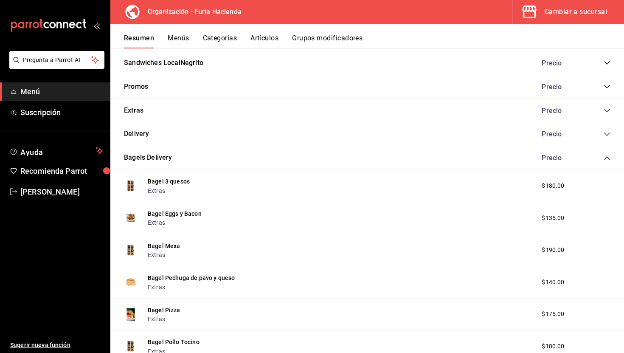
click at [606, 158] on icon "collapse-category-row" at bounding box center [607, 157] width 6 height 3
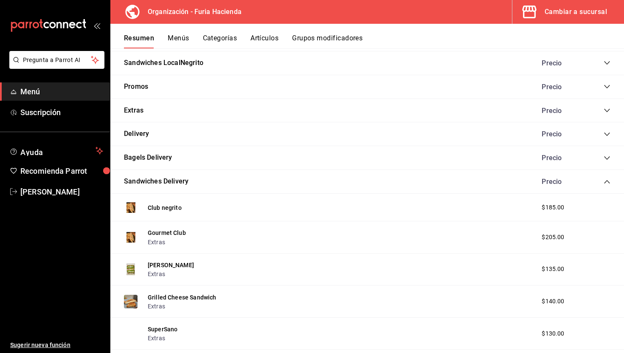
click at [605, 182] on icon "collapse-category-row" at bounding box center [607, 181] width 6 height 3
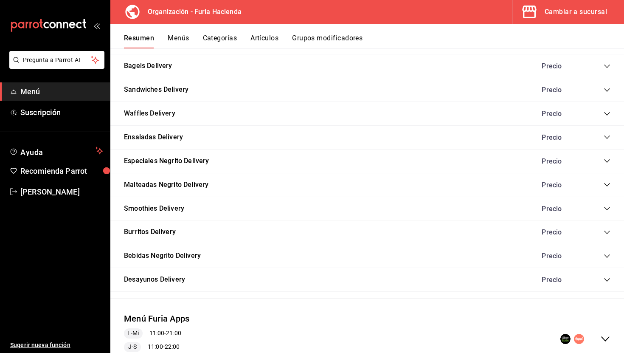
scroll to position [436, 0]
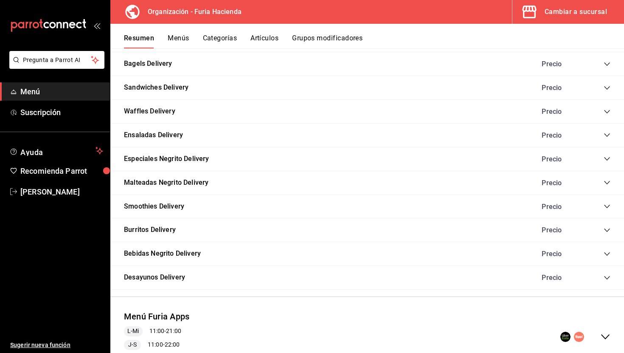
click at [606, 251] on icon "collapse-category-row" at bounding box center [607, 254] width 7 height 7
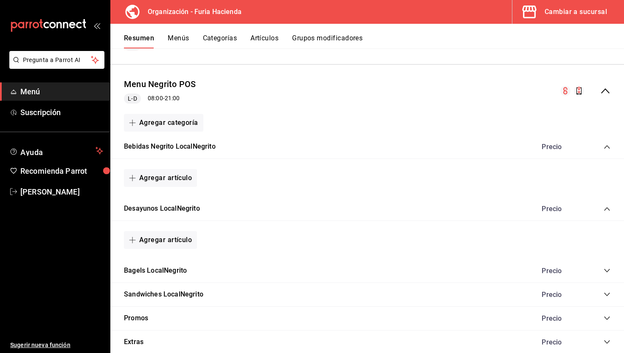
scroll to position [119, 0]
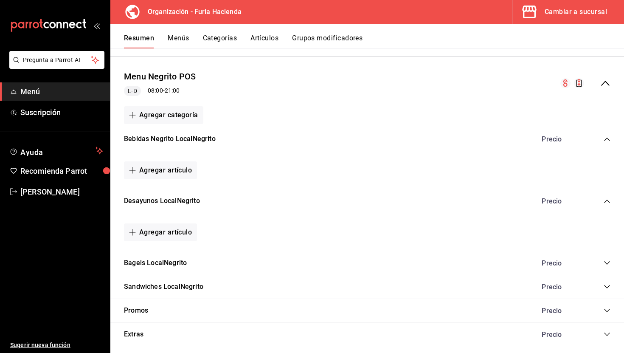
click at [607, 137] on icon "collapse-category-row" at bounding box center [607, 139] width 7 height 7
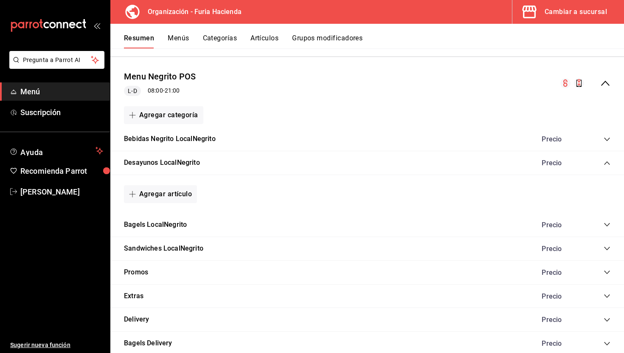
click at [604, 161] on icon "collapse-category-row" at bounding box center [607, 163] width 7 height 7
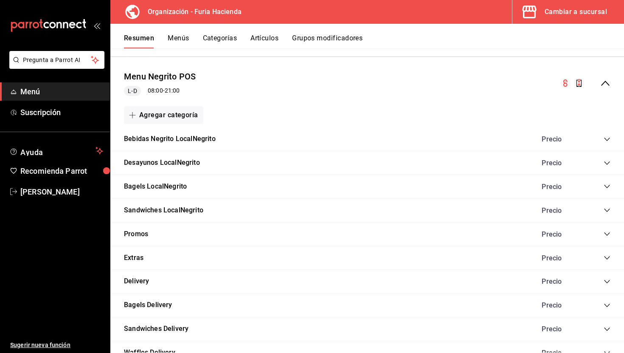
click at [261, 40] on button "Artículos" at bounding box center [265, 41] width 28 height 14
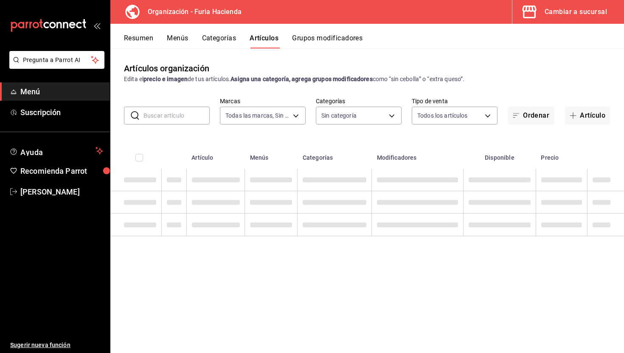
type input "bfeca42f-b570-411f-bb79-7bc68af5dd0e"
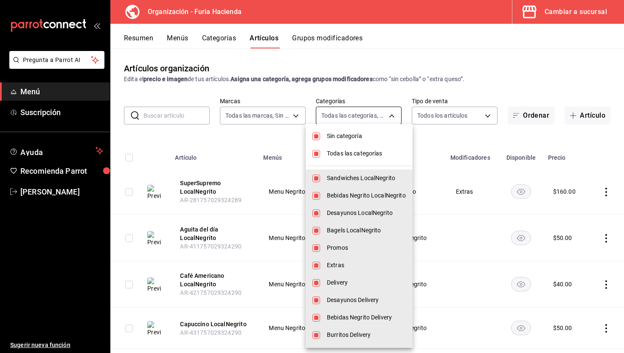
click at [373, 116] on body "Pregunta a Parrot AI Menú Suscripción Ayuda Recomienda Parrot [PERSON_NAME] Sug…" at bounding box center [312, 176] width 624 height 353
click at [349, 192] on span "Bebidas Negrito LocalNegrito" at bounding box center [366, 195] width 79 height 9
type input "661febab-929e-4191-ae24-ae0aaa062864,e24fb42b-6f8d-4fb2-a405-7cf9908ad139,8498c…"
checkbox input "false"
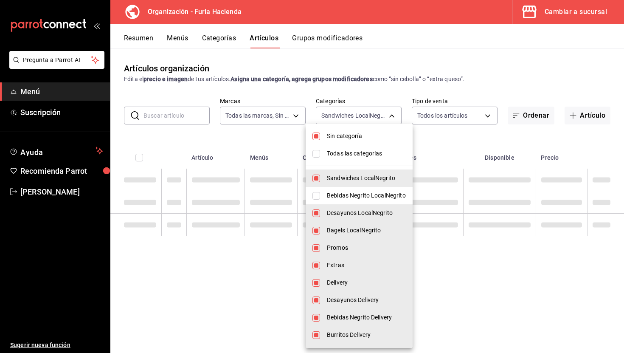
click at [349, 192] on span "Bebidas Negrito LocalNegrito" at bounding box center [366, 195] width 79 height 9
type input "661febab-929e-4191-ae24-ae0aaa062864,e24fb42b-6f8d-4fb2-a405-7cf9908ad139,8498c…"
checkbox input "true"
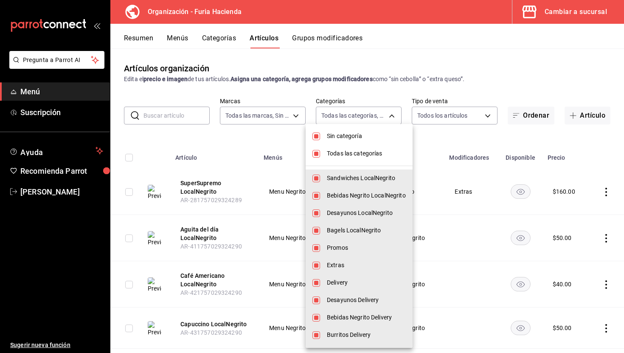
click at [348, 153] on span "Todas las categorías" at bounding box center [366, 153] width 79 height 9
checkbox input "false"
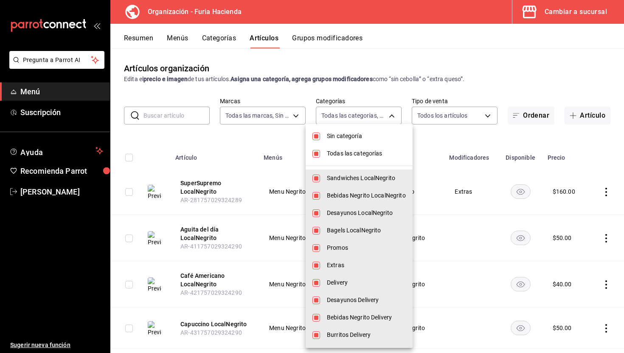
checkbox input "false"
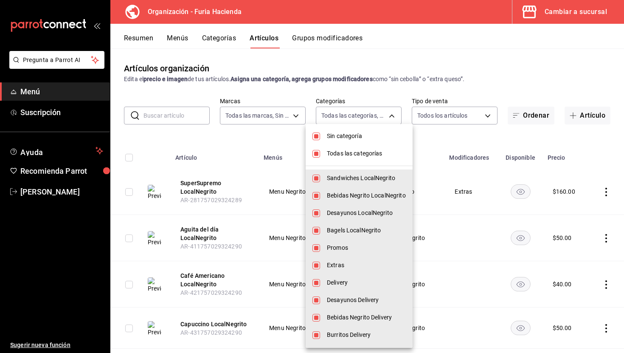
checkbox input "false"
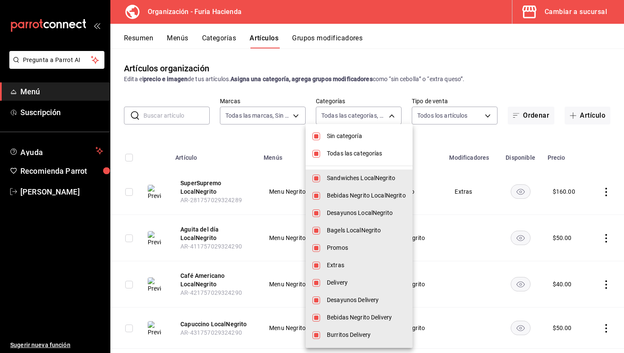
checkbox input "false"
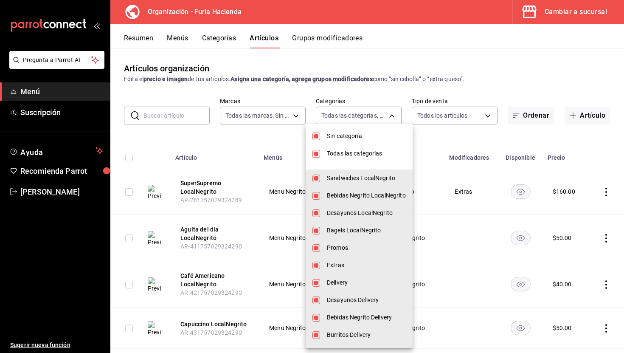
checkbox input "false"
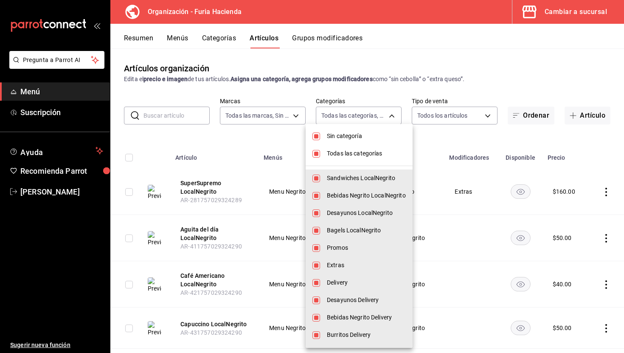
checkbox input "false"
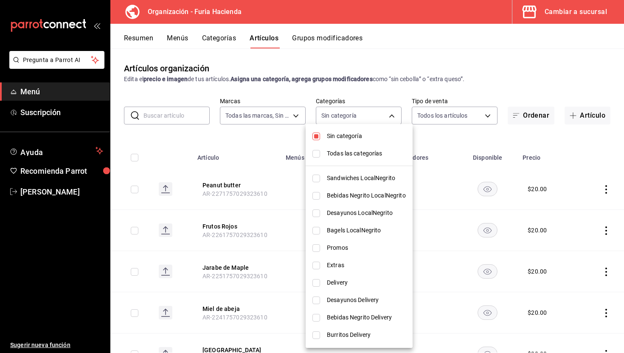
click at [354, 198] on span "Bebidas Negrito LocalNegrito" at bounding box center [366, 195] width 79 height 9
type input "efca0296-21f5-405a-84c2-4691583b9005"
checkbox input "true"
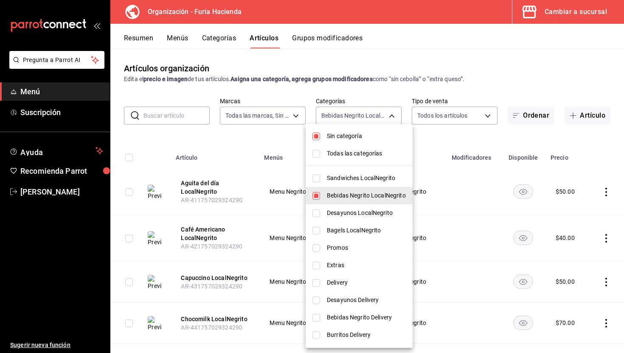
click at [432, 141] on div at bounding box center [312, 176] width 624 height 353
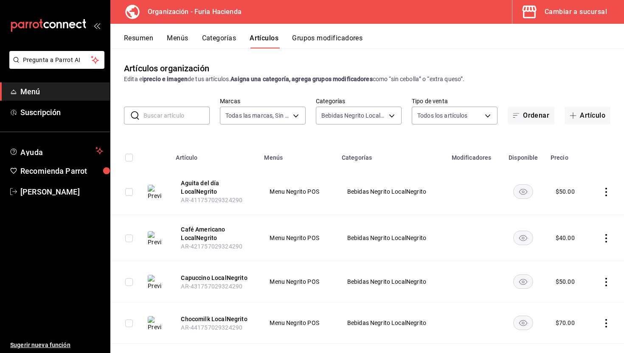
click at [146, 36] on button "Resumen" at bounding box center [138, 41] width 29 height 14
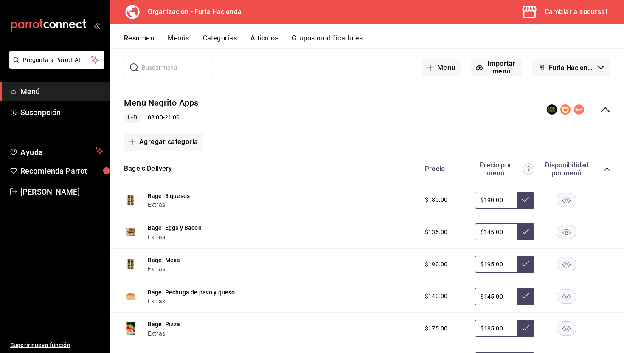
scroll to position [51, 0]
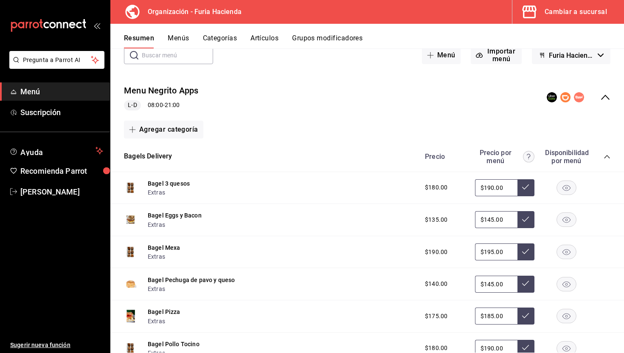
click at [606, 154] on icon "collapse-category-row" at bounding box center [607, 156] width 7 height 7
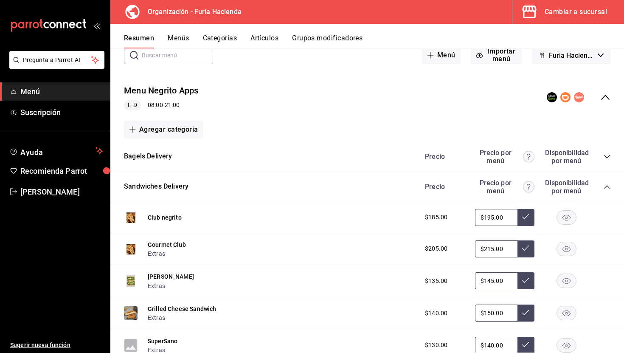
click at [605, 96] on icon "collapse-menu-row" at bounding box center [606, 97] width 8 height 5
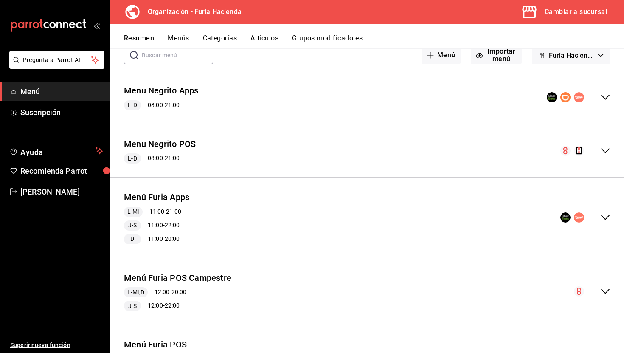
click at [607, 146] on icon "collapse-menu-row" at bounding box center [606, 151] width 10 height 10
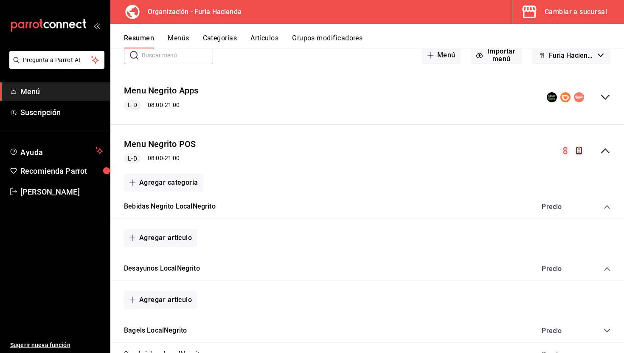
click at [606, 205] on icon "collapse-category-row" at bounding box center [607, 206] width 7 height 7
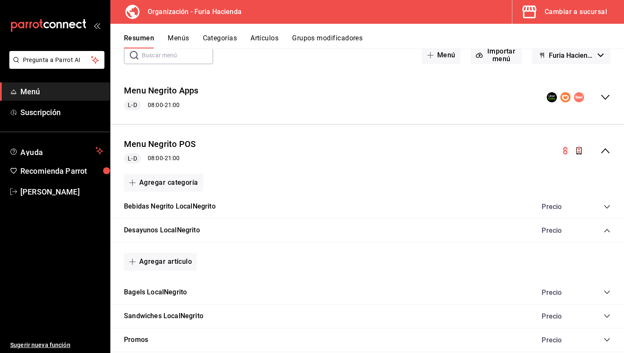
click at [606, 205] on icon "collapse-category-row" at bounding box center [607, 206] width 7 height 7
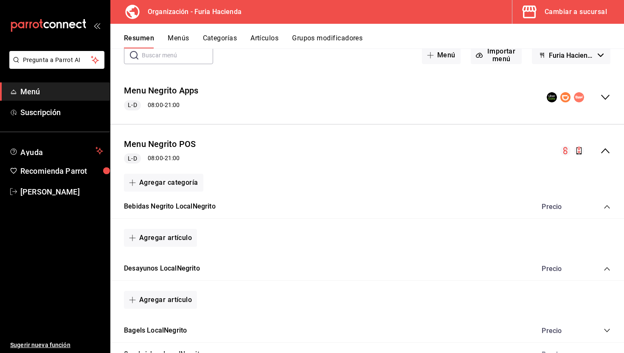
click at [606, 205] on icon "collapse-category-row" at bounding box center [607, 206] width 7 height 7
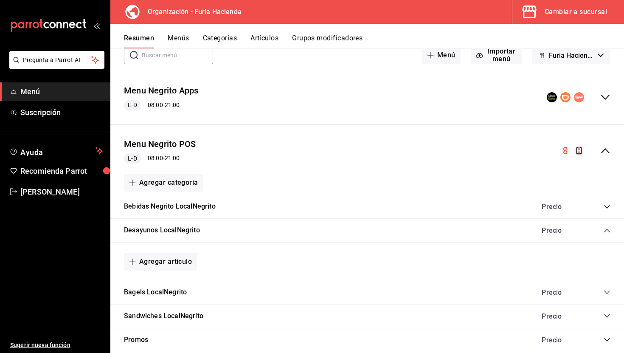
click at [603, 155] on icon "collapse-menu-row" at bounding box center [606, 151] width 10 height 10
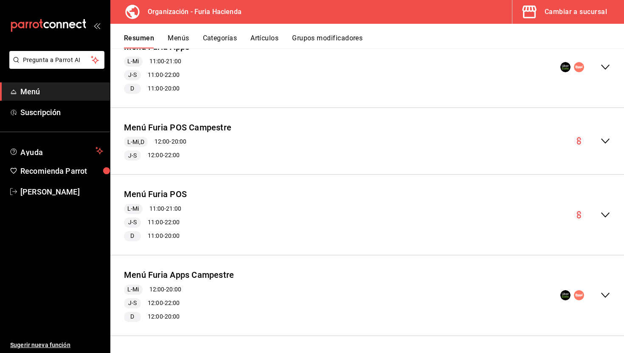
scroll to position [0, 0]
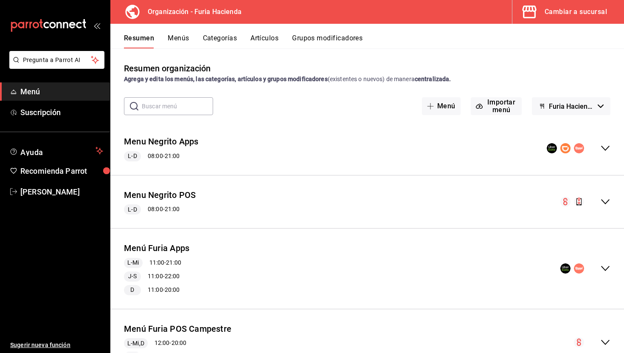
click at [573, 17] on div "Cambiar a sucursal" at bounding box center [576, 12] width 62 height 12
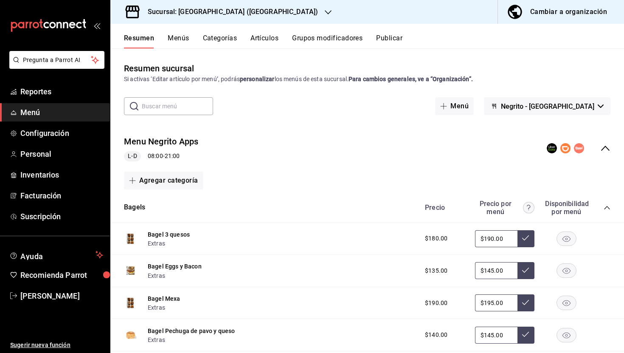
click at [607, 151] on icon "collapse-menu-row" at bounding box center [606, 148] width 10 height 10
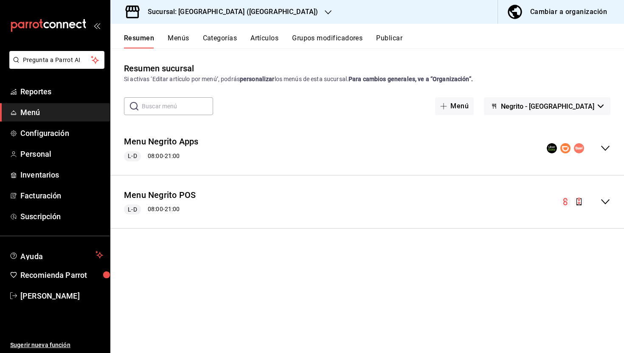
click at [603, 148] on icon "collapse-menu-row" at bounding box center [606, 148] width 10 height 10
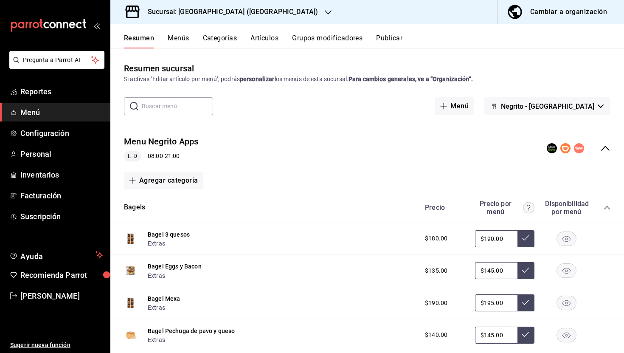
click at [607, 144] on icon "collapse-menu-row" at bounding box center [606, 148] width 10 height 10
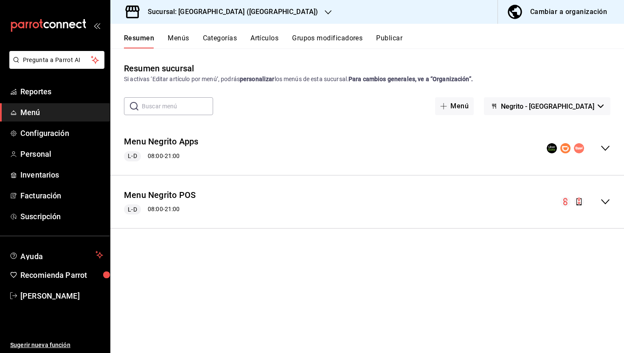
click at [604, 200] on icon "collapse-menu-row" at bounding box center [606, 202] width 10 height 10
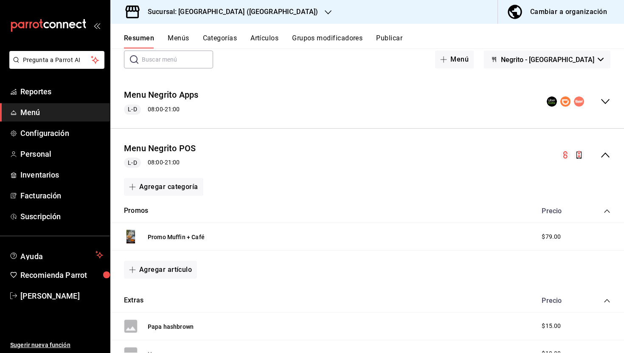
scroll to position [8, 0]
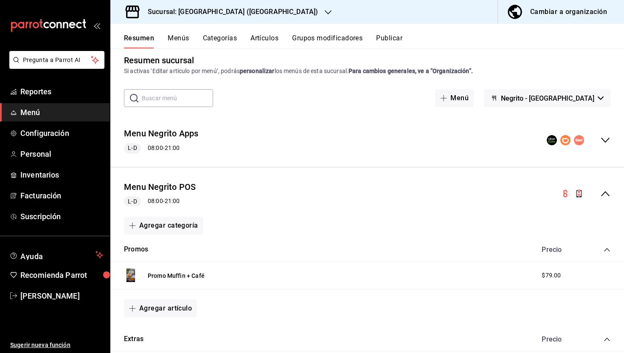
click at [603, 192] on icon "collapse-menu-row" at bounding box center [606, 194] width 10 height 10
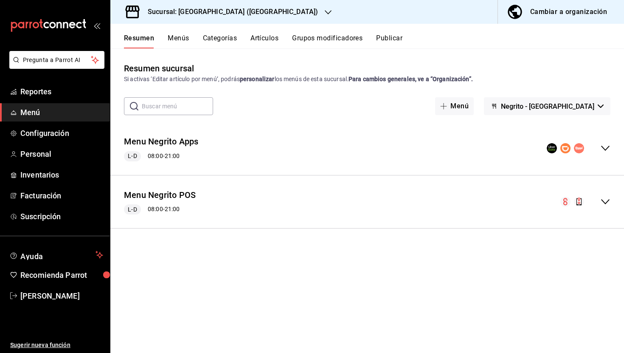
scroll to position [0, 0]
click at [602, 148] on icon "collapse-menu-row" at bounding box center [606, 148] width 10 height 10
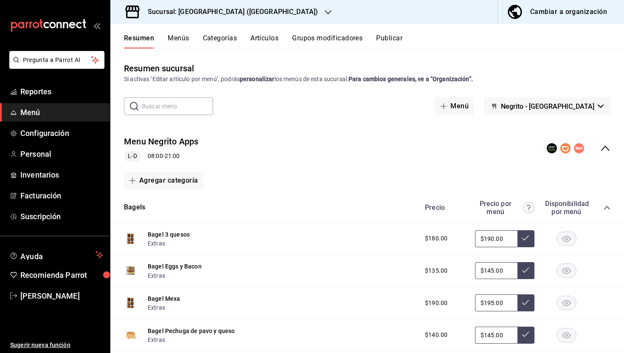
click at [602, 148] on icon "collapse-menu-row" at bounding box center [606, 148] width 10 height 10
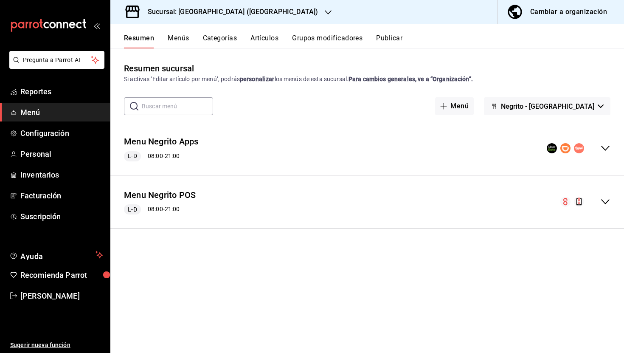
click at [272, 38] on button "Artículos" at bounding box center [265, 41] width 28 height 14
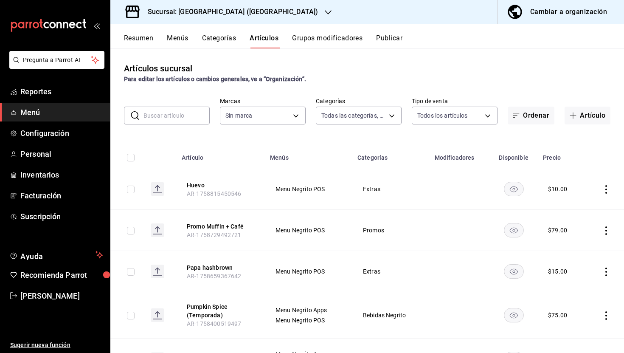
type input "58f0ccdc-7803-4efc-895d-68e637178344,04179152-9d8b-4da6-8fd7-33c55e9b75bc,2ec7e…"
type input "287774e0-f4ba-4ef7-b69d-38b7dbe72ed9"
click at [58, 169] on link "Inventarios" at bounding box center [55, 175] width 110 height 18
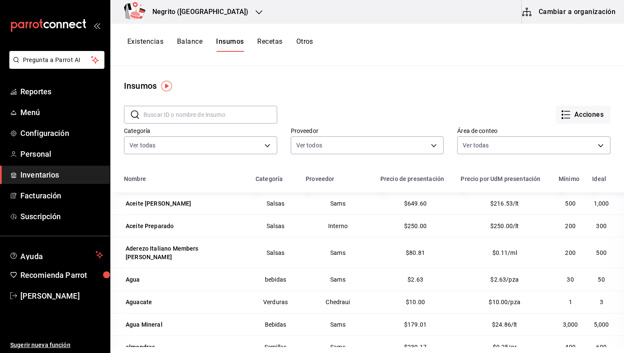
click at [560, 14] on button "Cambiar a organización" at bounding box center [570, 12] width 96 height 24
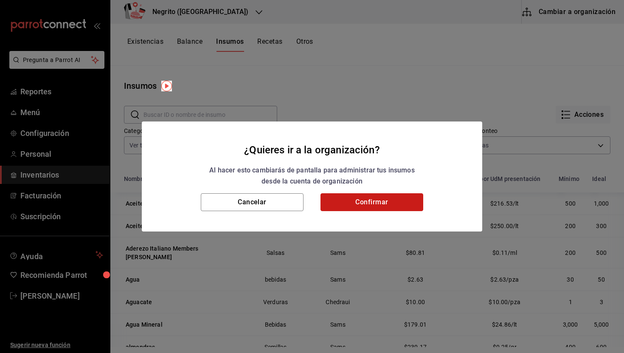
click at [393, 199] on button "Confirmar" at bounding box center [372, 202] width 103 height 18
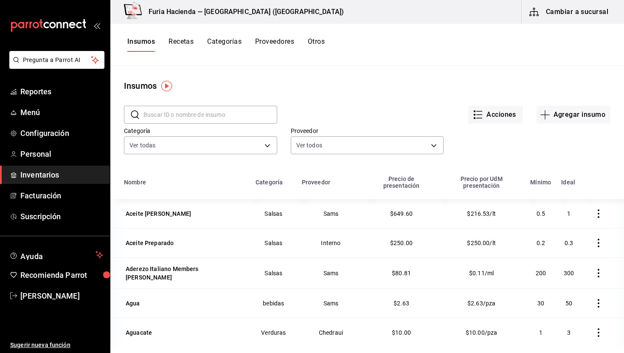
click at [188, 40] on button "Recetas" at bounding box center [181, 44] width 25 height 14
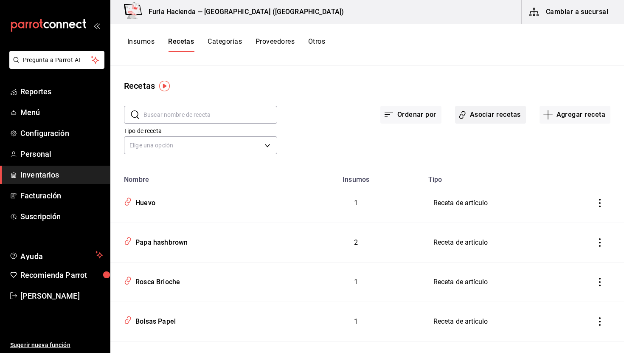
click at [494, 114] on button "Asociar recetas" at bounding box center [490, 115] width 71 height 18
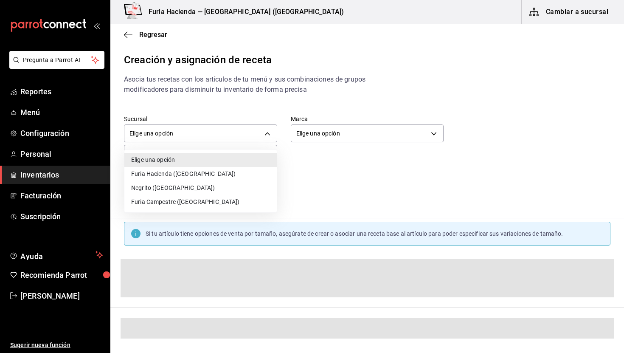
click at [232, 136] on body "Pregunta a Parrot AI Reportes Menú Configuración Personal Inventarios Facturaci…" at bounding box center [312, 169] width 624 height 339
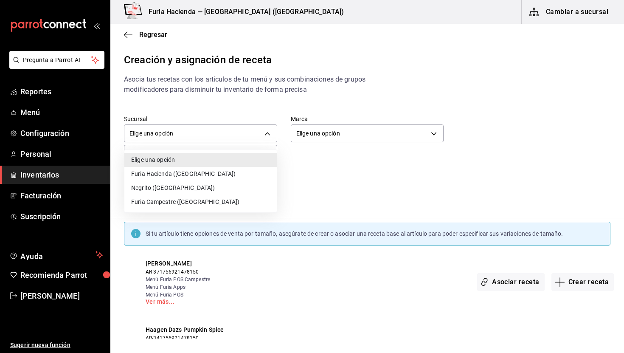
click at [204, 186] on li "Negrito ([GEOGRAPHIC_DATA])" at bounding box center [200, 188] width 153 height 14
type input "331569e2-3414-4285-a3f8-ff40f793b623"
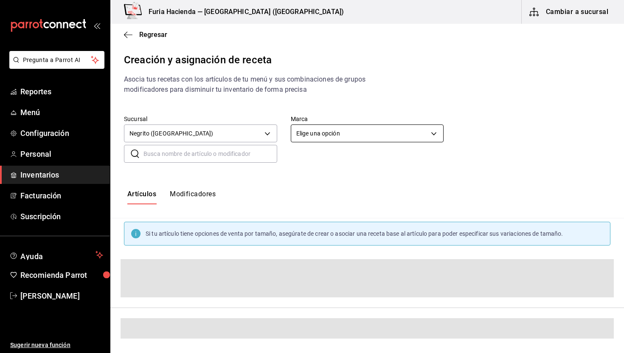
click at [316, 130] on body "Pregunta a Parrot AI Reportes Menú Configuración Personal Inventarios Facturaci…" at bounding box center [312, 169] width 624 height 339
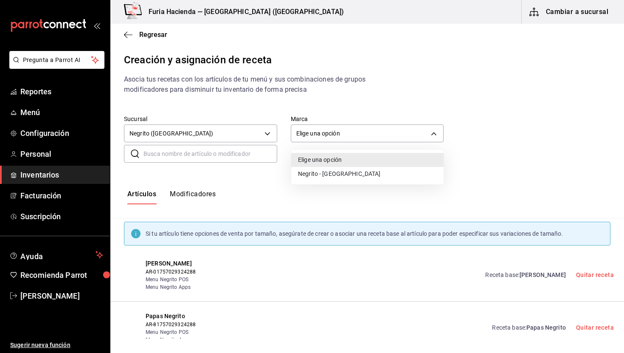
click at [318, 174] on li "Negrito - [GEOGRAPHIC_DATA]" at bounding box center [367, 174] width 153 height 14
type input "287774e0-f4ba-4ef7-b69d-38b7dbe72ed9"
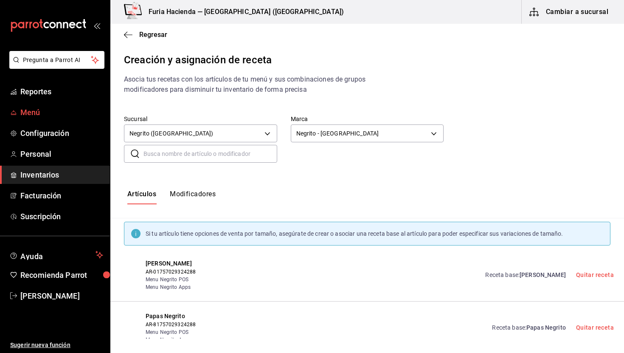
click at [47, 110] on span "Menú" at bounding box center [61, 112] width 83 height 11
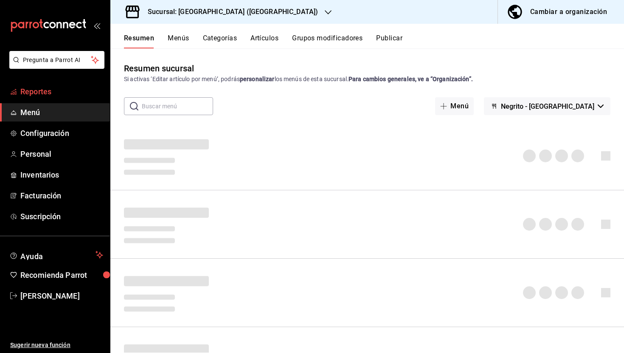
click at [39, 89] on span "Reportes" at bounding box center [61, 91] width 83 height 11
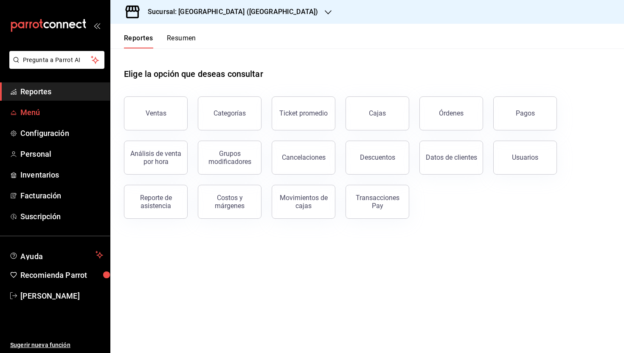
click at [53, 112] on span "Menú" at bounding box center [61, 112] width 83 height 11
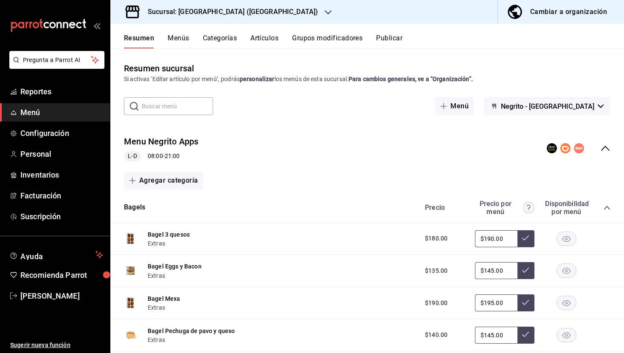
click at [221, 40] on button "Categorías" at bounding box center [220, 41] width 34 height 14
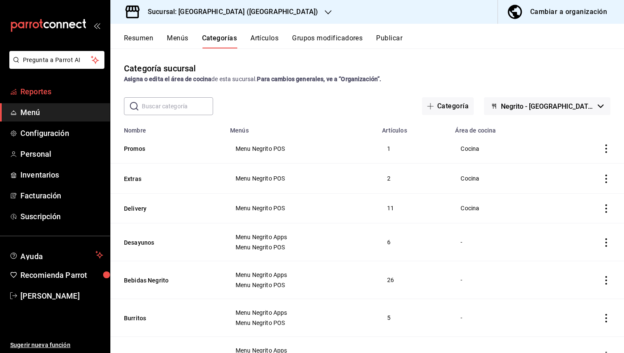
click at [60, 93] on span "Reportes" at bounding box center [61, 91] width 83 height 11
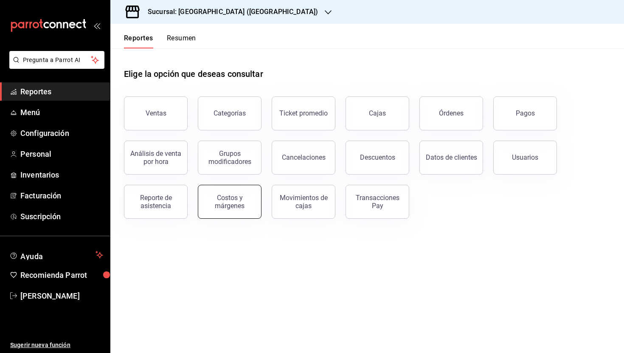
click at [231, 199] on div "Costos y márgenes" at bounding box center [229, 202] width 53 height 16
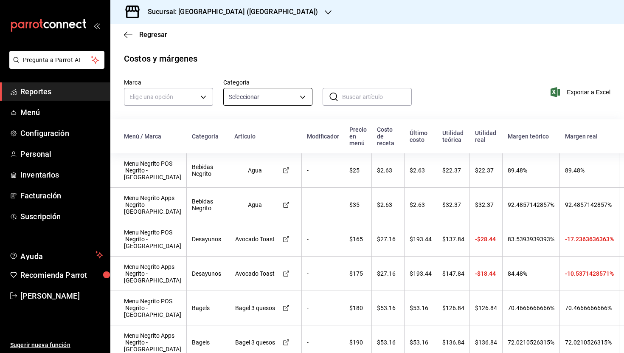
click at [274, 94] on body "Pregunta a Parrot AI Reportes Menú Configuración Personal Inventarios Facturaci…" at bounding box center [312, 176] width 624 height 353
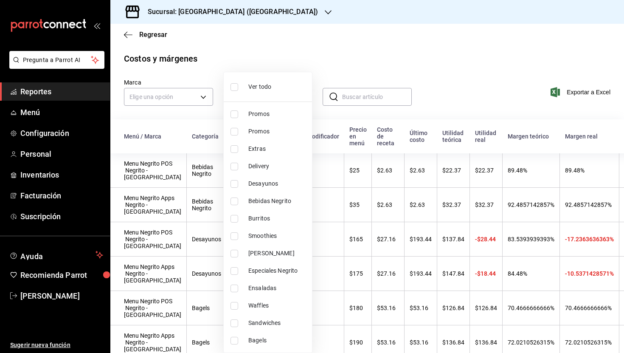
click at [457, 93] on div at bounding box center [312, 176] width 624 height 353
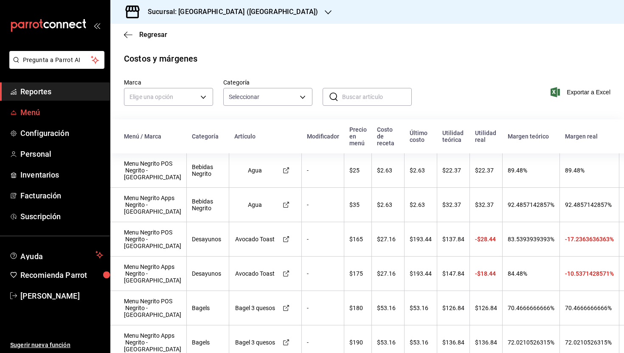
click at [55, 115] on span "Menú" at bounding box center [61, 112] width 83 height 11
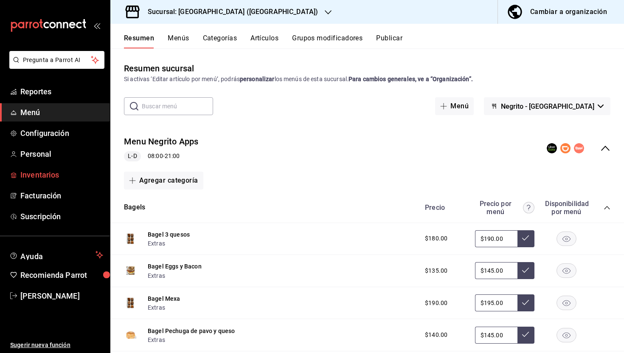
click at [44, 175] on span "Inventarios" at bounding box center [61, 174] width 83 height 11
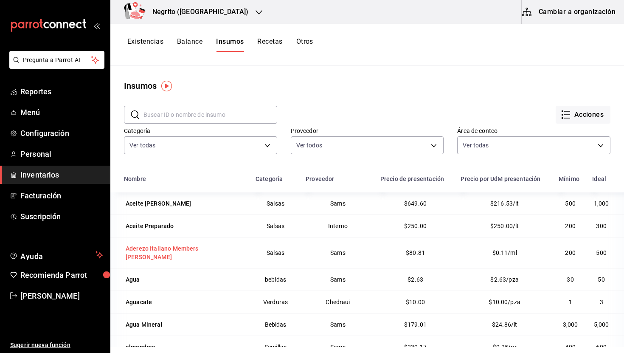
click at [141, 249] on div "Aderezo Italiano Members [PERSON_NAME]" at bounding box center [185, 252] width 118 height 17
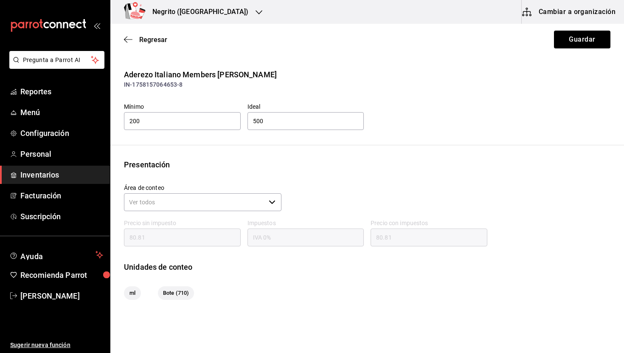
click at [263, 282] on div "Presentación Área de conteo ​ Precio sin impuesto 80.81 Impuestos IVA 0% Precio…" at bounding box center [367, 229] width 514 height 141
click at [156, 39] on span "Regresar" at bounding box center [153, 40] width 28 height 8
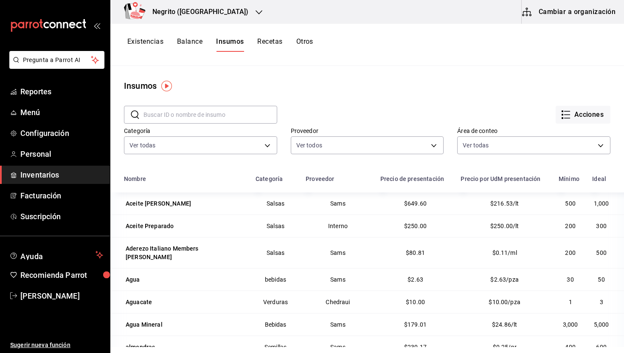
click at [275, 43] on button "Recetas" at bounding box center [269, 44] width 25 height 14
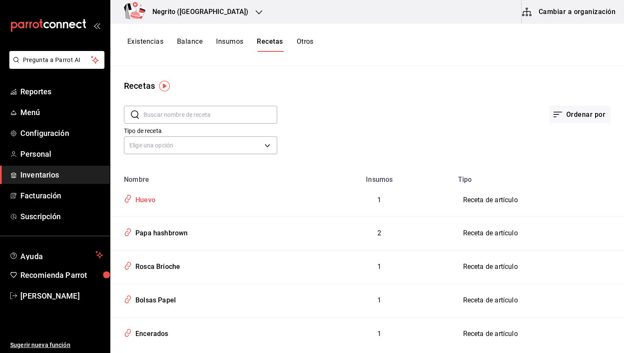
click at [155, 201] on div "Huevo" at bounding box center [208, 198] width 175 height 16
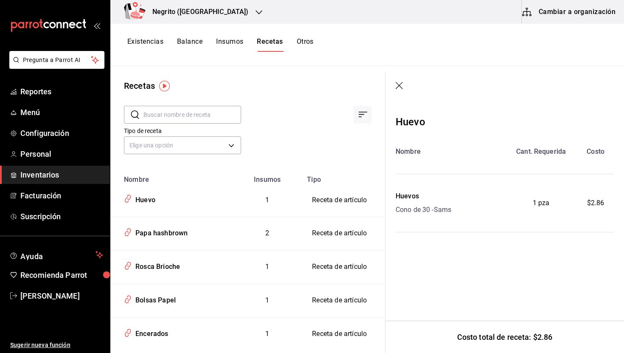
click at [400, 87] on icon "button" at bounding box center [400, 86] width 8 height 8
